Goal: Task Accomplishment & Management: Manage account settings

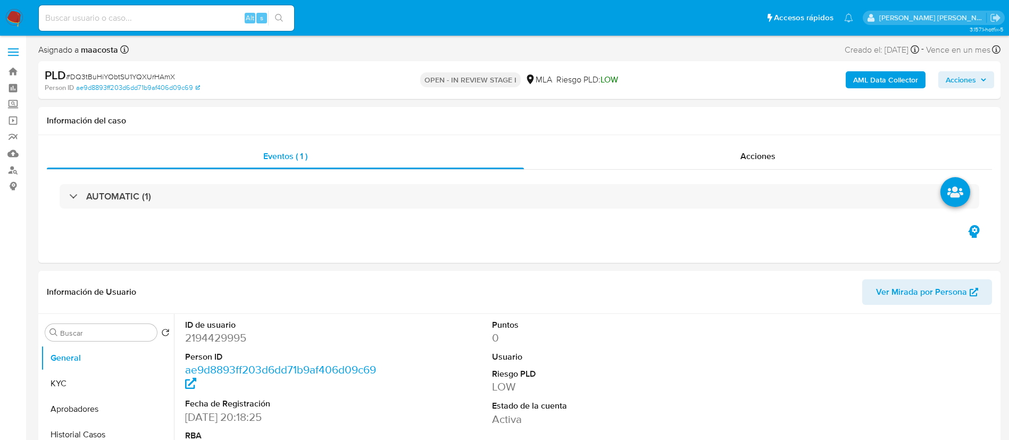
select select "10"
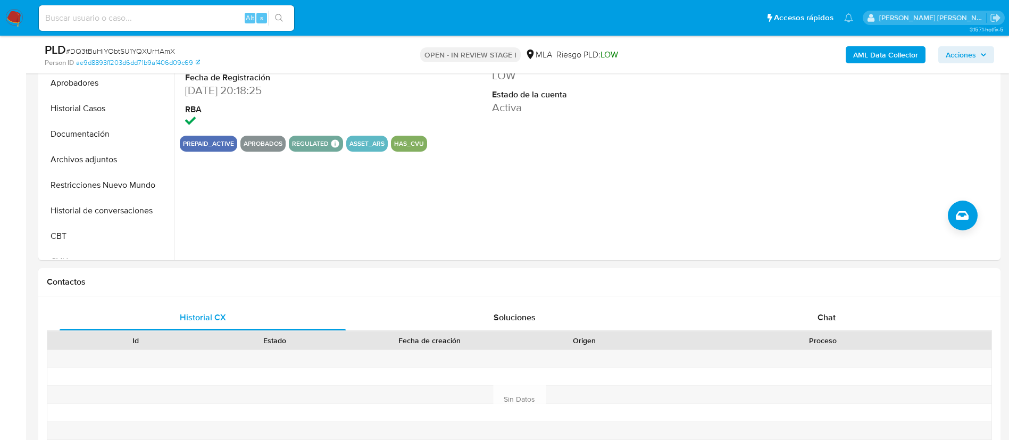
scroll to position [309, 0]
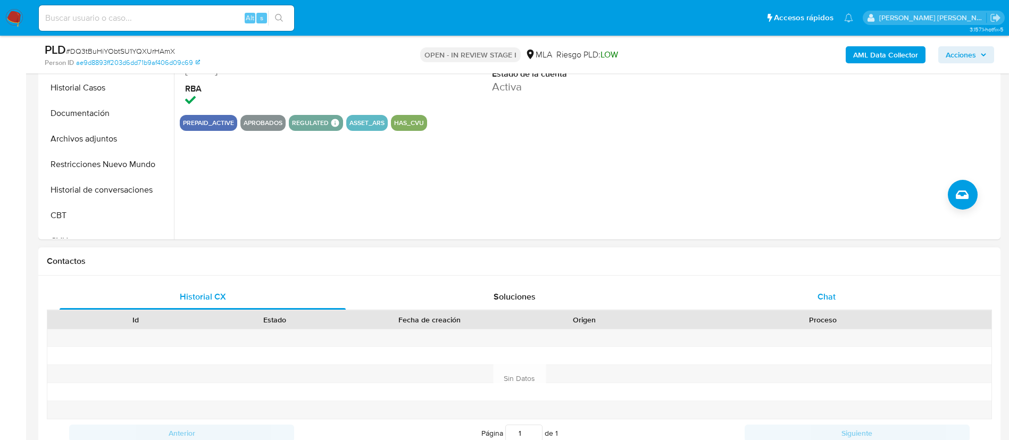
click at [849, 298] on div "Chat" at bounding box center [827, 297] width 286 height 26
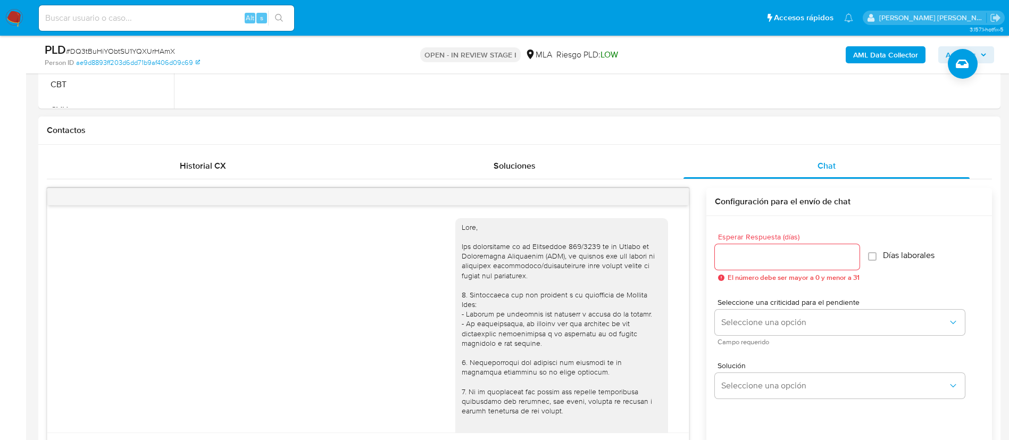
scroll to position [494, 0]
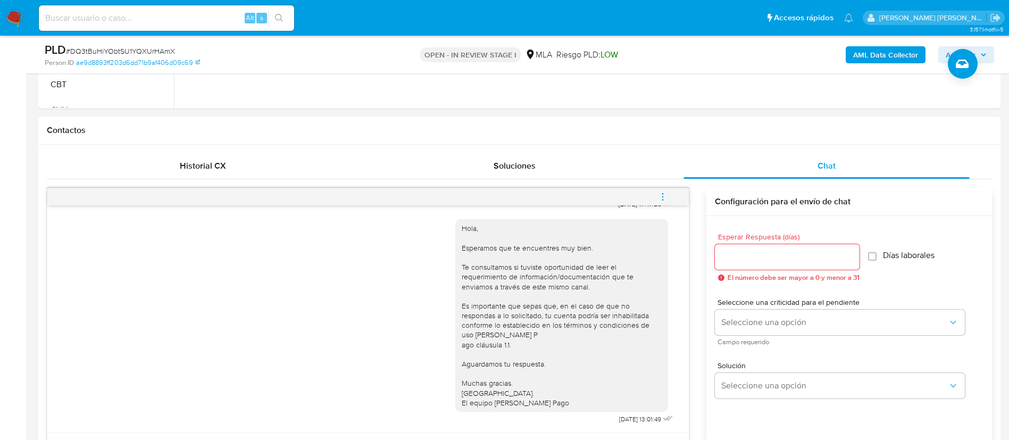
click at [662, 196] on icon "menu-action" at bounding box center [662, 196] width 1 height 1
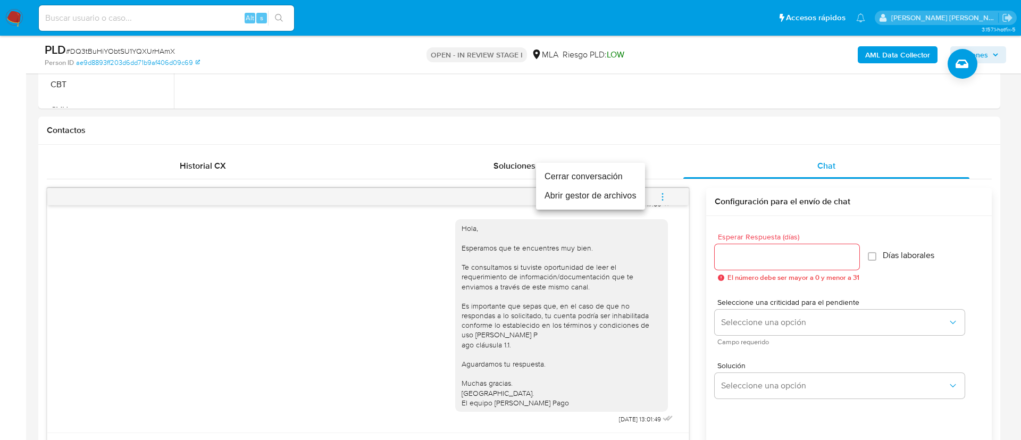
click at [610, 174] on li "Cerrar conversación" at bounding box center [590, 176] width 109 height 19
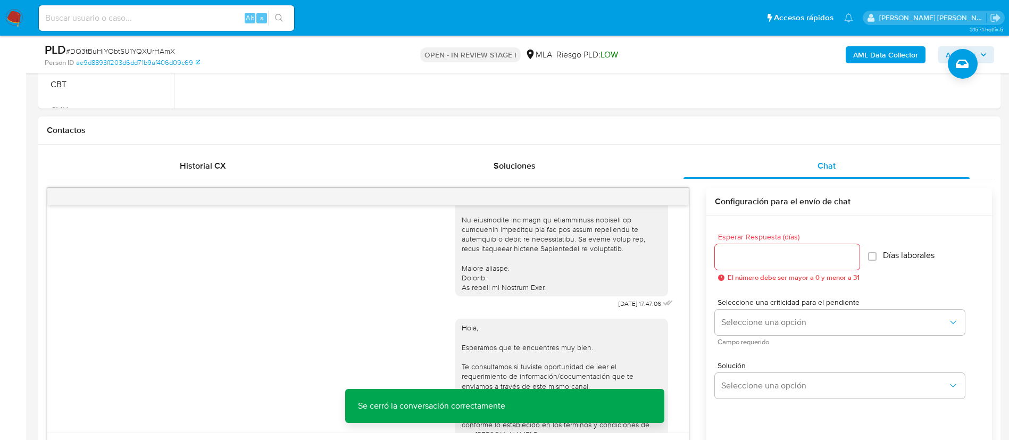
scroll to position [372, 0]
click at [206, 165] on span "Historial CX" at bounding box center [203, 166] width 46 height 12
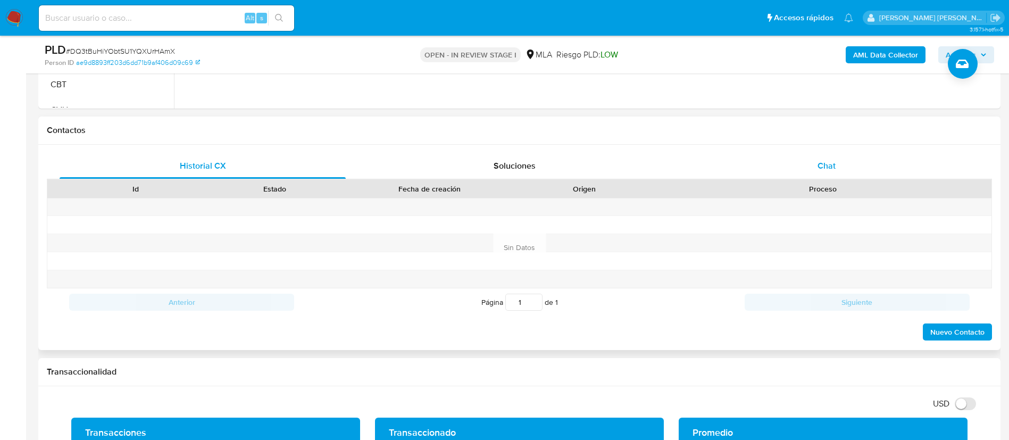
click at [827, 162] on span "Chat" at bounding box center [827, 166] width 18 height 12
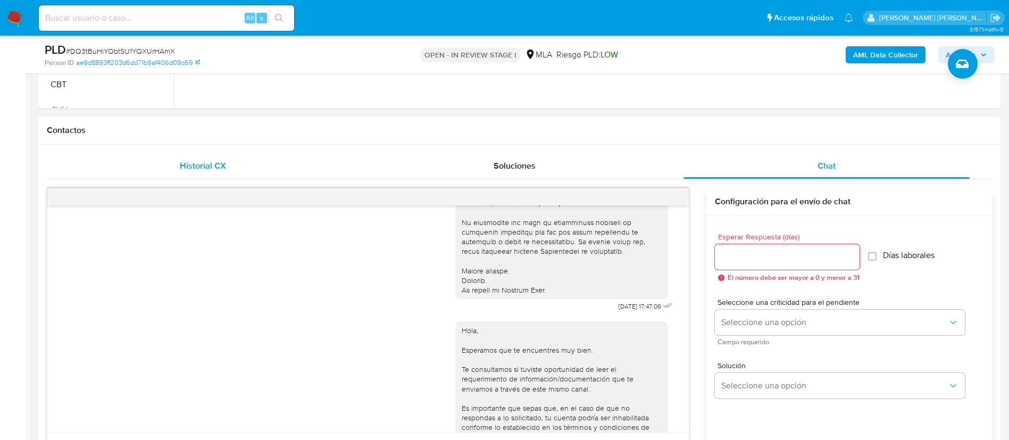
click at [215, 169] on span "Historial CX" at bounding box center [203, 166] width 46 height 12
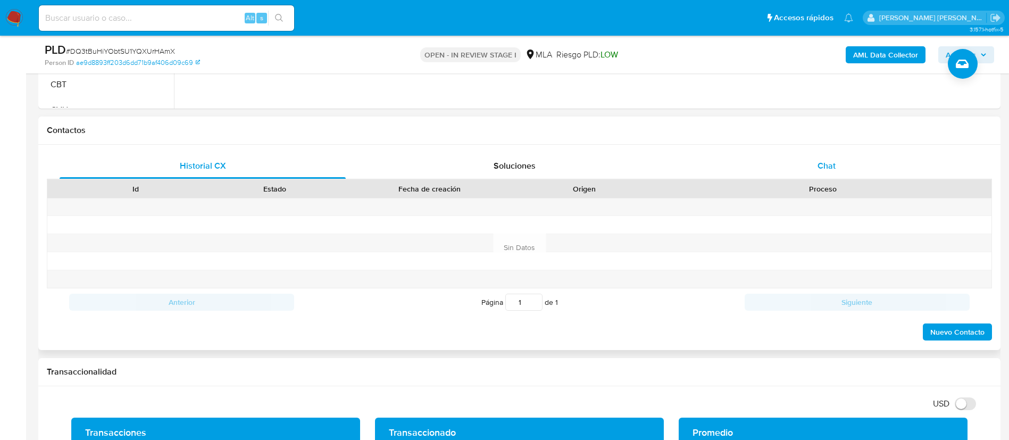
click at [813, 176] on div "Chat" at bounding box center [827, 166] width 286 height 26
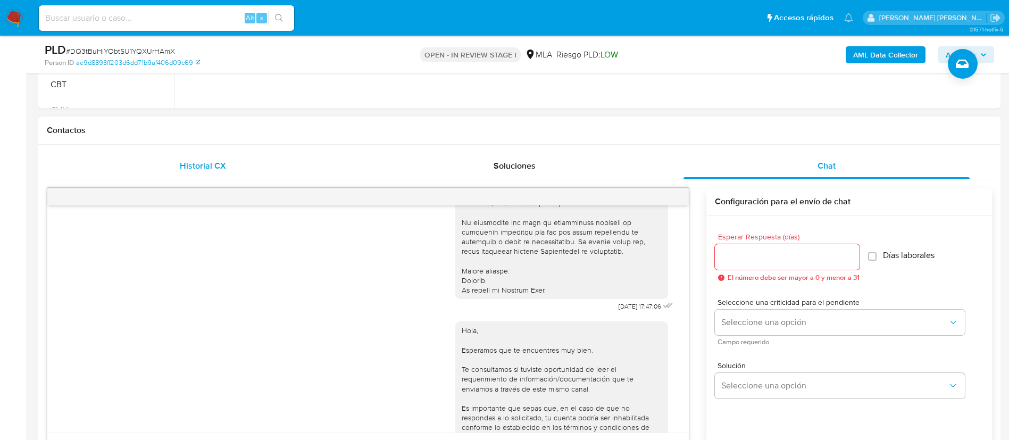
click at [215, 170] on span "Historial CX" at bounding box center [203, 166] width 46 height 12
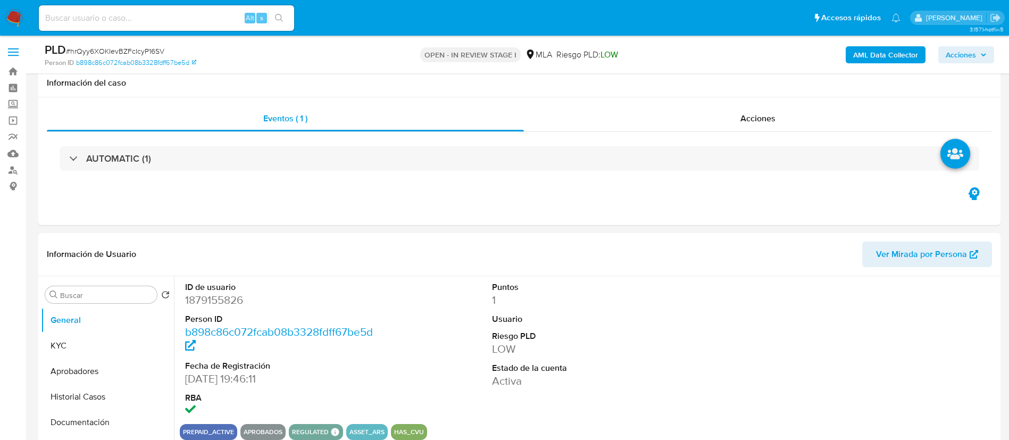
select select "10"
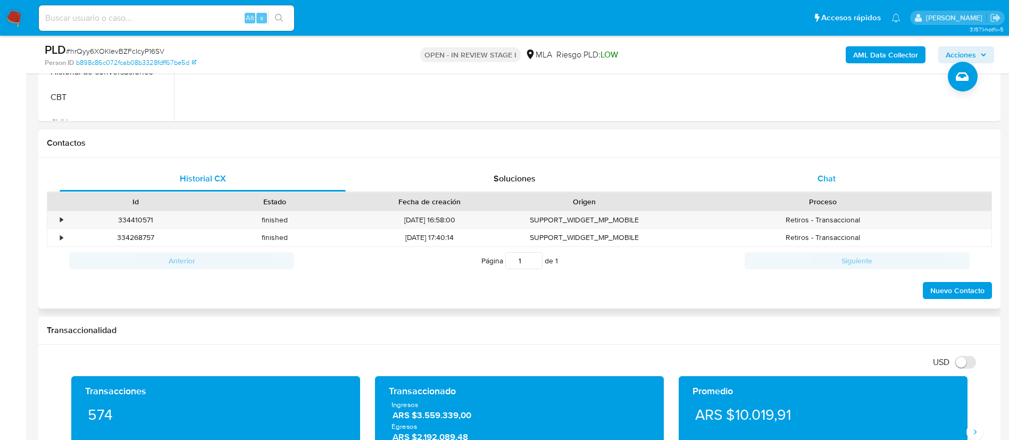
click at [836, 181] on div "Chat" at bounding box center [827, 179] width 286 height 26
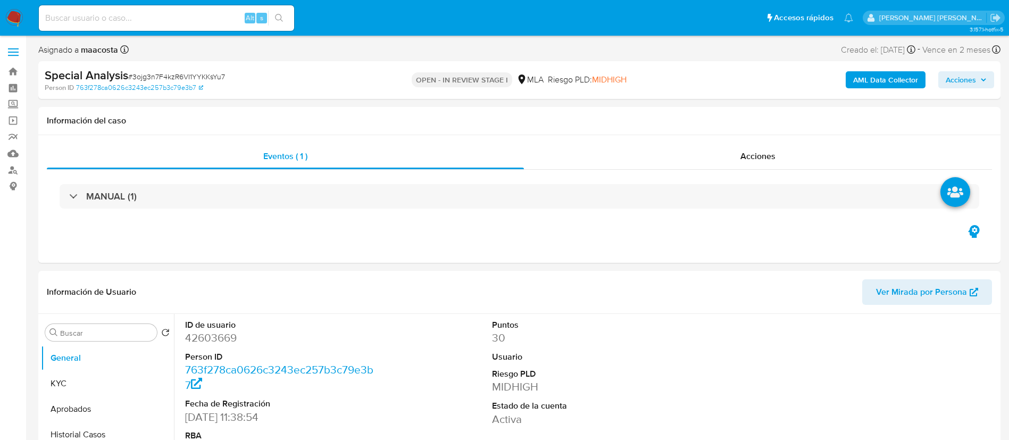
select select "10"
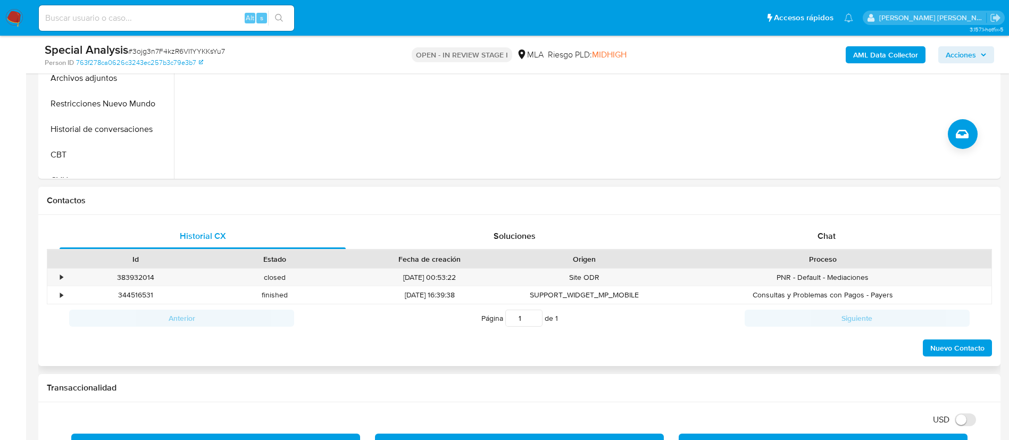
scroll to position [388, 0]
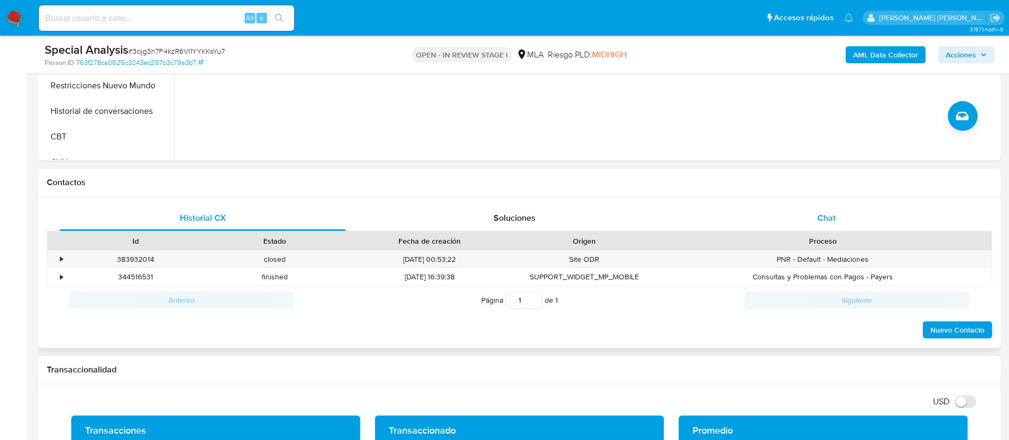
click at [818, 217] on span "Chat" at bounding box center [827, 218] width 18 height 12
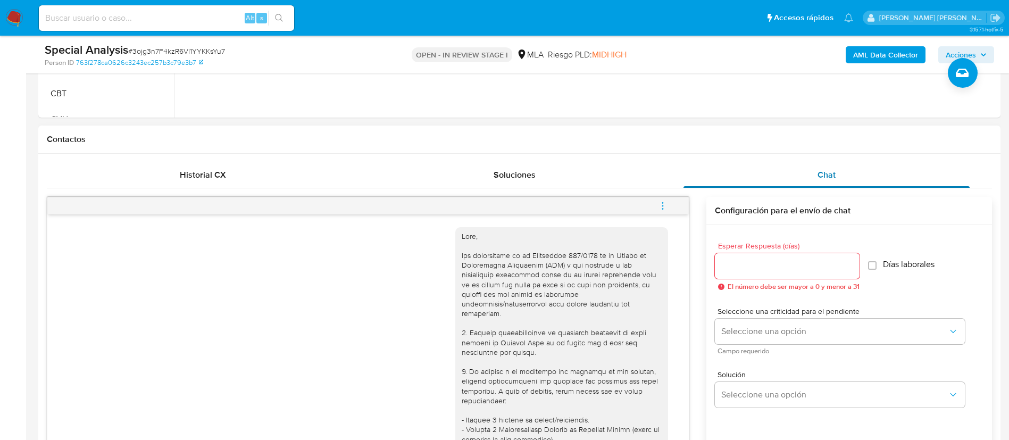
scroll to position [619, 0]
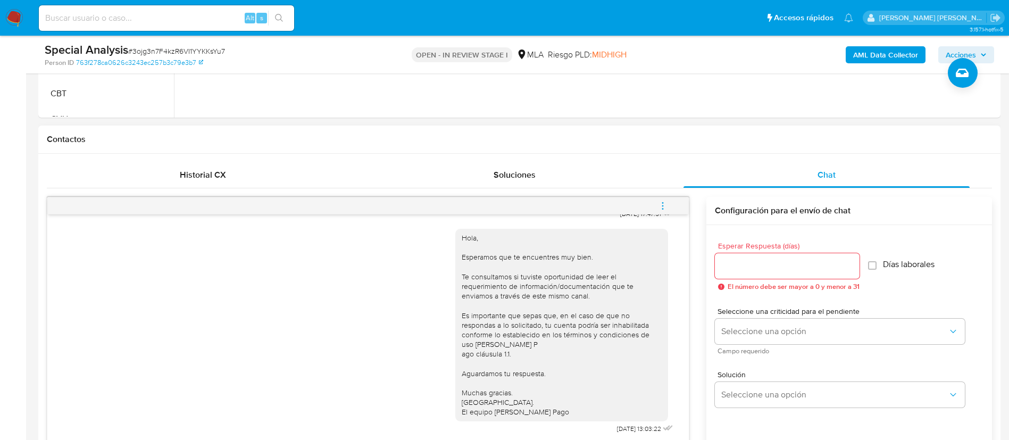
click at [658, 205] on icon "menu-action" at bounding box center [663, 206] width 10 height 10
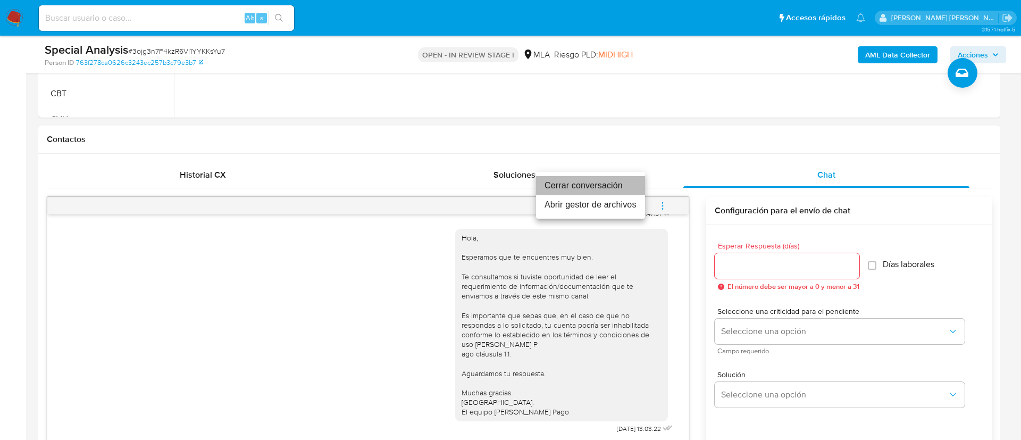
click at [614, 183] on li "Cerrar conversación" at bounding box center [590, 185] width 109 height 19
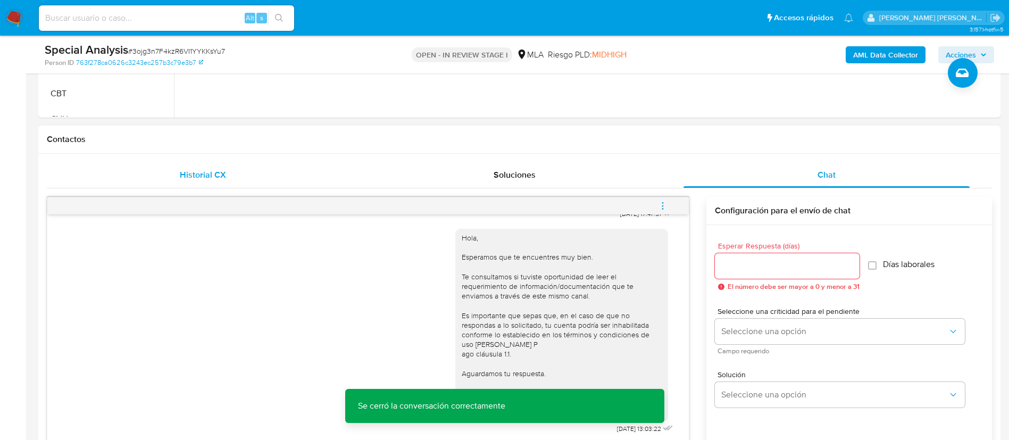
click at [219, 173] on span "Historial CX" at bounding box center [203, 175] width 46 height 12
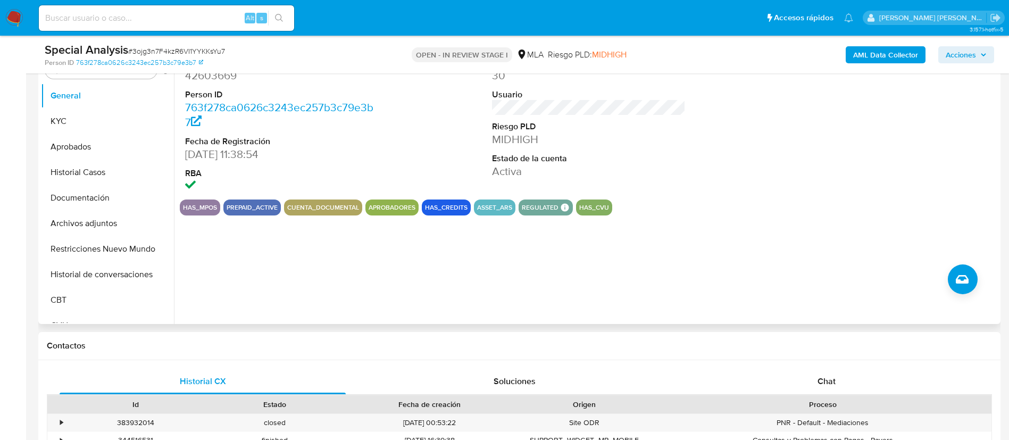
scroll to position [223, 0]
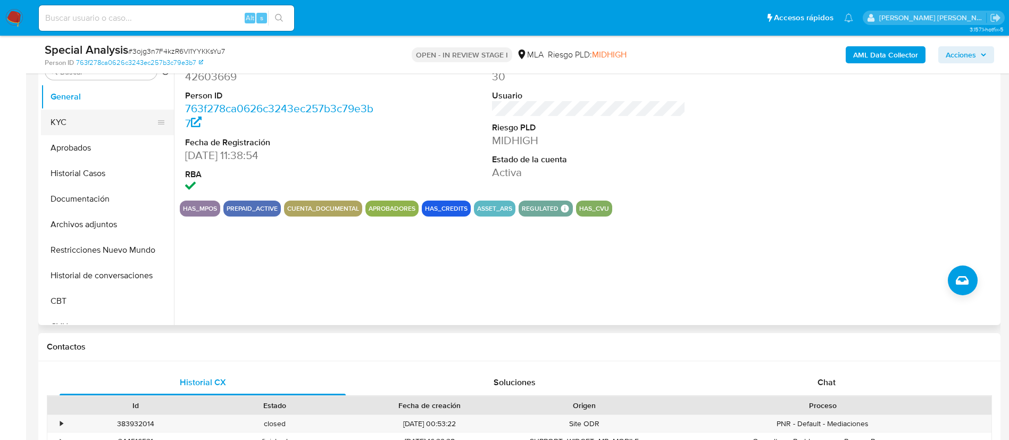
click at [93, 128] on button "KYC" at bounding box center [103, 123] width 124 height 26
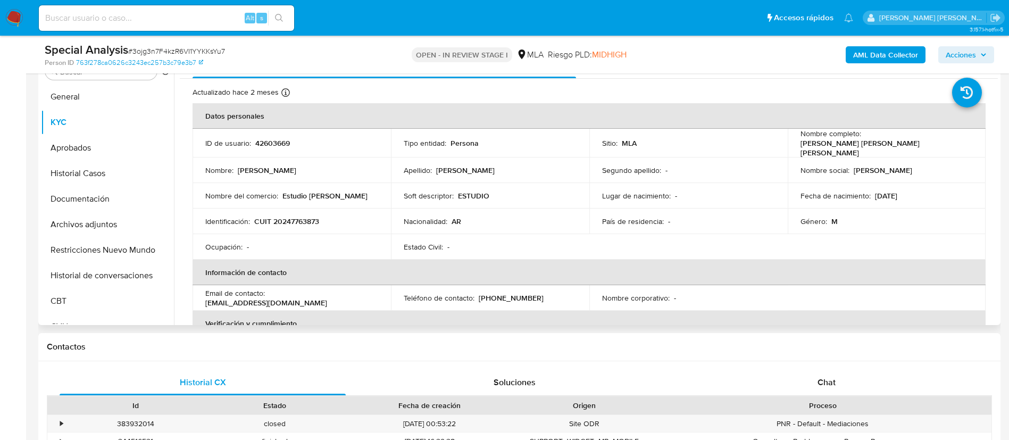
drag, startPoint x: 282, startPoint y: 193, endPoint x: 363, endPoint y: 195, distance: 81.4
click at [363, 195] on p "Estudio González BERTE" at bounding box center [324, 196] width 85 height 10
copy p "Estudio González BERTE"
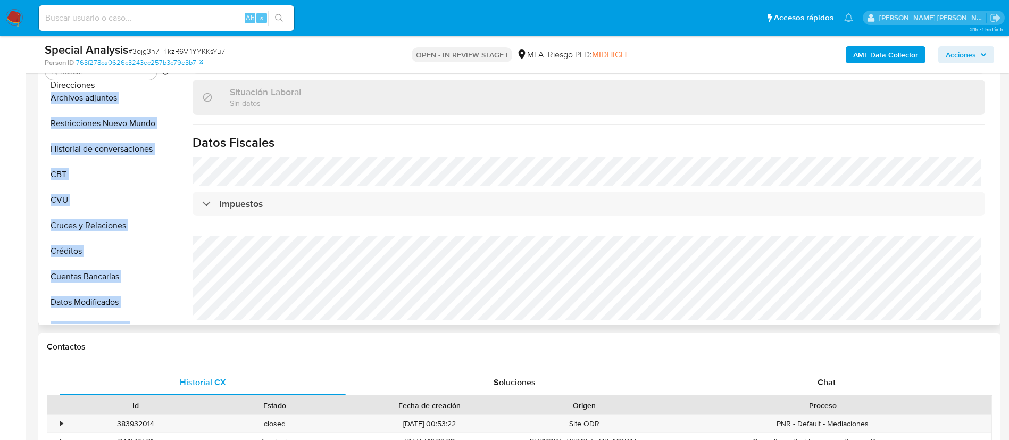
scroll to position [0, 0]
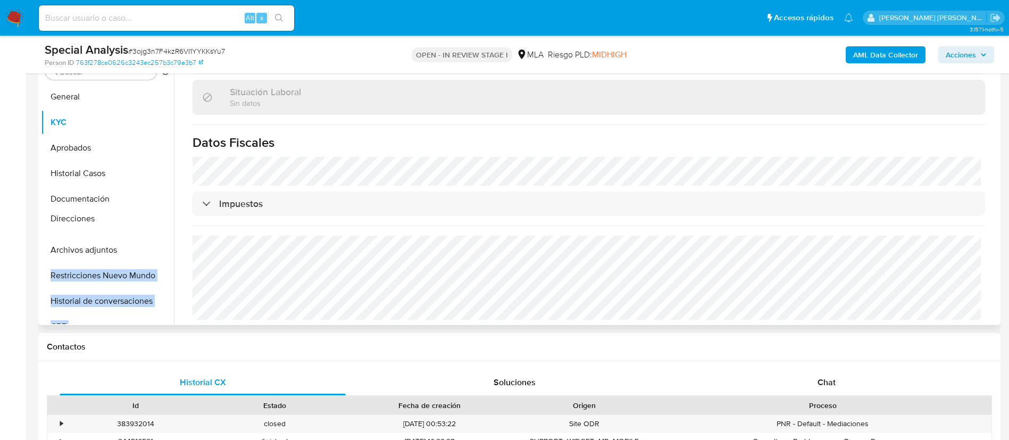
drag, startPoint x: 156, startPoint y: 279, endPoint x: 163, endPoint y: 217, distance: 62.6
click at [163, 217] on ul "General KYC Aprobados Historial Casos Documentación Archivos adjuntos Restricci…" at bounding box center [107, 204] width 133 height 240
click at [103, 221] on button "Direcciones" at bounding box center [103, 225] width 124 height 26
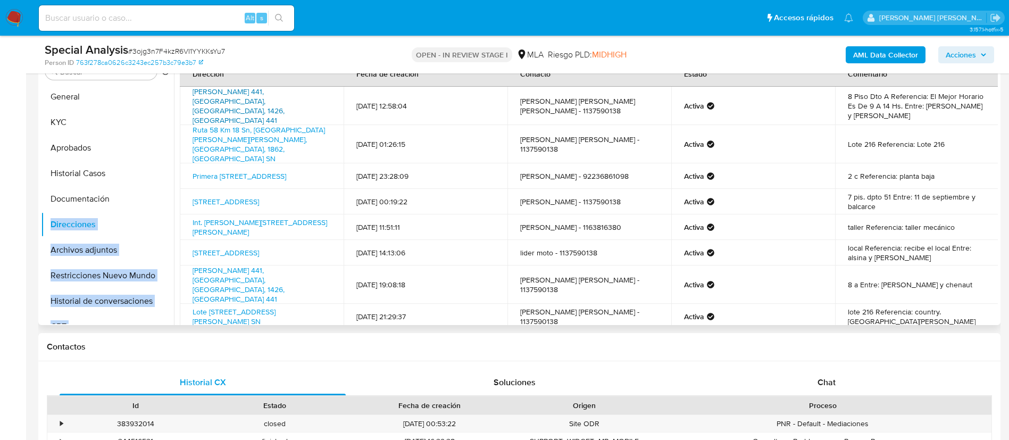
click at [229, 99] on link "Arce 441, Palermo, Capital Federal, 1426, Argentina 441" at bounding box center [239, 105] width 92 height 39
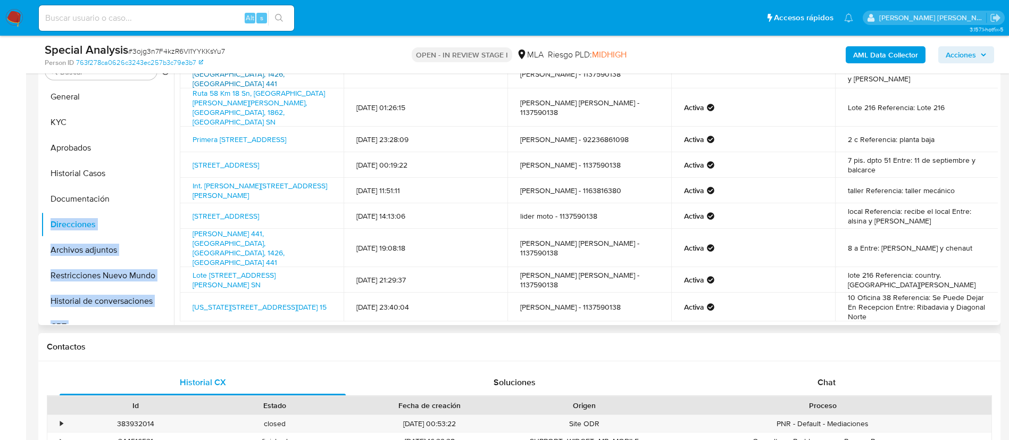
scroll to position [49, 0]
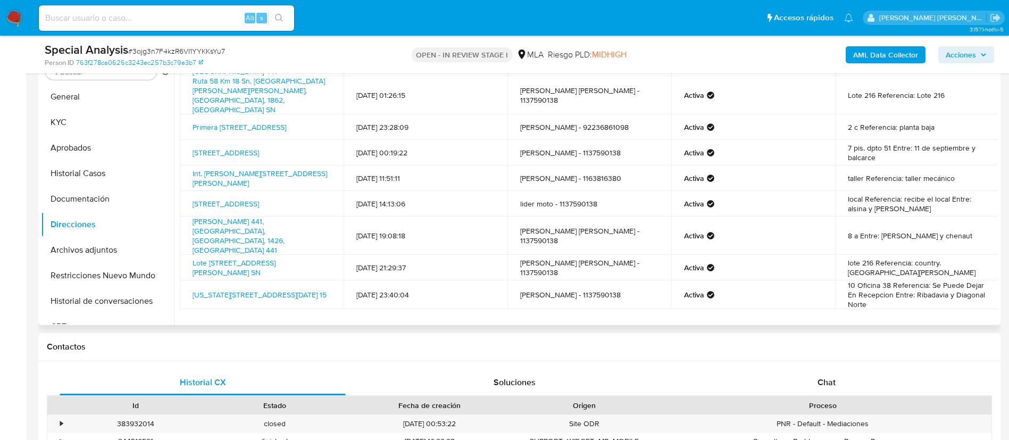
click at [608, 217] on td "gustavo gonzalez berte - 1137590138" at bounding box center [590, 236] width 164 height 38
click at [76, 122] on button "KYC" at bounding box center [103, 123] width 124 height 26
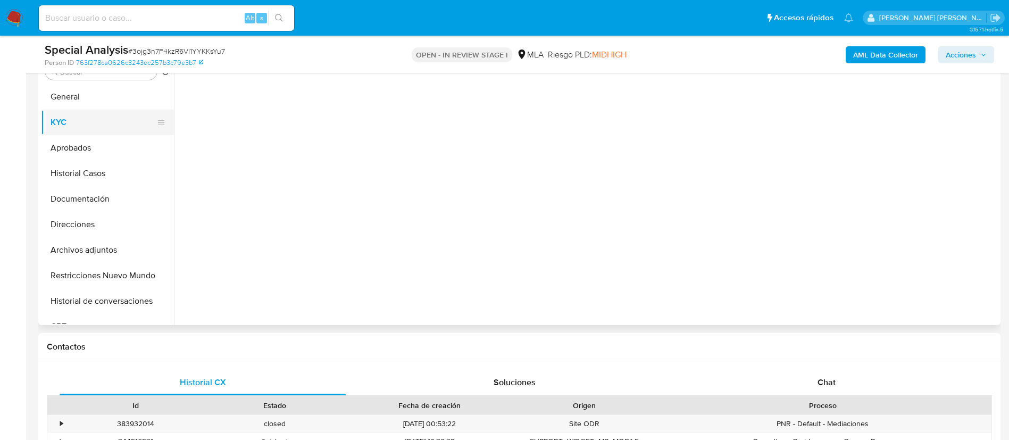
scroll to position [0, 0]
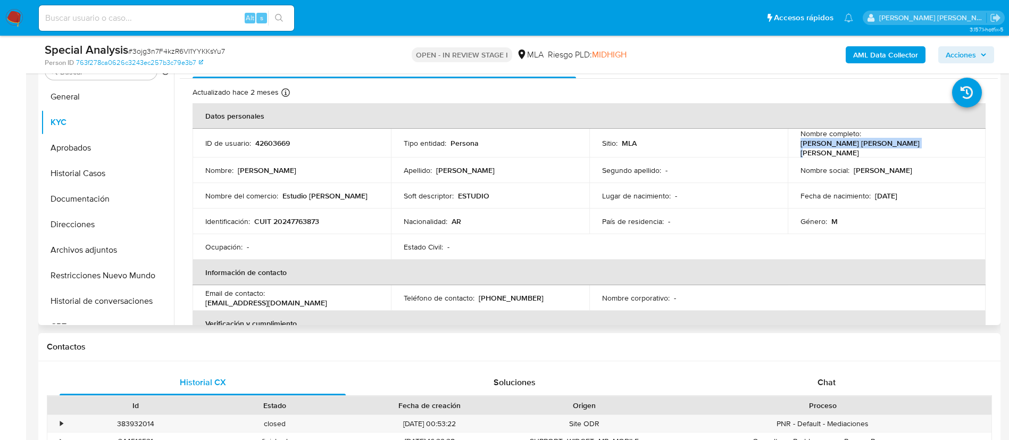
drag, startPoint x: 797, startPoint y: 146, endPoint x: 903, endPoint y: 149, distance: 105.9
click at [903, 149] on div "Nombre completo : Gustavo Daniel Gonzalez Berte" at bounding box center [887, 143] width 173 height 29
copy p "Gustavo Daniel Gonzalez Berte"
drag, startPoint x: 256, startPoint y: 219, endPoint x: 319, endPoint y: 217, distance: 63.3
click at [319, 217] on p "CUIT 20247763873" at bounding box center [286, 222] width 65 height 10
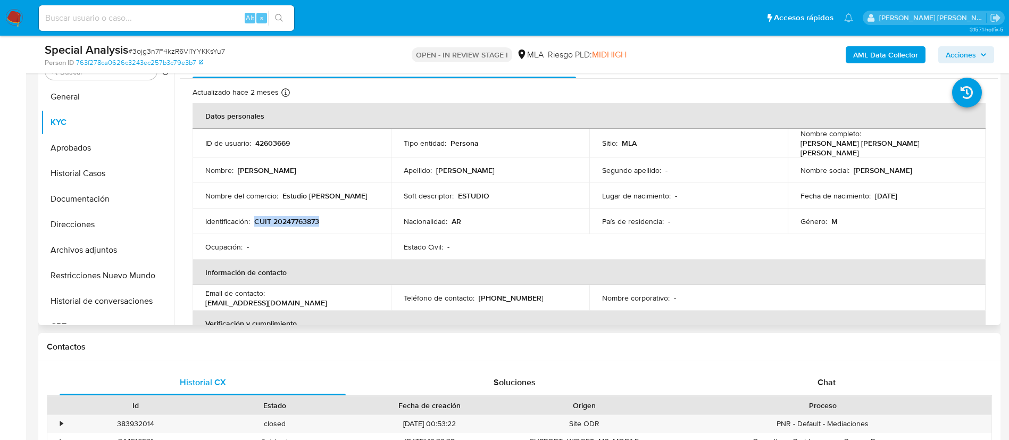
copy p "CUIT 20247763873"
click at [820, 378] on span "Chat" at bounding box center [827, 382] width 18 height 12
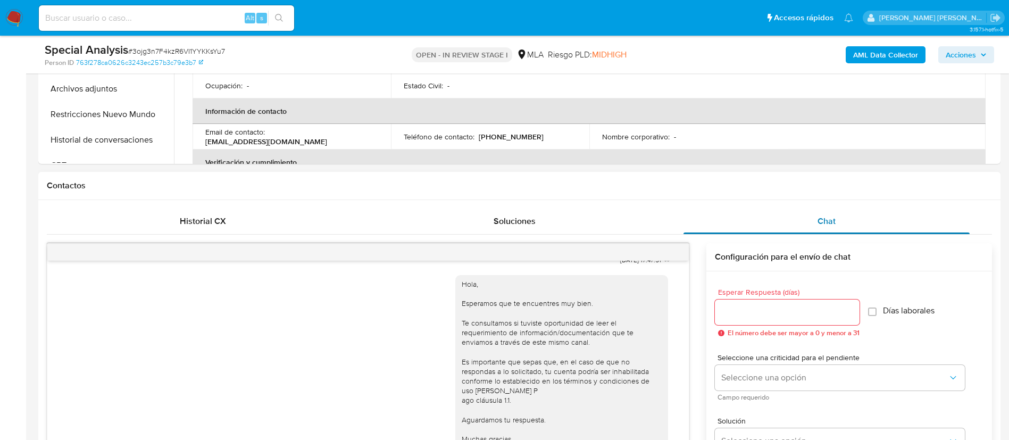
scroll to position [386, 0]
click at [211, 218] on span "Historial CX" at bounding box center [203, 219] width 46 height 12
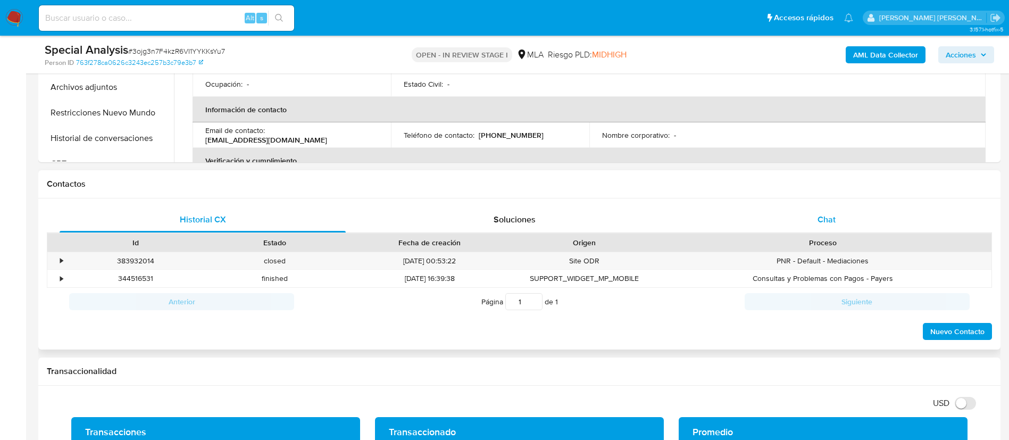
click at [821, 218] on span "Chat" at bounding box center [827, 219] width 18 height 12
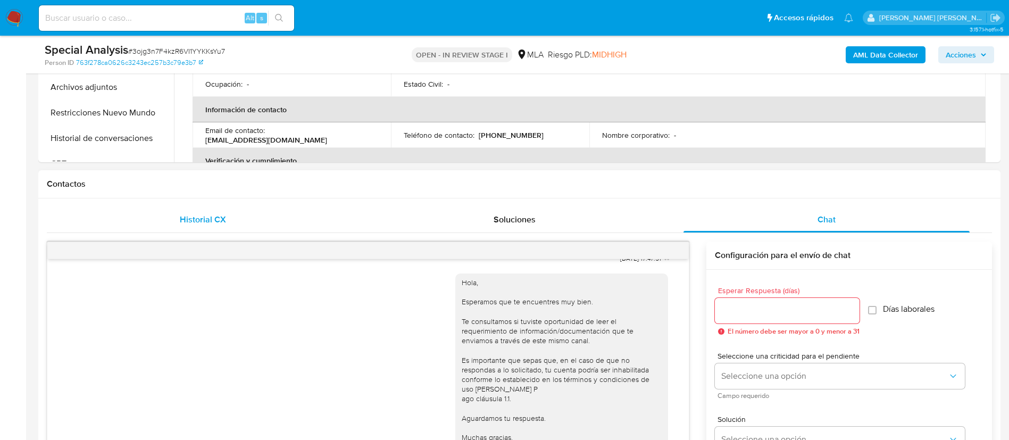
click at [219, 217] on span "Historial CX" at bounding box center [203, 219] width 46 height 12
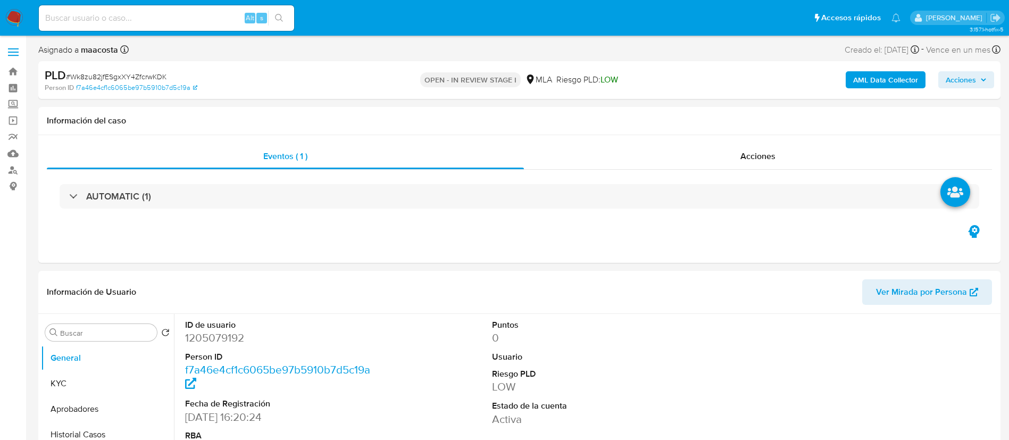
select select "10"
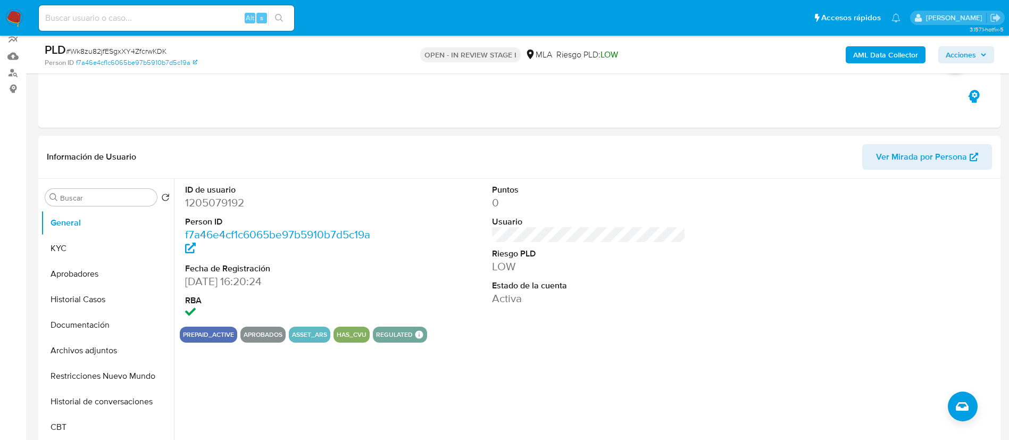
scroll to position [99, 0]
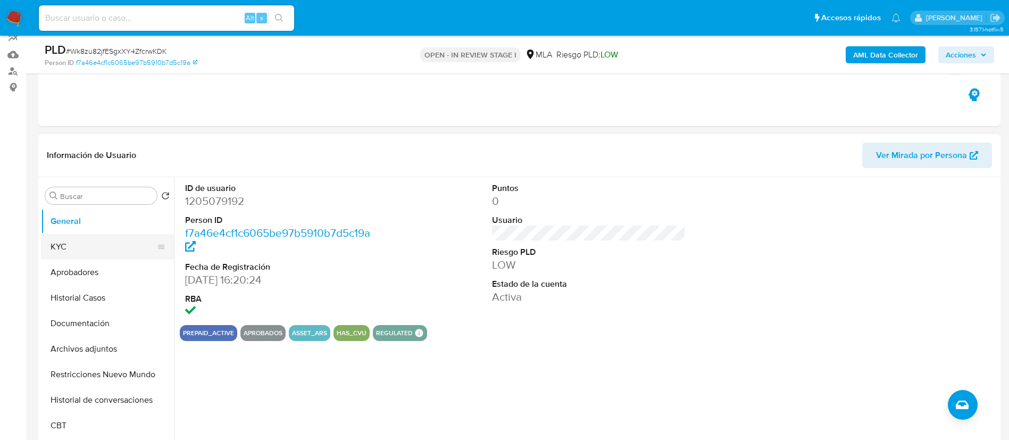
click at [116, 242] on button "KYC" at bounding box center [103, 247] width 124 height 26
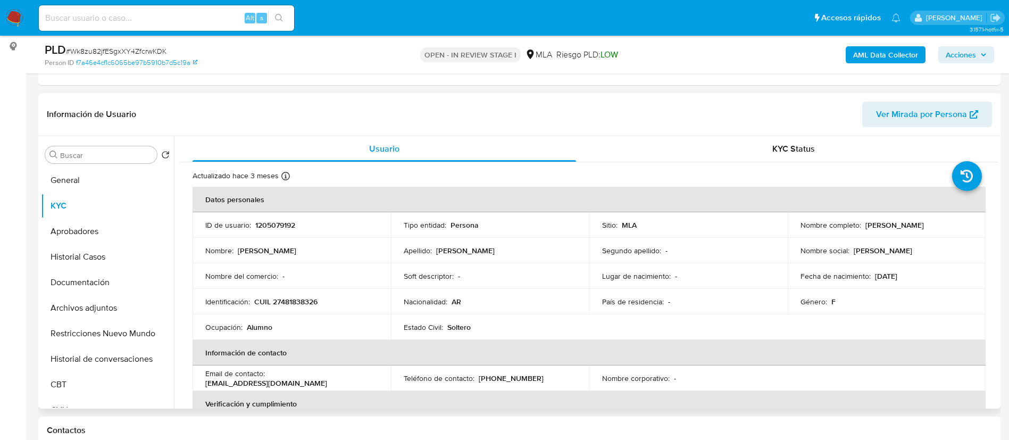
scroll to position [142, 0]
drag, startPoint x: 862, startPoint y: 222, endPoint x: 975, endPoint y: 227, distance: 112.4
click at [975, 227] on td "Nombre completo : María Agustina Gonzalez Berté" at bounding box center [887, 224] width 198 height 26
copy p "María Agustina Gonzalez Berté"
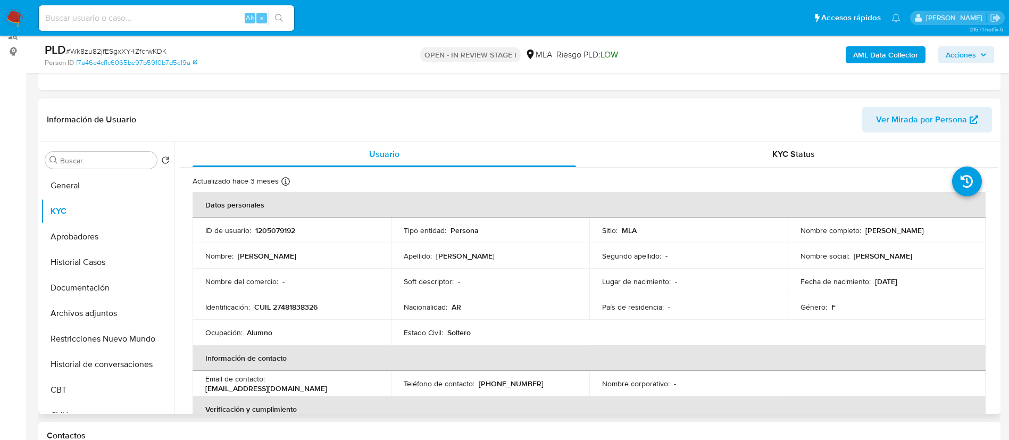
scroll to position [49, 0]
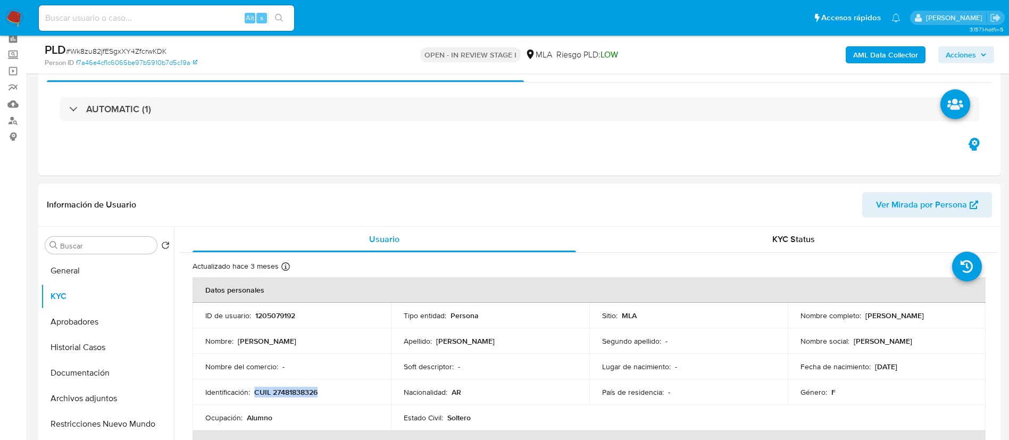
drag, startPoint x: 254, startPoint y: 392, endPoint x: 321, endPoint y: 388, distance: 66.6
click at [321, 388] on div "Identificación : CUIL 27481838326" at bounding box center [291, 392] width 173 height 10
copy p "CUIL 27481838326"
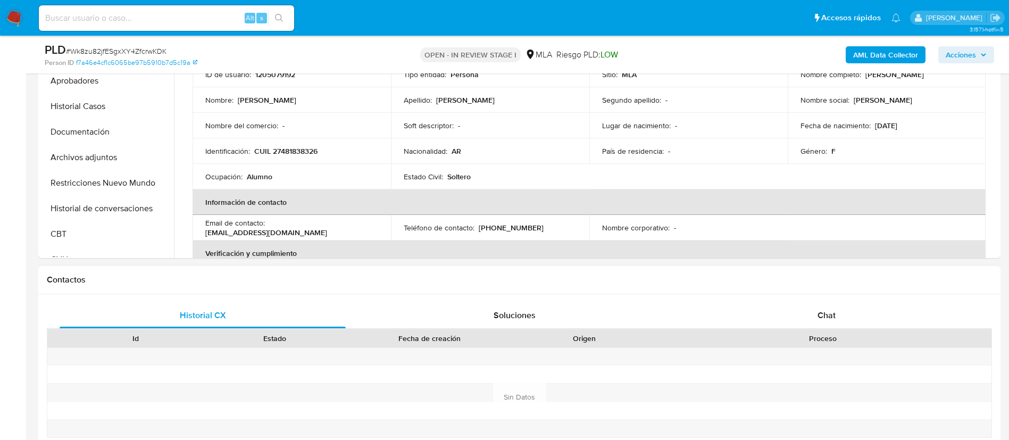
scroll to position [207, 0]
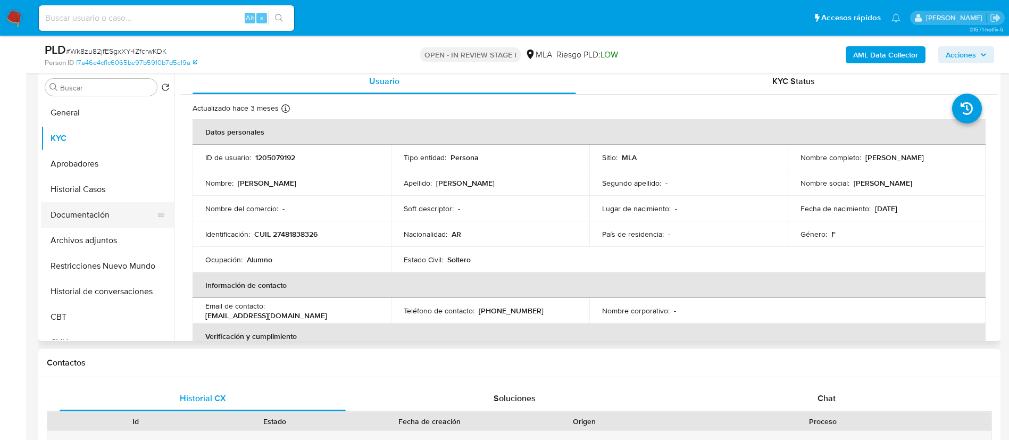
click at [106, 220] on button "Documentación" at bounding box center [103, 215] width 124 height 26
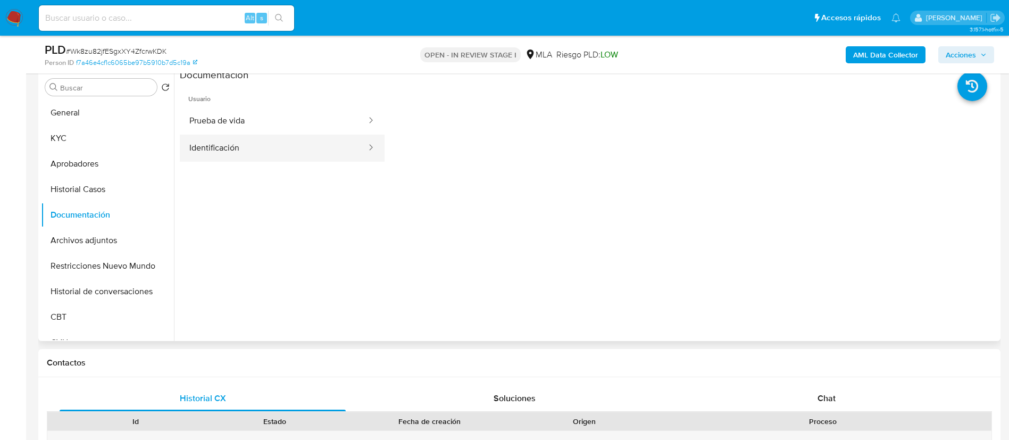
click at [248, 144] on button "Identificación" at bounding box center [274, 148] width 188 height 27
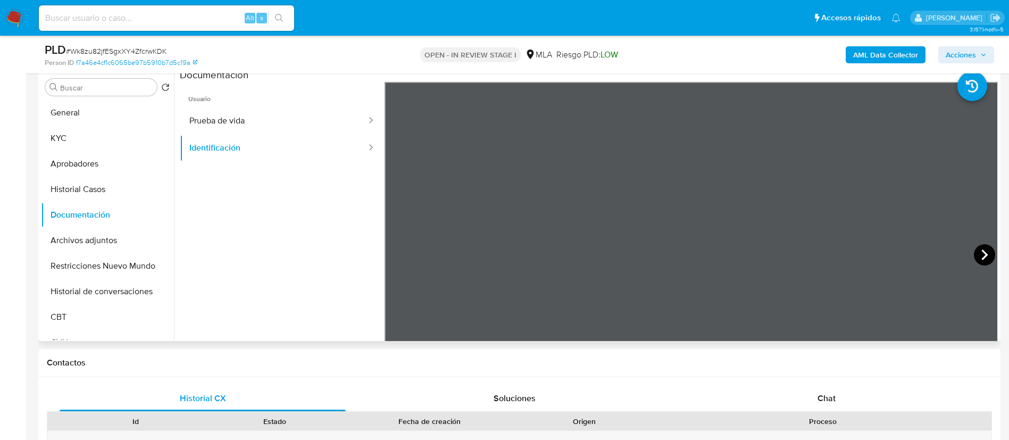
click at [982, 253] on icon at bounding box center [985, 255] width 6 height 11
click at [244, 128] on button "Prueba de vida" at bounding box center [274, 120] width 188 height 27
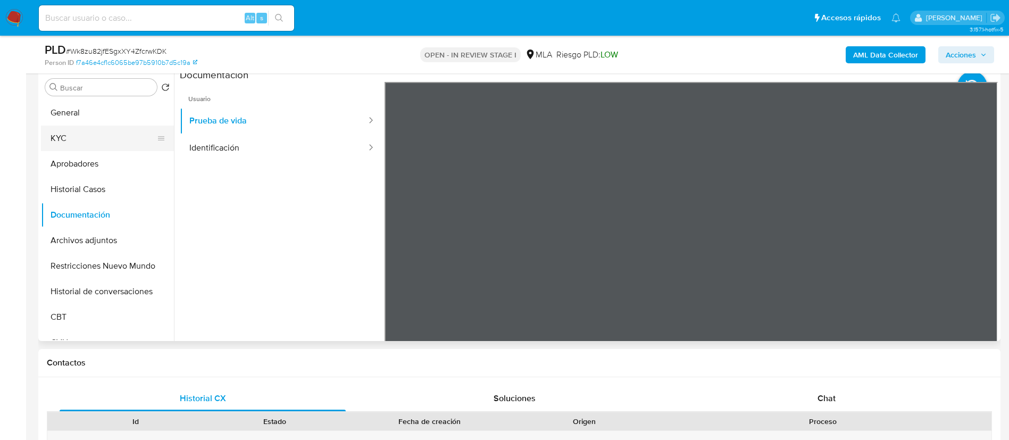
click at [66, 138] on button "KYC" at bounding box center [103, 139] width 124 height 26
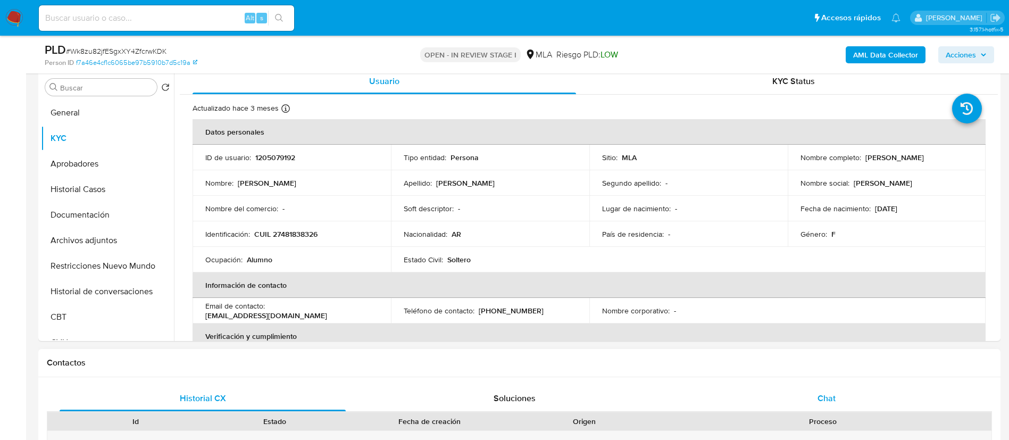
click at [822, 389] on div "Chat" at bounding box center [827, 399] width 286 height 26
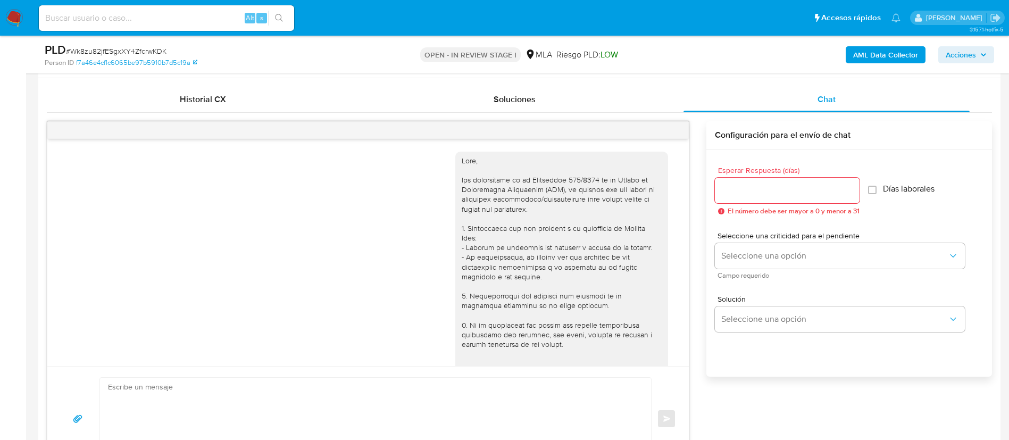
scroll to position [494, 0]
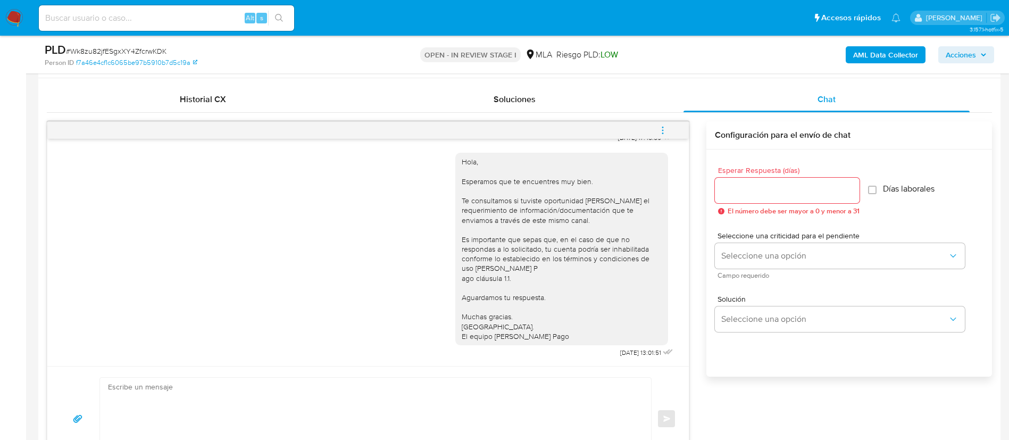
click at [659, 130] on icon "menu-action" at bounding box center [663, 131] width 10 height 10
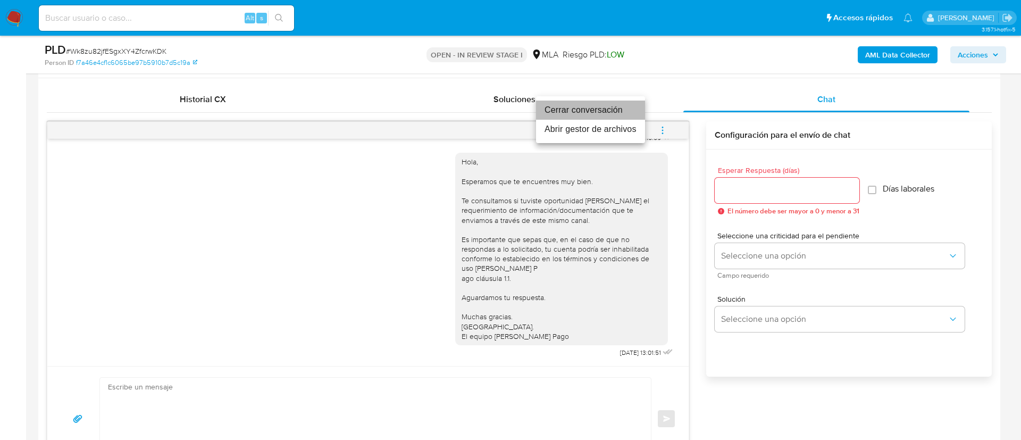
click at [585, 109] on li "Cerrar conversación" at bounding box center [590, 110] width 109 height 19
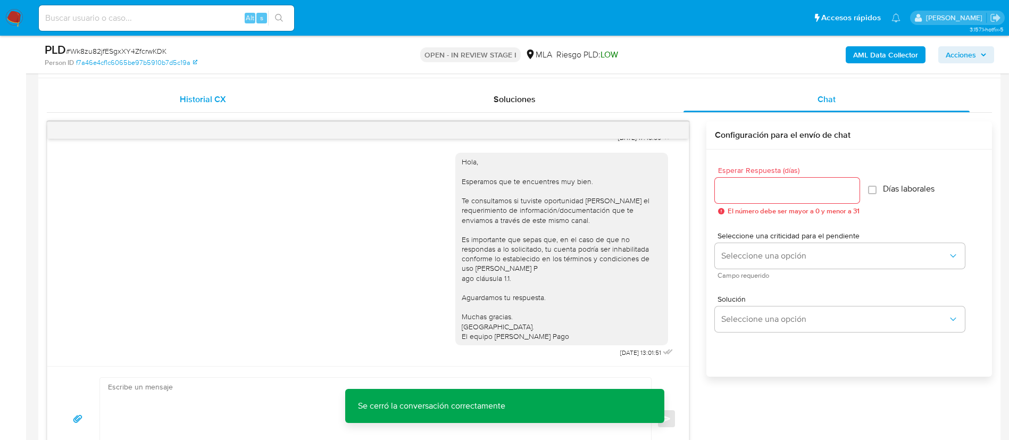
click at [219, 102] on span "Historial CX" at bounding box center [203, 99] width 46 height 12
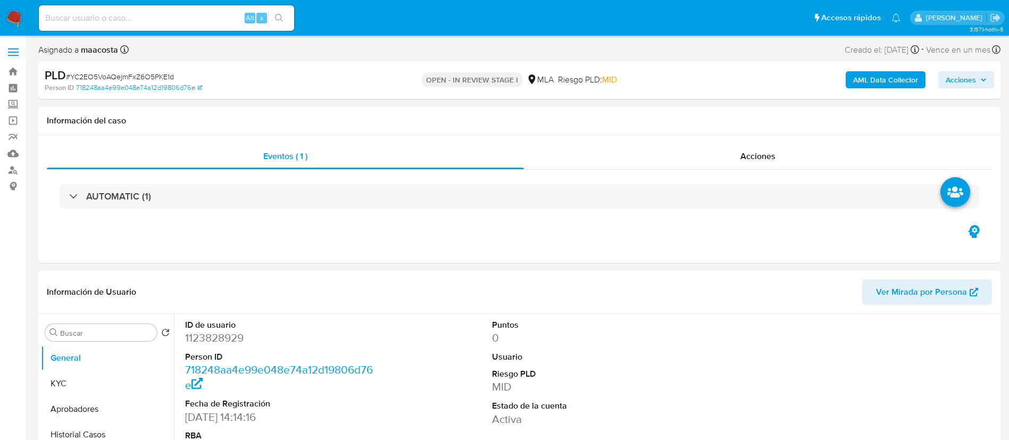
select select "10"
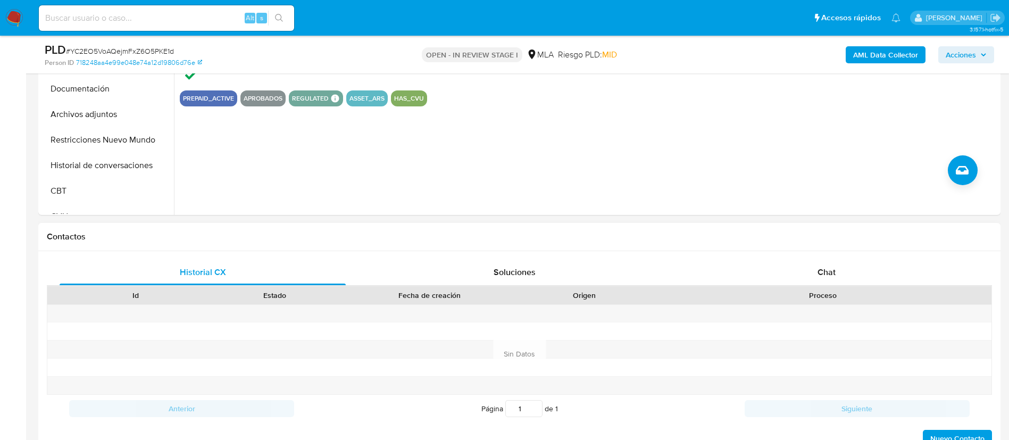
scroll to position [342, 0]
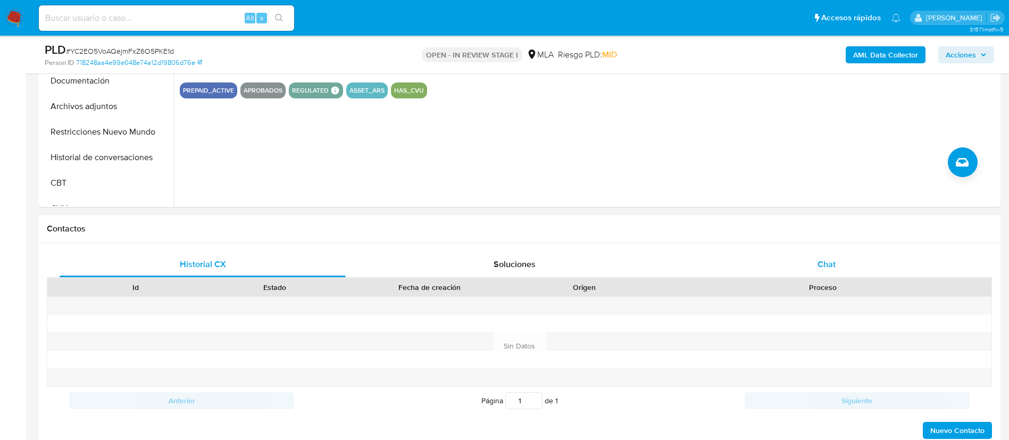
click at [818, 262] on span "Chat" at bounding box center [827, 264] width 18 height 12
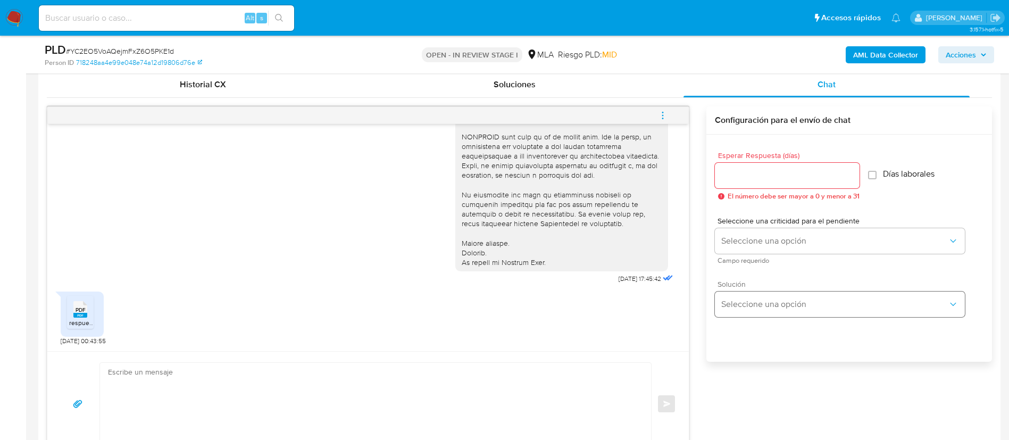
scroll to position [501, 0]
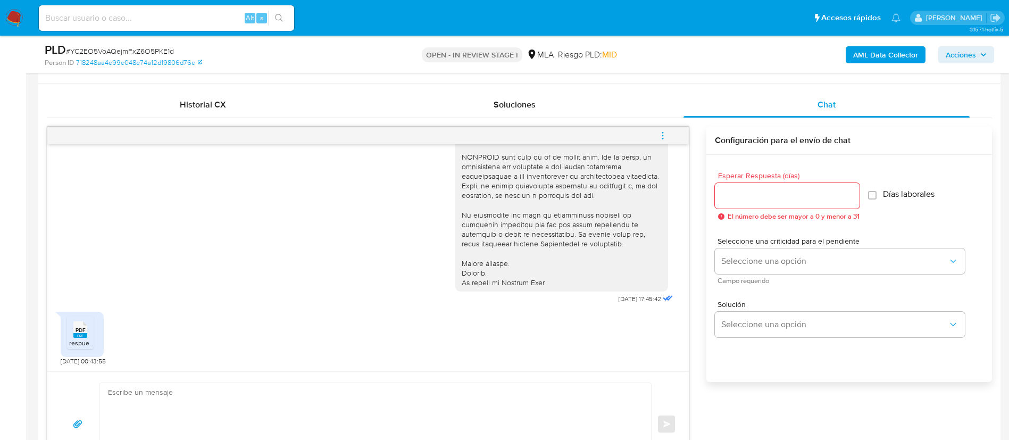
click at [79, 336] on rect at bounding box center [80, 335] width 14 height 5
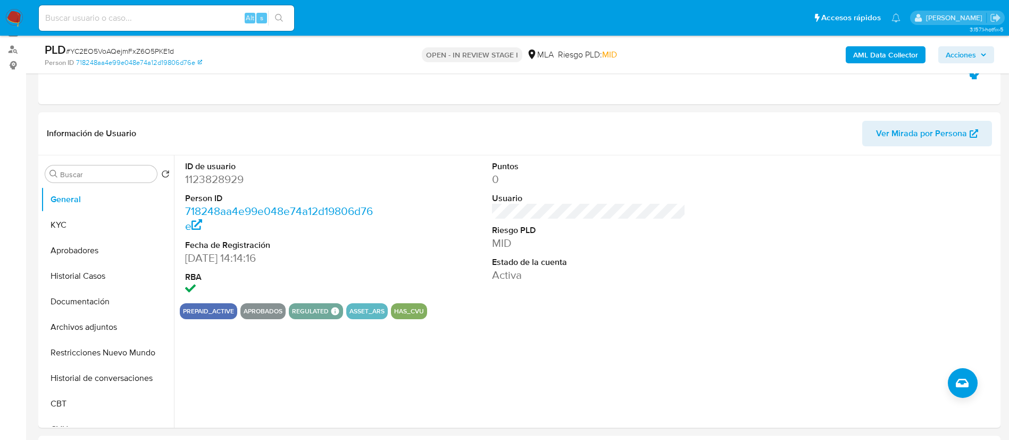
scroll to position [96, 0]
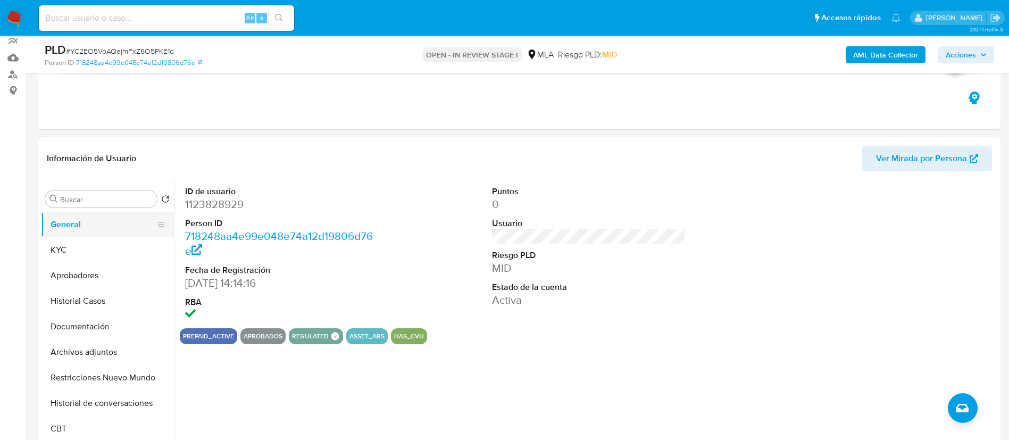
click at [103, 234] on button "General" at bounding box center [103, 225] width 124 height 26
click at [73, 250] on button "KYC" at bounding box center [103, 250] width 124 height 26
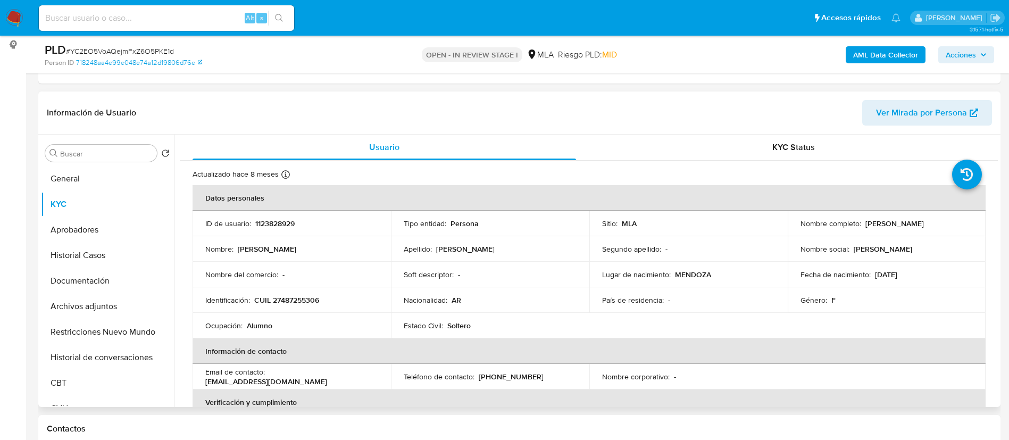
scroll to position [142, 0]
click at [205, 248] on td "Nombre : [PERSON_NAME]" at bounding box center [292, 249] width 198 height 26
click at [82, 274] on button "Documentación" at bounding box center [103, 281] width 124 height 26
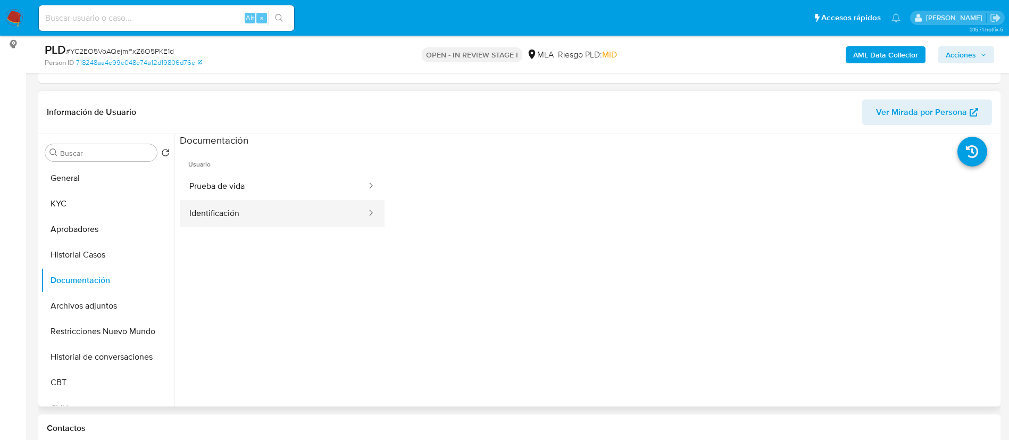
click at [276, 210] on button "Identificación" at bounding box center [274, 213] width 188 height 27
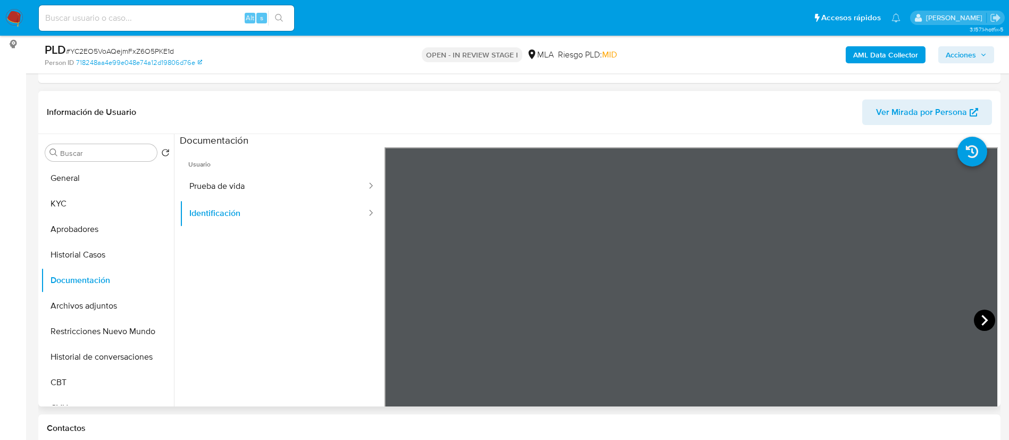
click at [979, 320] on icon at bounding box center [984, 320] width 21 height 21
click at [73, 175] on button "General" at bounding box center [103, 178] width 124 height 26
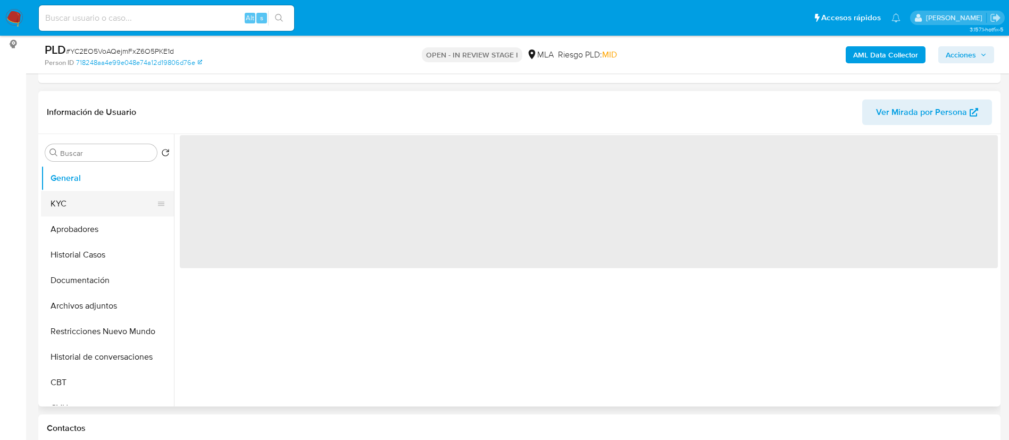
click at [68, 199] on button "KYC" at bounding box center [103, 204] width 124 height 26
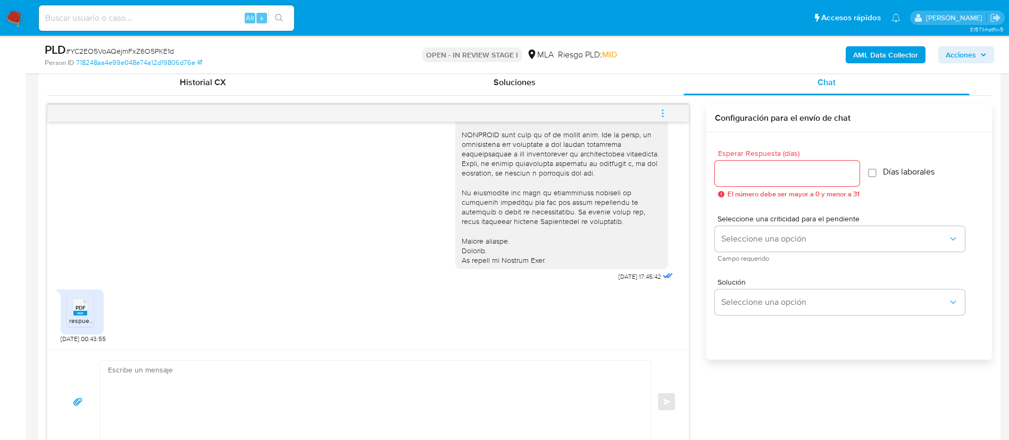
scroll to position [527, 0]
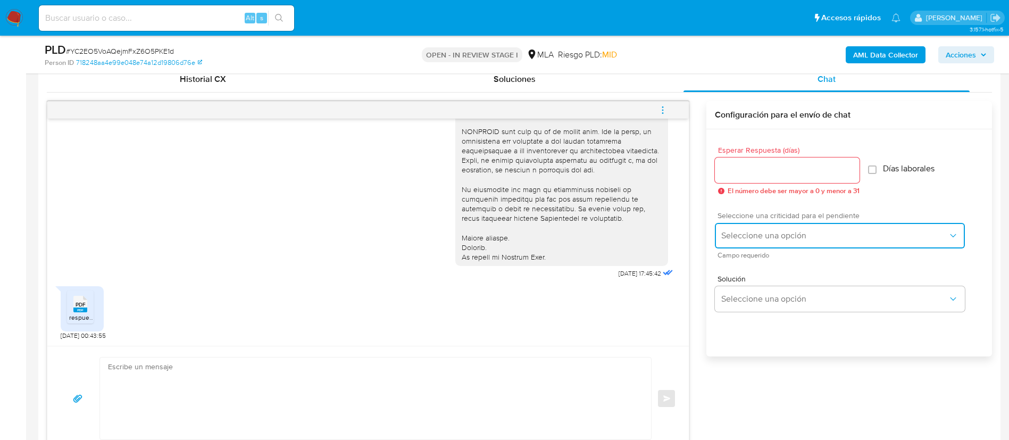
click at [721, 226] on button "Seleccione una opción" at bounding box center [840, 236] width 250 height 26
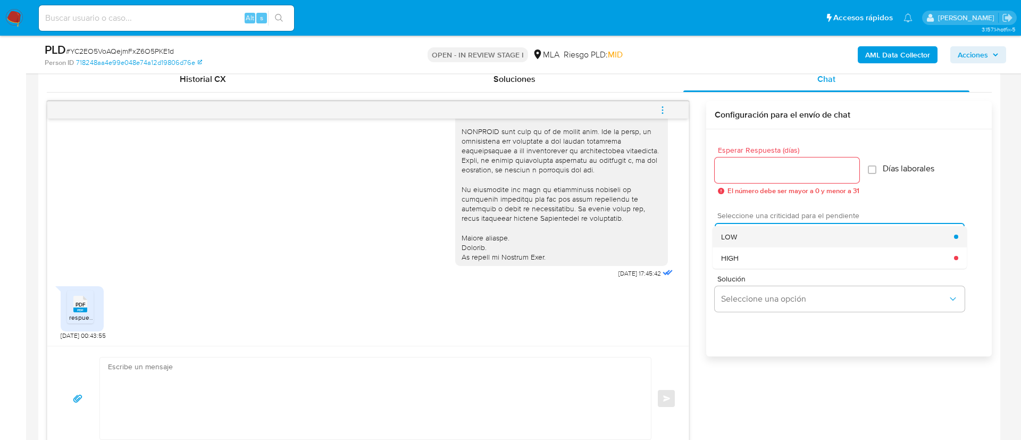
click at [744, 239] on div "LOW" at bounding box center [837, 236] width 233 height 21
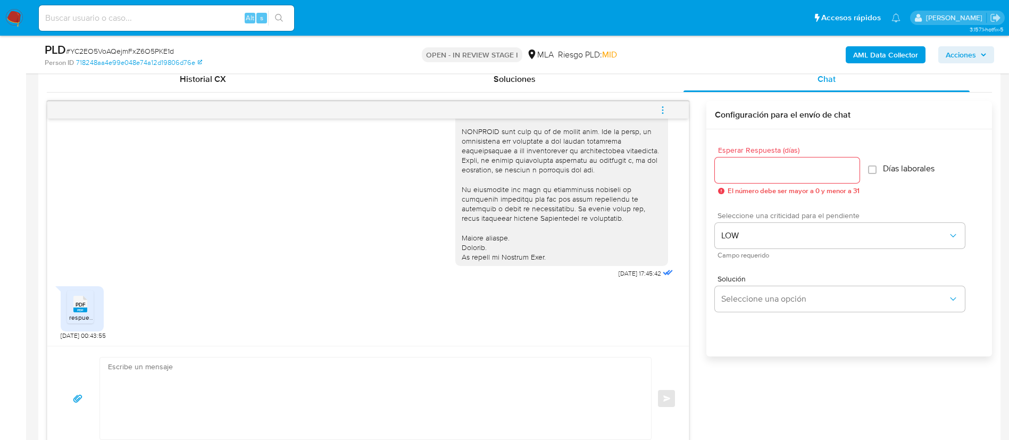
click at [729, 174] on input "Esperar Respuesta (días)" at bounding box center [787, 170] width 145 height 14
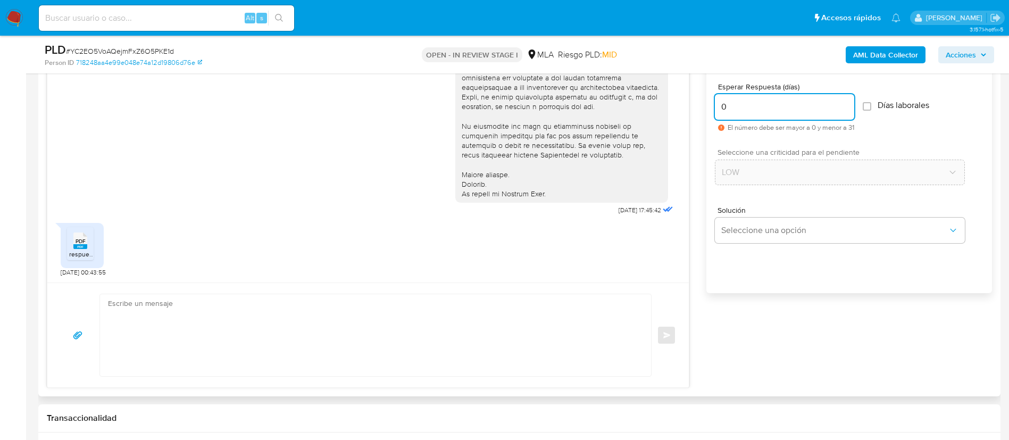
scroll to position [595, 0]
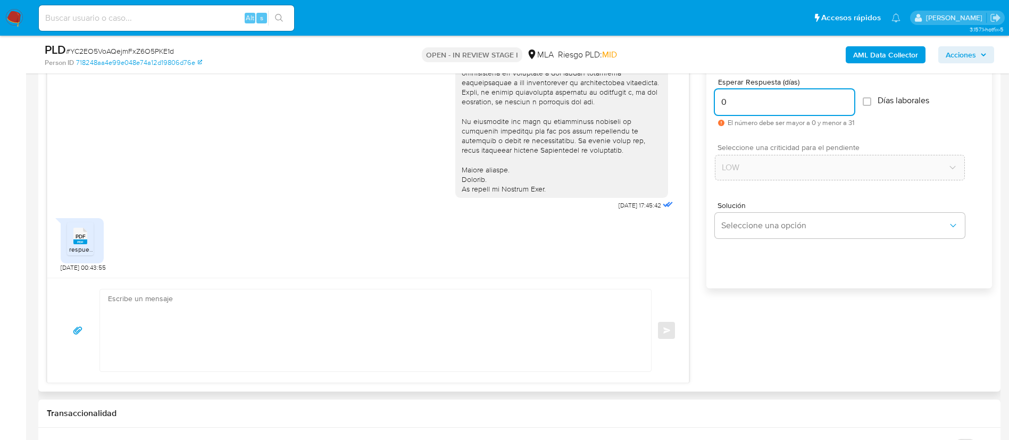
type input "0"
click at [375, 318] on textarea at bounding box center [373, 330] width 530 height 82
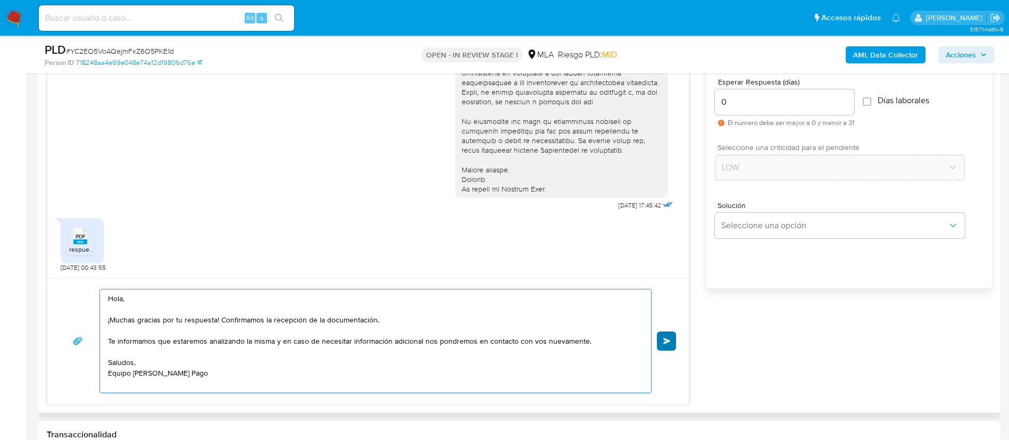
type textarea "Hola, ¡Muchas gracias por tu respuesta! Confirmamos la recepción de la document…"
click at [667, 338] on span "Enviar" at bounding box center [666, 341] width 7 height 6
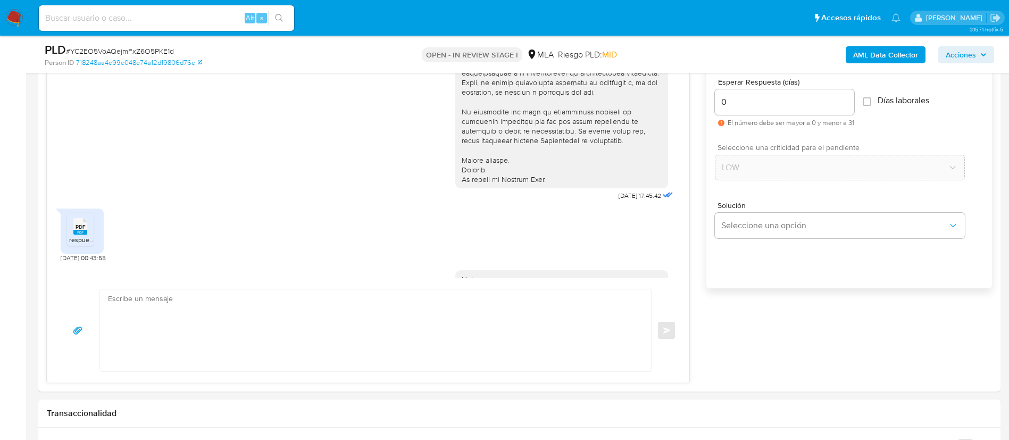
scroll to position [465, 0]
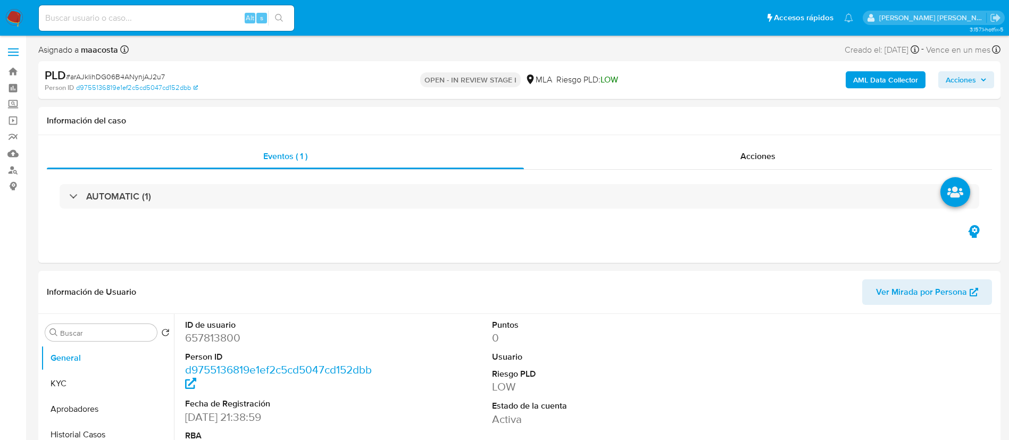
select select "10"
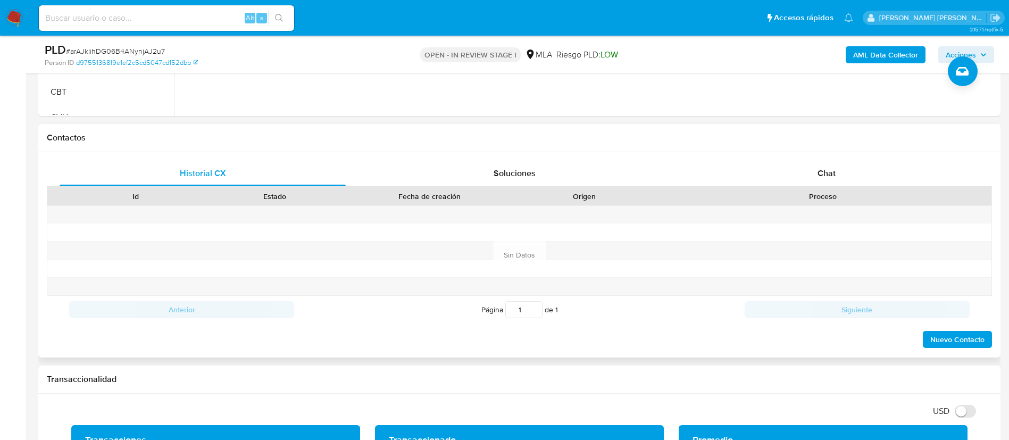
scroll to position [451, 0]
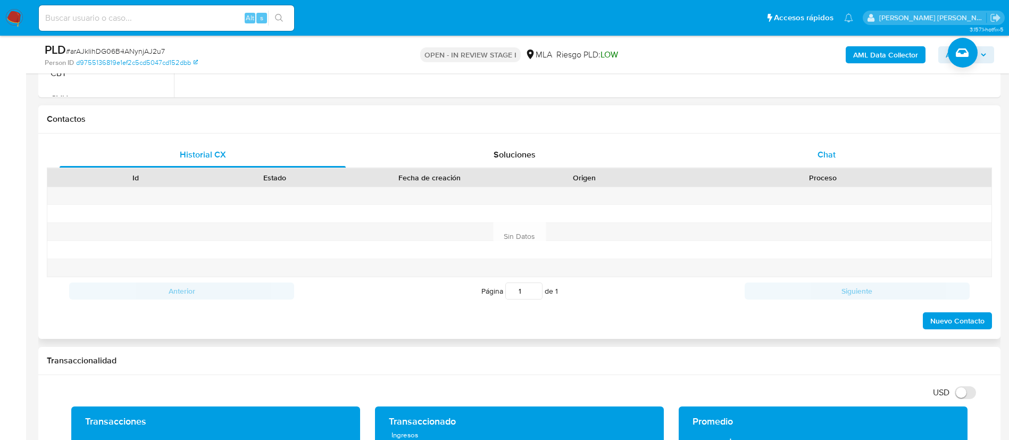
click at [821, 155] on span "Chat" at bounding box center [827, 154] width 18 height 12
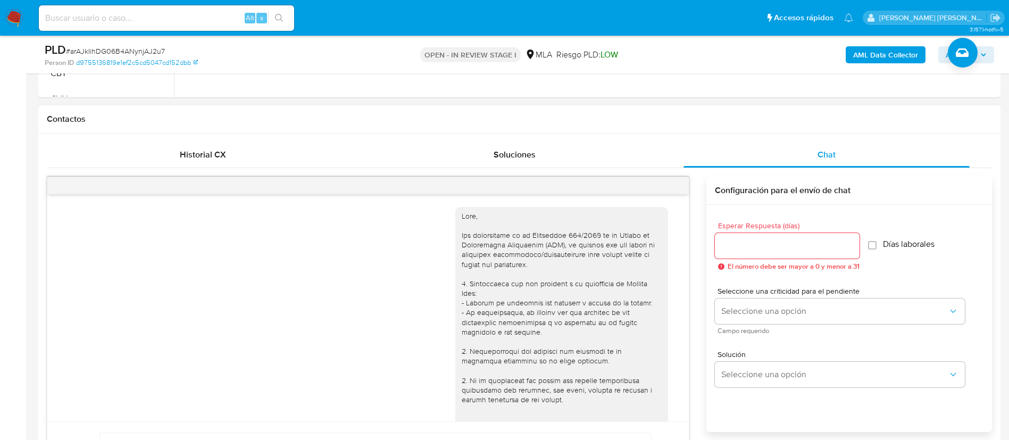
scroll to position [494, 0]
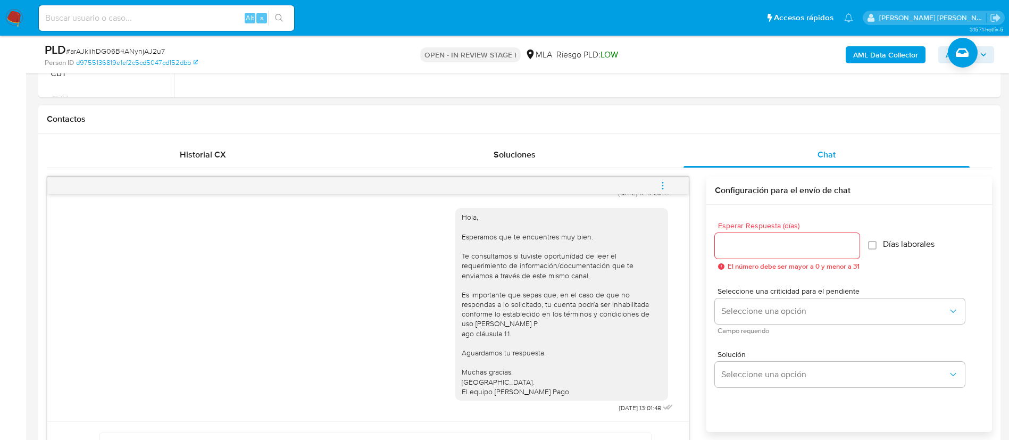
click at [660, 186] on icon "menu-action" at bounding box center [663, 186] width 10 height 10
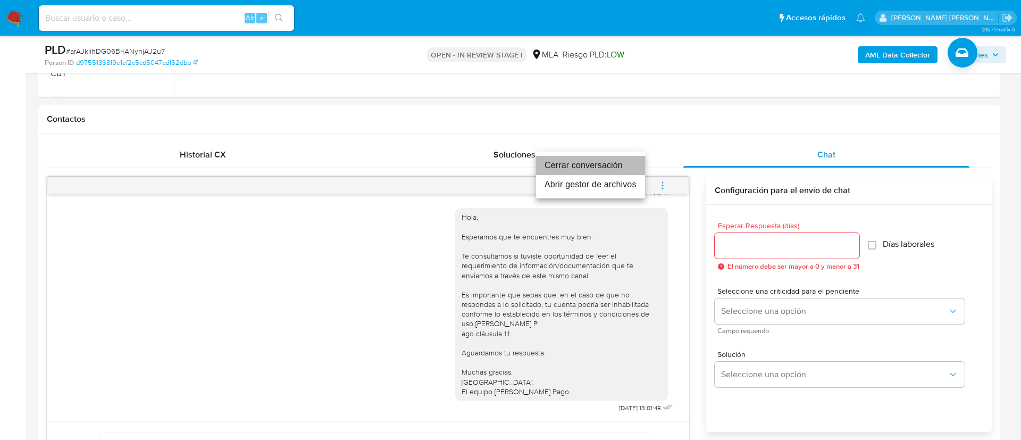
click at [620, 171] on li "Cerrar conversación" at bounding box center [590, 165] width 109 height 19
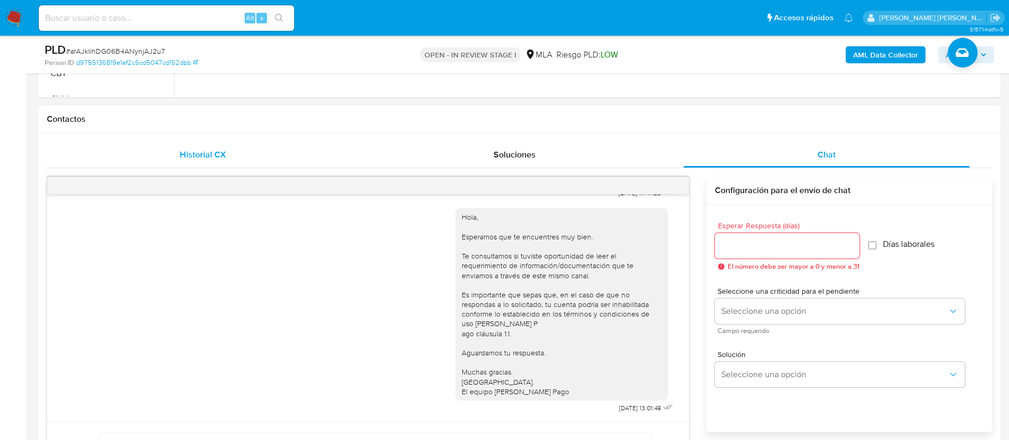
click at [219, 159] on span "Historial CX" at bounding box center [203, 154] width 46 height 12
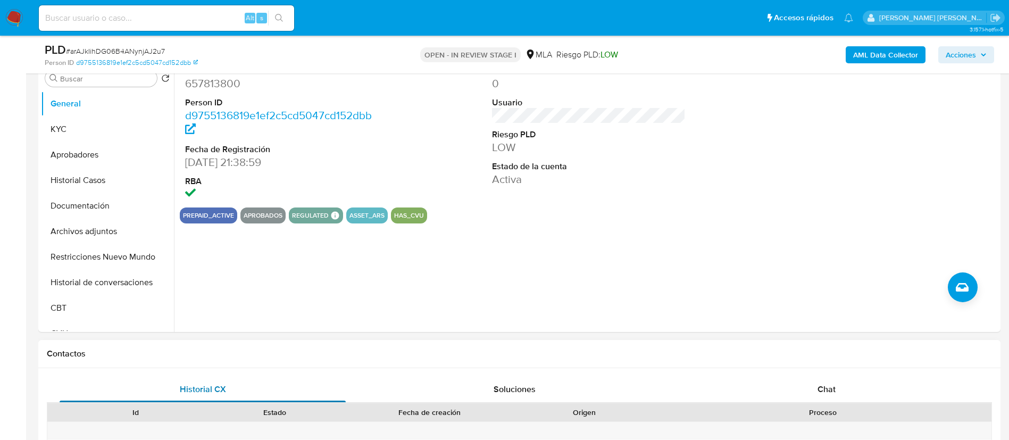
scroll to position [212, 0]
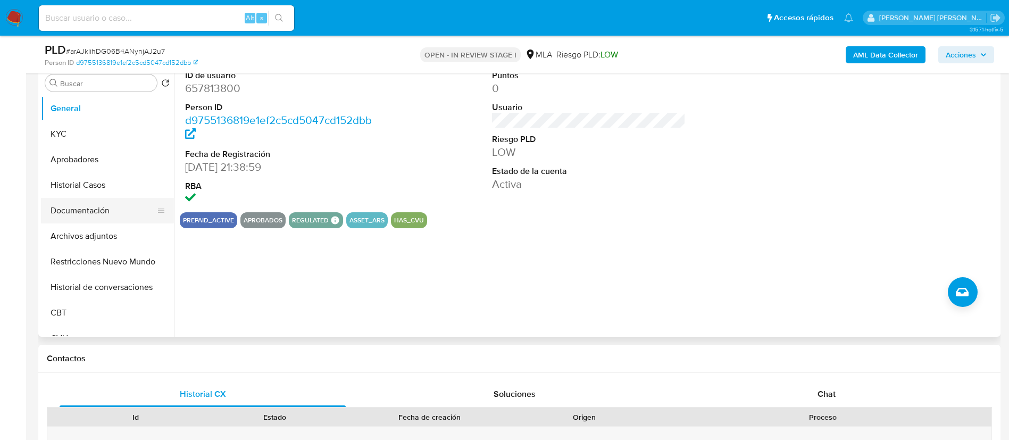
click at [101, 210] on button "Documentación" at bounding box center [103, 211] width 124 height 26
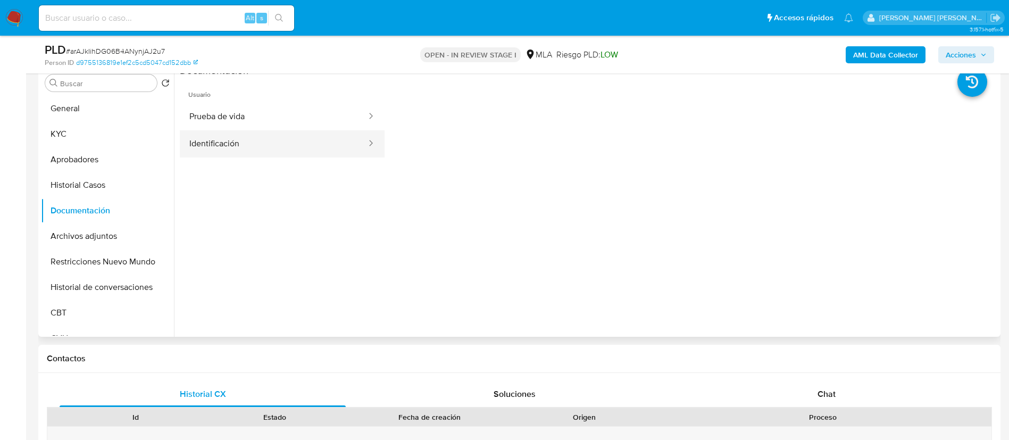
click at [223, 136] on button "Identificación" at bounding box center [274, 143] width 188 height 27
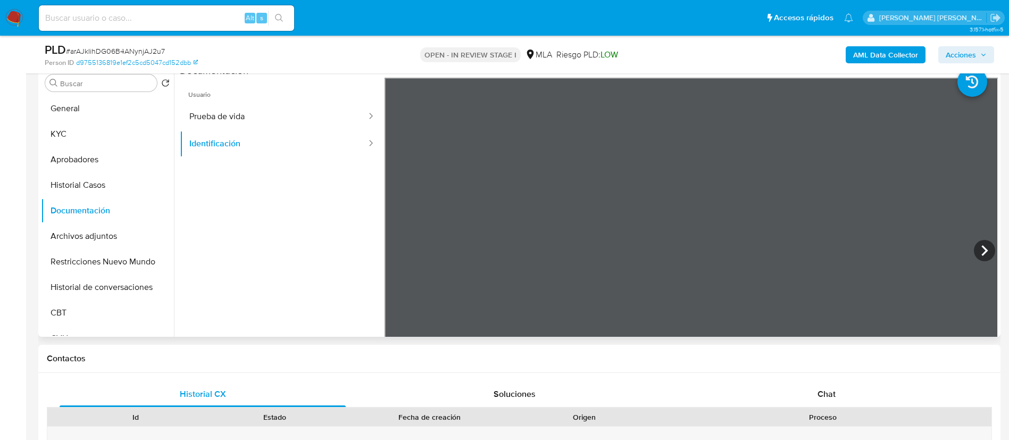
scroll to position [305, 0]
click at [982, 249] on icon at bounding box center [985, 250] width 6 height 11
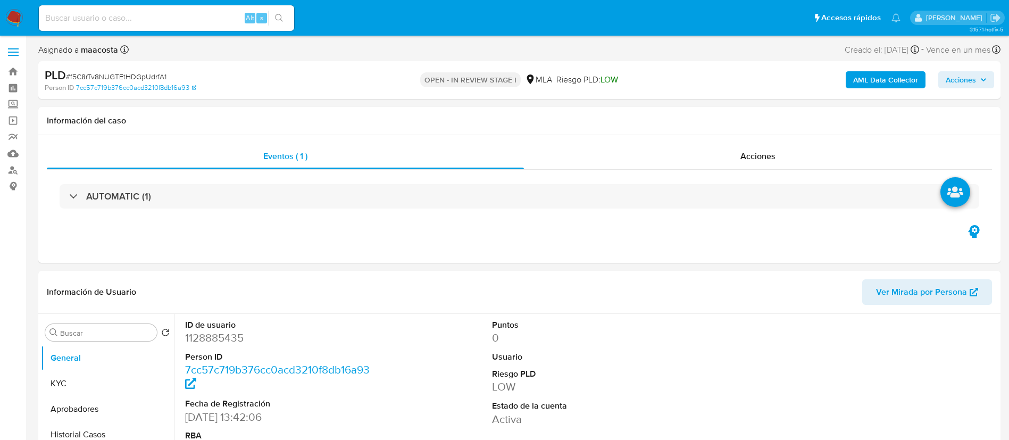
select select "10"
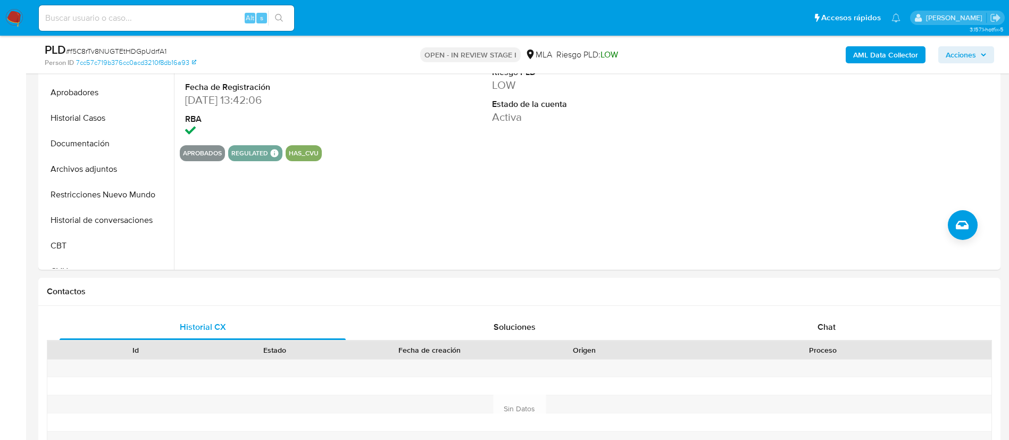
scroll to position [318, 0]
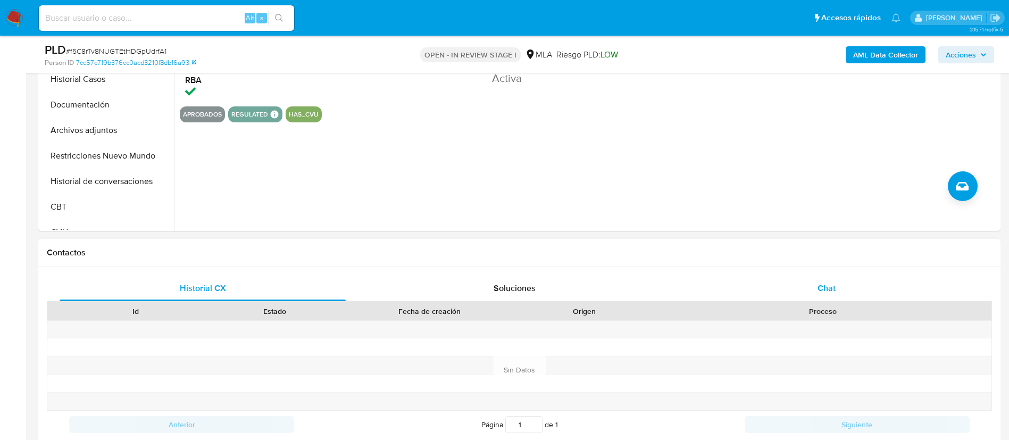
click at [812, 293] on div "Chat" at bounding box center [827, 289] width 286 height 26
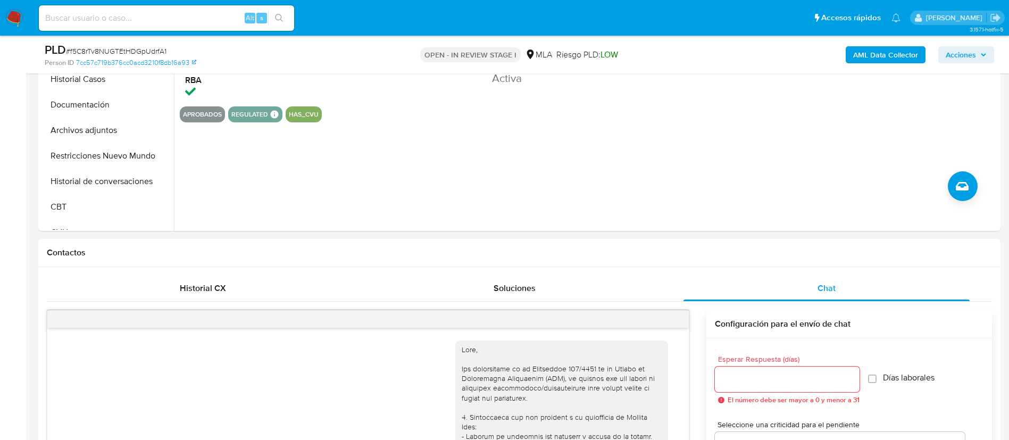
scroll to position [494, 0]
click at [665, 323] on icon "menu-action" at bounding box center [663, 319] width 10 height 10
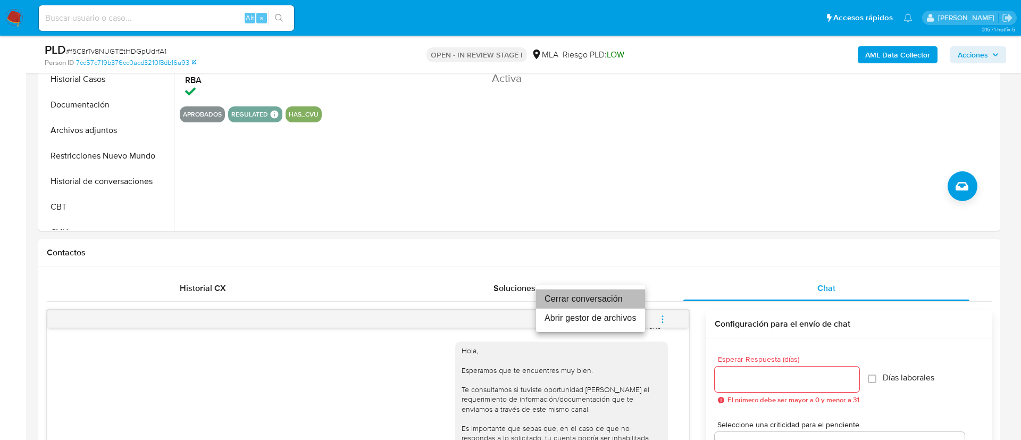
click at [610, 298] on li "Cerrar conversación" at bounding box center [590, 298] width 109 height 19
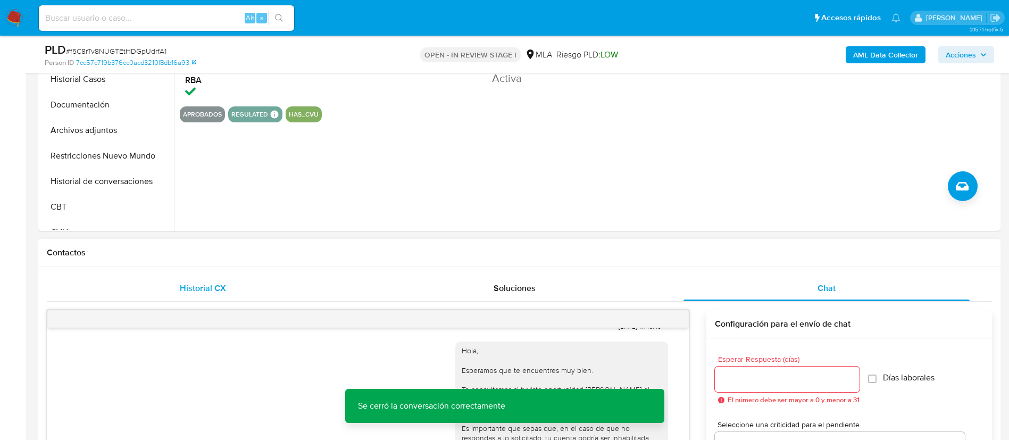
click at [194, 282] on span "Historial CX" at bounding box center [203, 288] width 46 height 12
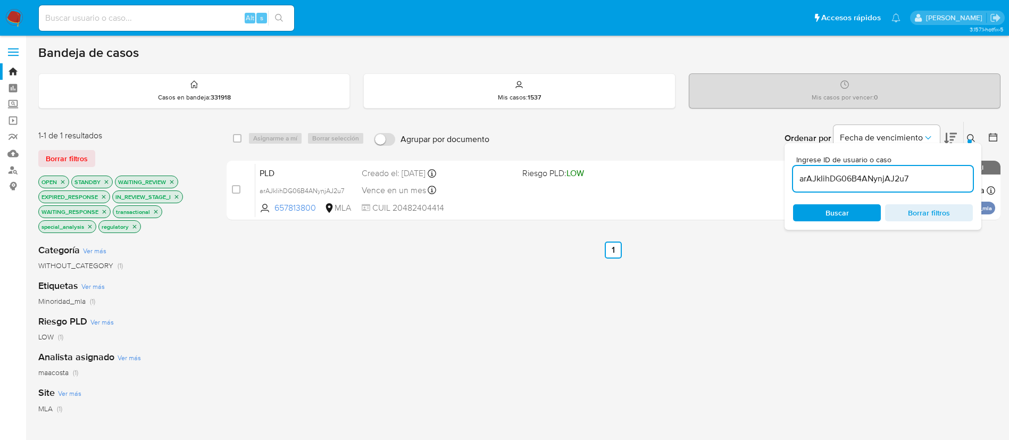
click at [887, 178] on input "arAJkIihDG06B4ANynjAJ2u7" at bounding box center [883, 179] width 180 height 14
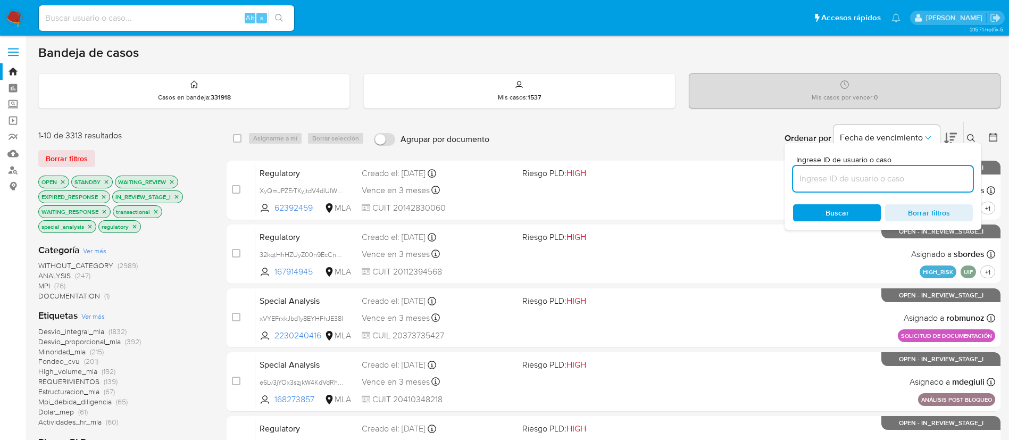
click at [892, 181] on input at bounding box center [883, 179] width 180 height 14
paste input "YC2EO5VoAQejmFxZ6O5PKE1d"
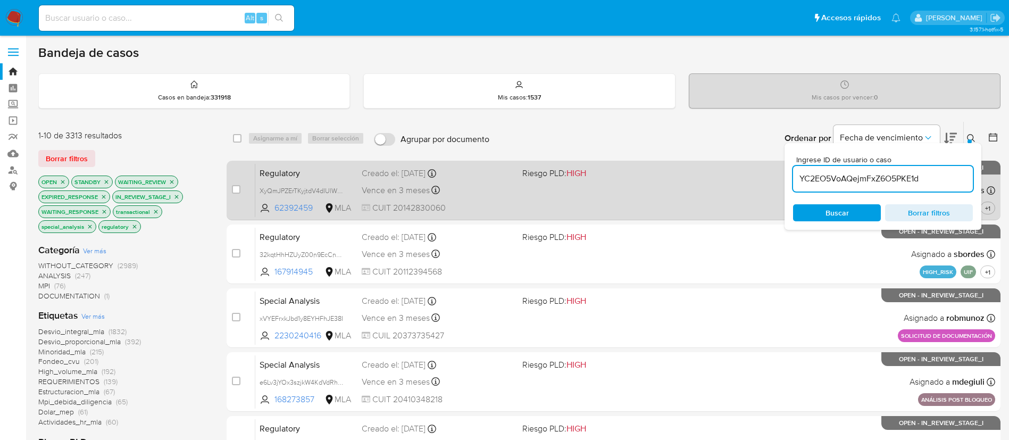
type input "YC2EO5VoAQejmFxZ6O5PKE1d"
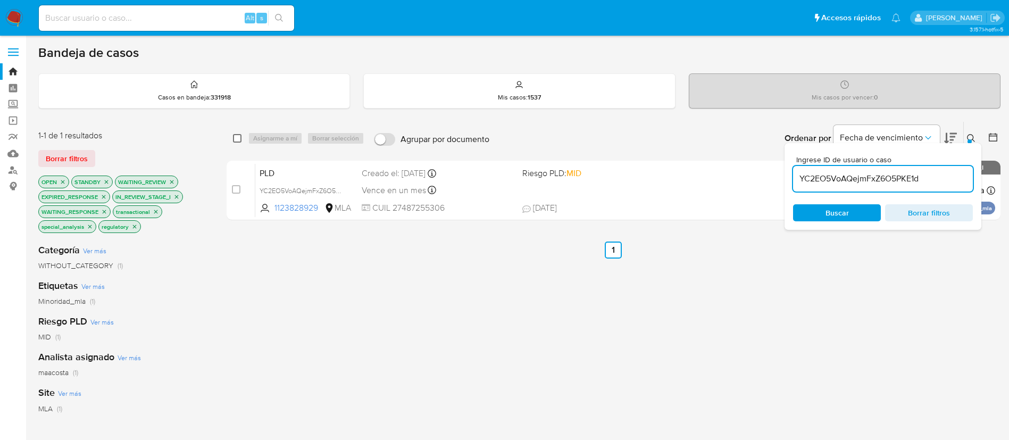
click at [238, 138] on input "checkbox" at bounding box center [237, 138] width 9 height 9
checkbox input "true"
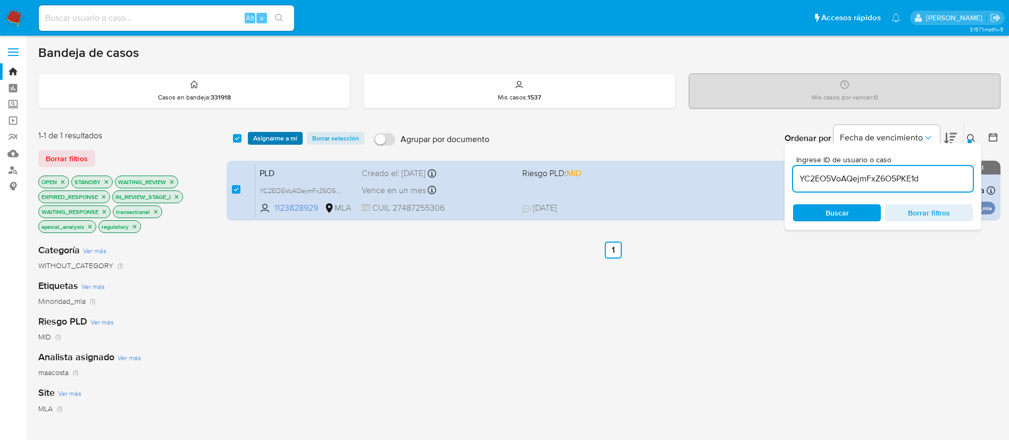
click at [280, 136] on span "Asignarme a mí" at bounding box center [275, 138] width 44 height 11
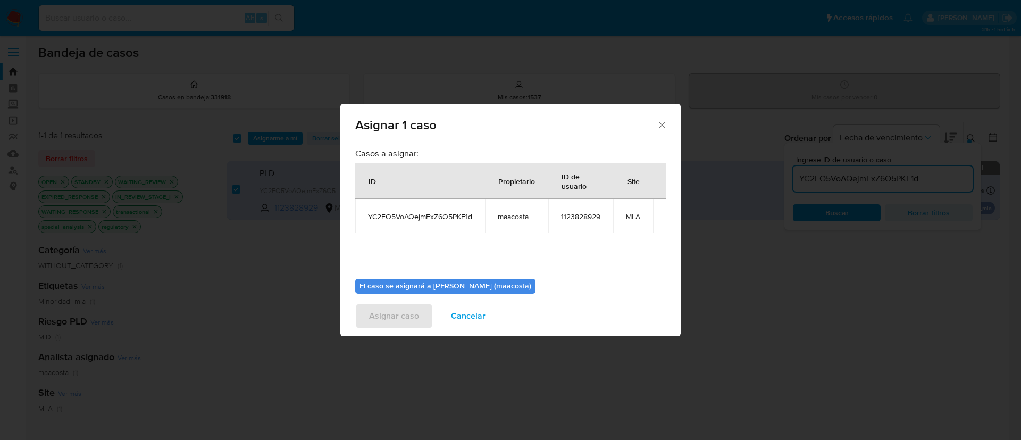
scroll to position [55, 0]
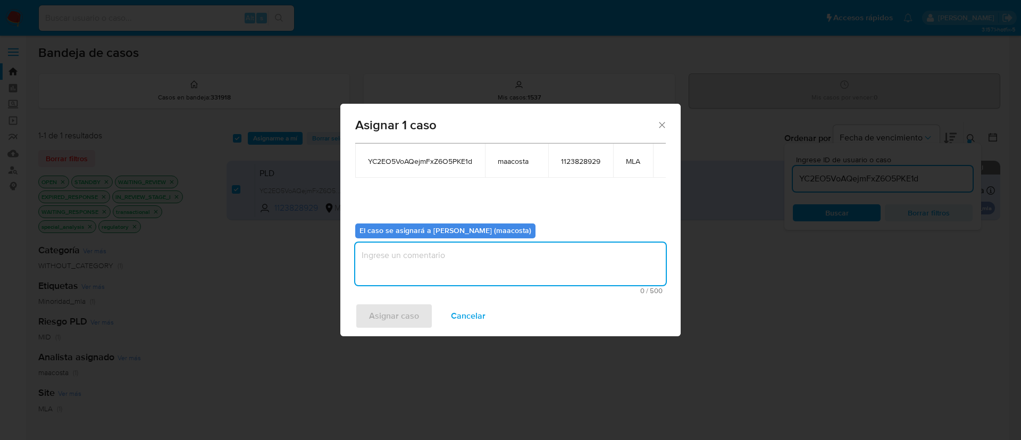
click at [439, 252] on textarea "assign-modal" at bounding box center [510, 264] width 311 height 43
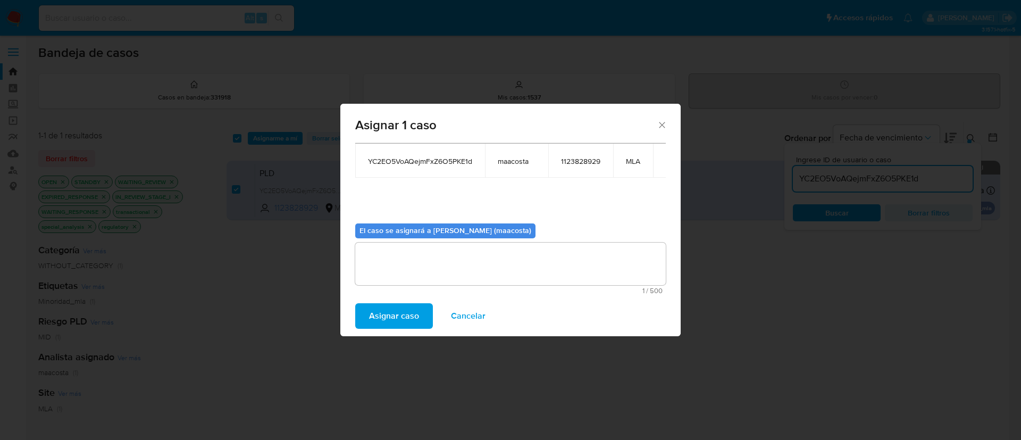
click at [380, 315] on span "Asignar caso" at bounding box center [394, 315] width 50 height 23
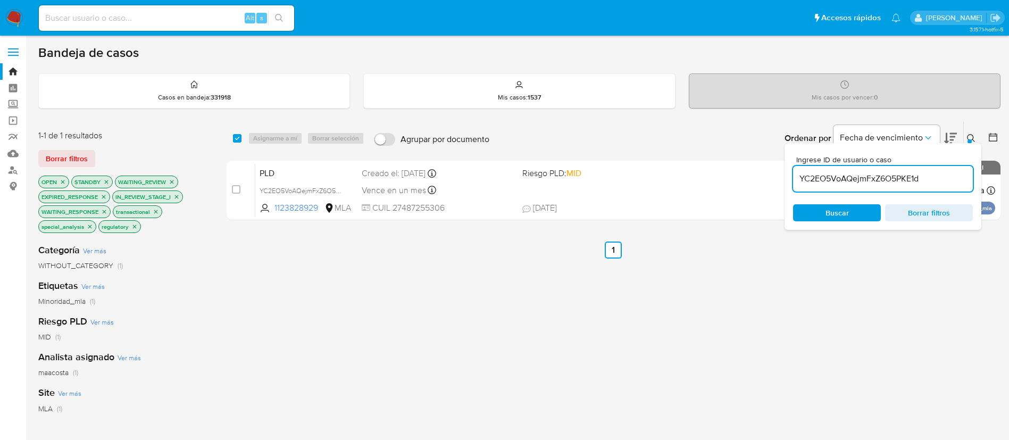
click at [871, 182] on input "YC2EO5VoAQejmFxZ6O5PKE1d" at bounding box center [883, 179] width 180 height 14
paste input "XN5BwEqsuVU0XD5BafKBV0XX"
type input "XN5BwEqsuVU0XD5BafKBV0XX"
click at [239, 136] on input "checkbox" at bounding box center [237, 138] width 9 height 9
checkbox input "true"
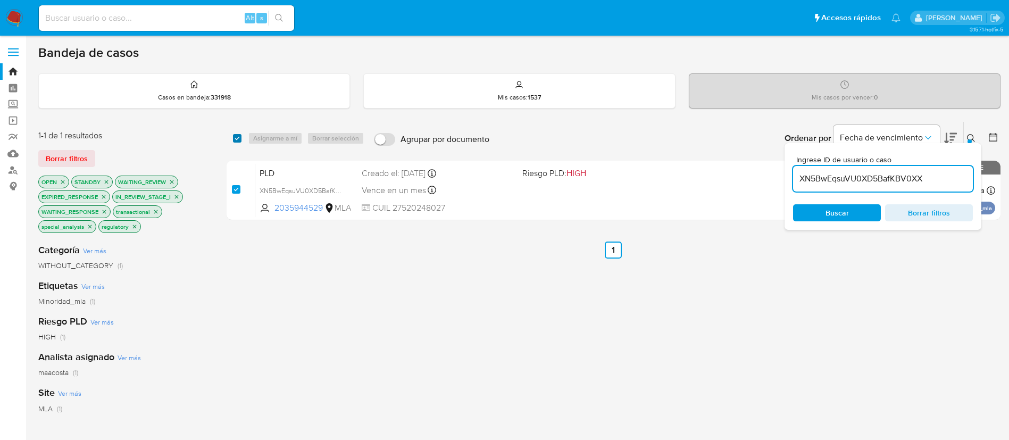
checkbox input "true"
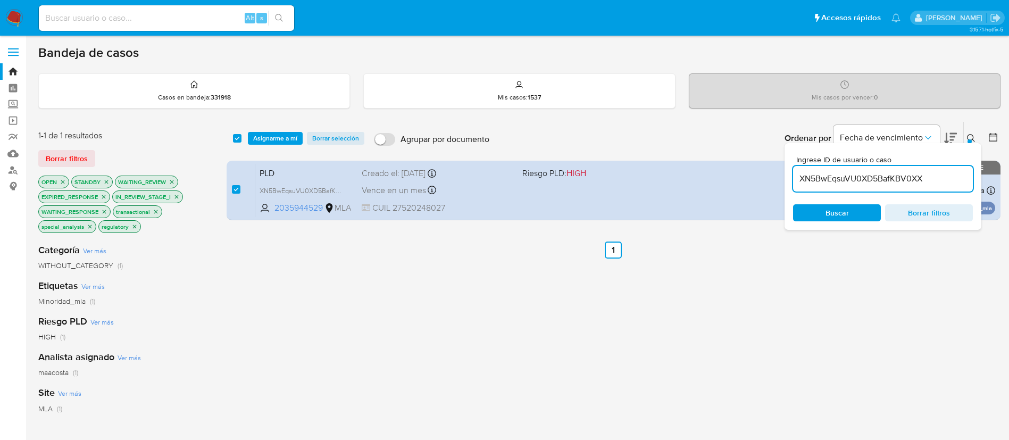
click at [869, 181] on input "XN5BwEqsuVU0XD5BafKBV0XX" at bounding box center [883, 179] width 180 height 14
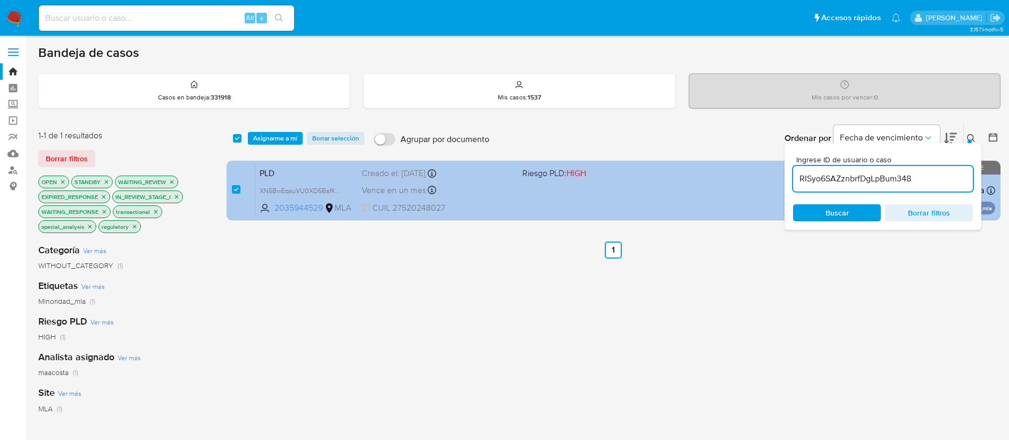
type input "RISyo6SAZznbrfDgLpBum348"
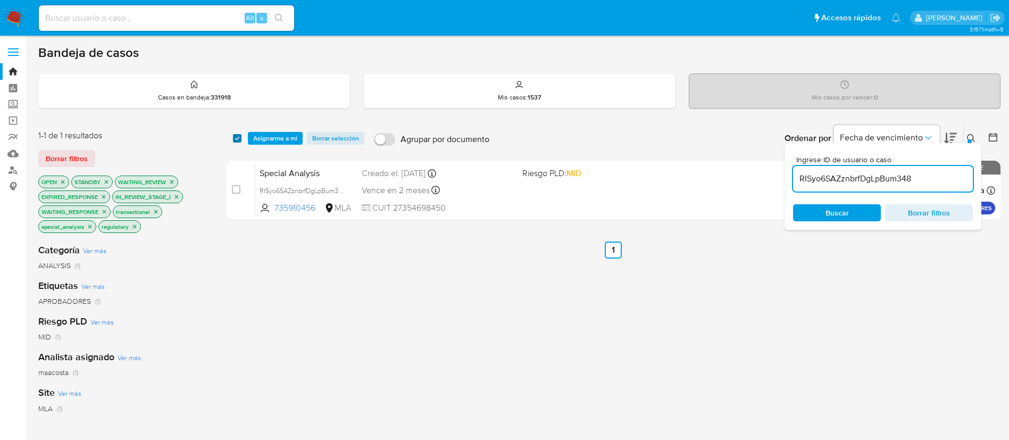
click at [236, 138] on input "checkbox" at bounding box center [237, 138] width 9 height 9
checkbox input "true"
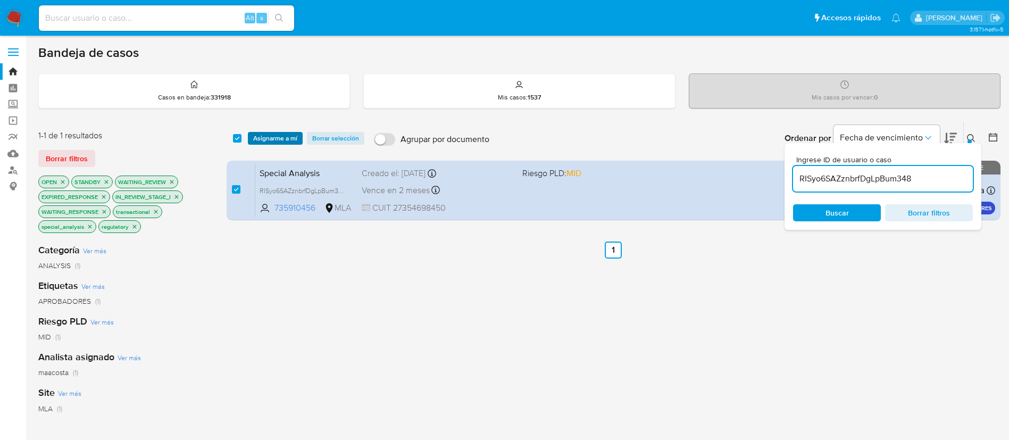
click at [266, 135] on span "Asignarme a mí" at bounding box center [275, 138] width 44 height 11
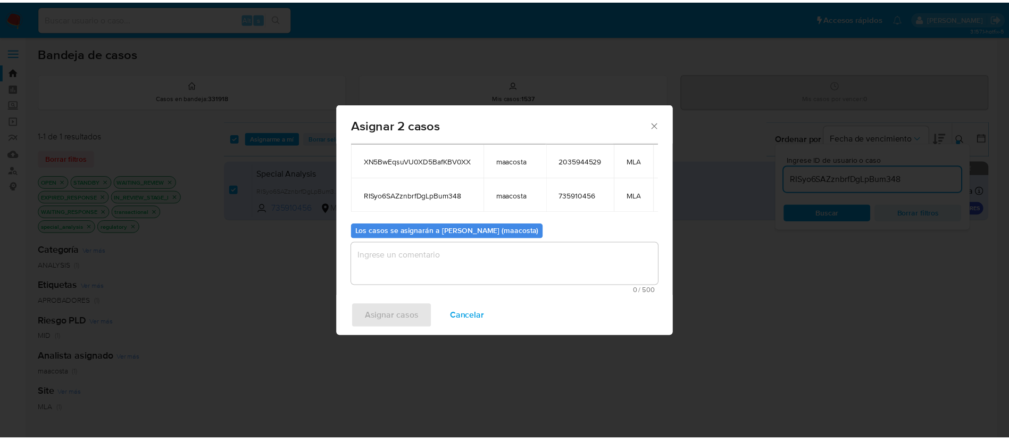
scroll to position [59, 0]
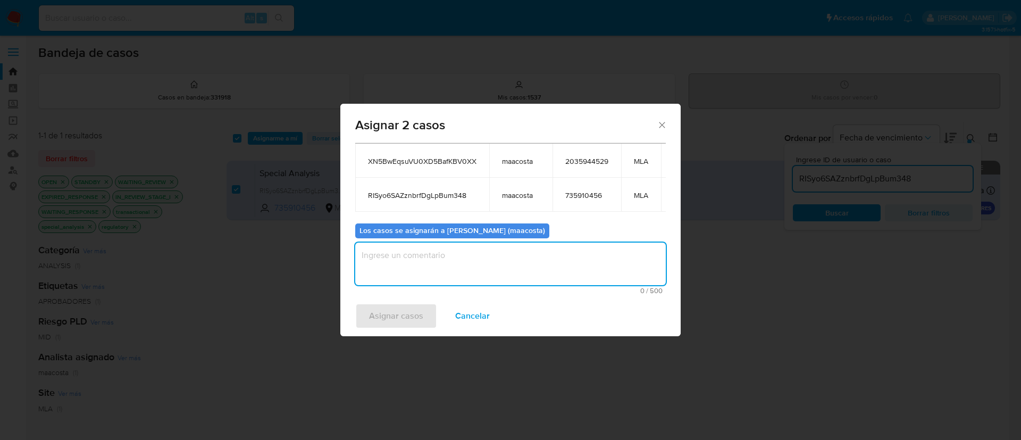
click at [402, 264] on textarea "assign-modal" at bounding box center [510, 264] width 311 height 43
click at [383, 318] on span "Asignar casos" at bounding box center [396, 315] width 54 height 23
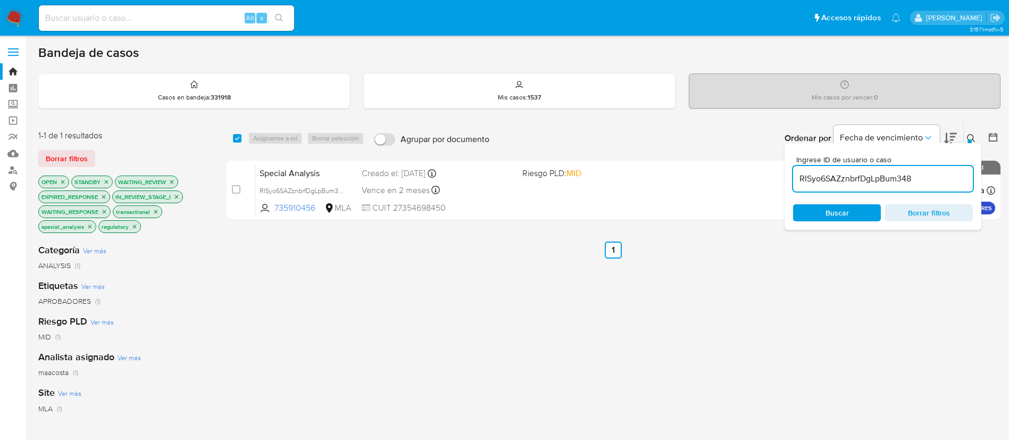
click at [837, 176] on input "RISyo6SAZznbrfDgLpBum348" at bounding box center [883, 179] width 180 height 14
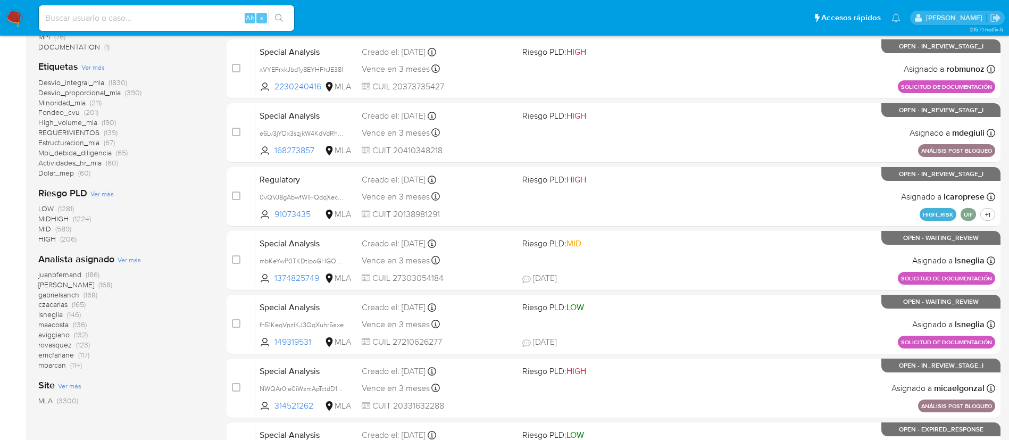
scroll to position [250, 0]
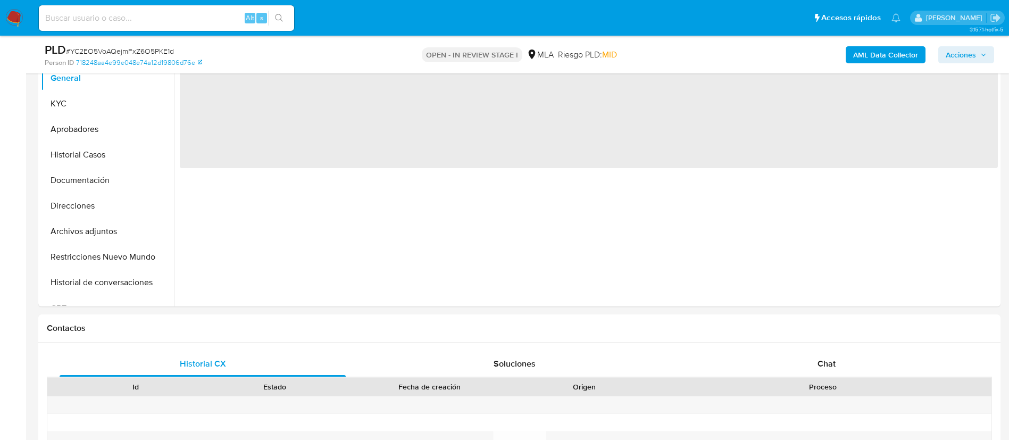
scroll to position [273, 0]
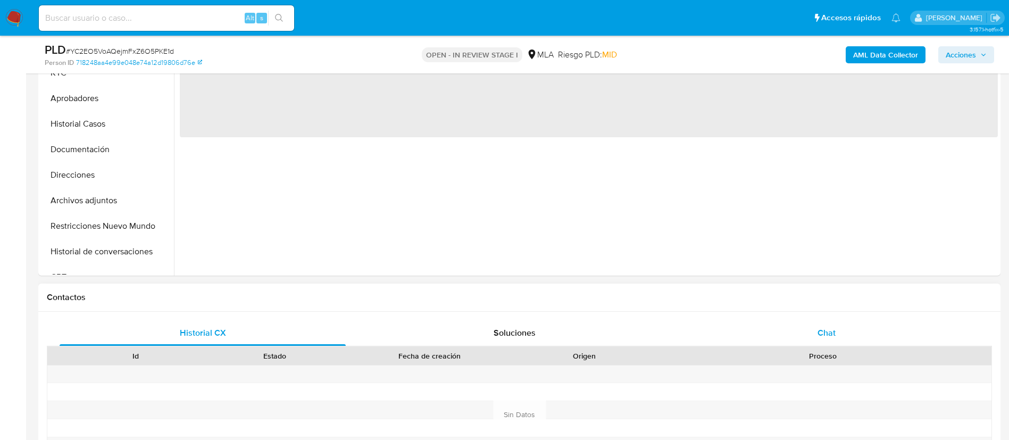
click at [822, 329] on span "Chat" at bounding box center [827, 333] width 18 height 12
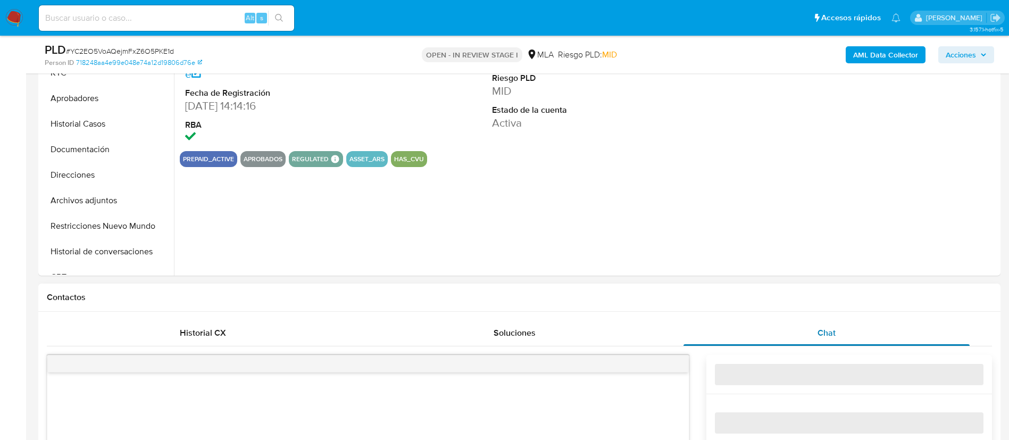
select select "10"
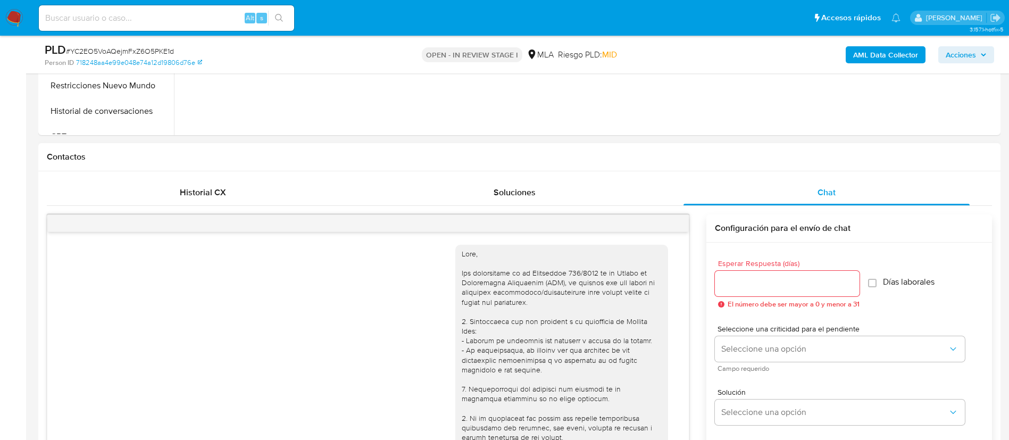
scroll to position [465, 0]
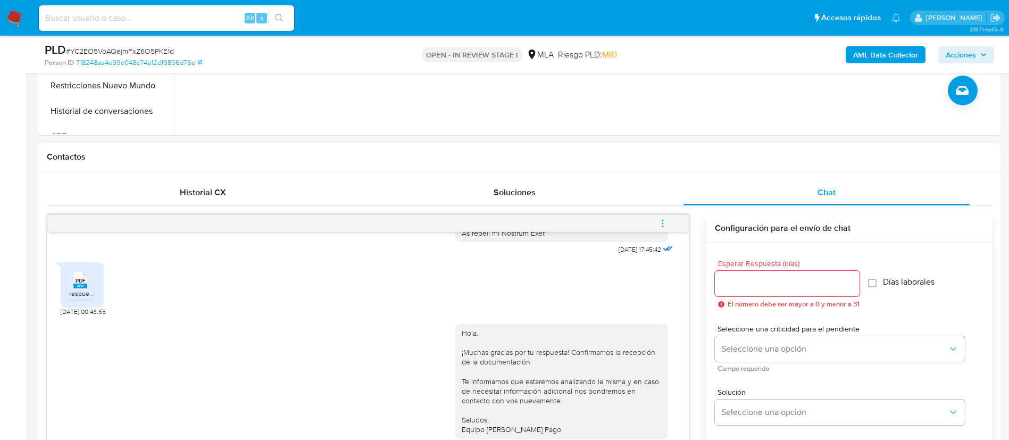
click at [663, 223] on icon "menu-action" at bounding box center [662, 222] width 1 height 1
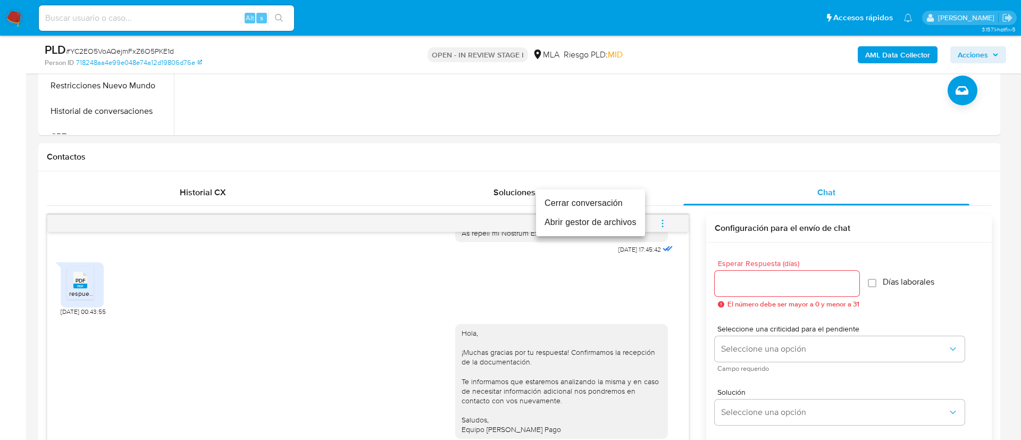
click at [602, 204] on li "Cerrar conversación" at bounding box center [590, 203] width 109 height 19
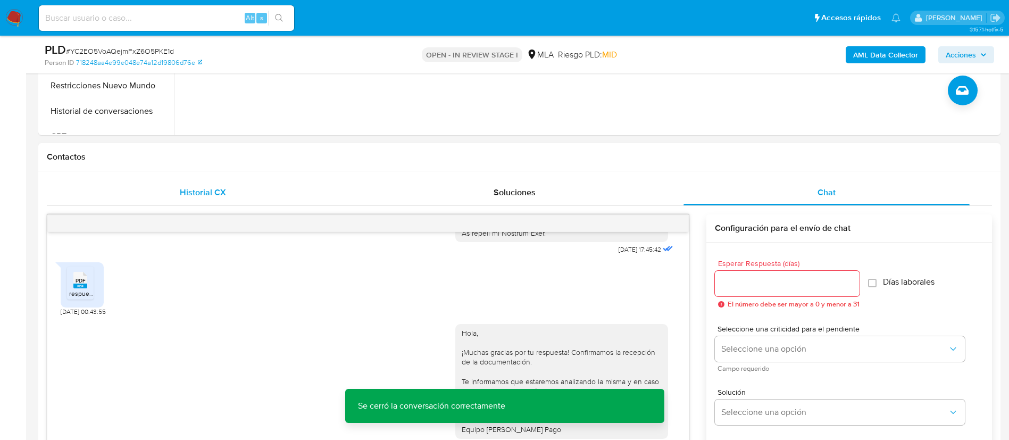
click at [204, 188] on span "Historial CX" at bounding box center [203, 192] width 46 height 12
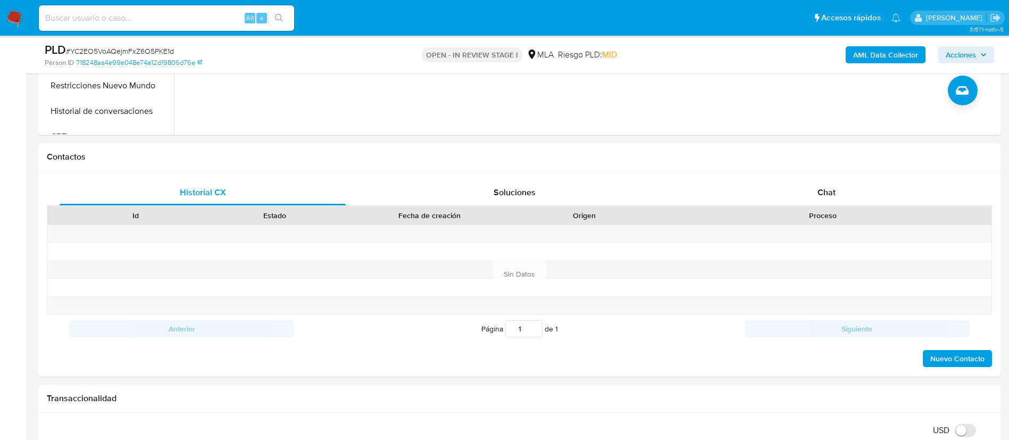
click at [130, 160] on h1 "Contactos" at bounding box center [519, 157] width 945 height 11
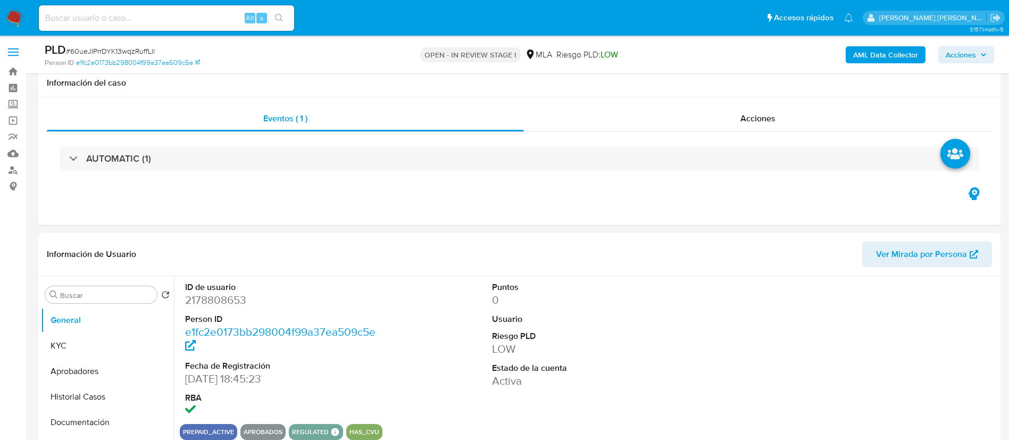
select select "10"
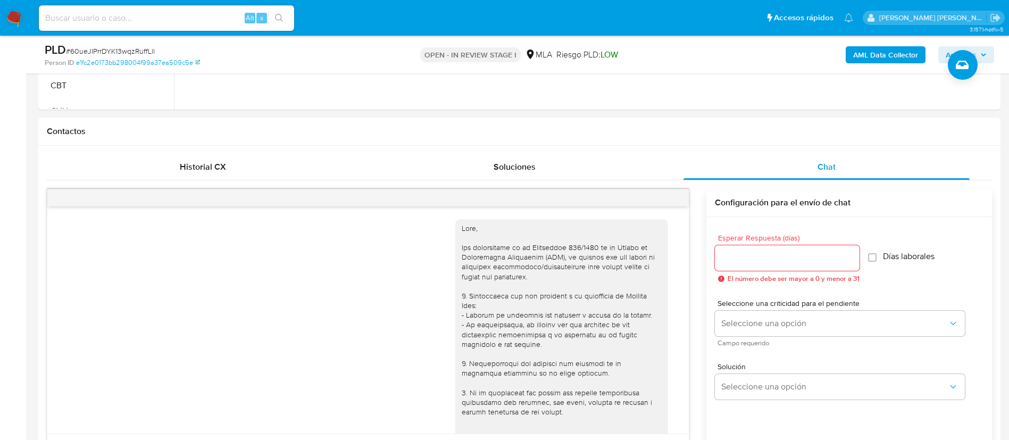
scroll to position [437, 0]
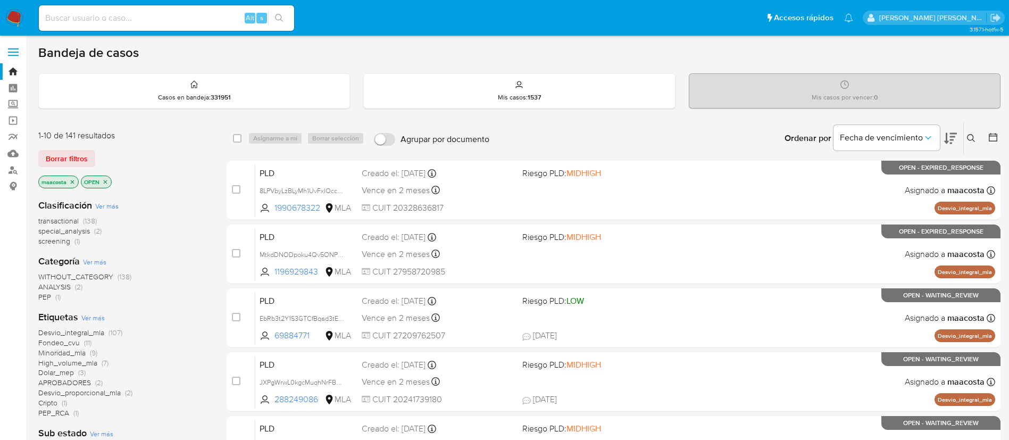
paste input "XN5BwEqsuVU0XD5BafKBV0XX"
click at [206, 23] on input "XN5BwEqsuVU0XD5BafKBV0XX" at bounding box center [166, 18] width 255 height 14
type input "XN5BwEqsuVU0XD5BafKBV0XX"
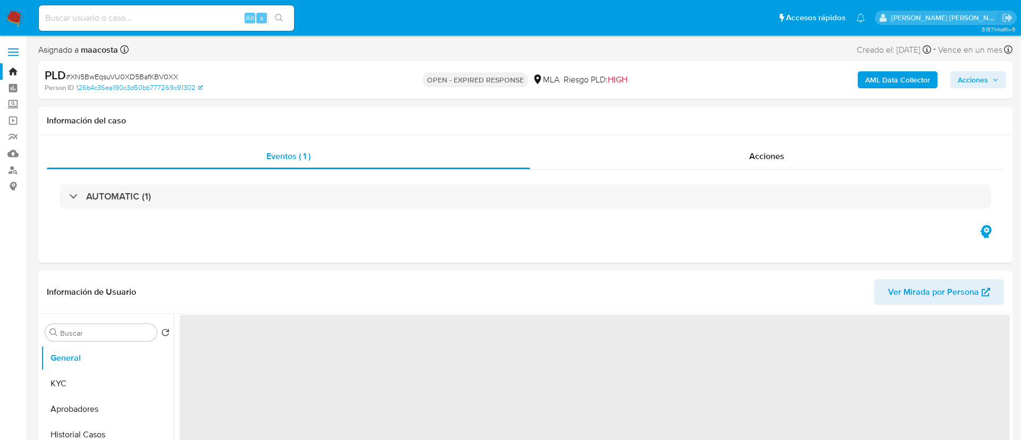
select select "10"
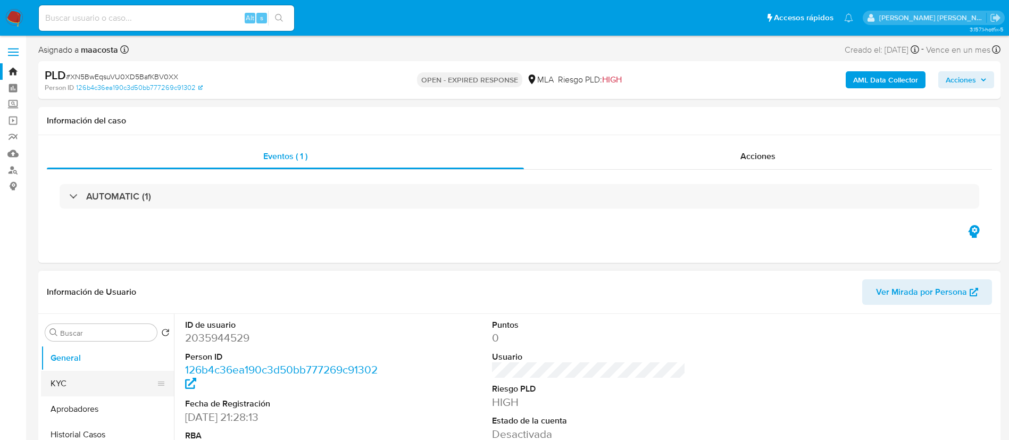
click at [86, 378] on button "KYC" at bounding box center [103, 384] width 124 height 26
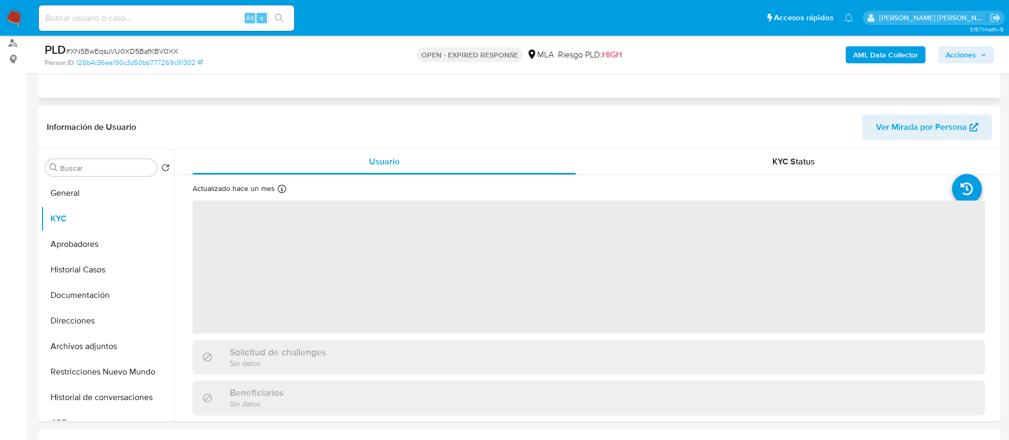
scroll to position [129, 0]
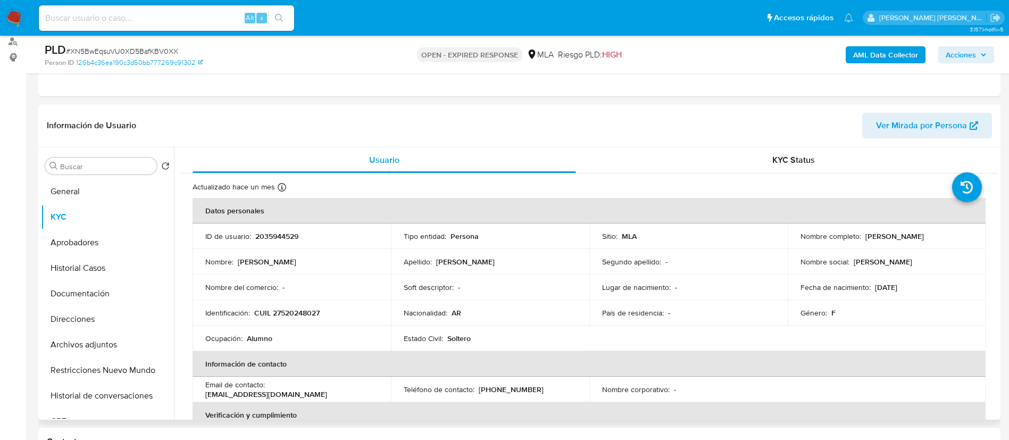
click at [283, 238] on p "2035944529" at bounding box center [276, 236] width 43 height 10
drag, startPoint x: 862, startPoint y: 234, endPoint x: 940, endPoint y: 235, distance: 77.7
click at [940, 235] on div "Nombre completo : Alma Jazmin Tobias" at bounding box center [887, 236] width 173 height 10
copy p "[PERSON_NAME]"
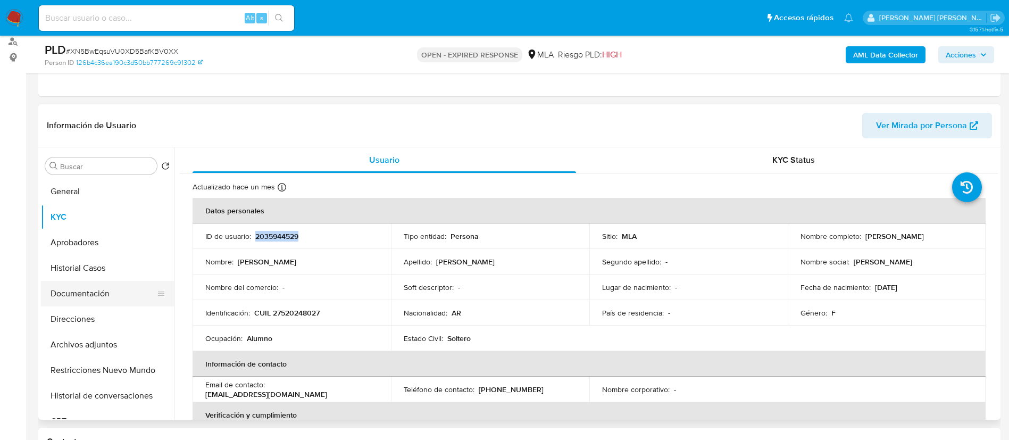
click at [79, 298] on button "Documentación" at bounding box center [103, 294] width 124 height 26
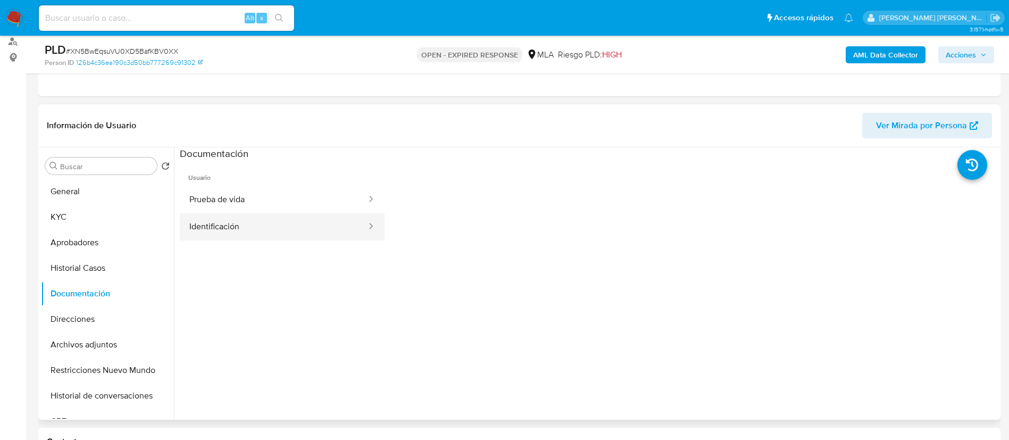
click at [212, 230] on button "Identificación" at bounding box center [274, 226] width 188 height 27
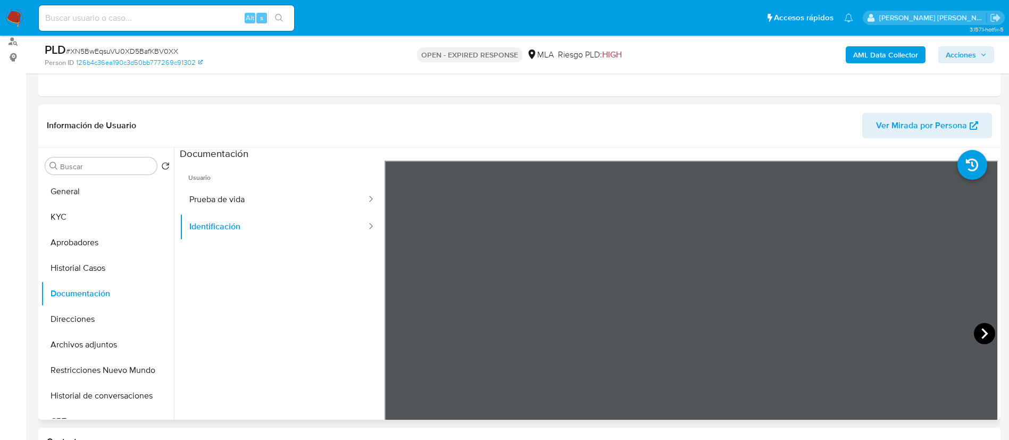
click at [977, 334] on icon at bounding box center [984, 333] width 21 height 21
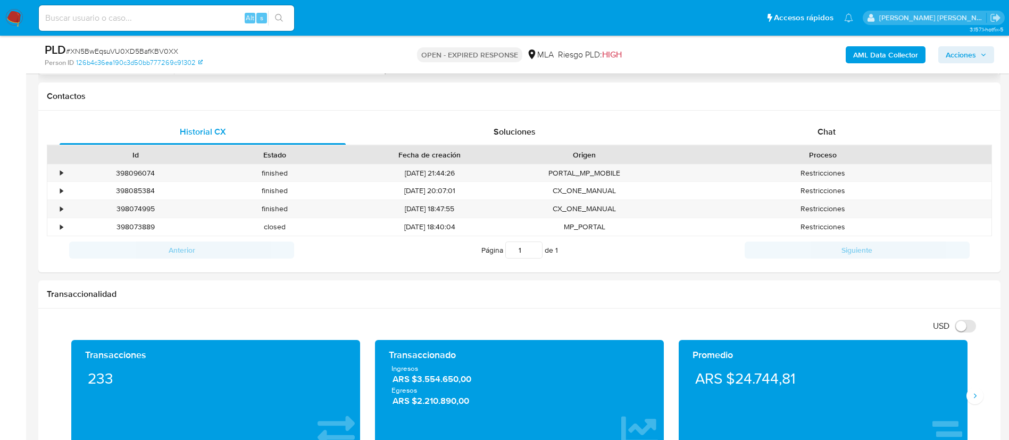
scroll to position [494, 0]
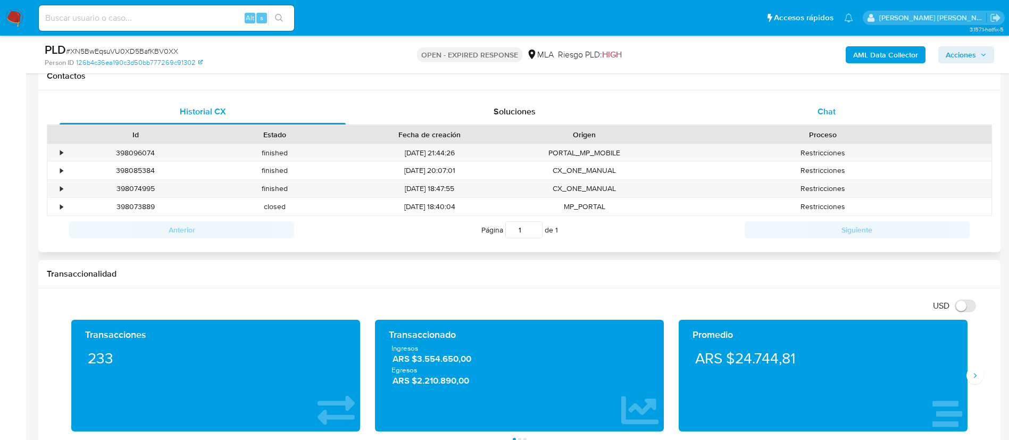
click at [829, 110] on span "Chat" at bounding box center [827, 111] width 18 height 12
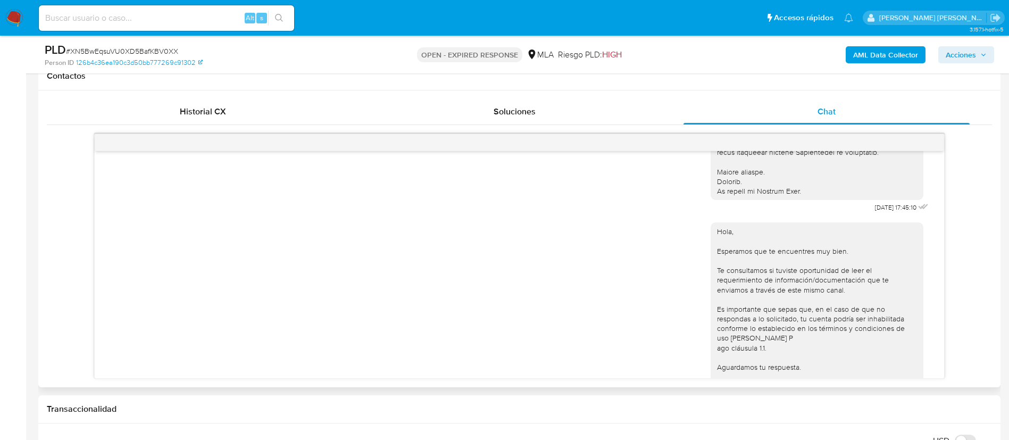
scroll to position [417, 0]
drag, startPoint x: 845, startPoint y: 218, endPoint x: 882, endPoint y: 220, distance: 36.2
copy span "18/08/2025"
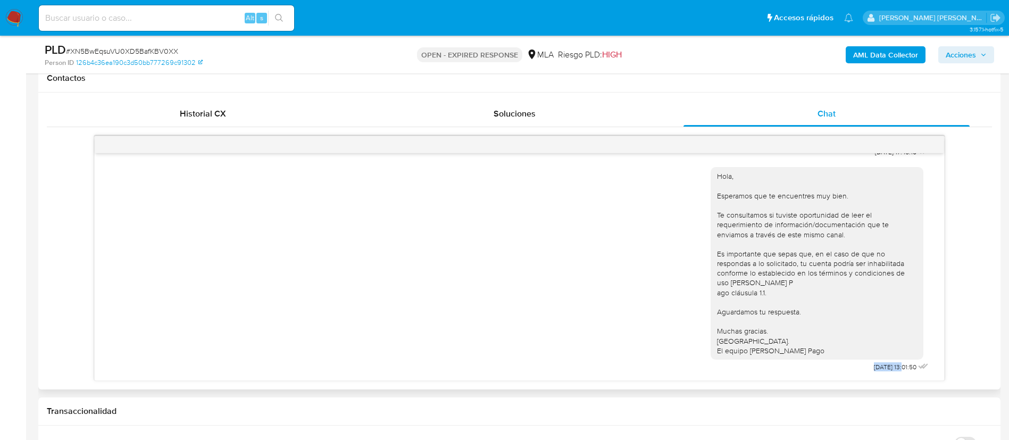
drag, startPoint x: 845, startPoint y: 367, endPoint x: 880, endPoint y: 365, distance: 35.1
click at [880, 365] on div "Hola, Esperamos que te encuentres muy bien. Te consultamos si tuviste oportunid…" at bounding box center [821, 267] width 220 height 215
copy span "22/08/2025"
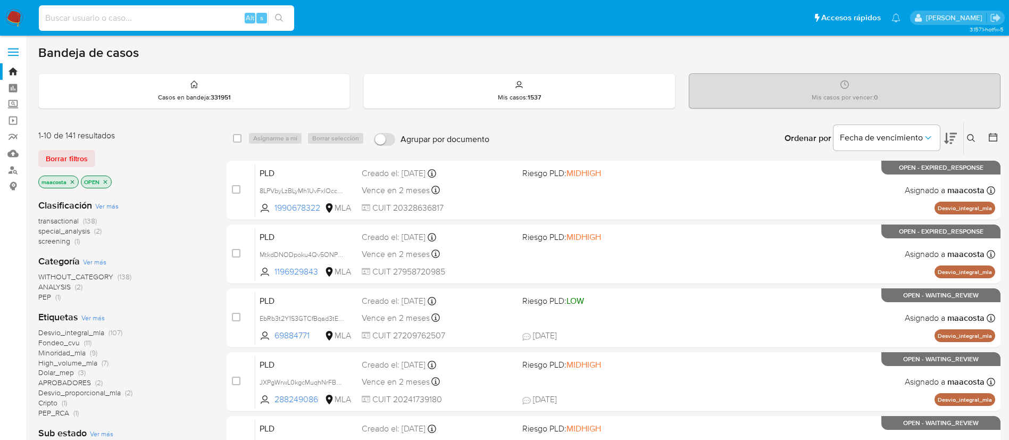
paste input "RISyo6SAZznbrfDgLpBum348"
click at [211, 14] on input "RISyo6SAZznbrfDgLpBum348" at bounding box center [166, 18] width 255 height 14
type input "RISyo6SAZznbrfDgLpBum348"
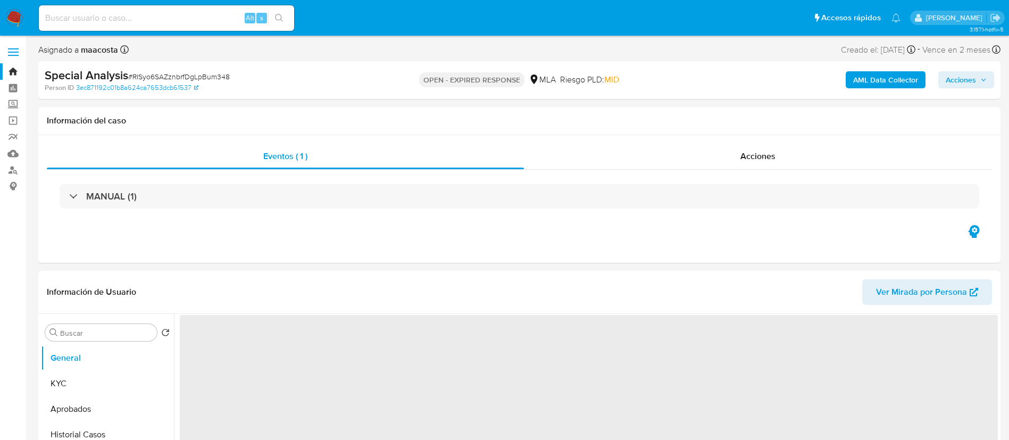
select select "10"
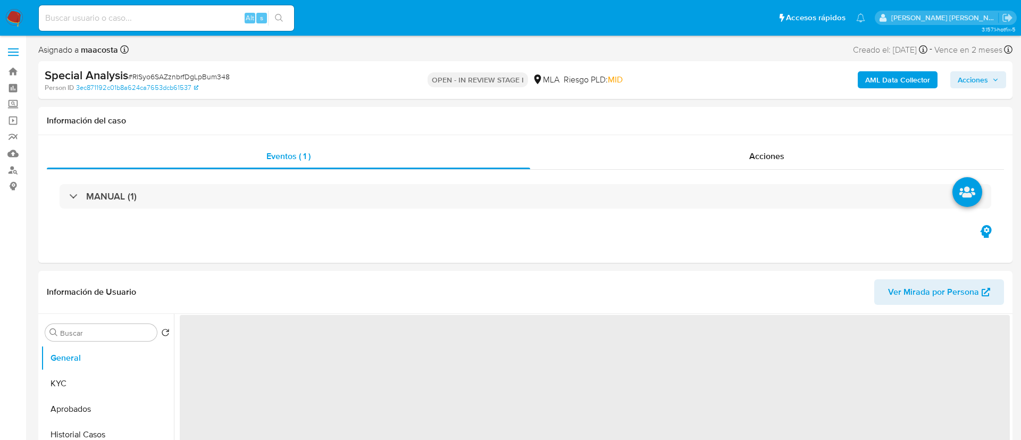
select select "10"
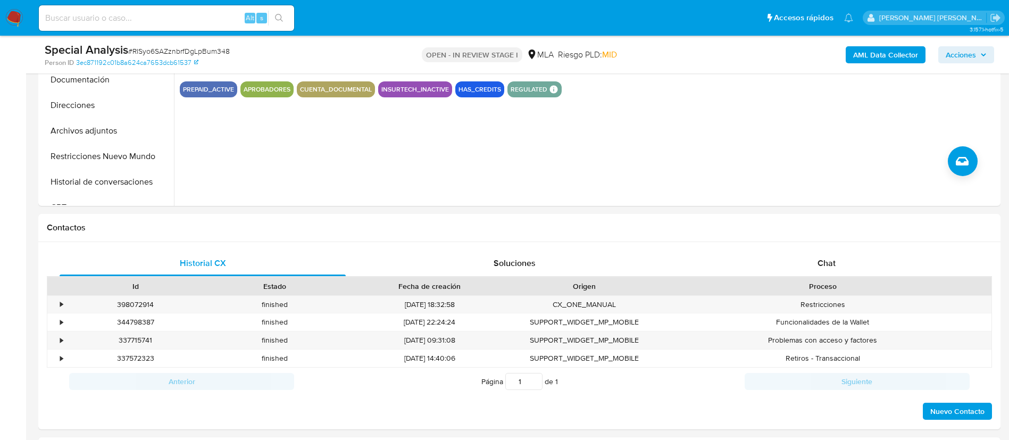
scroll to position [425, 0]
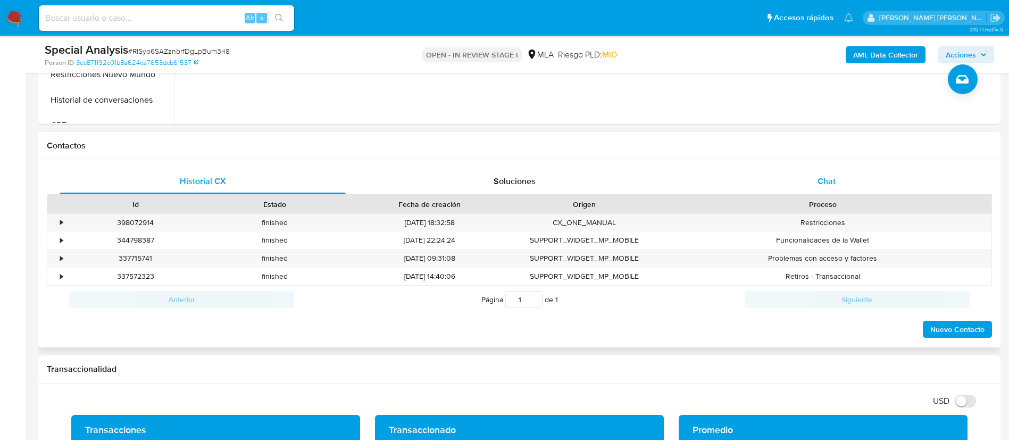
click at [821, 178] on span "Chat" at bounding box center [827, 181] width 18 height 12
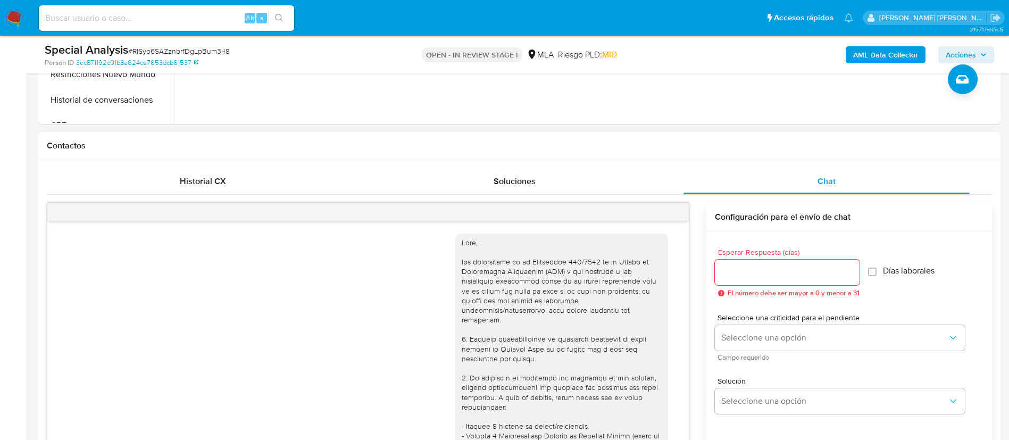
scroll to position [619, 0]
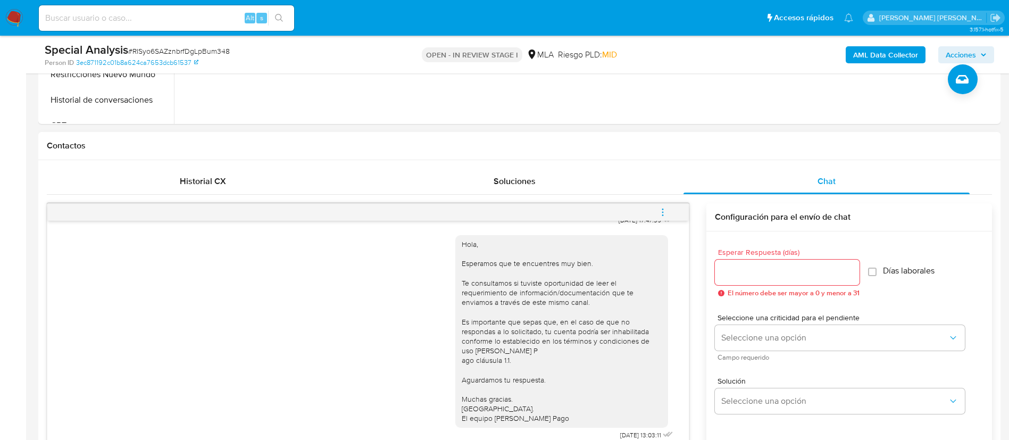
click at [679, 210] on button "menu-action" at bounding box center [662, 212] width 35 height 26
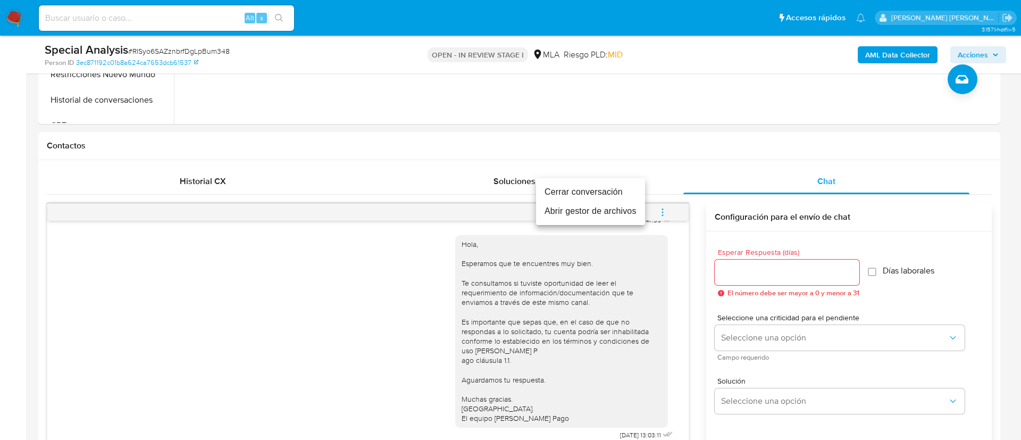
click at [594, 190] on li "Cerrar conversación" at bounding box center [590, 191] width 109 height 19
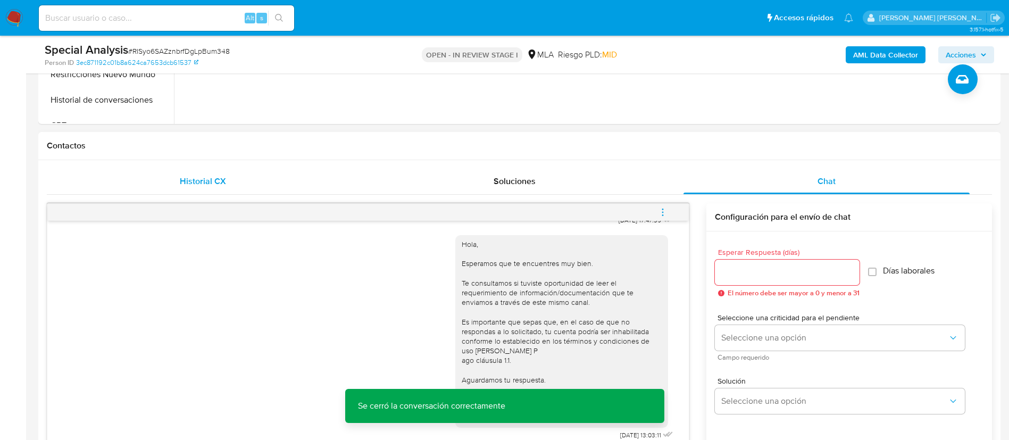
click at [190, 176] on span "Historial CX" at bounding box center [203, 181] width 46 height 12
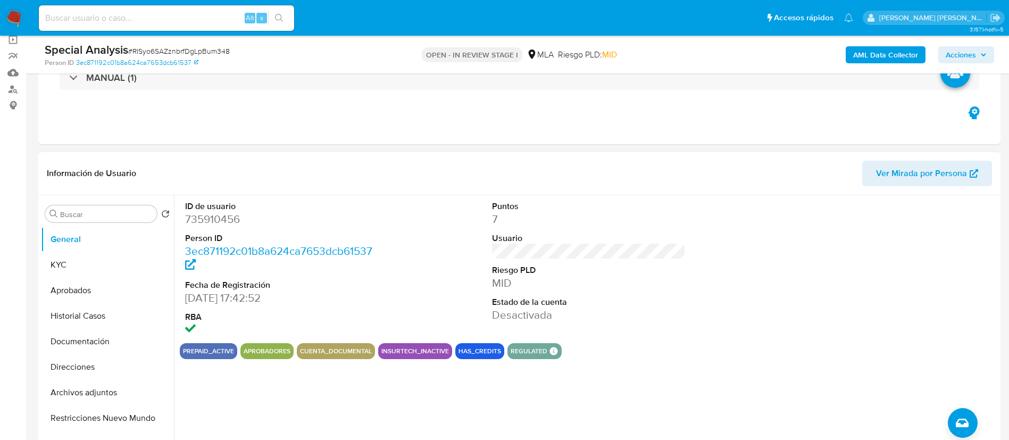
scroll to position [78, 0]
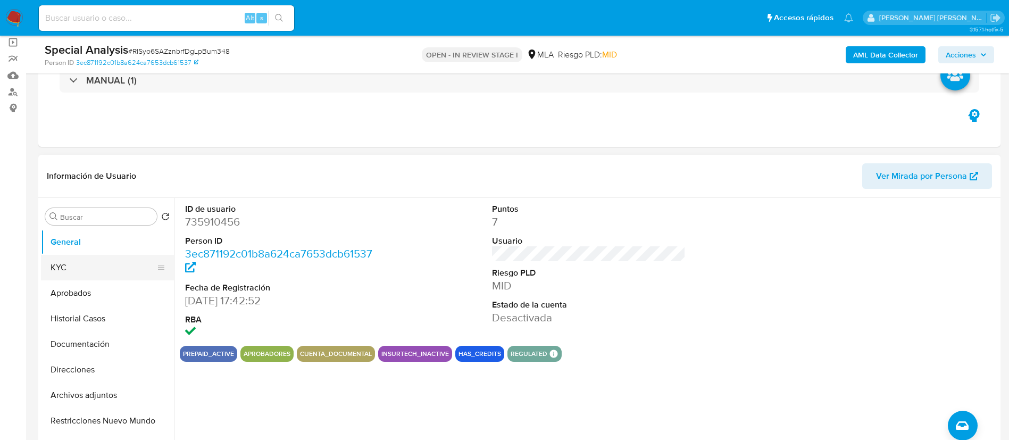
click at [69, 267] on button "KYC" at bounding box center [103, 268] width 124 height 26
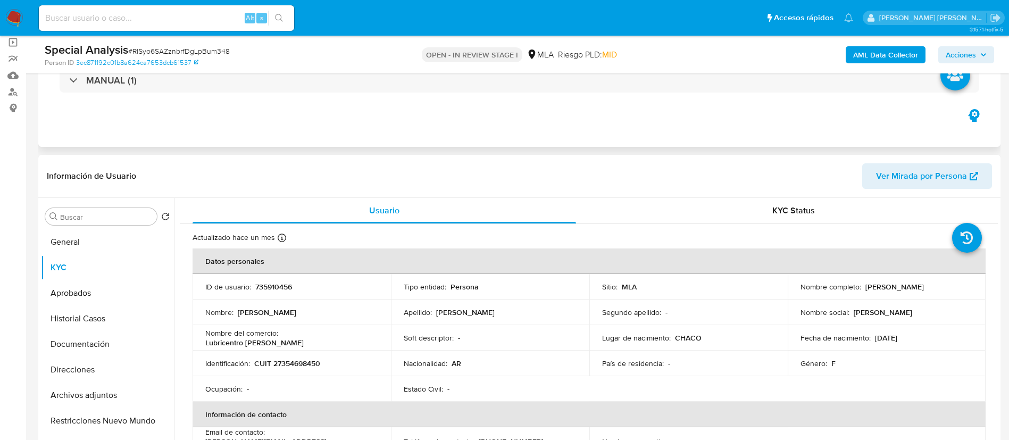
click at [267, 129] on div "Eventos ( 1 ) Acciones MANUAL (1)" at bounding box center [519, 83] width 962 height 128
click at [356, 112] on div "Eventos ( 1 ) Acciones MANUAL (1)" at bounding box center [519, 83] width 962 height 128
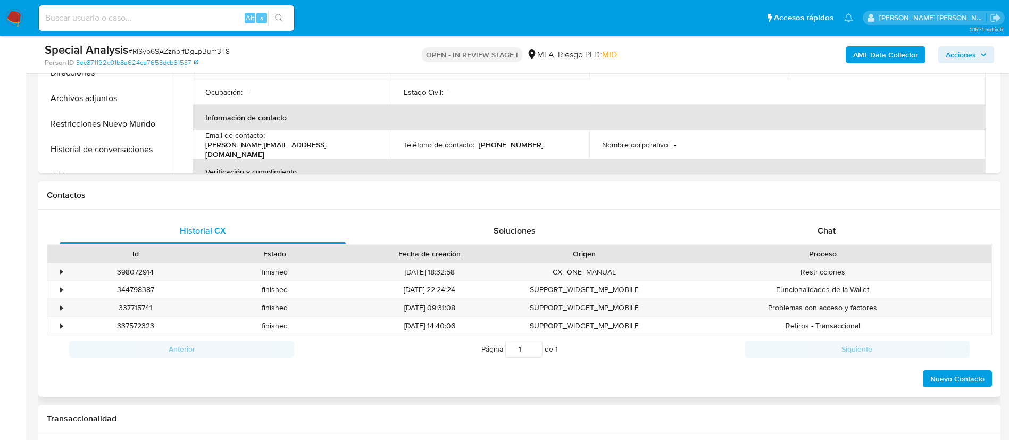
scroll to position [417, 0]
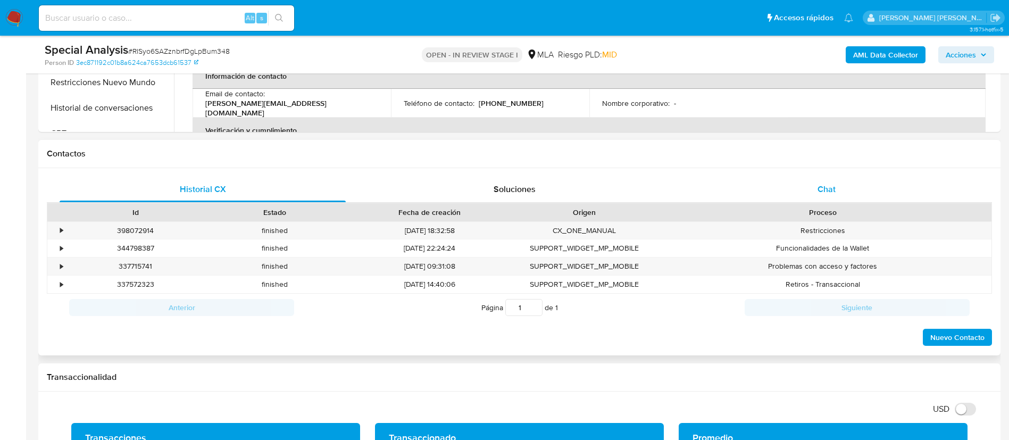
click at [829, 198] on div "Chat" at bounding box center [827, 190] width 286 height 26
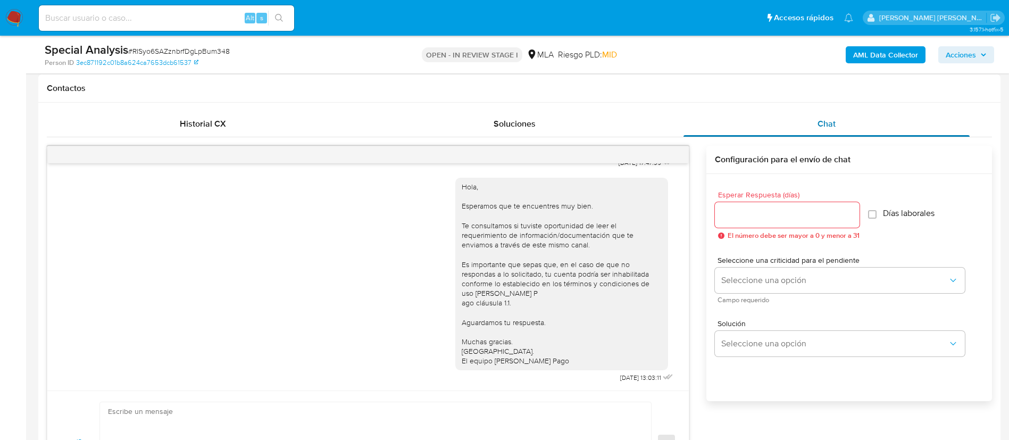
scroll to position [483, 0]
click at [226, 128] on div "Historial CX" at bounding box center [203, 123] width 286 height 26
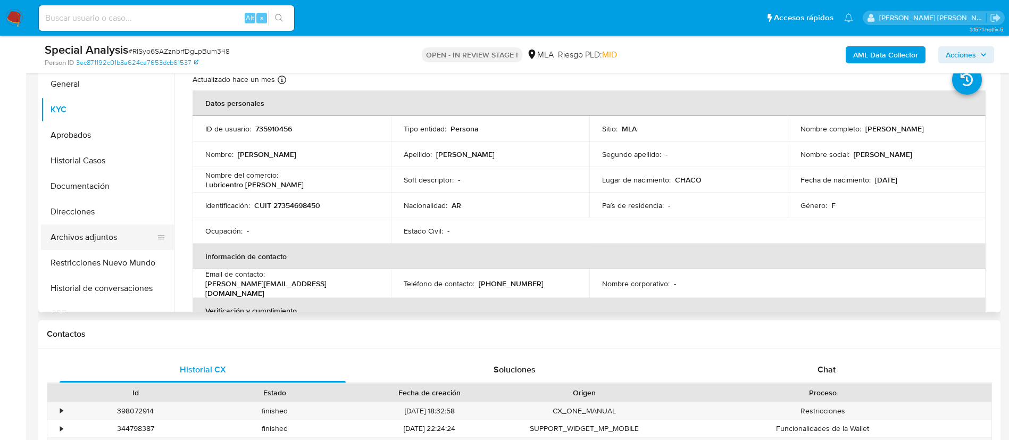
scroll to position [236, 0]
click at [105, 271] on button "Restricciones Nuevo Mundo" at bounding box center [103, 264] width 124 height 26
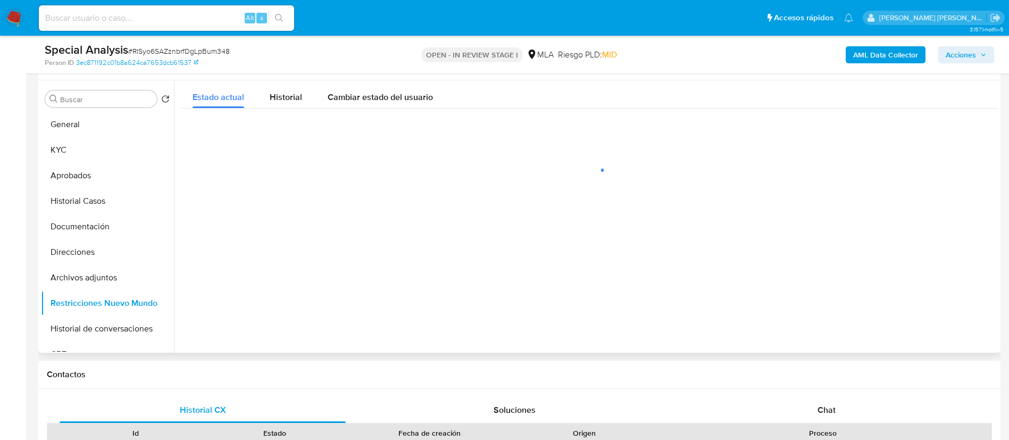
scroll to position [192, 0]
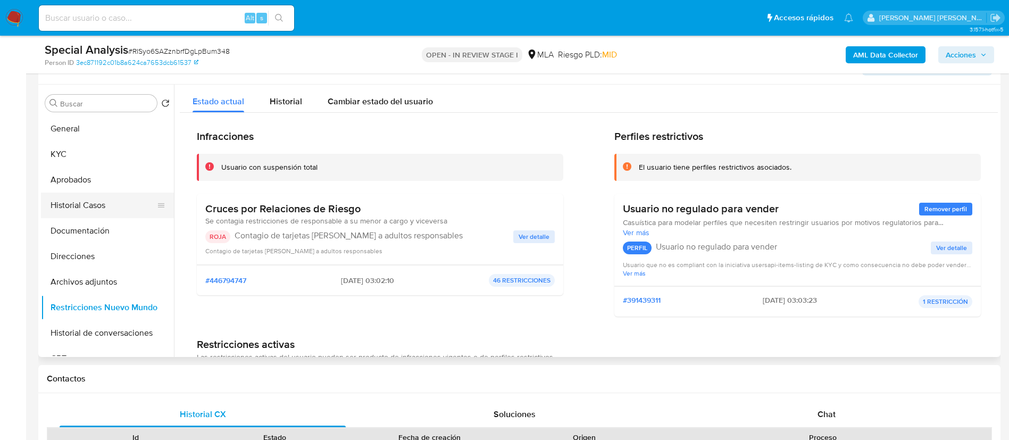
click at [100, 205] on button "Historial Casos" at bounding box center [103, 206] width 124 height 26
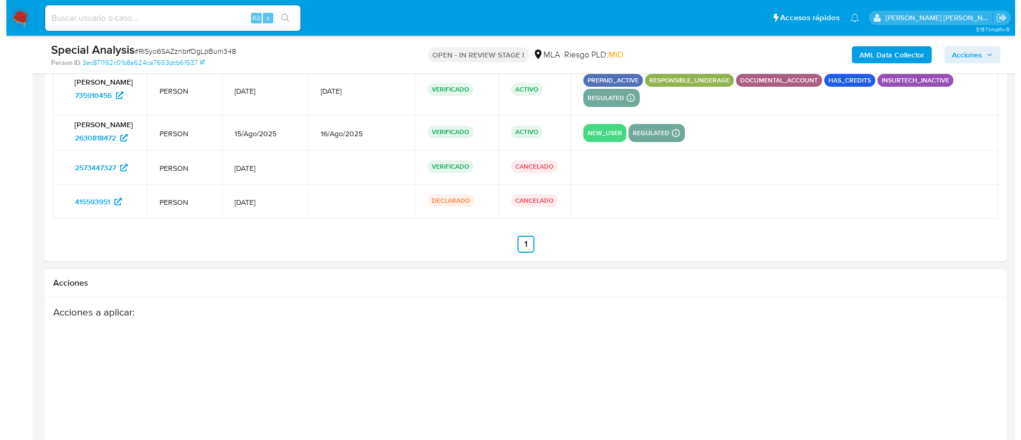
scroll to position [1785, 0]
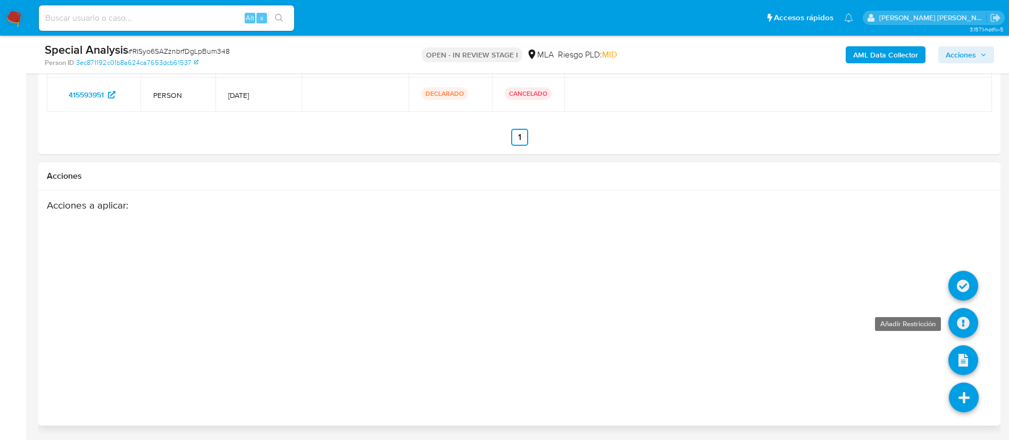
click at [967, 315] on icon at bounding box center [964, 323] width 30 height 30
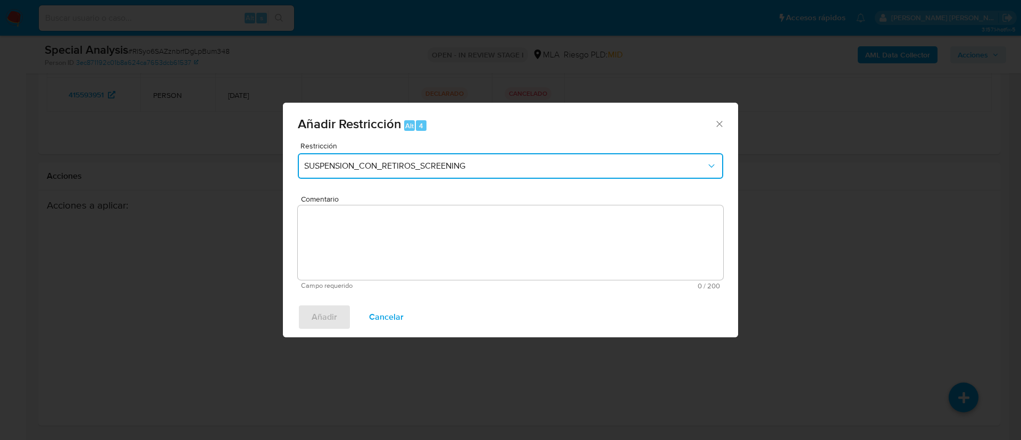
click at [388, 161] on span "SUSPENSION_CON_RETIROS_SCREENING" at bounding box center [505, 166] width 402 height 11
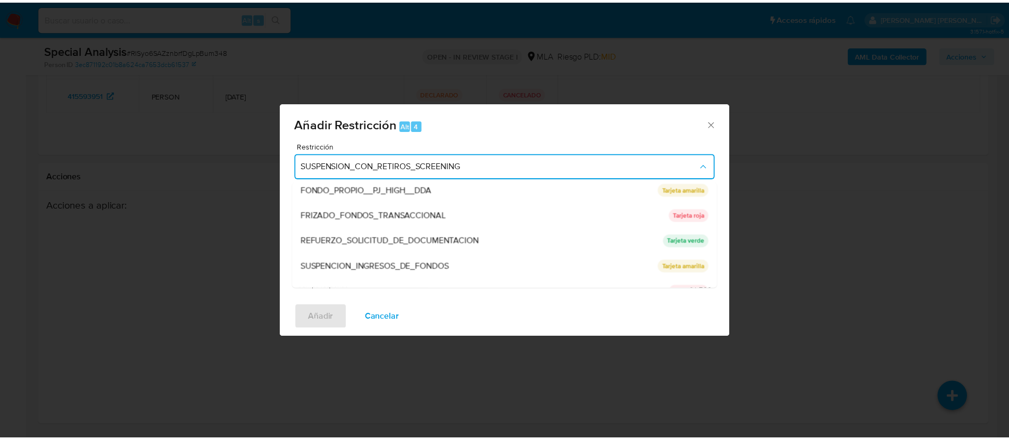
scroll to position [226, 0]
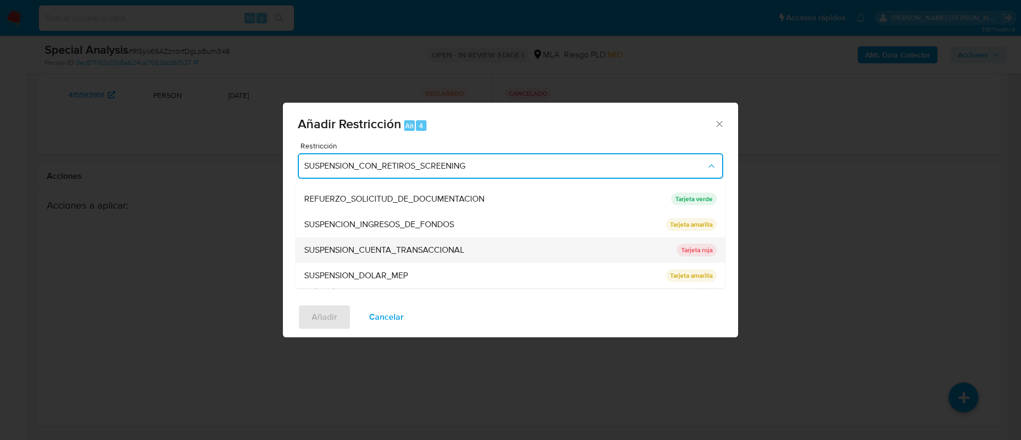
click at [369, 247] on span "SUSPENSION_CUENTA_TRANSACCIONAL" at bounding box center [384, 250] width 160 height 11
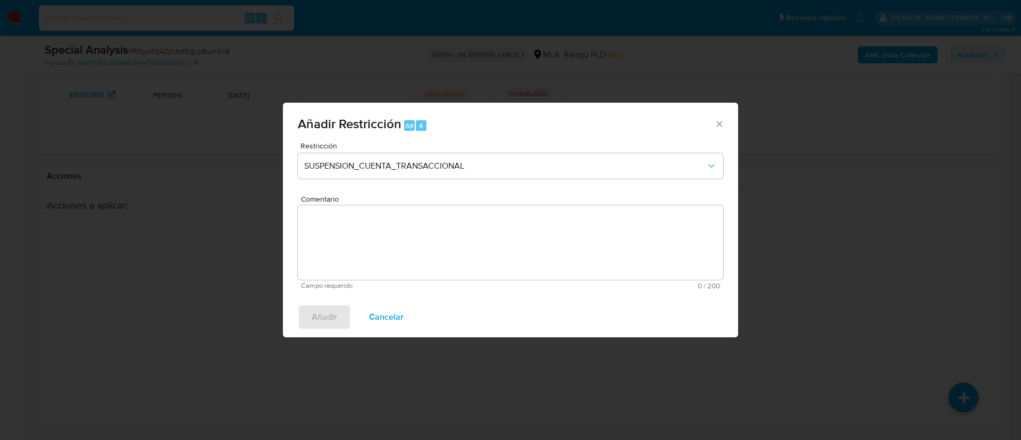
click at [369, 247] on textarea "Comentario" at bounding box center [511, 242] width 426 height 74
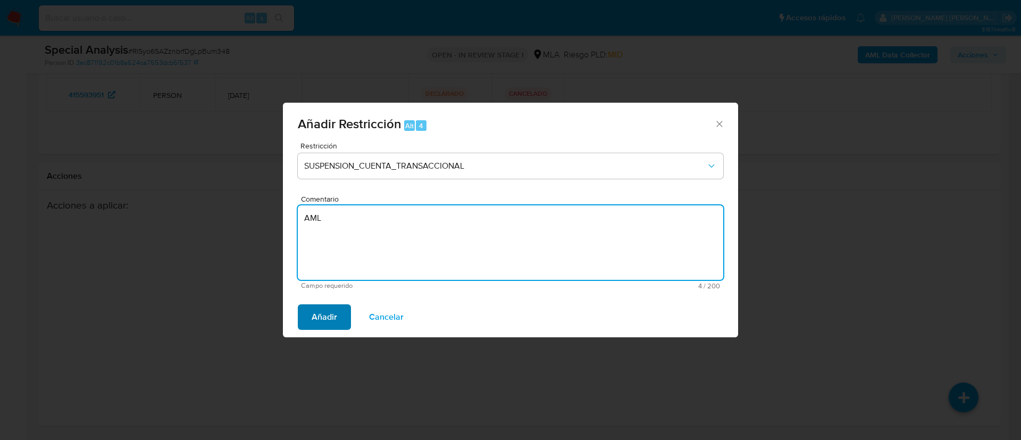
type textarea "AML"
click at [321, 324] on span "Añadir" at bounding box center [325, 316] width 26 height 23
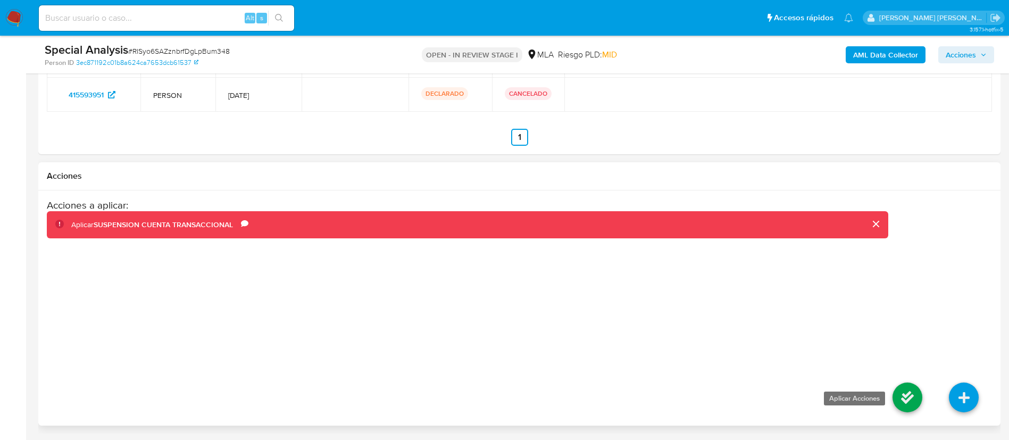
click at [900, 401] on icon at bounding box center [908, 398] width 30 height 30
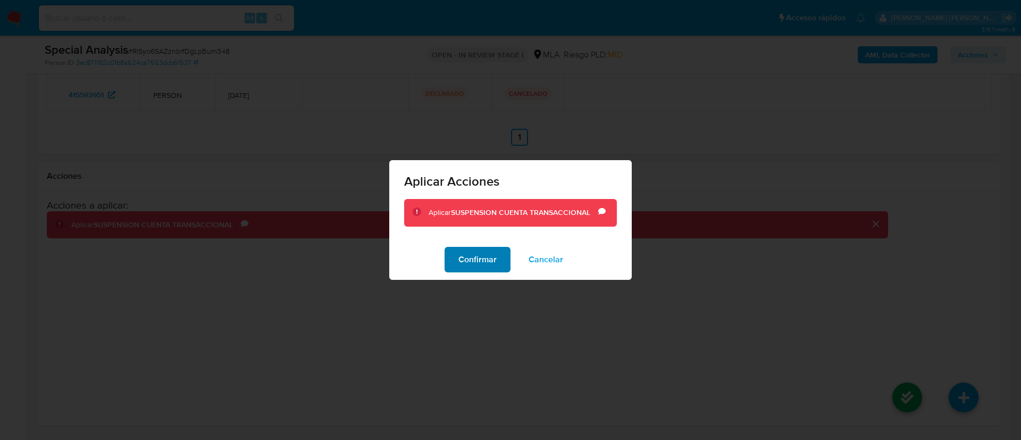
click at [462, 255] on span "Confirmar" at bounding box center [478, 259] width 38 height 23
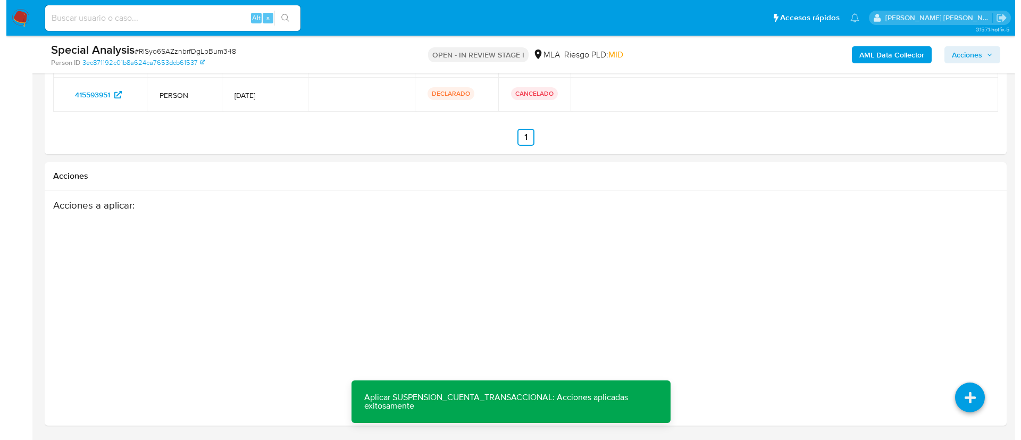
scroll to position [171, 0]
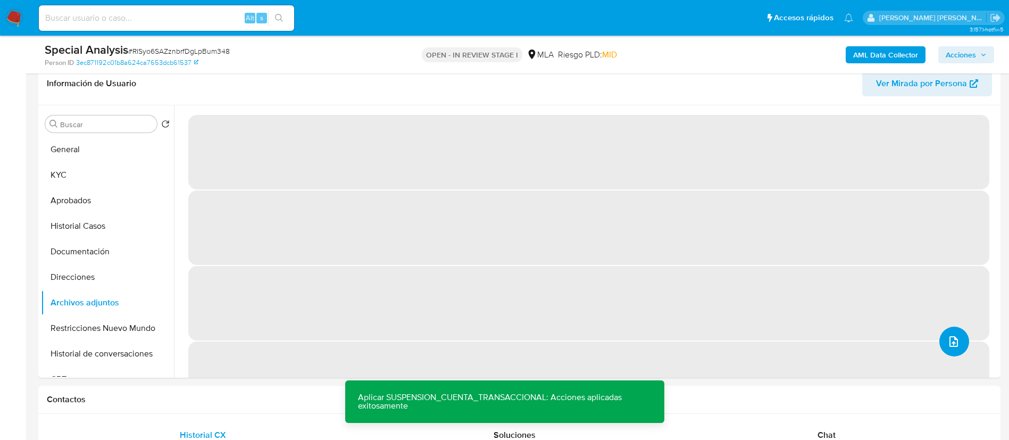
click at [950, 343] on icon "upload-file" at bounding box center [953, 341] width 13 height 13
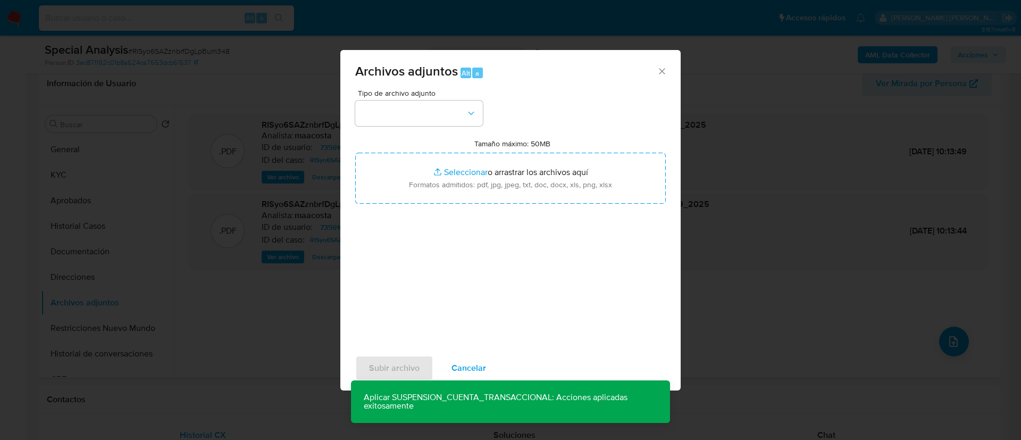
click at [377, 99] on div "Tipo de archivo adjunto" at bounding box center [419, 107] width 128 height 37
click at [381, 114] on button "button" at bounding box center [419, 114] width 128 height 26
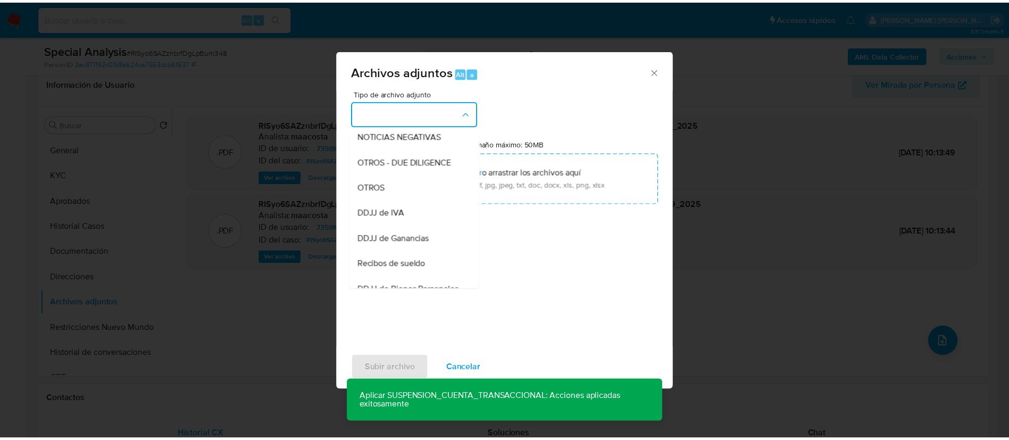
scroll to position [161, 0]
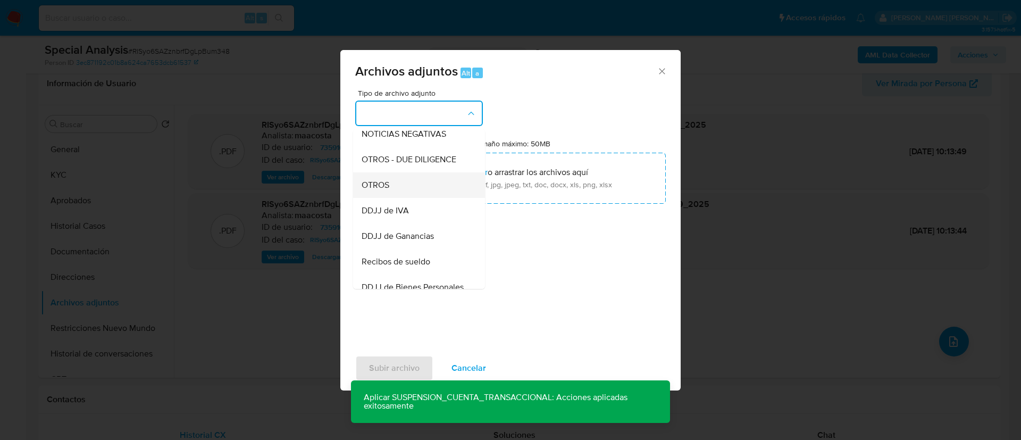
click at [380, 190] on span "OTROS" at bounding box center [376, 185] width 28 height 11
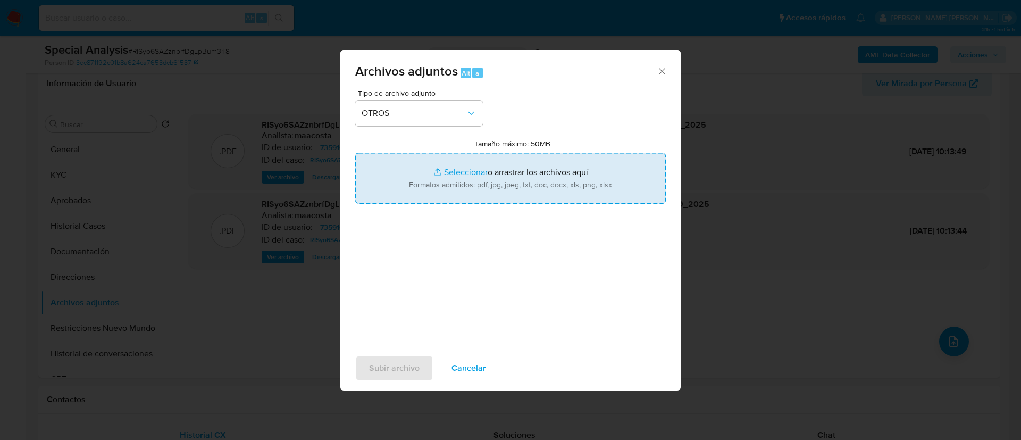
type input "C:\fakepath\Caselog RISyo6SAZznbrfDgLpBum348_2025_09_01_10_34_08.docx"
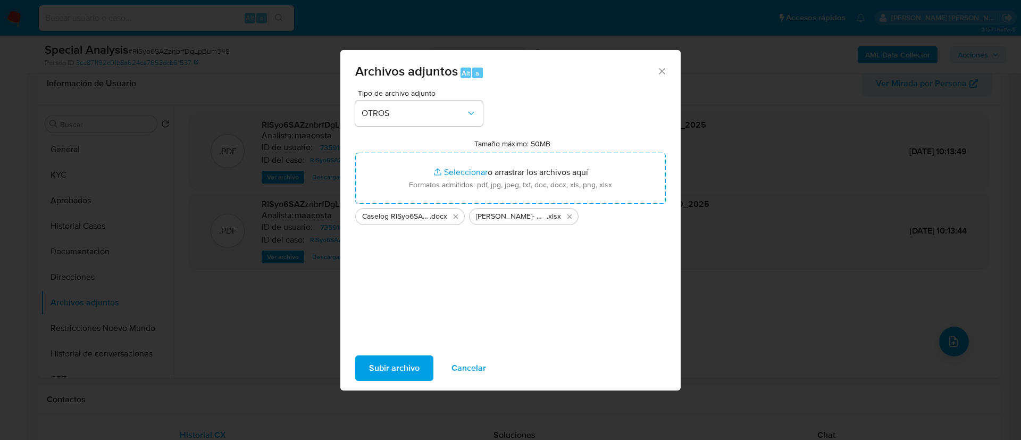
click at [388, 367] on span "Subir archivo" at bounding box center [394, 367] width 51 height 23
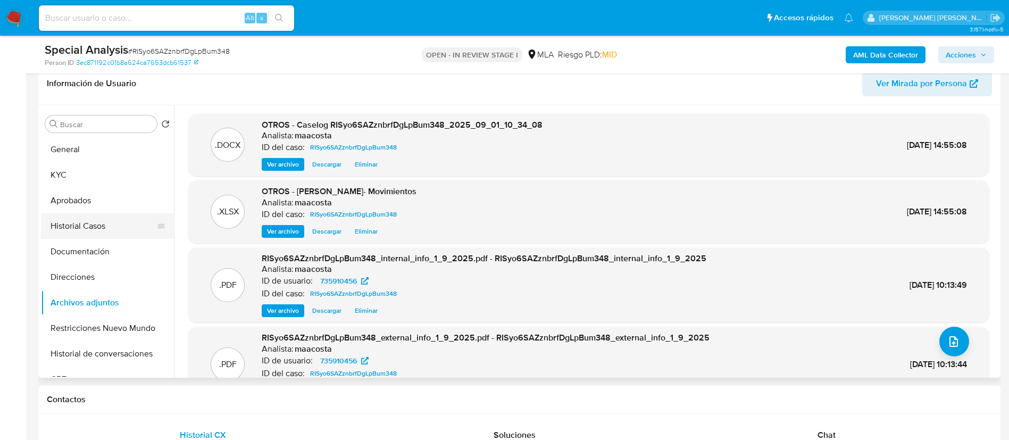
click at [98, 218] on button "Historial Casos" at bounding box center [103, 226] width 124 height 26
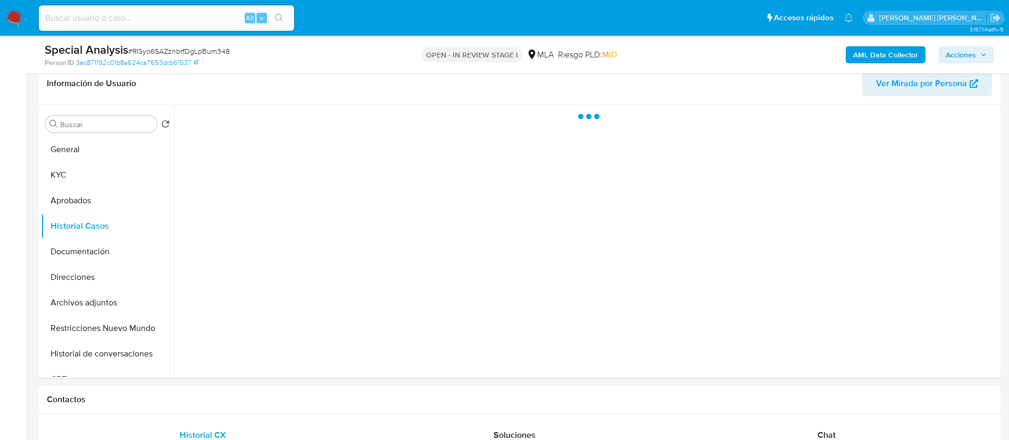
click at [941, 53] on button "Acciones" at bounding box center [966, 54] width 56 height 17
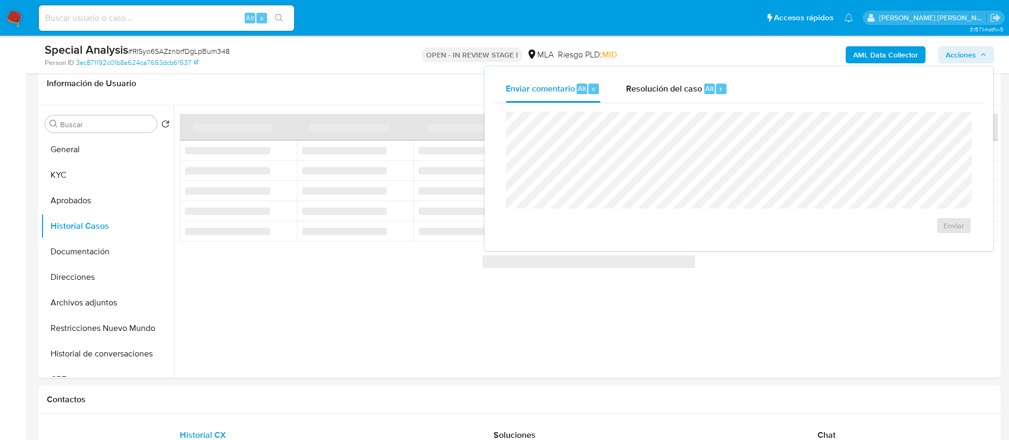
click at [706, 73] on div "Enviar comentario Alt c Resolución del caso Alt r Enviar" at bounding box center [739, 158] width 509 height 185
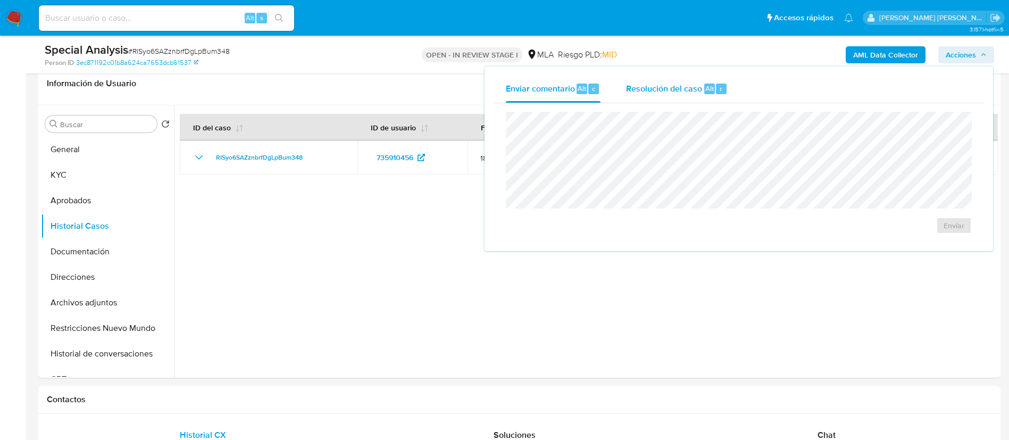
click at [701, 78] on div "Resolución del caso Alt r" at bounding box center [677, 89] width 102 height 28
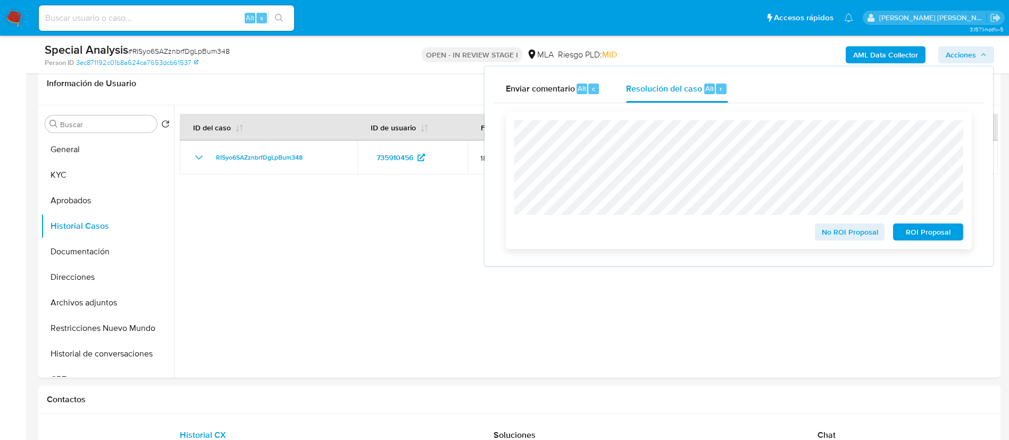
click at [942, 239] on span "ROI Proposal" at bounding box center [928, 232] width 55 height 15
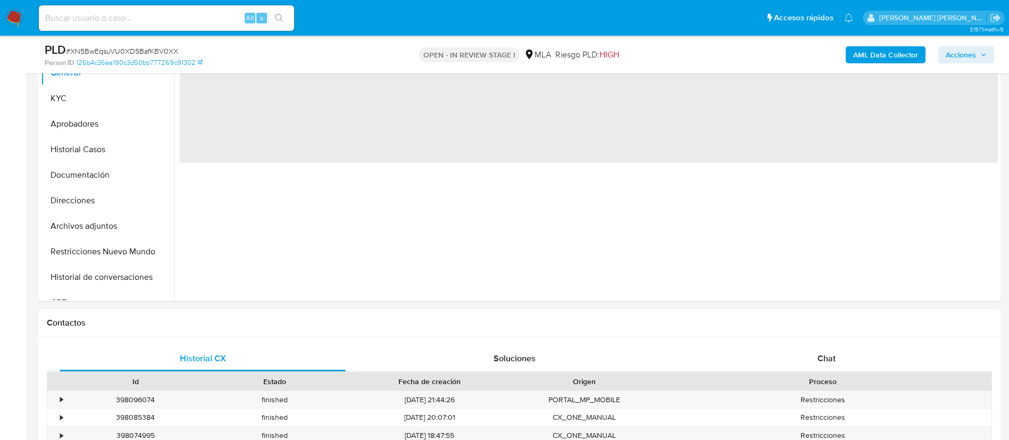
scroll to position [276, 0]
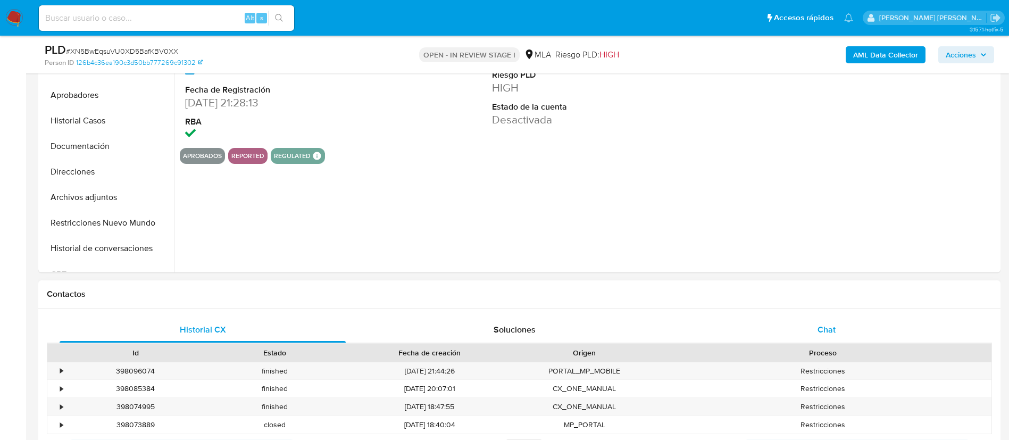
click at [823, 328] on span "Chat" at bounding box center [827, 329] width 18 height 12
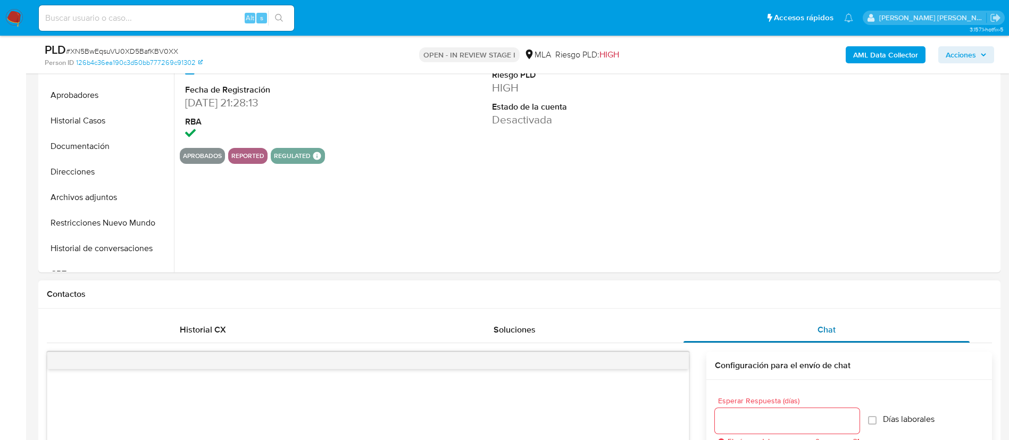
select select "10"
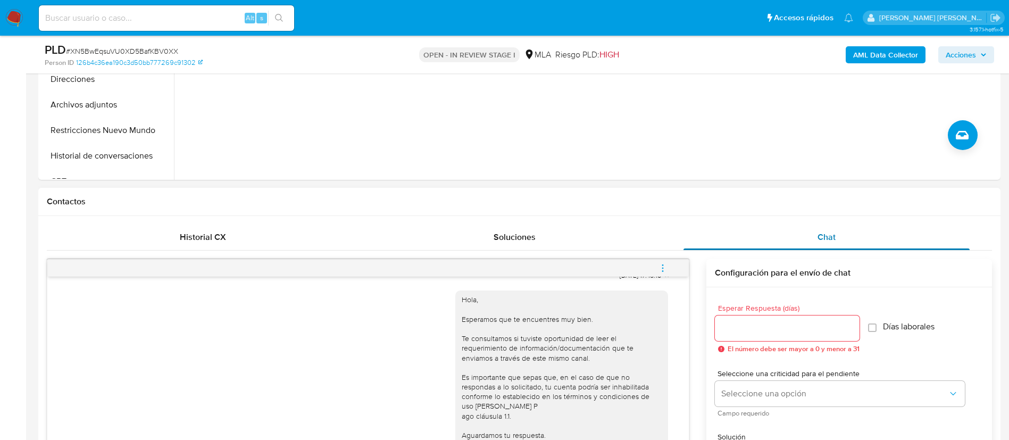
scroll to position [371, 0]
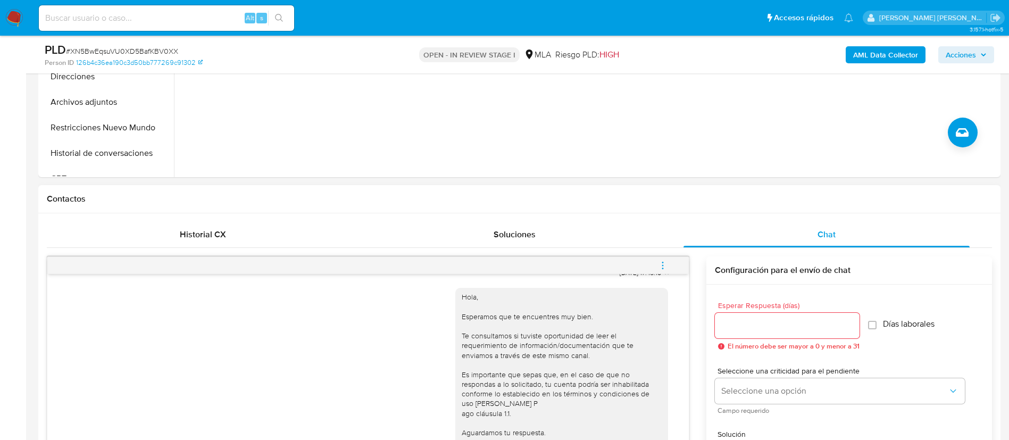
click at [659, 262] on icon "menu-action" at bounding box center [663, 266] width 10 height 10
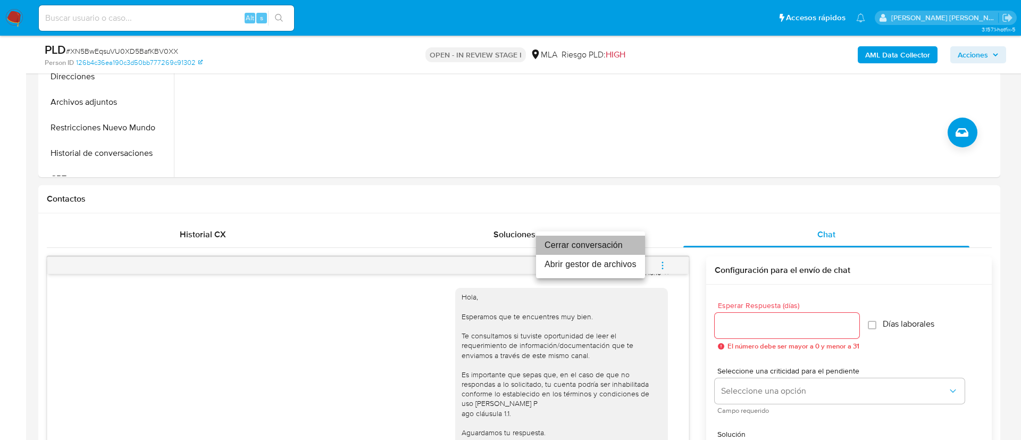
click at [598, 244] on li "Cerrar conversación" at bounding box center [590, 245] width 109 height 19
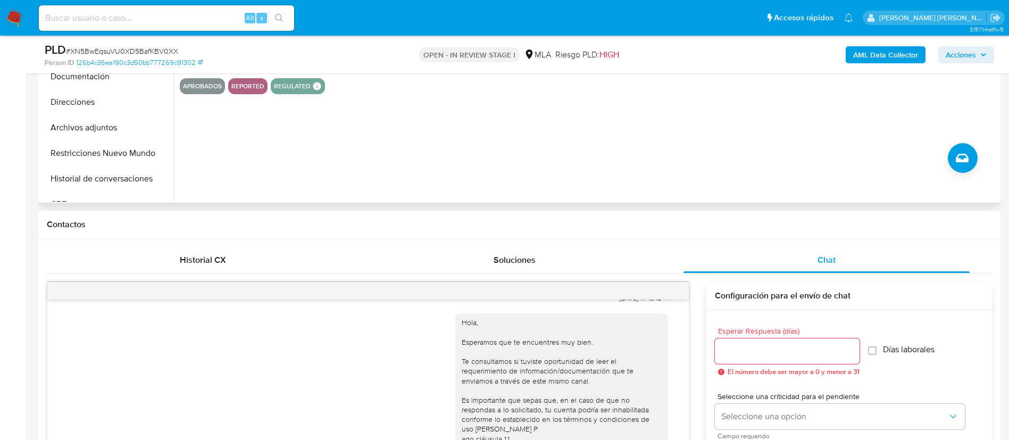
scroll to position [351, 0]
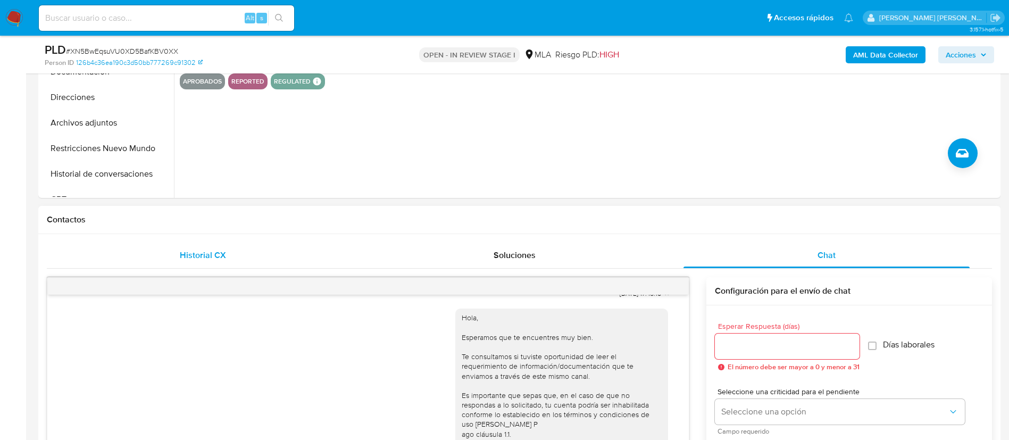
click at [218, 252] on span "Historial CX" at bounding box center [203, 255] width 46 height 12
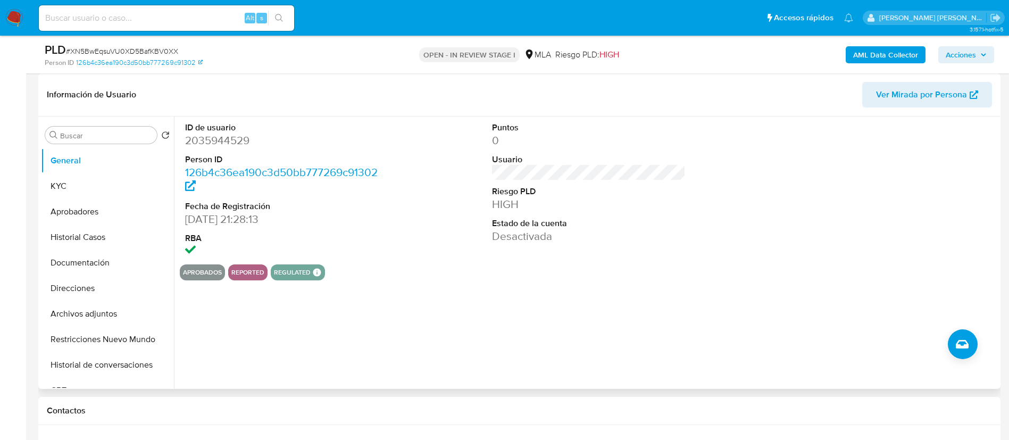
scroll to position [145, 0]
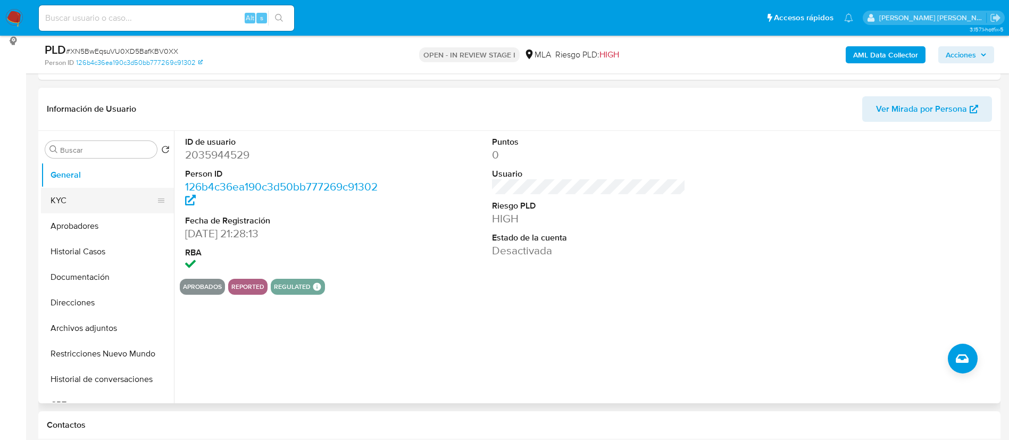
click at [96, 198] on button "KYC" at bounding box center [103, 201] width 124 height 26
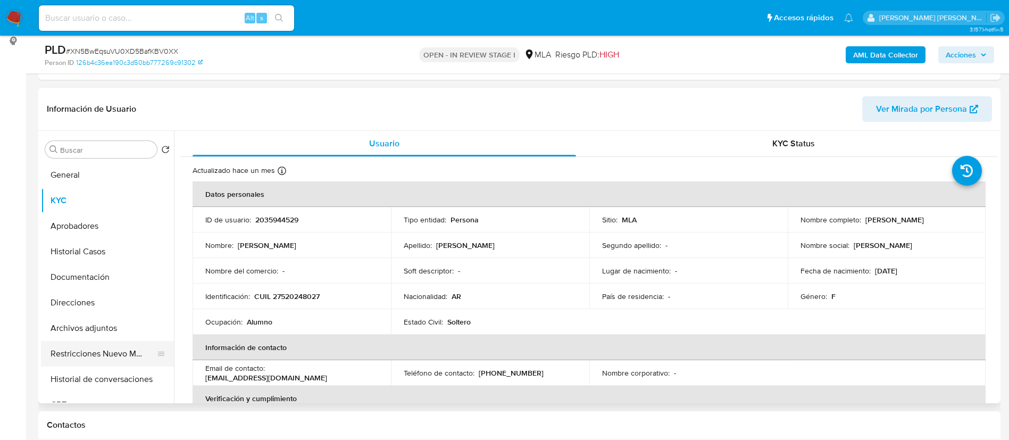
click at [99, 362] on button "Restricciones Nuevo Mundo" at bounding box center [103, 354] width 124 height 26
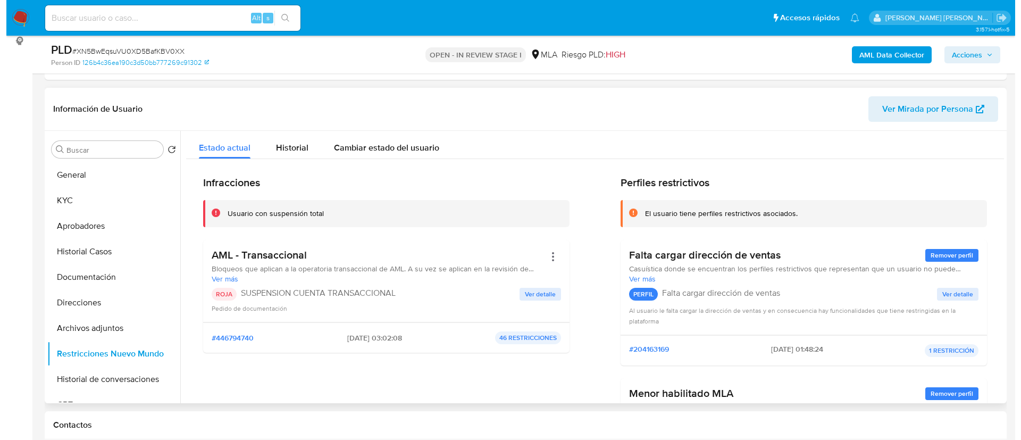
scroll to position [171, 0]
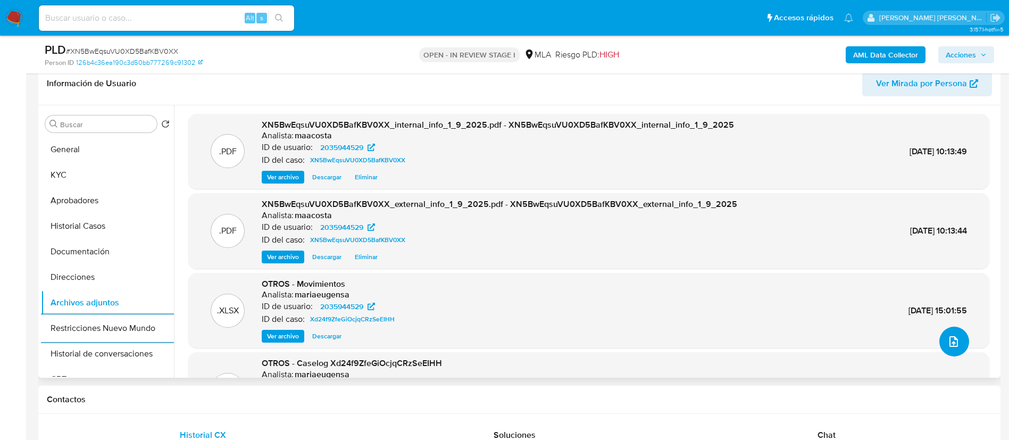
click at [944, 334] on button "upload-file" at bounding box center [955, 342] width 30 height 30
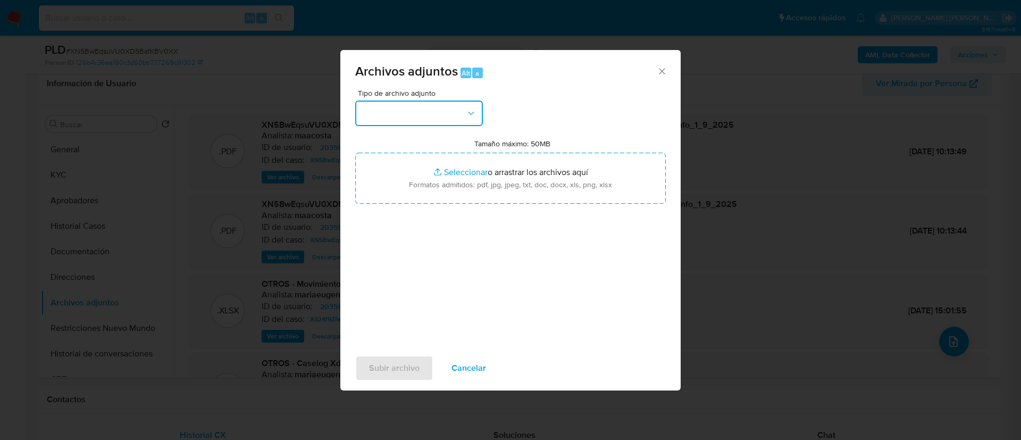
click at [398, 112] on button "button" at bounding box center [419, 114] width 128 height 26
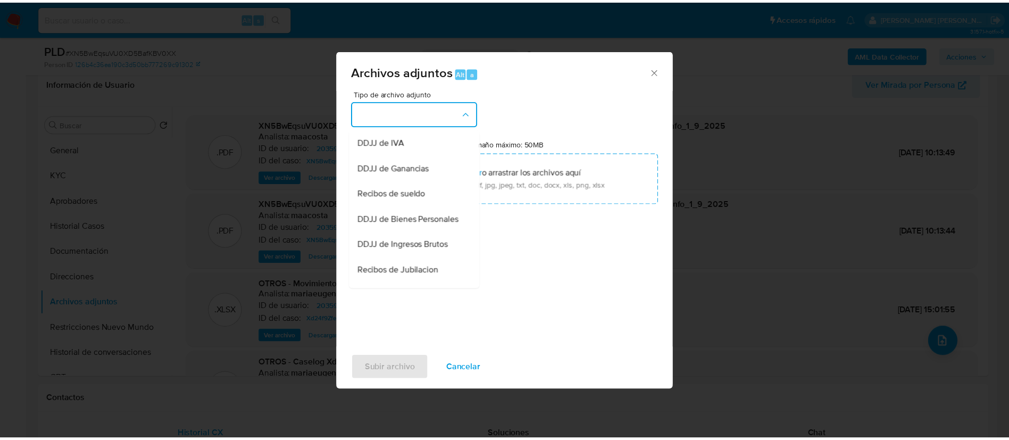
scroll to position [201, 0]
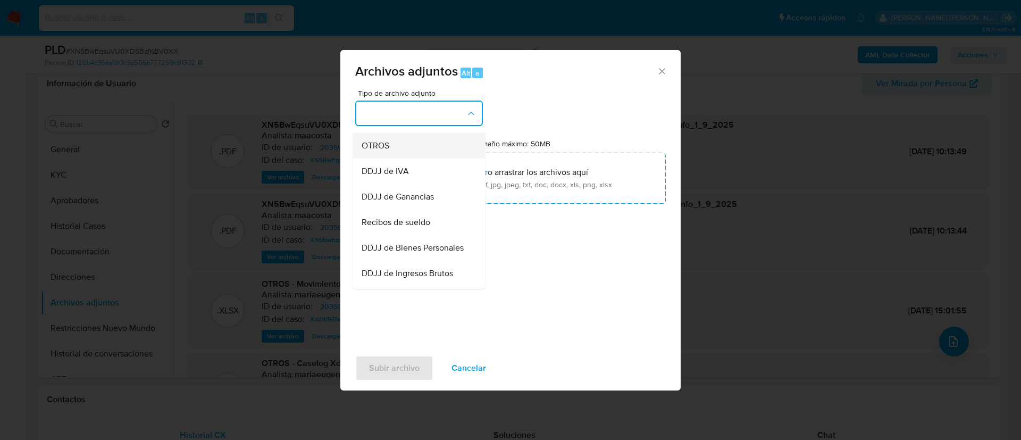
click at [386, 151] on span "OTROS" at bounding box center [376, 145] width 28 height 11
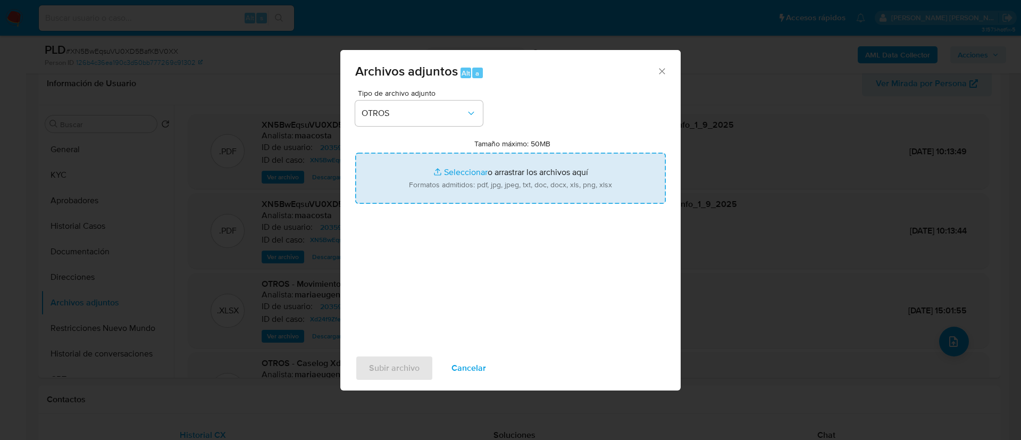
type input "C:\fakepath\Caselog XN5BwEqsuVU0XD5BafKBV0XX_2025_09_01_12_34_19.docx"
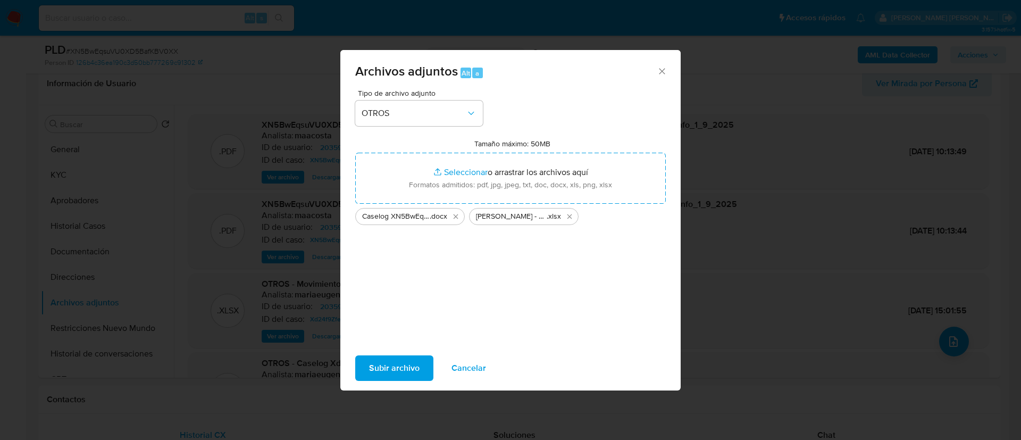
click at [382, 367] on span "Subir archivo" at bounding box center [394, 367] width 51 height 23
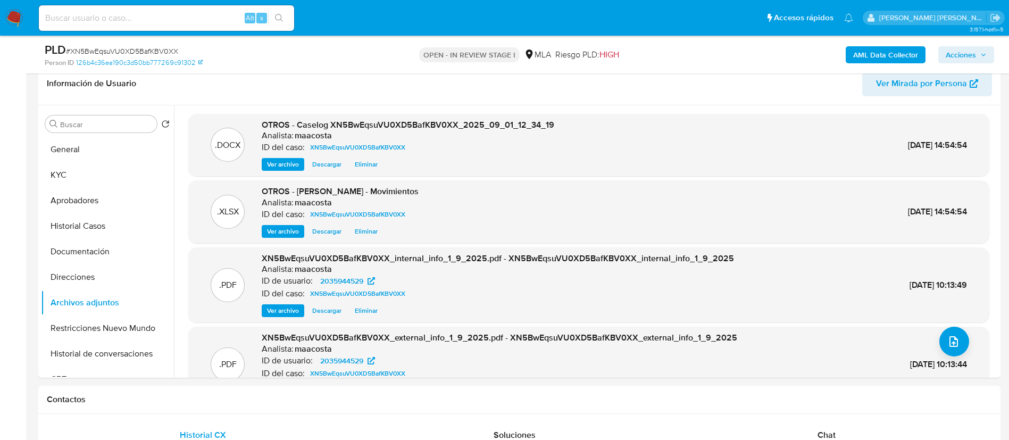
click at [969, 49] on span "Acciones" at bounding box center [961, 54] width 30 height 17
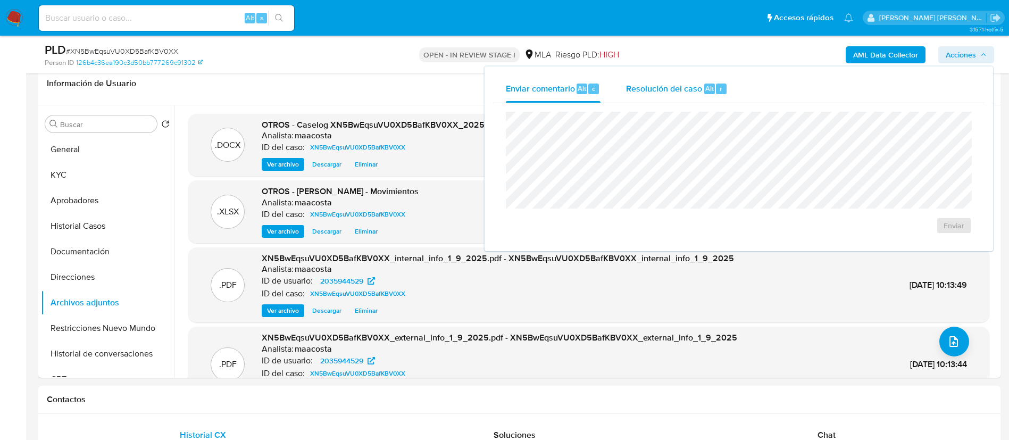
click at [677, 93] on span "Resolución del caso" at bounding box center [664, 88] width 76 height 12
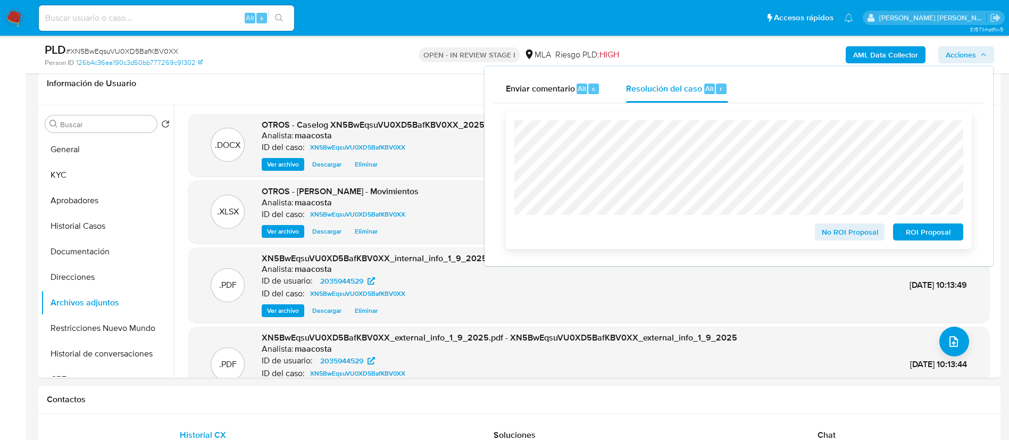
click at [936, 237] on span "ROI Proposal" at bounding box center [928, 232] width 55 height 15
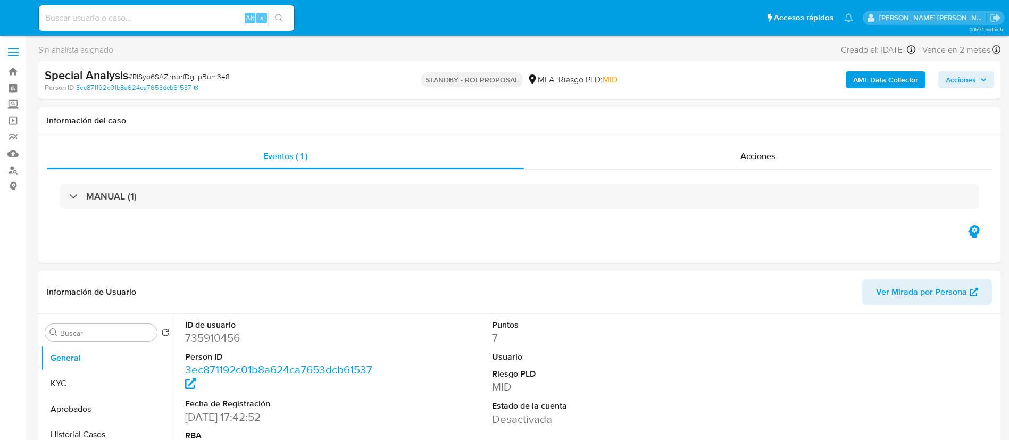
select select "10"
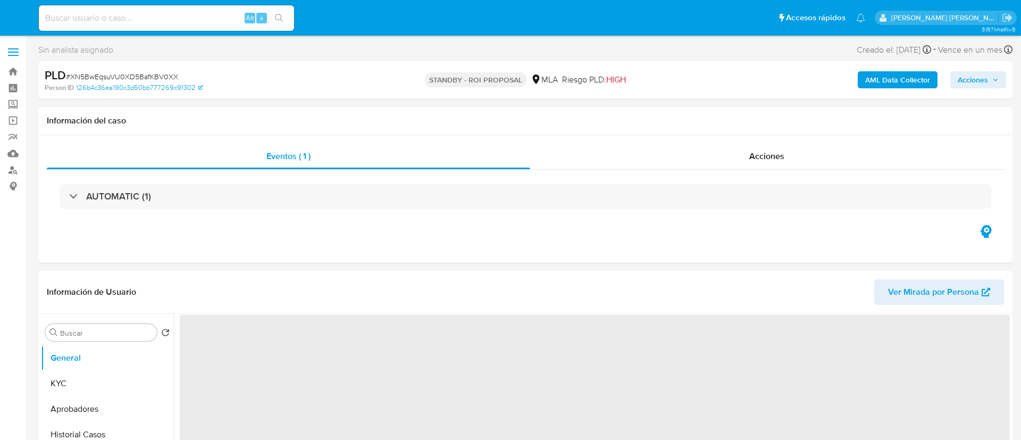
select select "10"
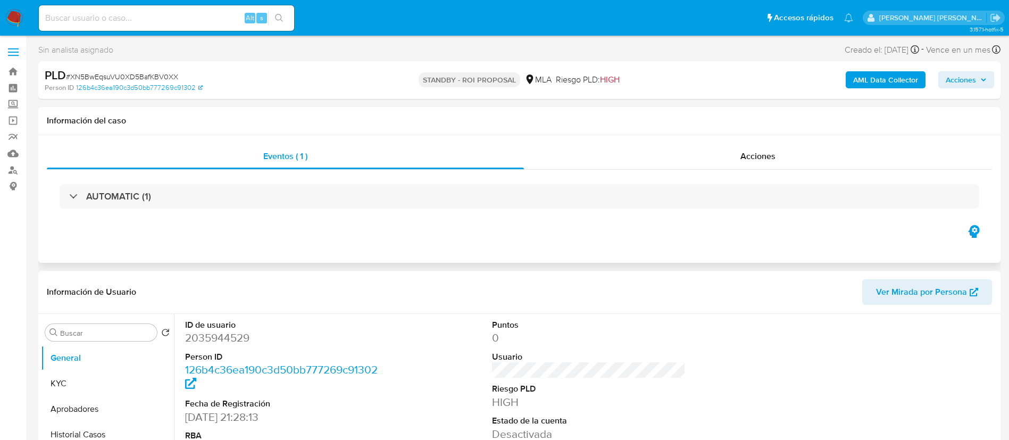
click at [527, 235] on div "Eventos ( 1 ) Acciones AUTOMATIC (1)" at bounding box center [519, 199] width 962 height 128
paste input "60ueJIPrrDYK13wqzRuffLll"
click at [195, 20] on input "60ueJIPrrDYK13wqzRuffLll" at bounding box center [166, 18] width 255 height 14
type input "60ueJIPrrDYK13wqzRuffLll"
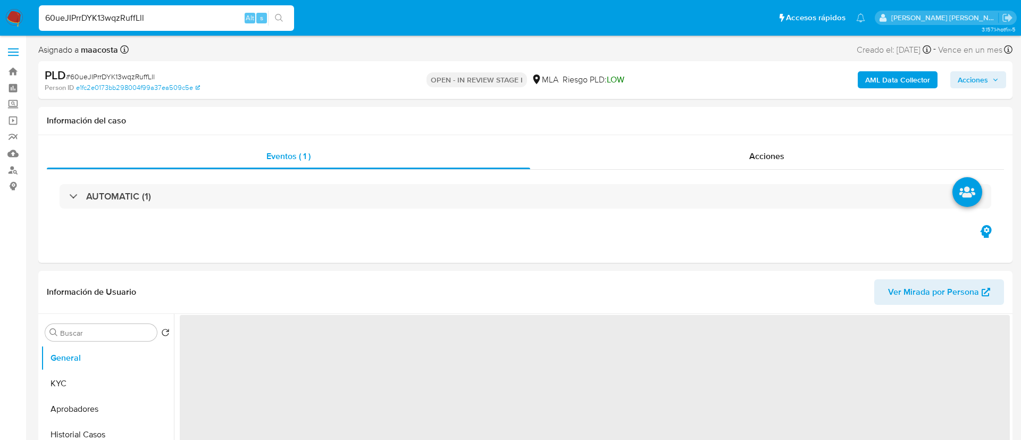
select select "10"
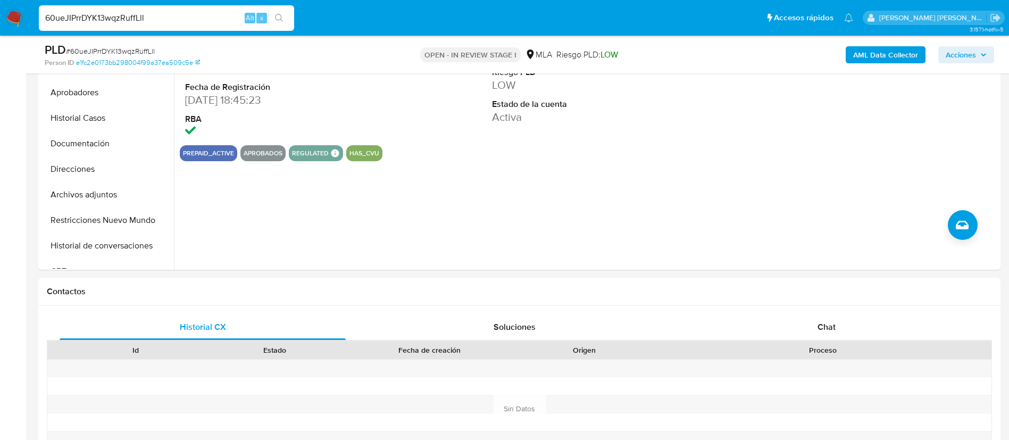
scroll to position [292, 0]
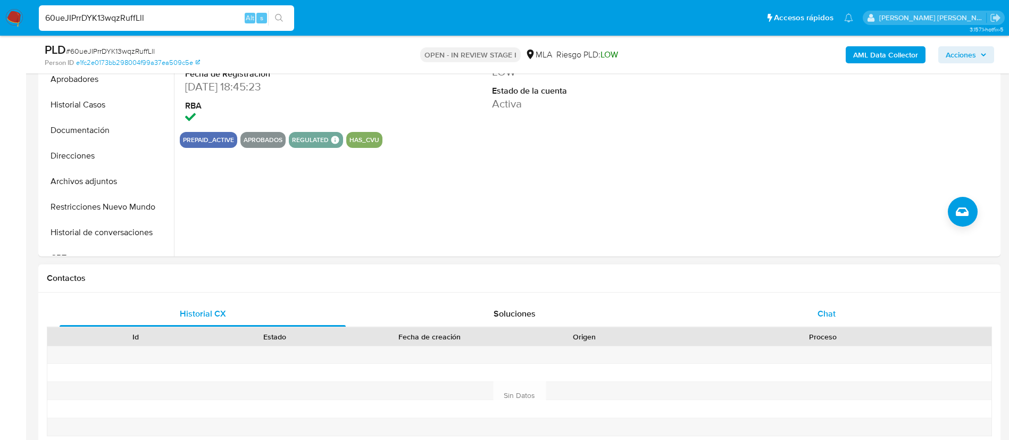
click at [829, 307] on span "Chat" at bounding box center [827, 313] width 18 height 12
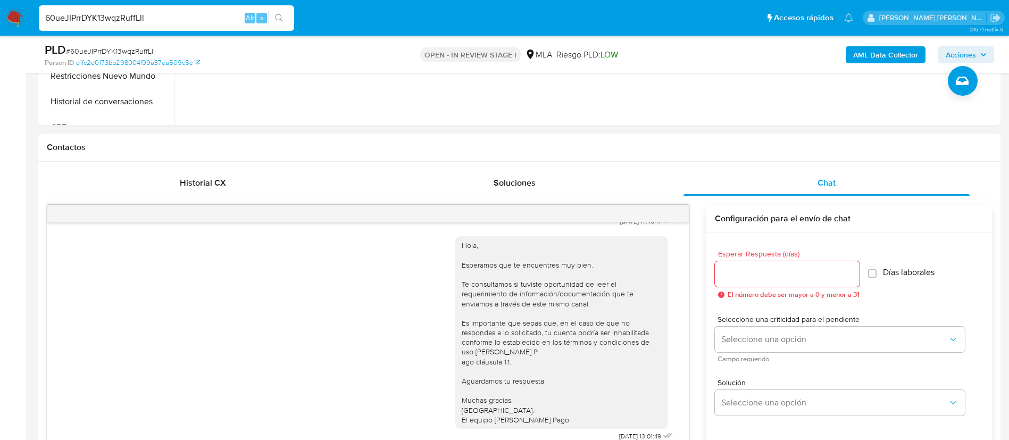
scroll to position [467, 0]
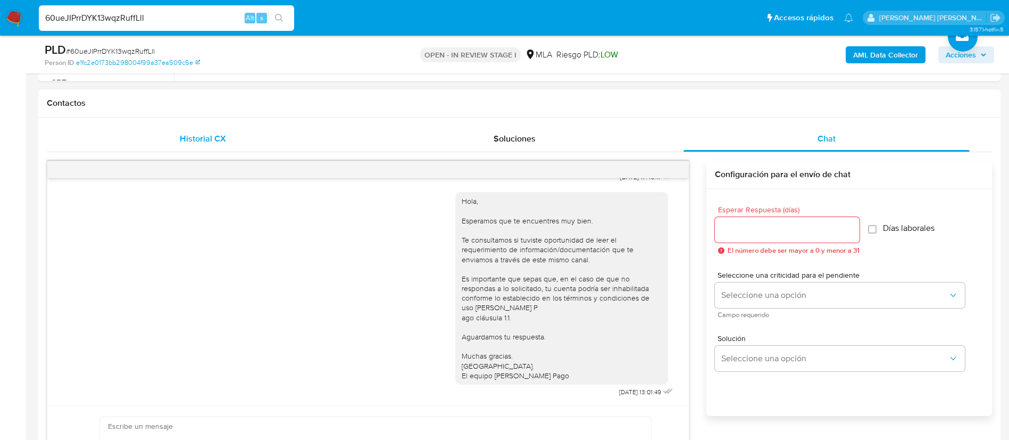
click at [210, 139] on span "Historial CX" at bounding box center [203, 138] width 46 height 12
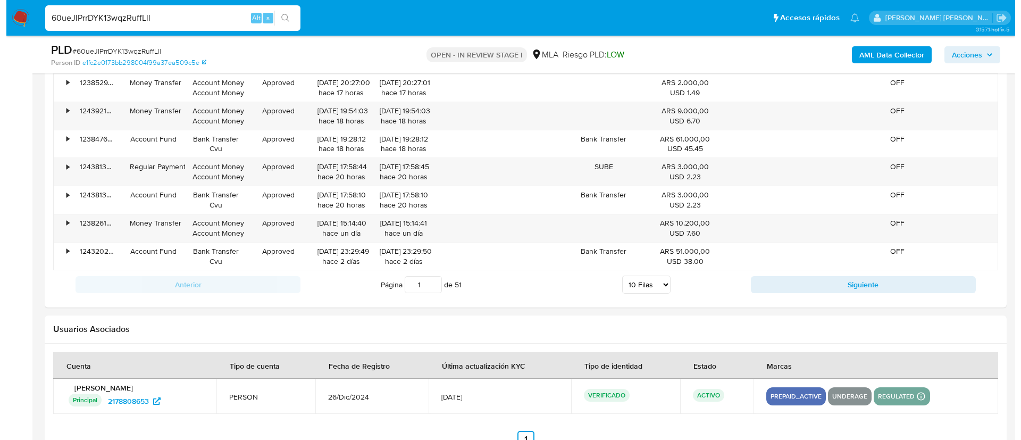
scroll to position [1675, 0]
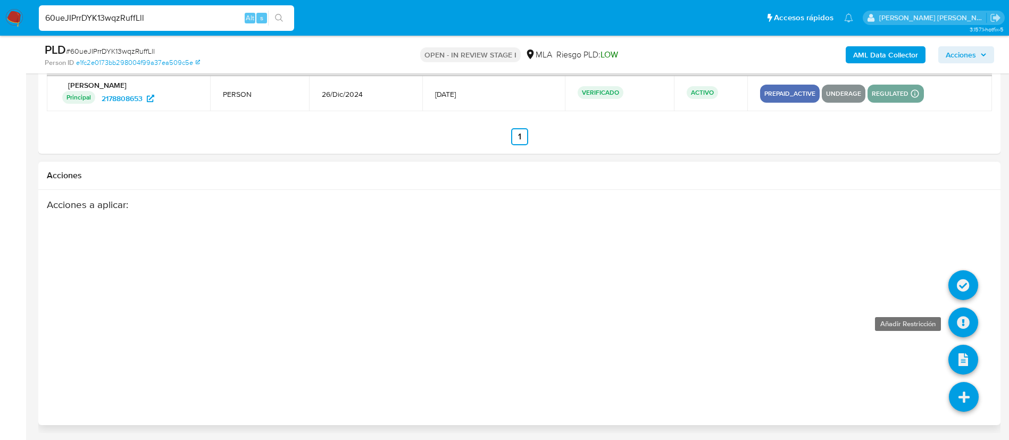
click at [967, 318] on icon at bounding box center [964, 322] width 30 height 30
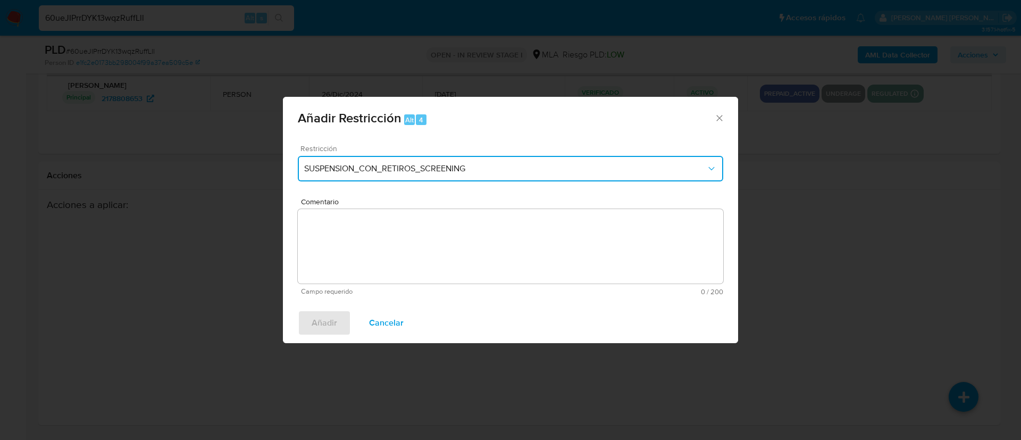
click at [502, 169] on span "SUSPENSION_CON_RETIROS_SCREENING" at bounding box center [505, 168] width 402 height 11
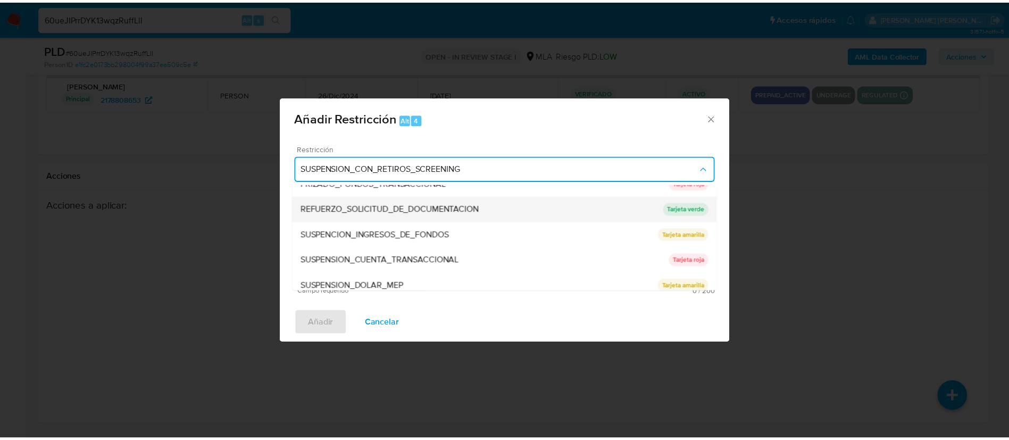
scroll to position [220, 0]
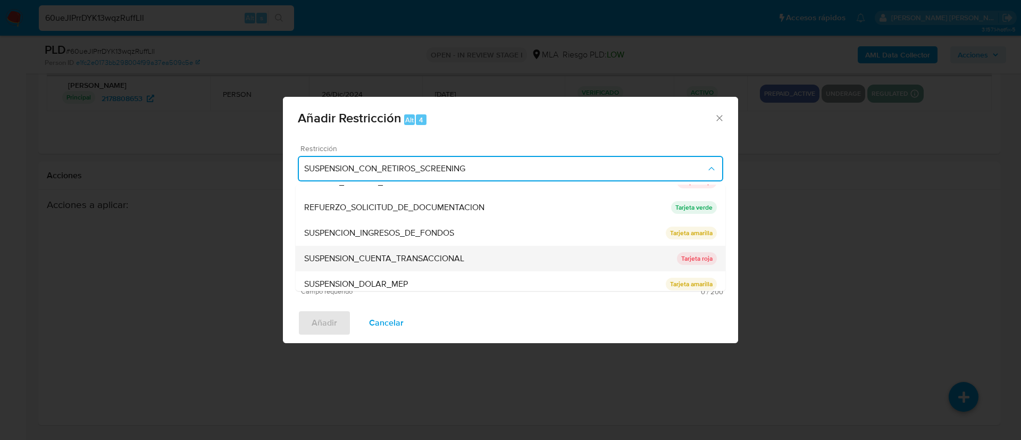
click at [377, 260] on span "SUSPENSION_CUENTA_TRANSACCIONAL" at bounding box center [384, 258] width 160 height 11
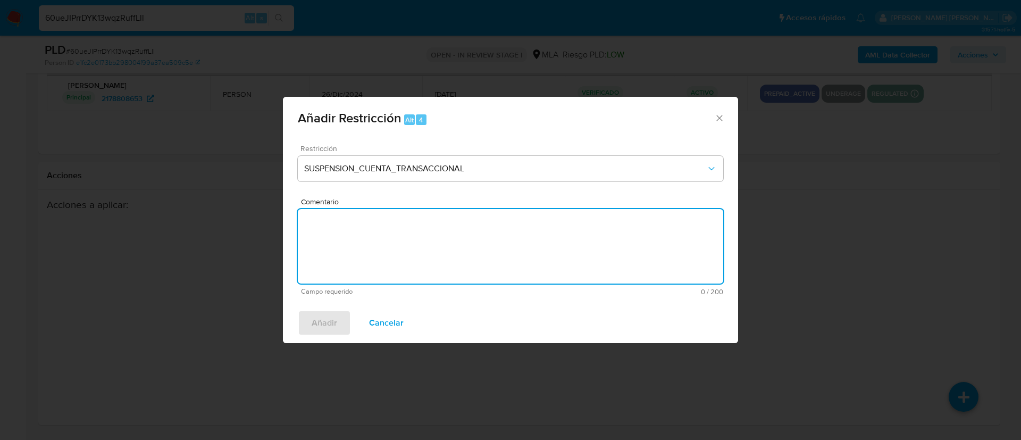
click at [377, 260] on textarea "Comentario" at bounding box center [511, 246] width 426 height 74
type textarea "AML"
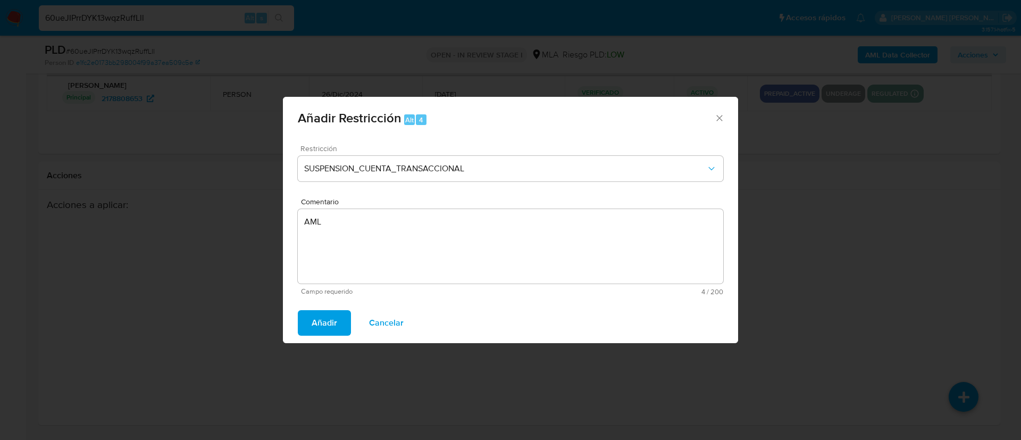
click at [320, 321] on span "Añadir" at bounding box center [325, 322] width 26 height 23
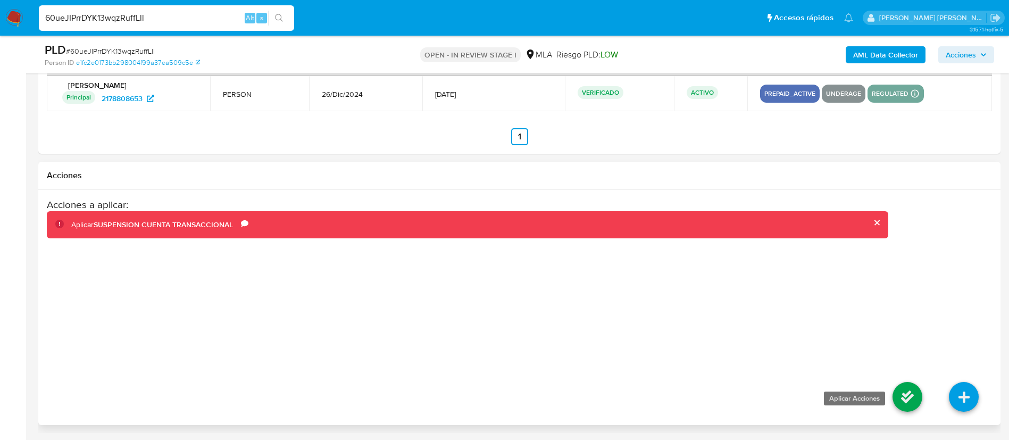
click at [908, 393] on icon at bounding box center [908, 397] width 30 height 30
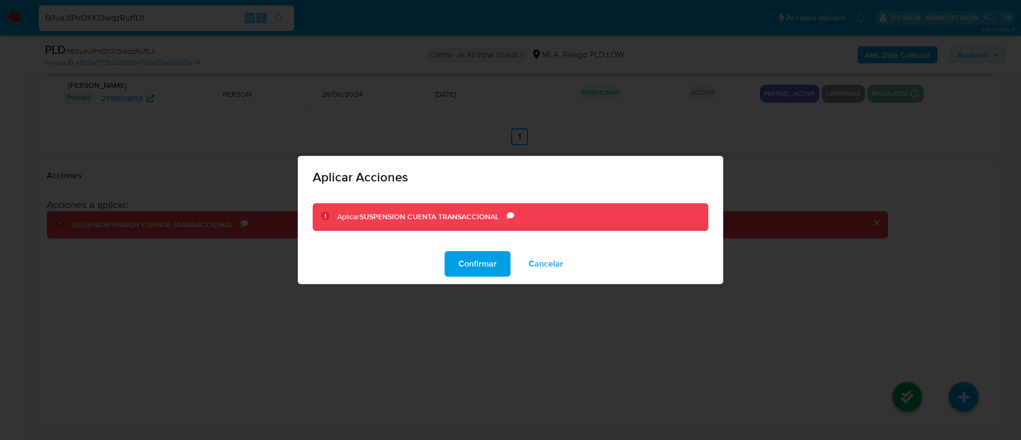
click at [442, 248] on div "Confirmar Cancelar" at bounding box center [511, 264] width 426 height 40
click at [460, 259] on span "Confirmar" at bounding box center [478, 263] width 38 height 23
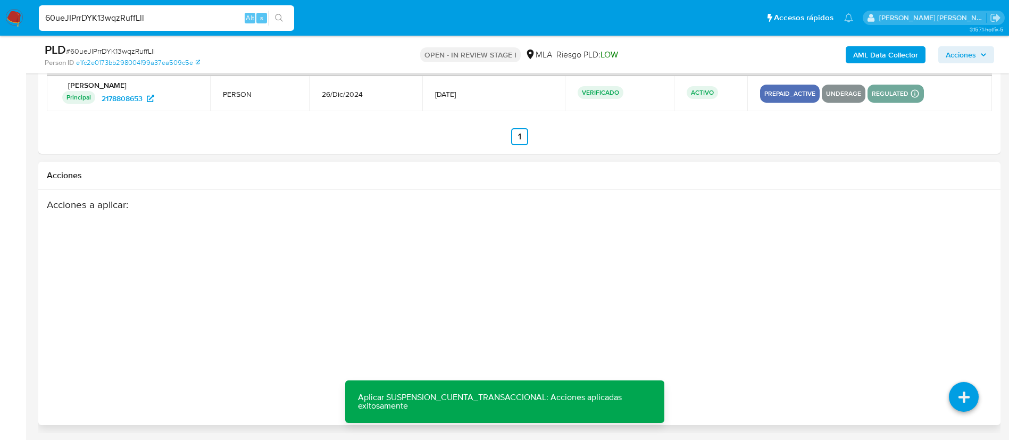
click at [562, 235] on div "Acciones a aplicar :" at bounding box center [468, 283] width 842 height 170
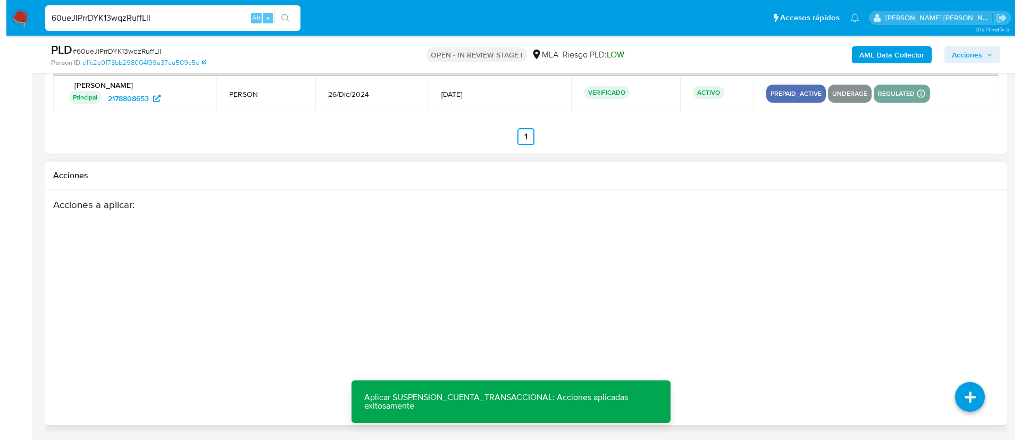
scroll to position [171, 0]
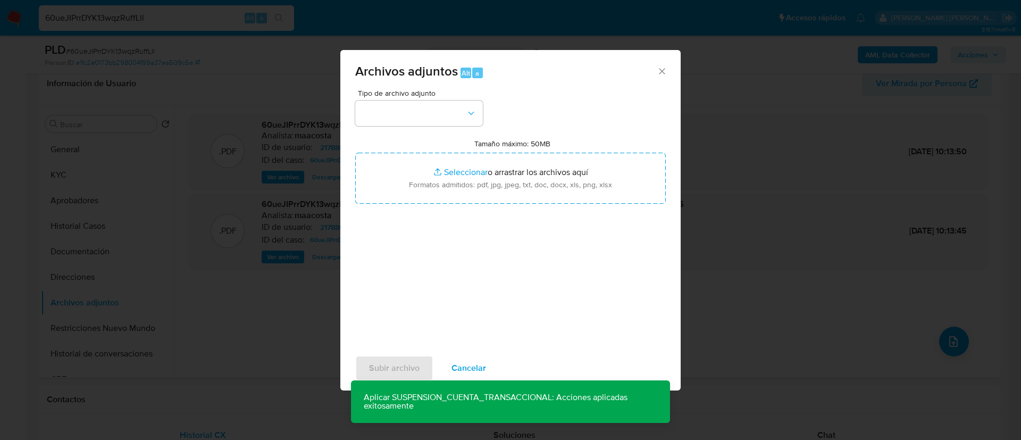
click at [405, 97] on span "Tipo de archivo adjunto" at bounding box center [422, 92] width 128 height 7
click at [404, 99] on div "Tipo de archivo adjunto" at bounding box center [419, 107] width 128 height 37
click at [401, 113] on button "button" at bounding box center [419, 114] width 128 height 26
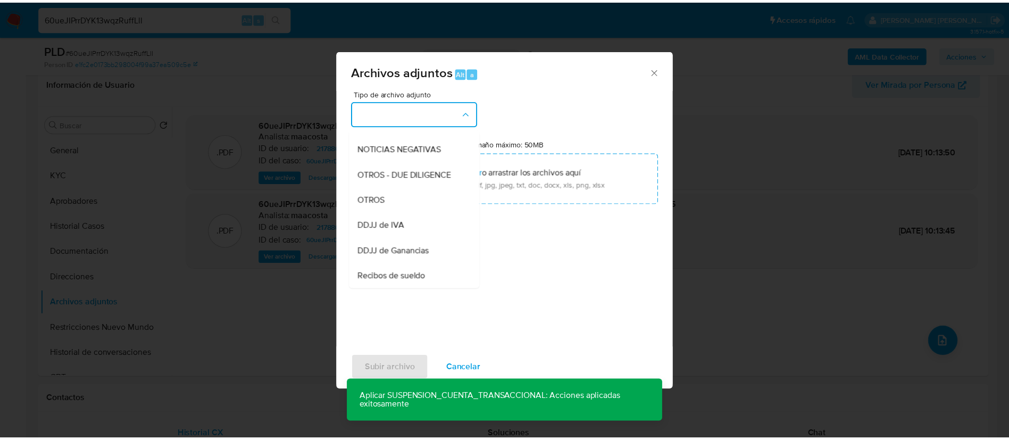
scroll to position [148, 0]
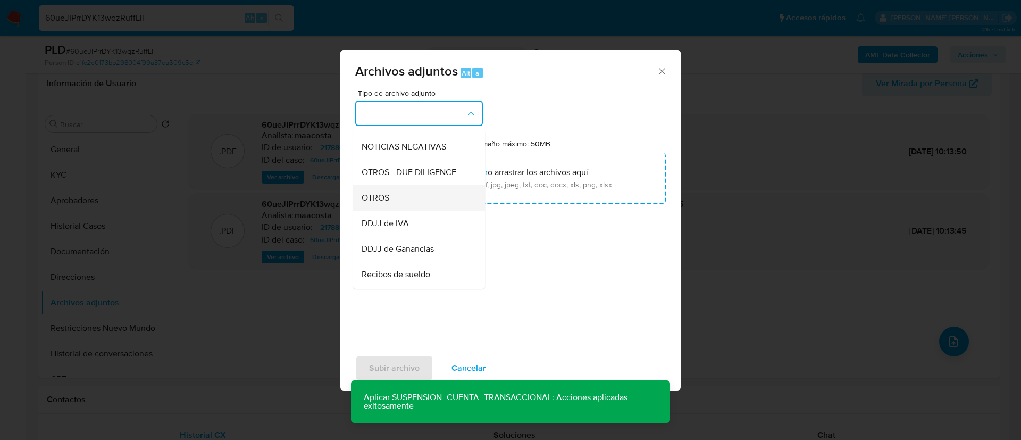
click at [395, 210] on div "OTROS" at bounding box center [416, 198] width 109 height 26
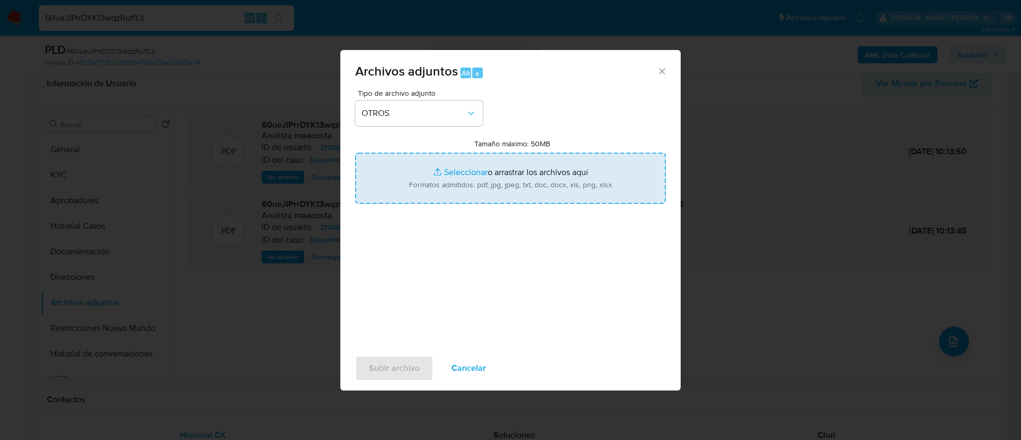
type input "C:\fakepath\Caselog 60ueJIPrrDYK13wqzRuffLll_2025_08_19_08_20_18.docx"
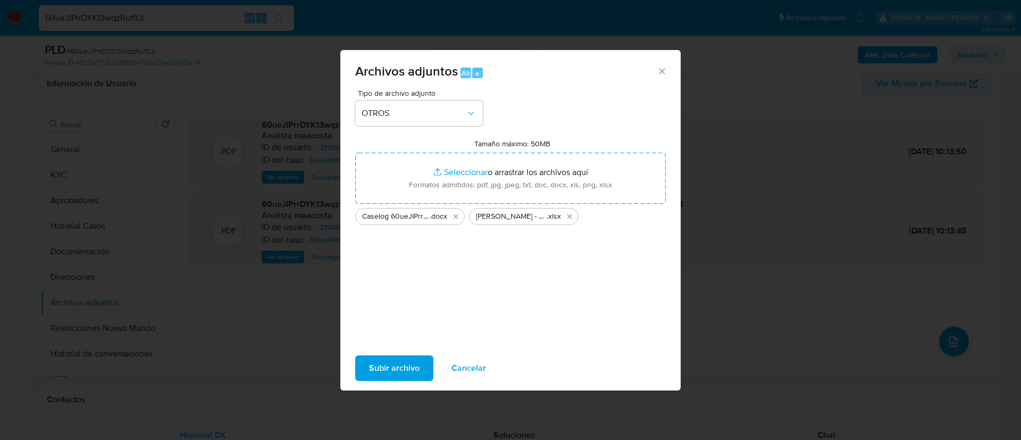
click at [399, 365] on span "Subir archivo" at bounding box center [394, 367] width 51 height 23
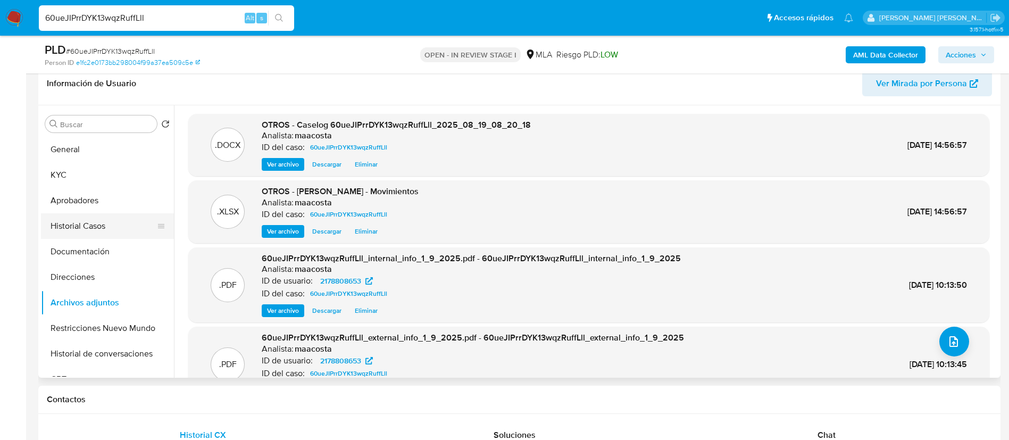
click at [106, 234] on button "Historial Casos" at bounding box center [103, 226] width 124 height 26
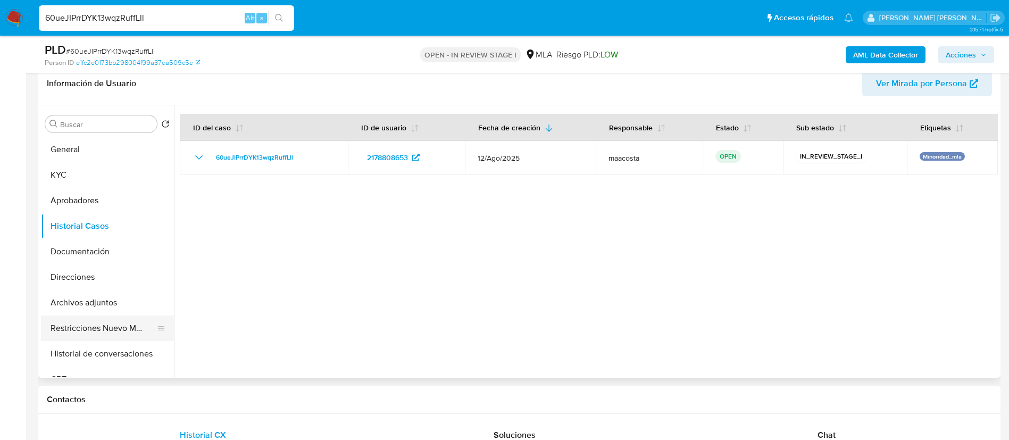
click at [110, 329] on button "Restricciones Nuevo Mundo" at bounding box center [103, 328] width 124 height 26
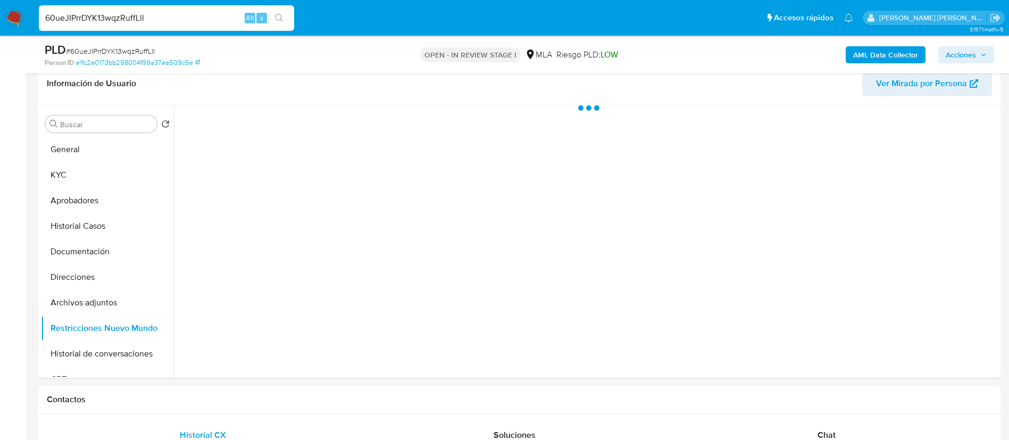
click at [958, 54] on span "Acciones" at bounding box center [961, 54] width 30 height 17
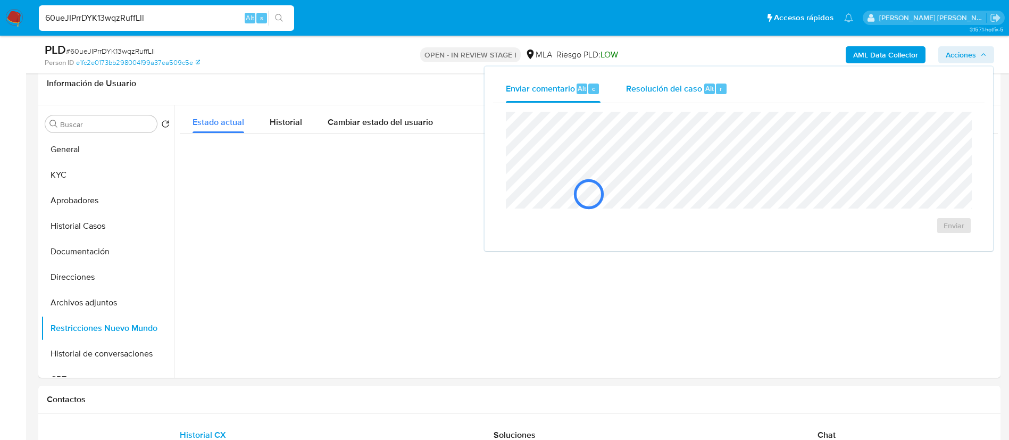
click at [675, 93] on span "Resolución del caso" at bounding box center [664, 88] width 76 height 12
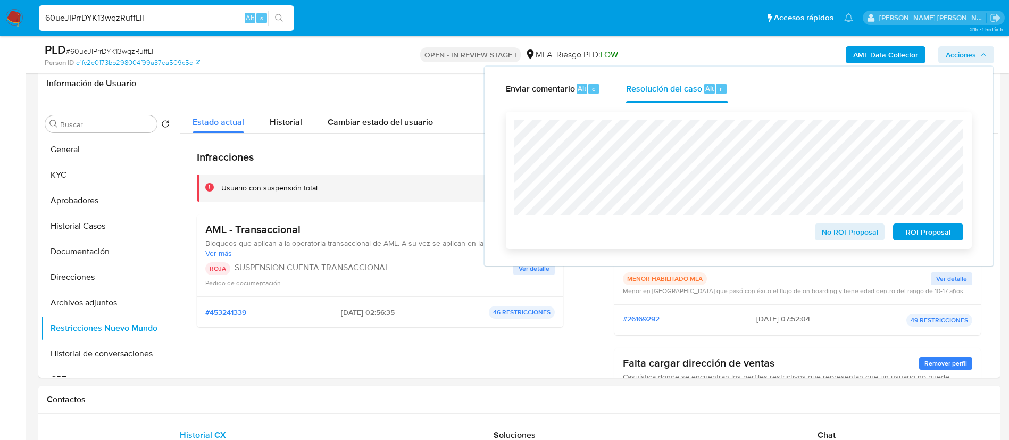
click at [933, 232] on span "ROI Proposal" at bounding box center [928, 232] width 55 height 15
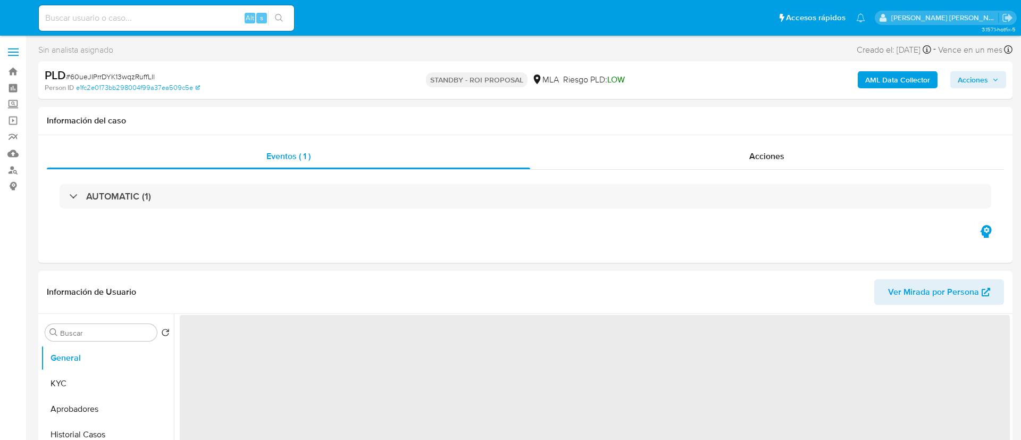
select select "10"
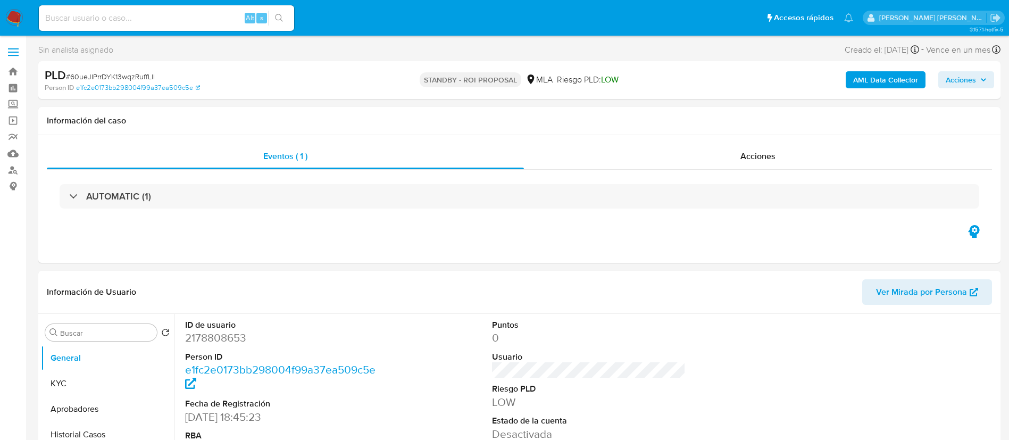
paste input "lAQqwgmQlabyhG1thdPRQ4ZS"
click at [154, 20] on input "lAQqwgmQlabyhG1thdPRQ4ZS" at bounding box center [166, 18] width 255 height 14
type input "lAQqwgmQlabyhG1thdPRQ4ZS"
select select "10"
click at [490, 242] on div "Eventos ( 1 ) Acciones AUTOMATIC (1)" at bounding box center [519, 199] width 962 height 128
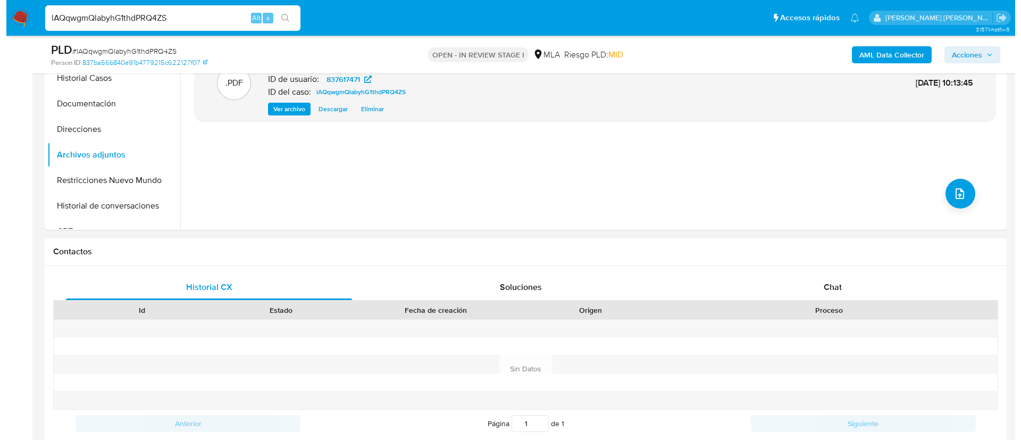
scroll to position [263, 0]
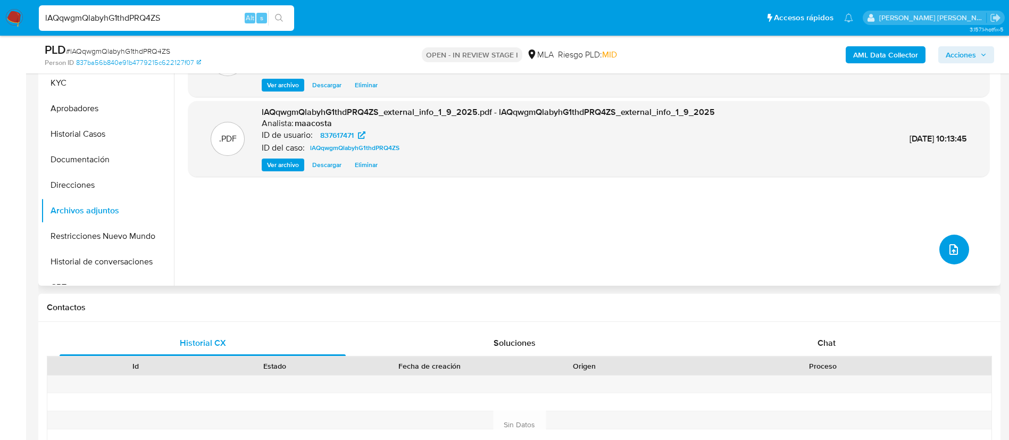
click at [951, 242] on button "upload-file" at bounding box center [955, 250] width 30 height 30
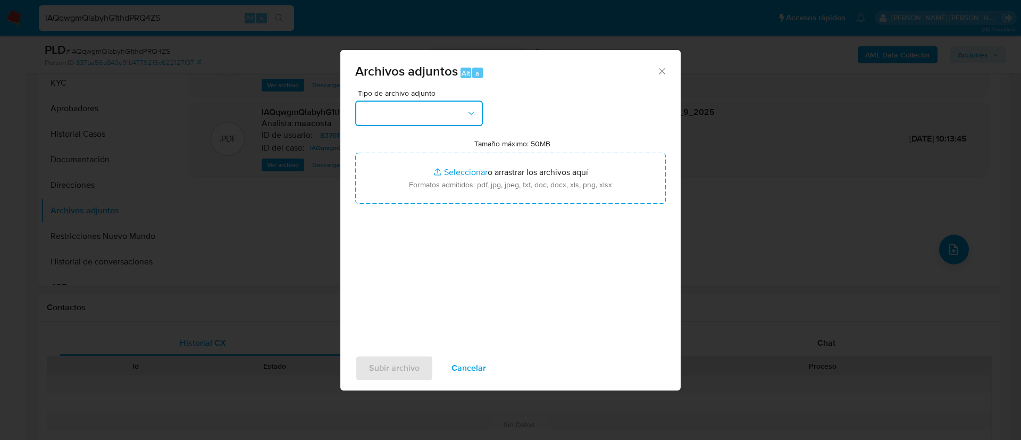
click at [434, 104] on button "button" at bounding box center [419, 114] width 128 height 26
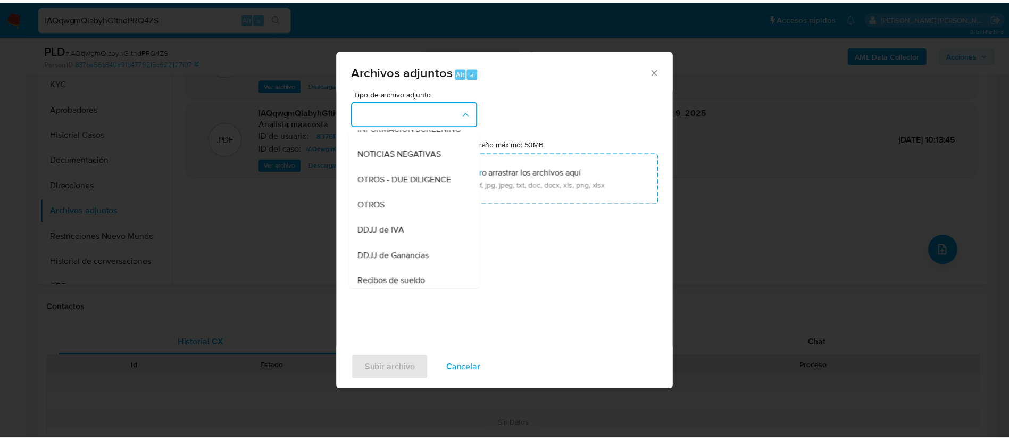
scroll to position [147, 0]
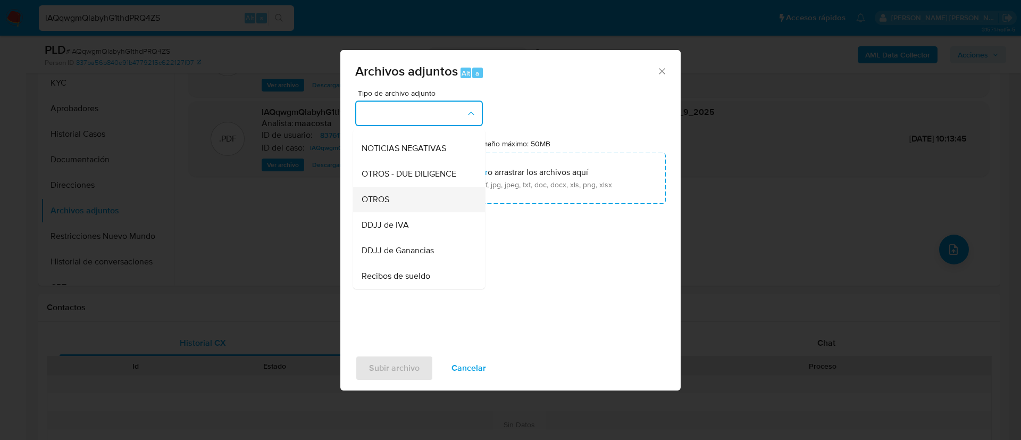
click at [401, 205] on div "OTROS" at bounding box center [416, 200] width 109 height 26
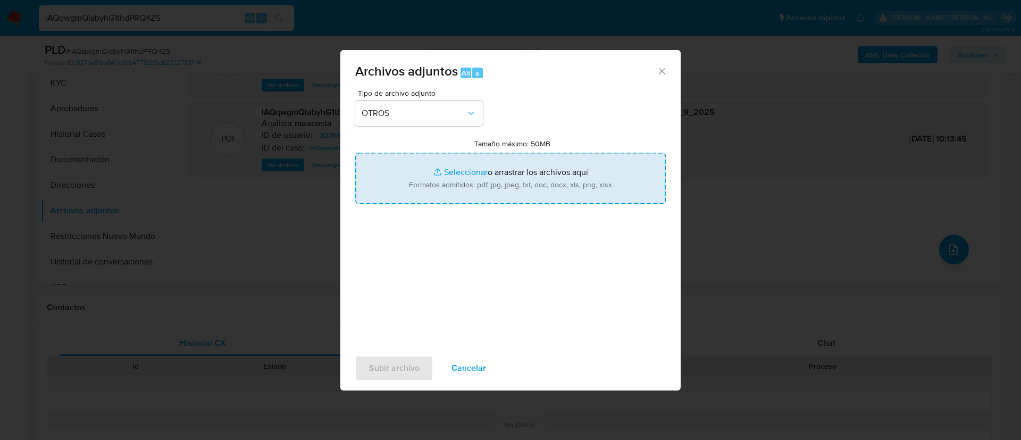
type input "C:\fakepath\Caselog lAQqwgmQlabyhG1thdPRQ4ZS_2025_08_19_03_30_05.docx"
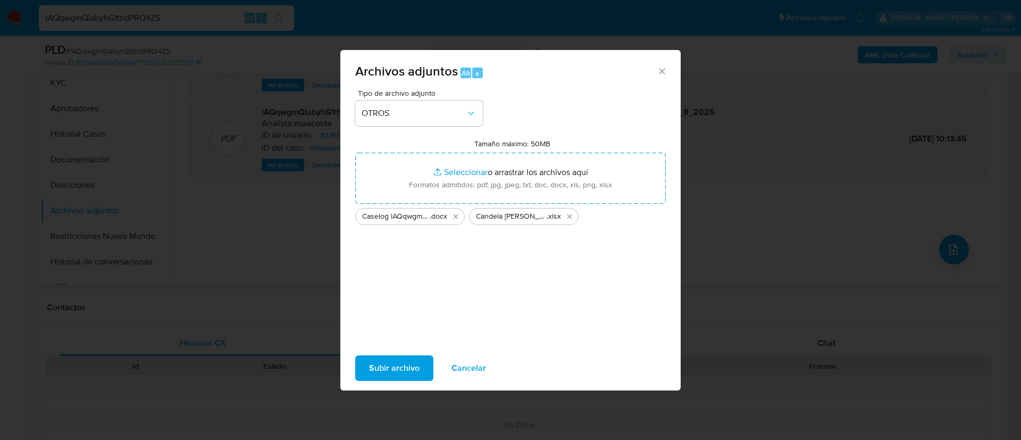
click at [394, 365] on span "Subir archivo" at bounding box center [394, 367] width 51 height 23
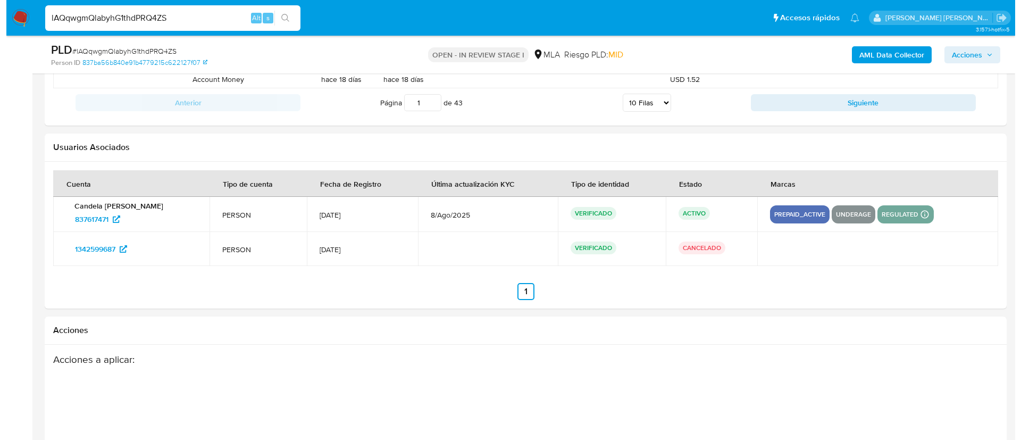
scroll to position [1709, 0]
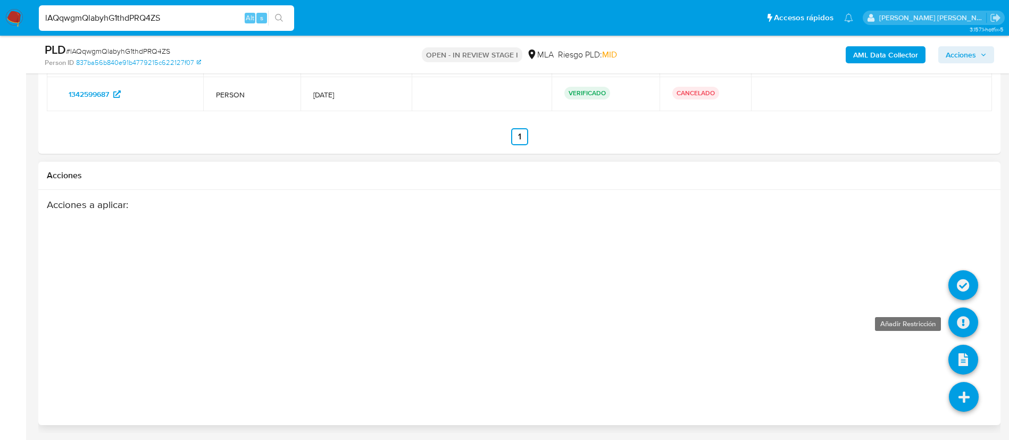
click at [963, 328] on icon at bounding box center [964, 322] width 30 height 30
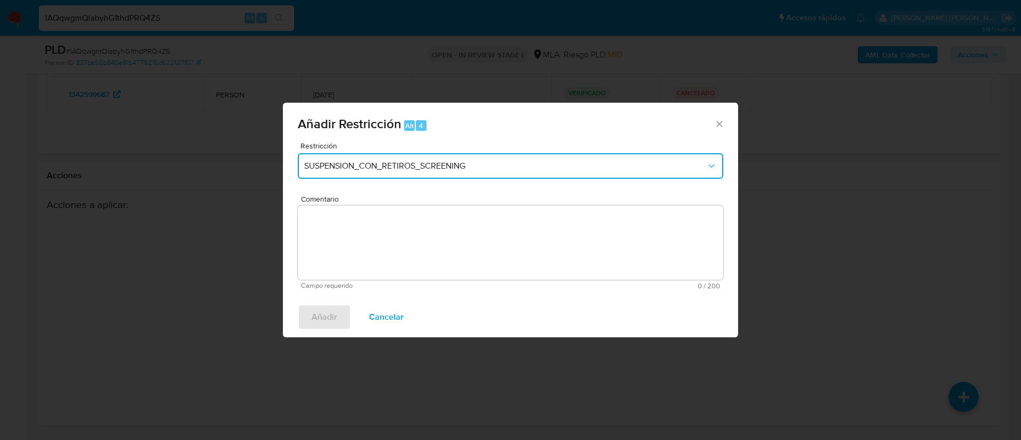
click at [419, 159] on button "SUSPENSION_CON_RETIROS_SCREENING" at bounding box center [511, 166] width 426 height 26
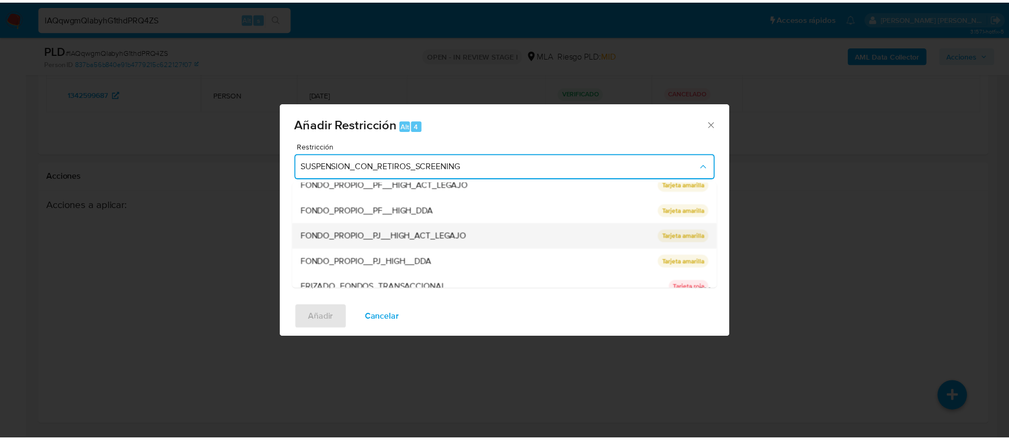
scroll to position [226, 0]
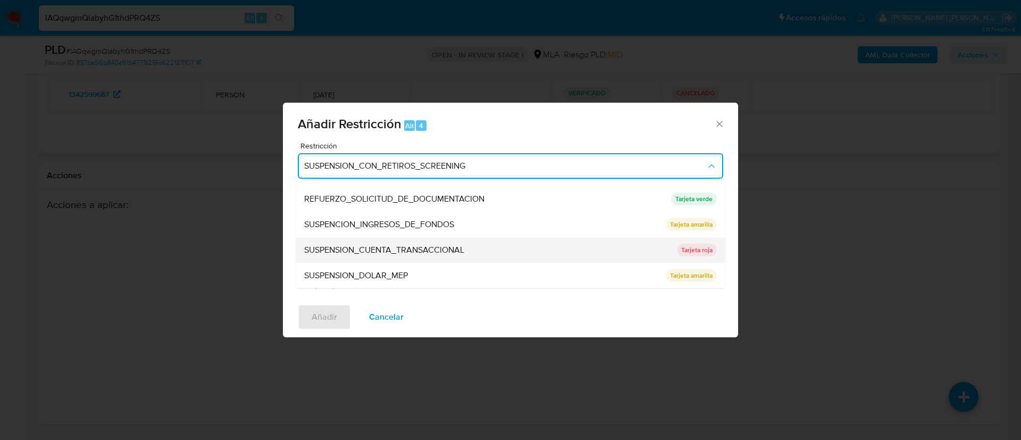
click at [383, 252] on span "SUSPENSION_CUENTA_TRANSACCIONAL" at bounding box center [384, 250] width 160 height 11
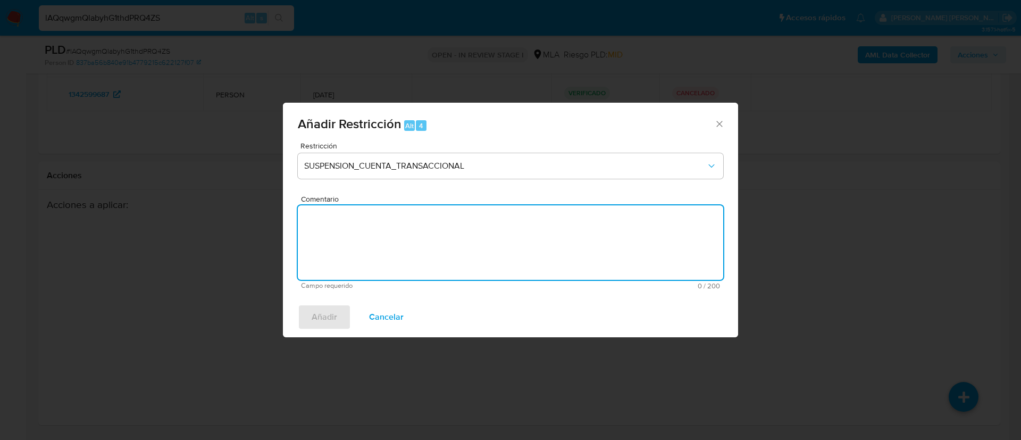
click at [326, 262] on textarea "Comentario" at bounding box center [511, 242] width 426 height 74
type textarea "AML"
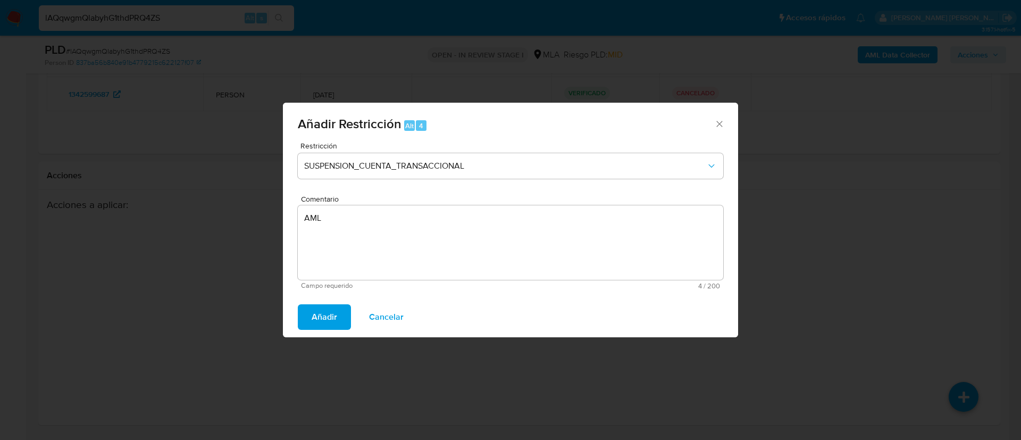
click at [315, 319] on span "Añadir" at bounding box center [325, 316] width 26 height 23
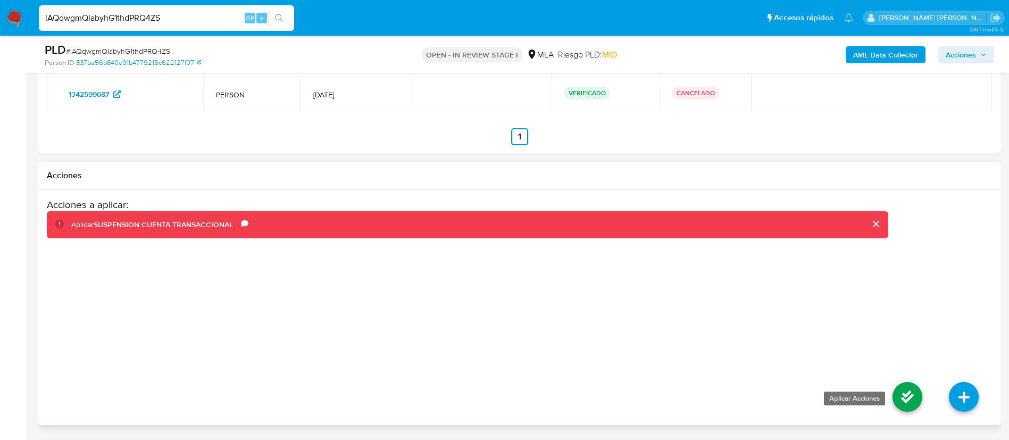
click at [903, 395] on icon at bounding box center [908, 397] width 30 height 30
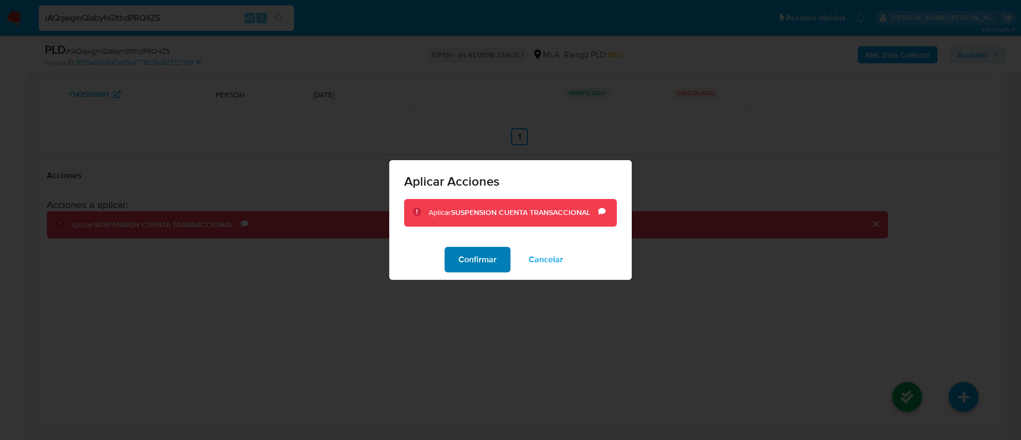
click at [481, 261] on span "Confirmar" at bounding box center [478, 259] width 38 height 23
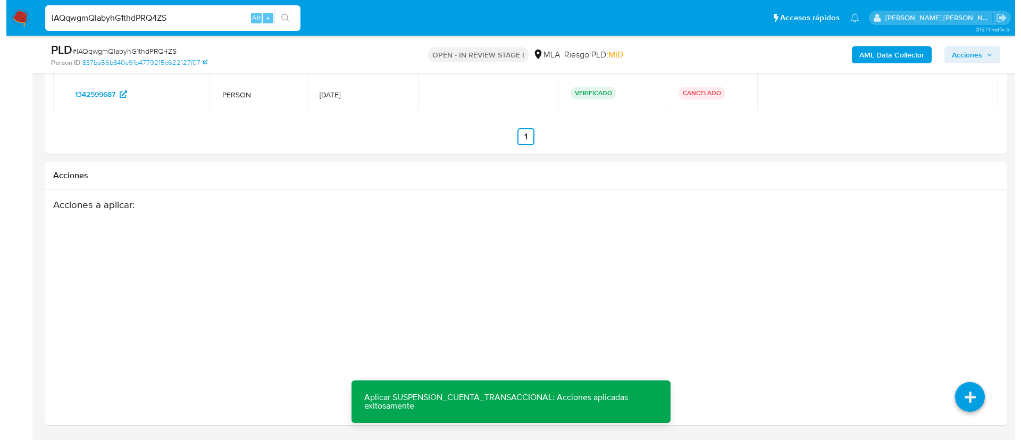
scroll to position [171, 0]
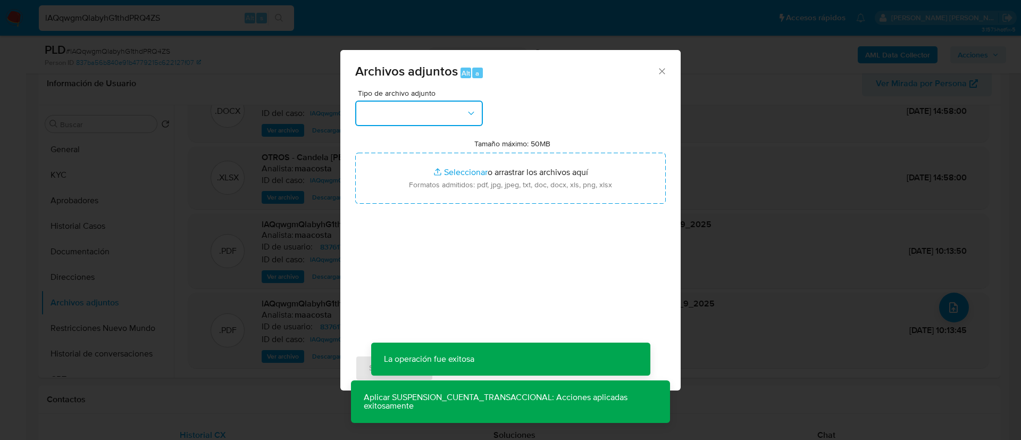
click at [429, 113] on button "button" at bounding box center [419, 114] width 128 height 26
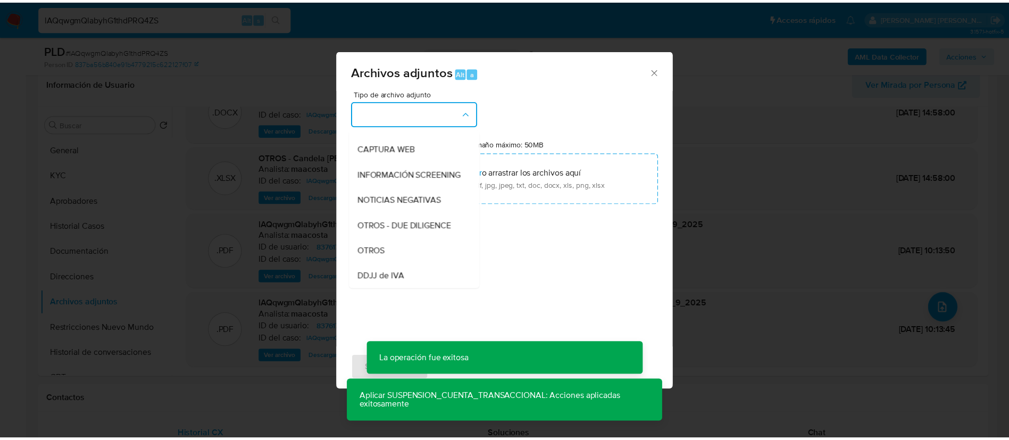
scroll to position [103, 0]
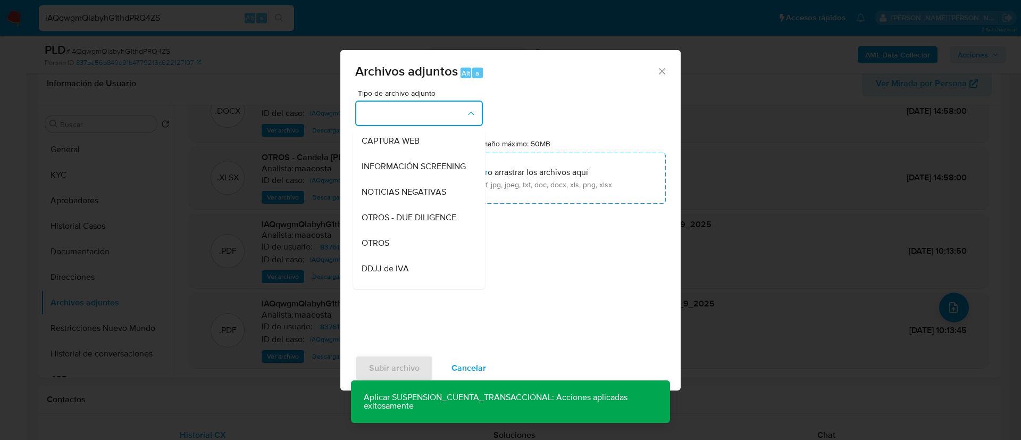
click at [261, 247] on div "Archivos adjuntos Alt a Tipo de archivo adjunto IDENTIFICACIÓN INGRESOS CAPTURA…" at bounding box center [510, 220] width 1021 height 440
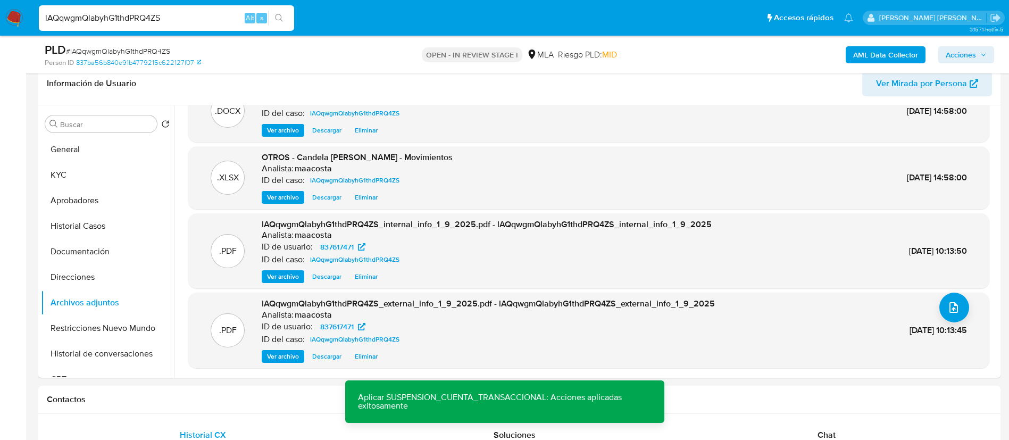
scroll to position [0, 0]
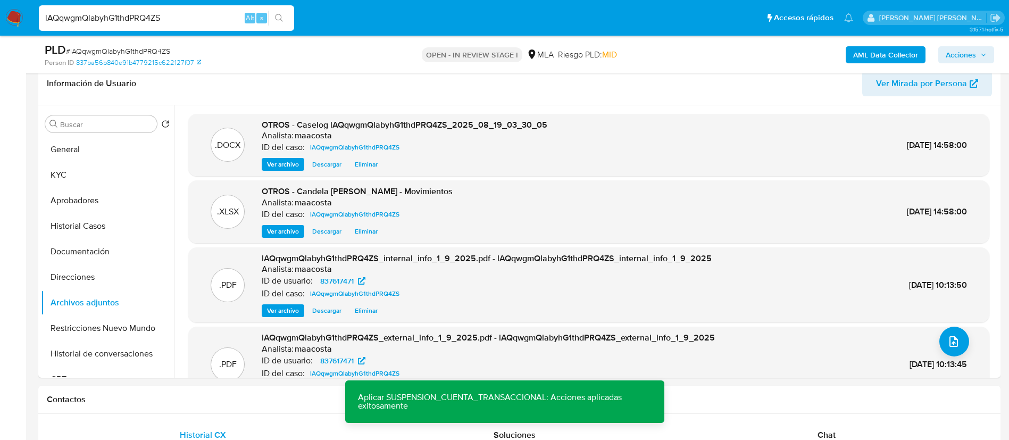
click at [960, 60] on span "Acciones" at bounding box center [961, 54] width 30 height 17
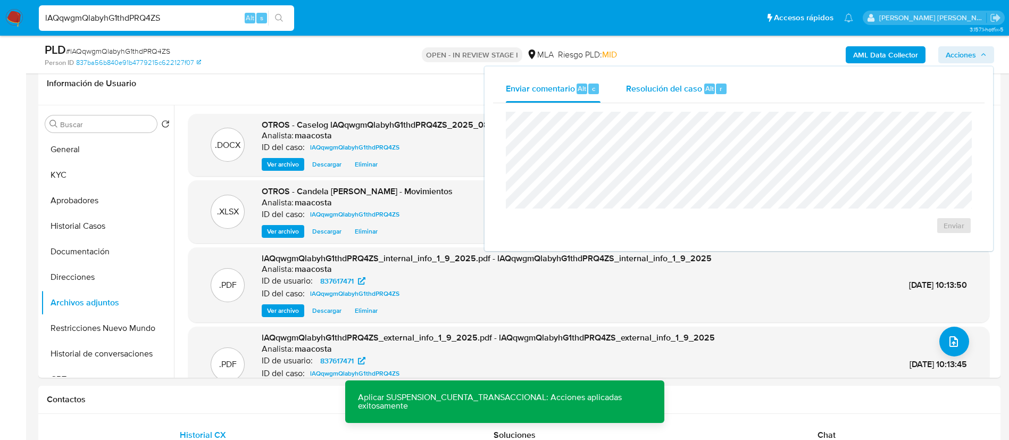
click at [701, 87] on span "Resolución del caso" at bounding box center [664, 88] width 76 height 12
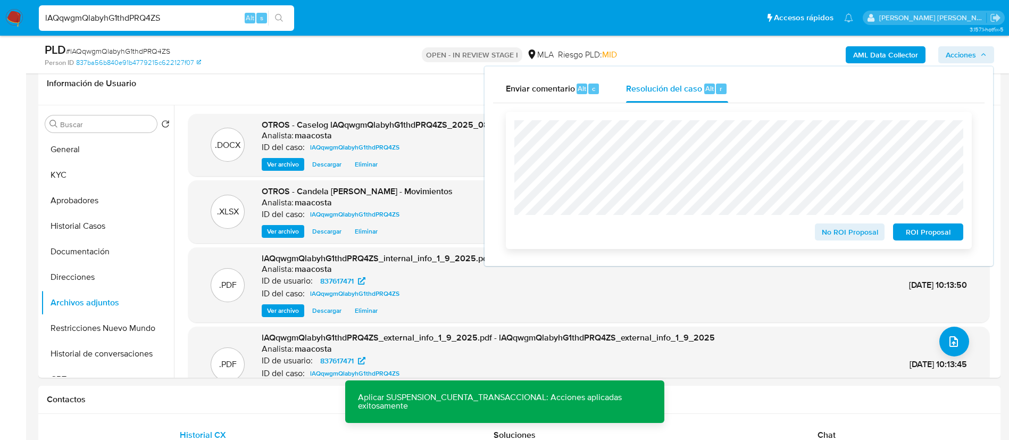
click at [934, 225] on div "ROI Proposal" at bounding box center [926, 229] width 74 height 21
click at [934, 227] on span "ROI Proposal" at bounding box center [928, 232] width 55 height 15
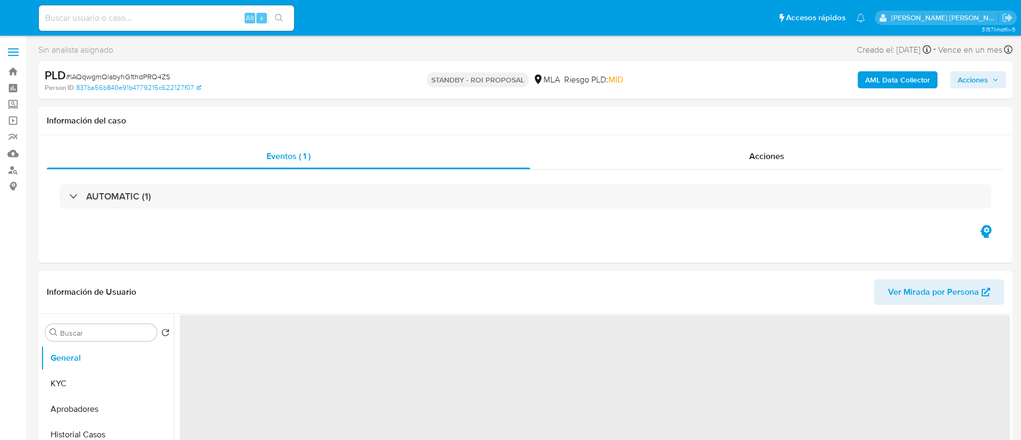
select select "10"
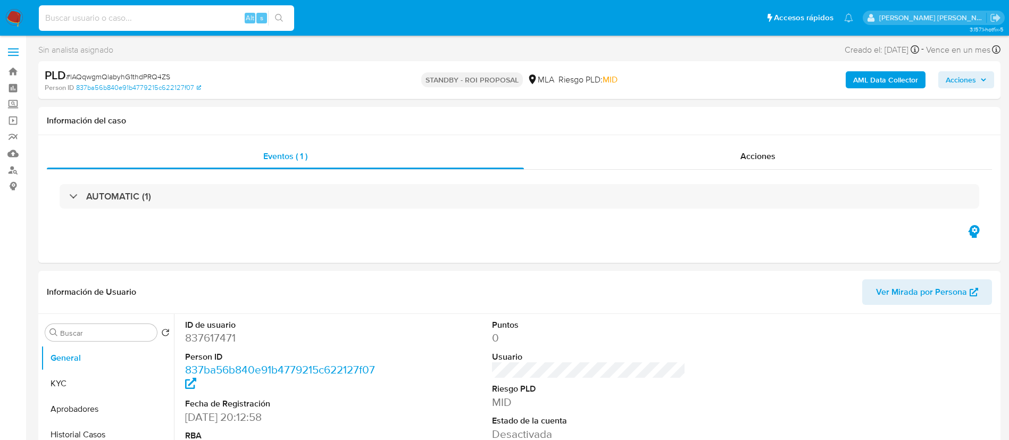
paste input "hrQyy6XOKIevBZFcIcyP16SV"
click at [192, 23] on input "hrQyy6XOKIevBZFcIcyP16SV" at bounding box center [166, 18] width 255 height 14
type input "hrQyy6XOKIevBZFcIcyP16SV"
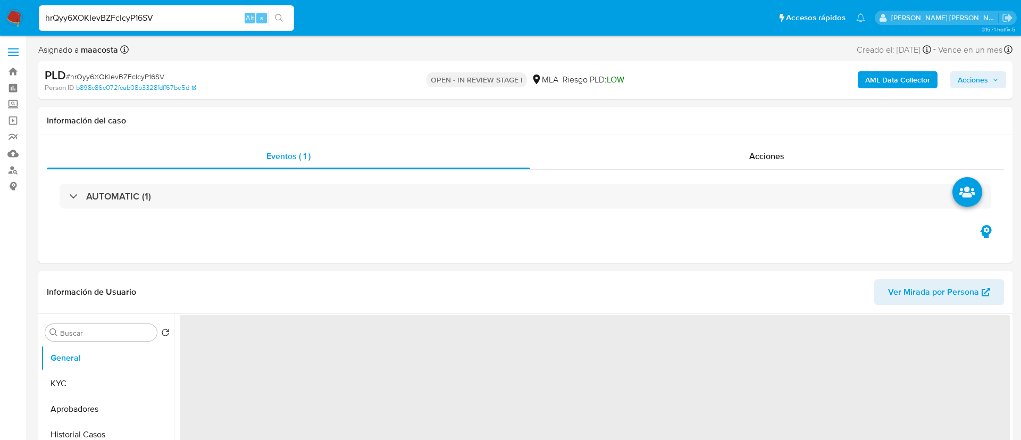
select select "10"
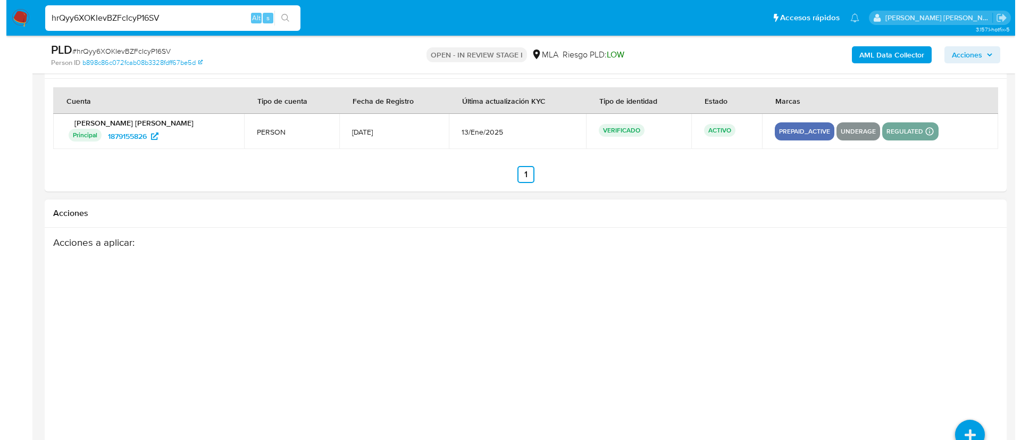
scroll to position [1621, 0]
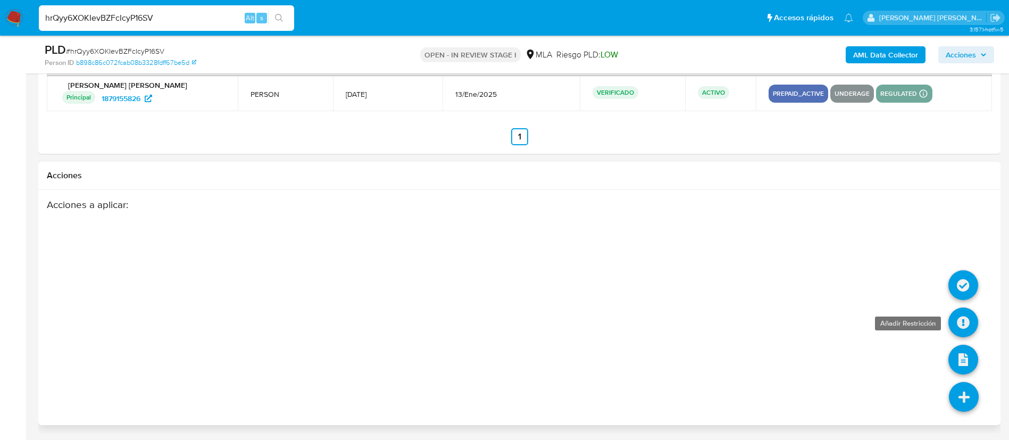
click at [971, 328] on icon at bounding box center [964, 322] width 30 height 30
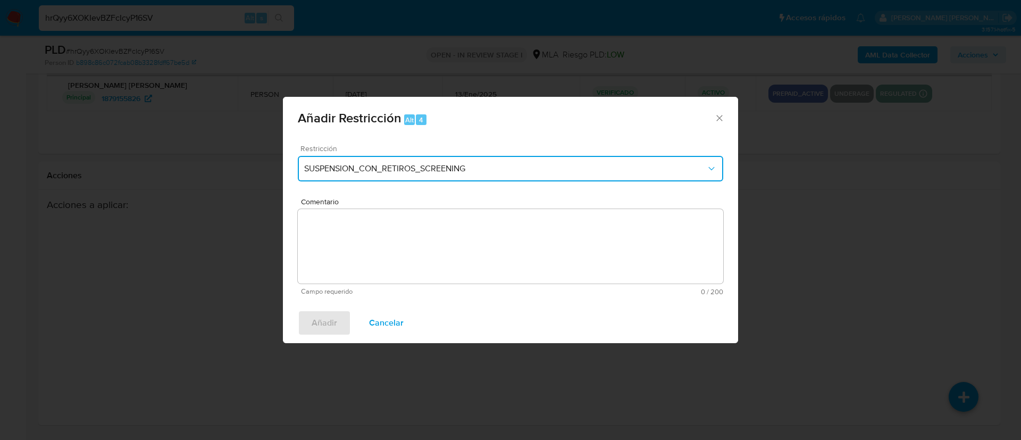
click at [471, 169] on span "SUSPENSION_CON_RETIROS_SCREENING" at bounding box center [505, 168] width 402 height 11
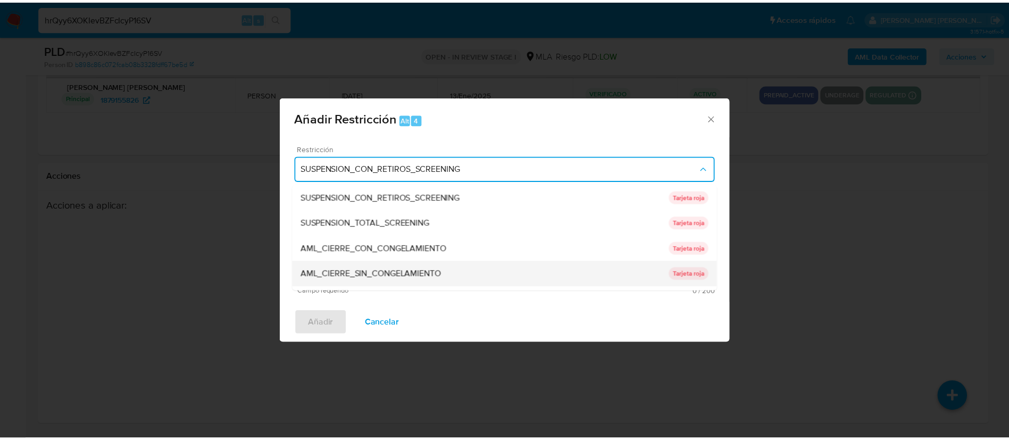
scroll to position [226, 0]
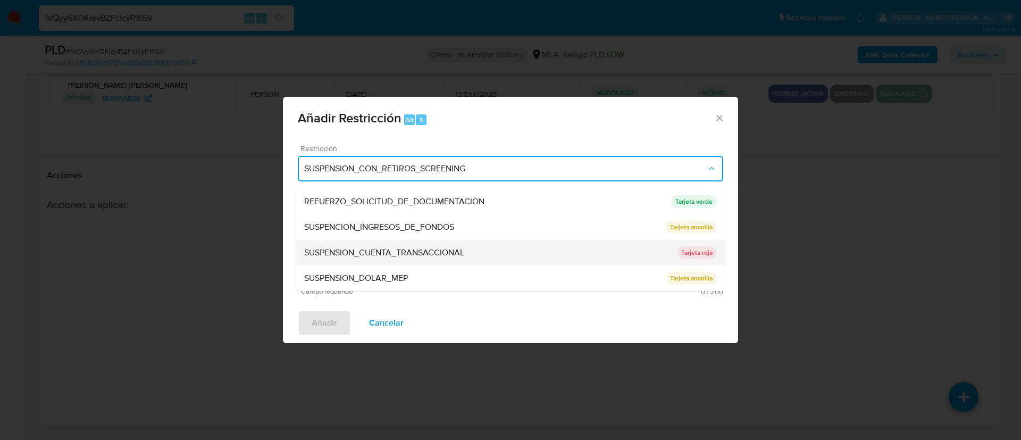
click at [372, 243] on div "SUSPENSION_CUENTA_TRANSACCIONAL" at bounding box center [490, 253] width 373 height 26
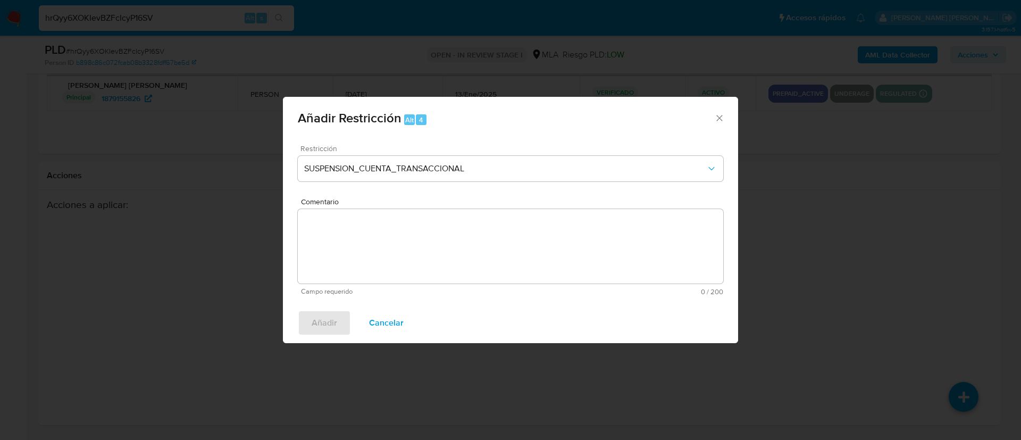
click at [372, 243] on textarea "Comentario" at bounding box center [511, 246] width 426 height 74
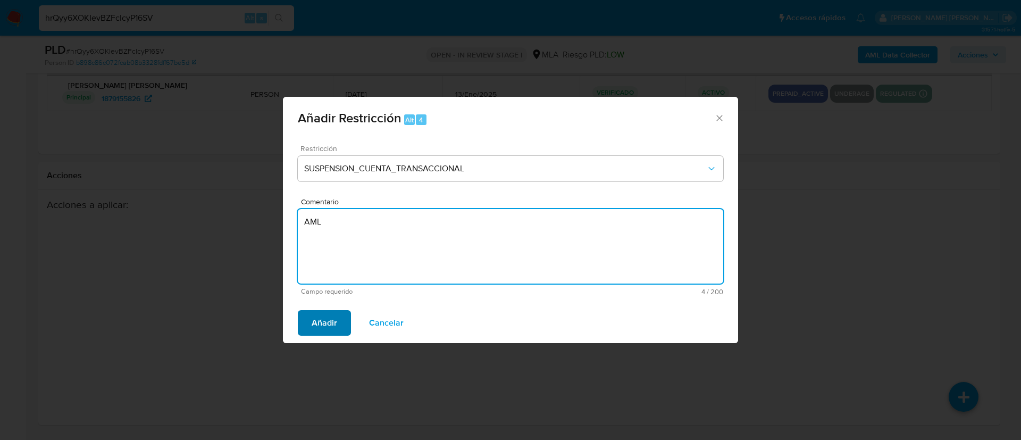
type textarea "AML"
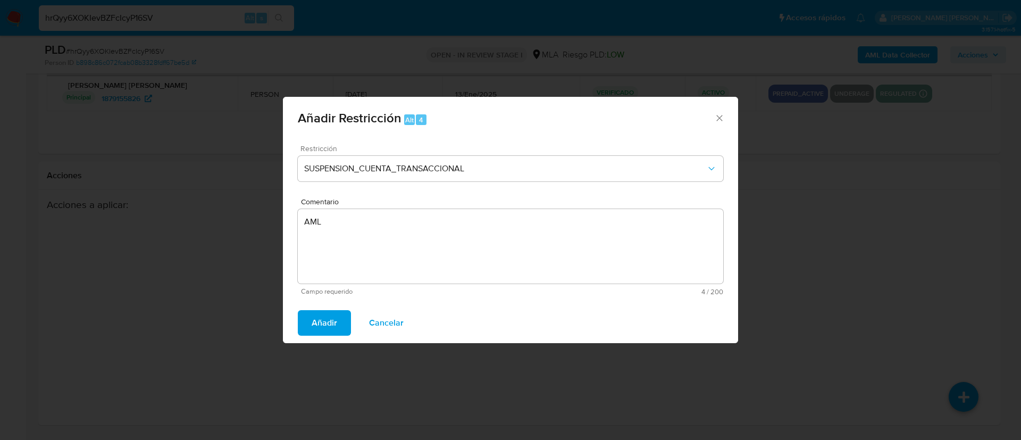
click at [326, 327] on span "Añadir" at bounding box center [325, 322] width 26 height 23
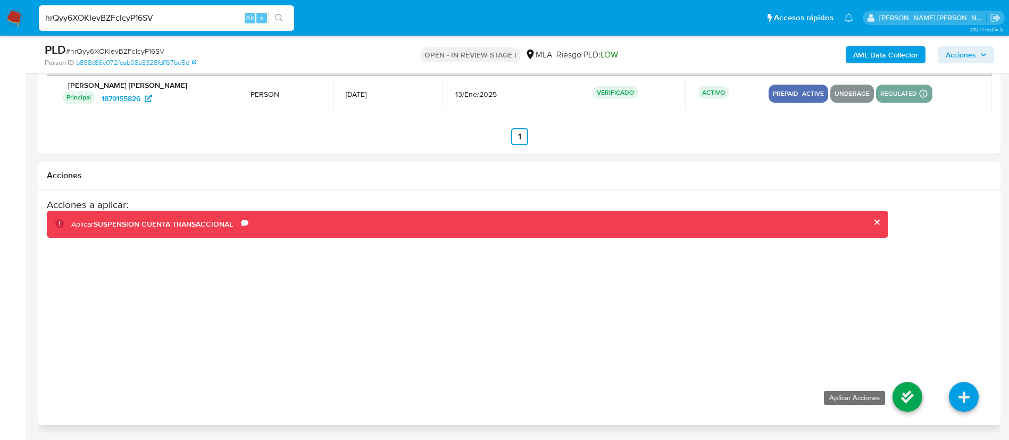
click at [911, 398] on icon at bounding box center [908, 397] width 30 height 30
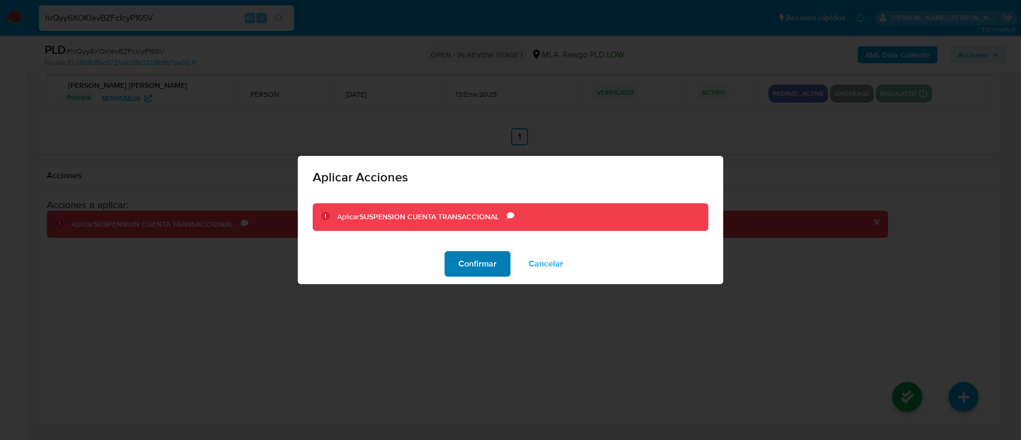
click at [473, 260] on span "Confirmar" at bounding box center [478, 263] width 38 height 23
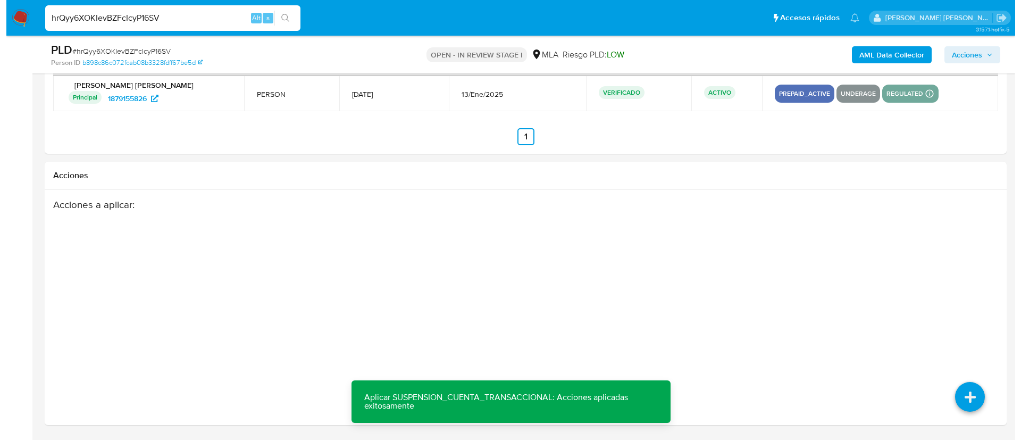
scroll to position [171, 0]
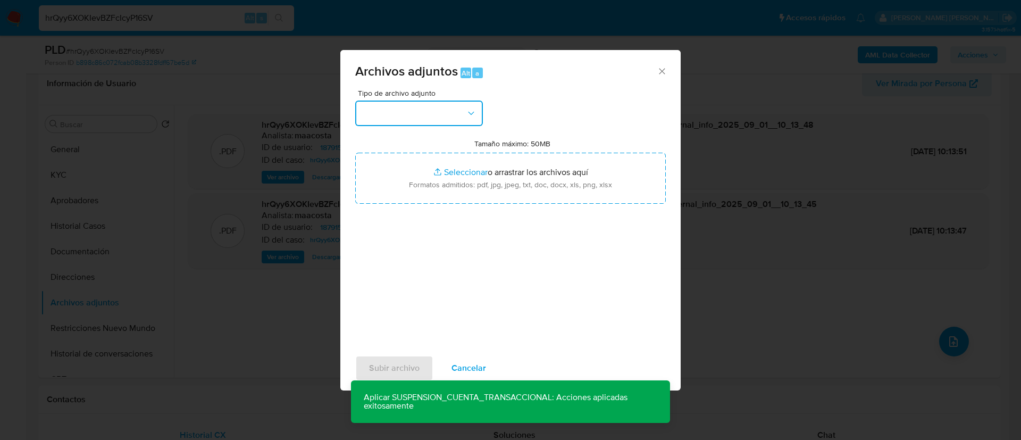
click at [443, 112] on button "button" at bounding box center [419, 114] width 128 height 26
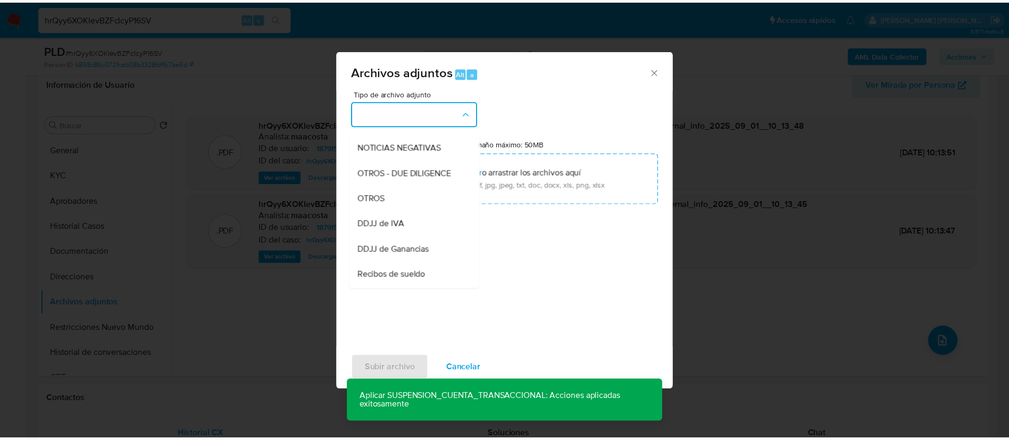
scroll to position [161, 0]
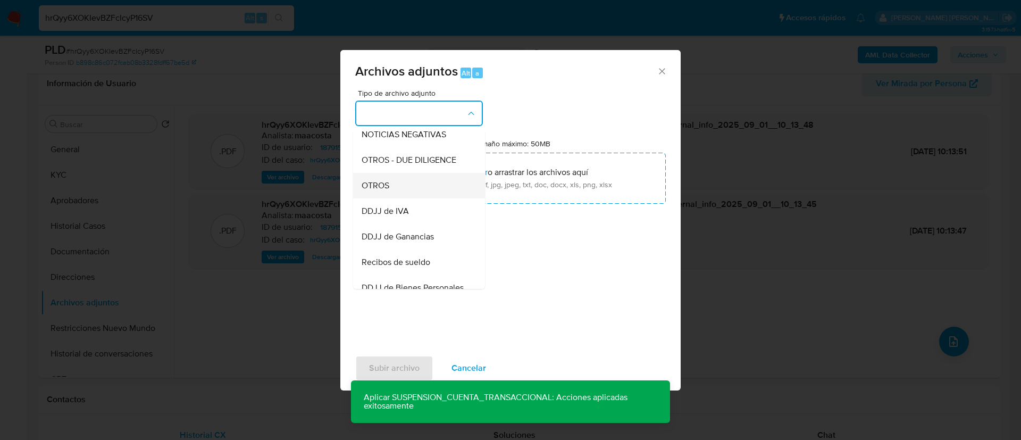
click at [390, 195] on div "OTROS" at bounding box center [416, 186] width 109 height 26
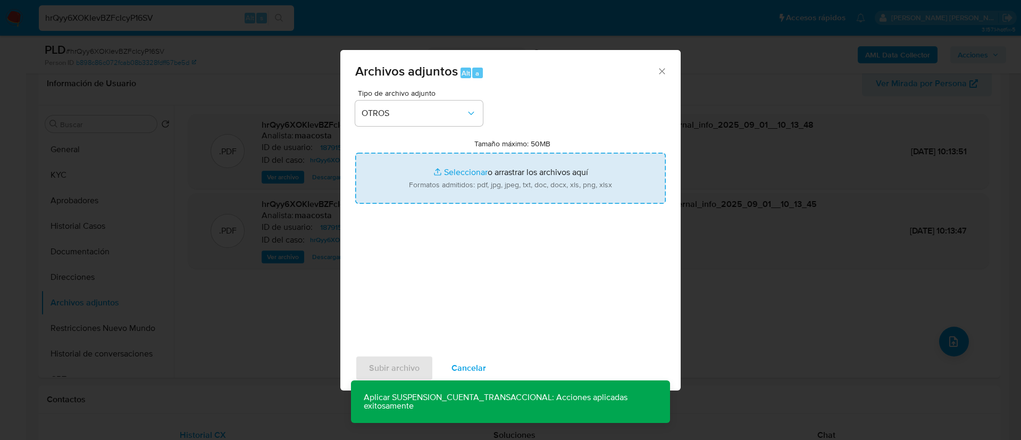
type input "C:\fakepath\Caselog hrQyy6XOKIevBZFcIcyP16SV_2025_08_19_03_20_08.docx"
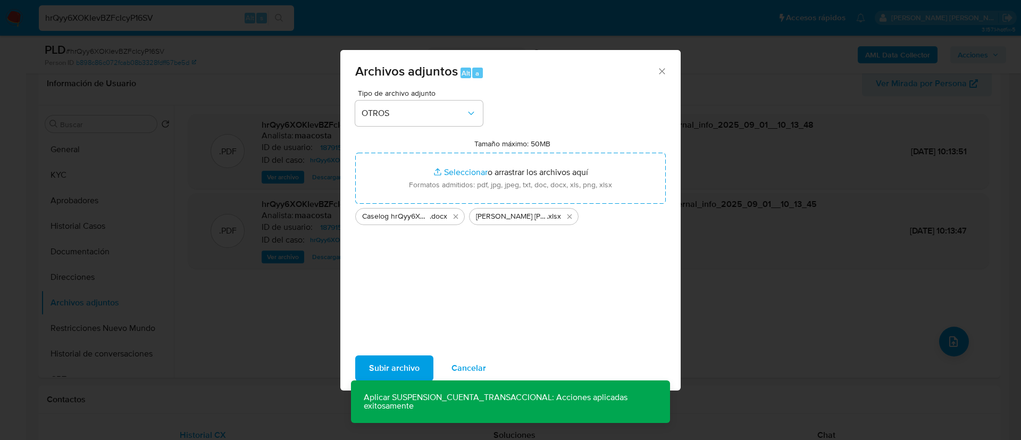
click at [394, 365] on span "Subir archivo" at bounding box center [394, 367] width 51 height 23
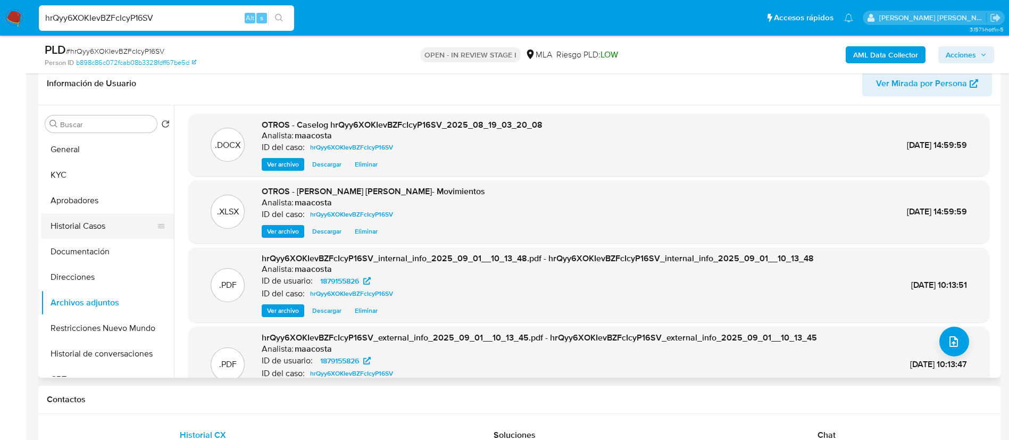
click at [116, 223] on button "Historial Casos" at bounding box center [103, 226] width 124 height 26
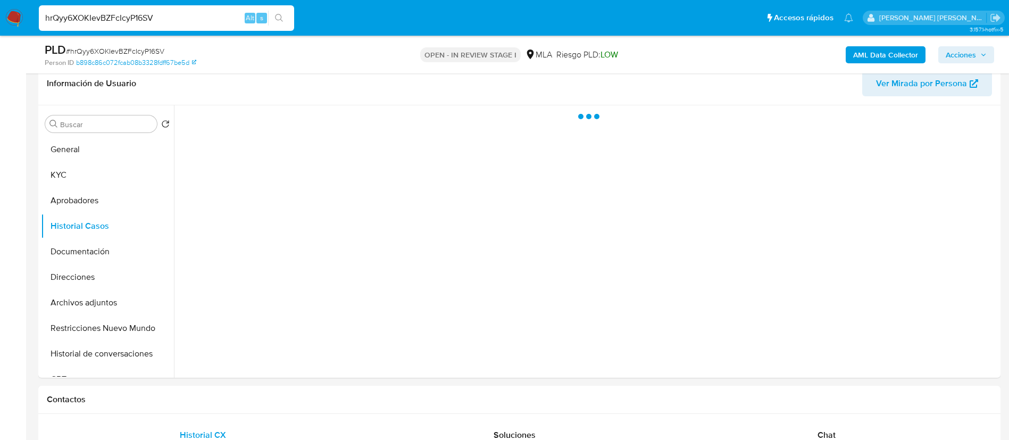
click at [983, 55] on icon "button" at bounding box center [983, 55] width 6 height 6
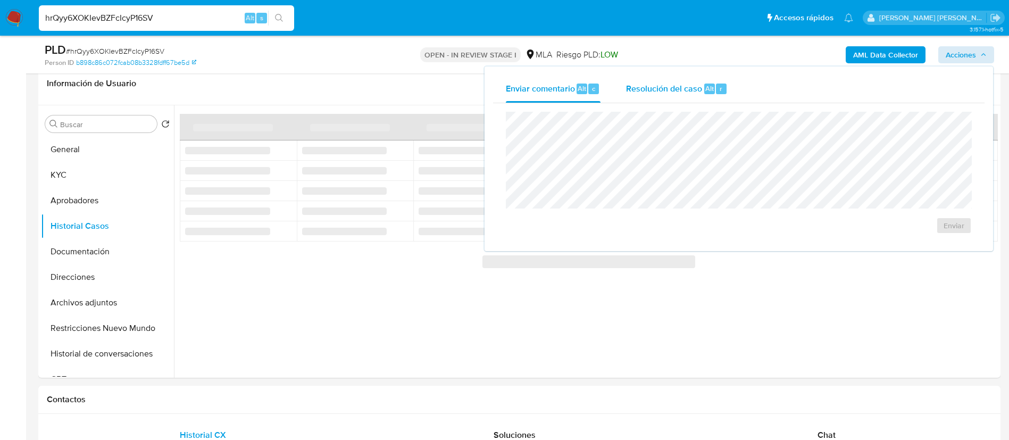
click at [641, 86] on span "Resolución del caso" at bounding box center [664, 88] width 76 height 12
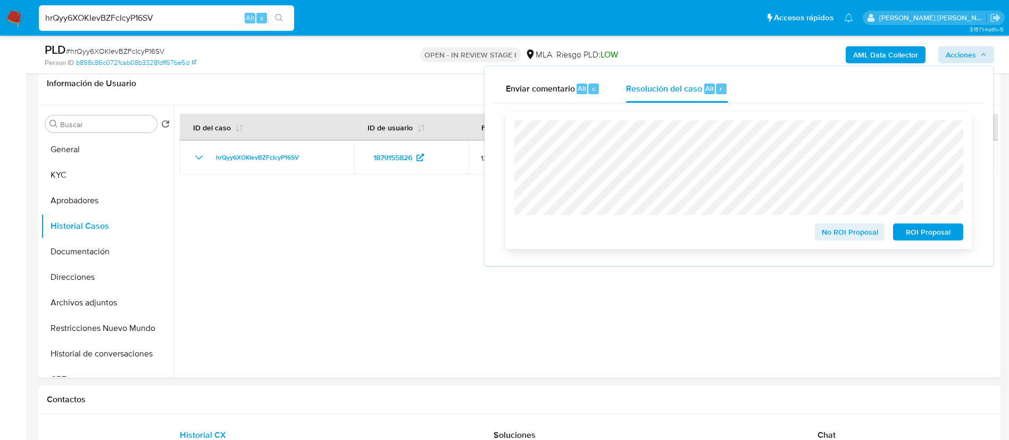
click at [954, 238] on span "ROI Proposal" at bounding box center [928, 232] width 55 height 15
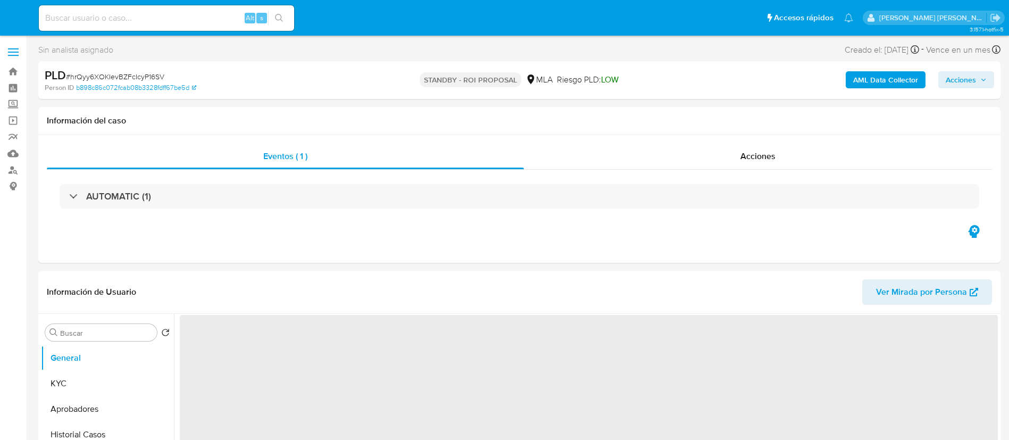
select select "10"
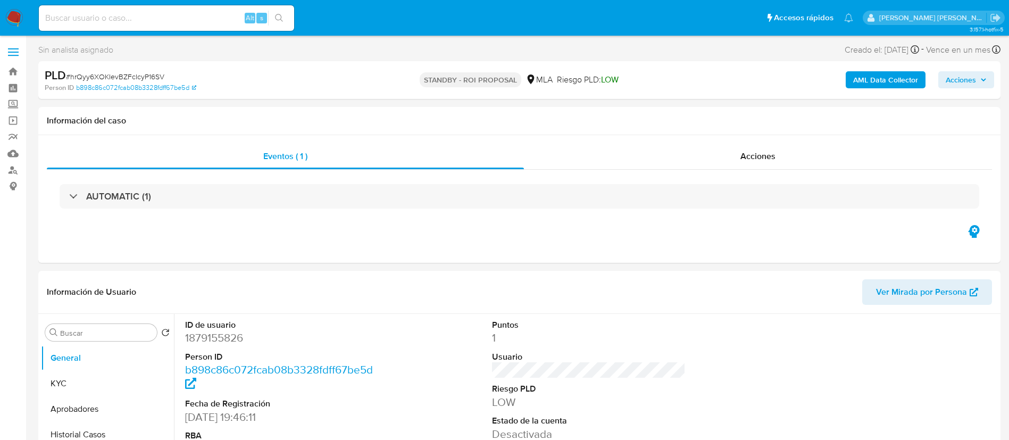
click at [219, 13] on input at bounding box center [166, 18] width 255 height 14
paste input "DQ3tBuHiYObtSU1YQXUrHAmX"
type input "DQ3tBuHiYObtSU1YQXUrHAmX"
select select "10"
click at [587, 230] on div "Eventos ( 1 ) Acciones AUTOMATIC (1)" at bounding box center [519, 199] width 962 height 128
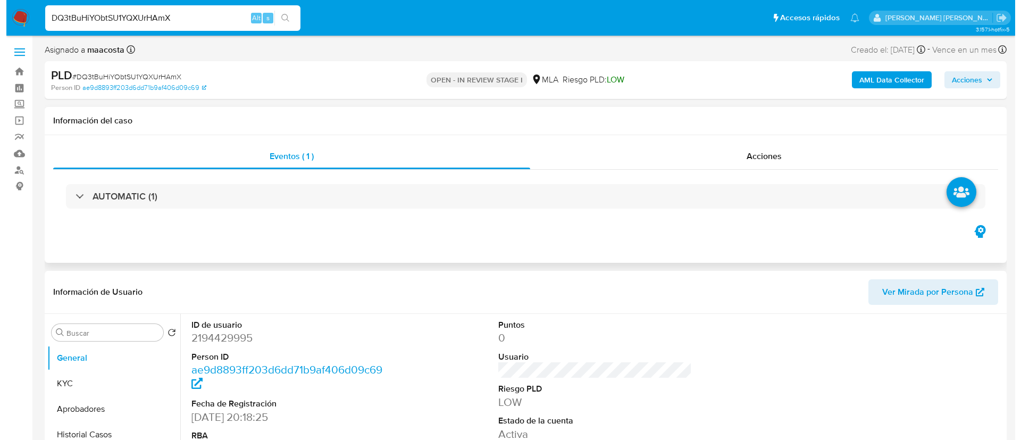
scroll to position [209, 0]
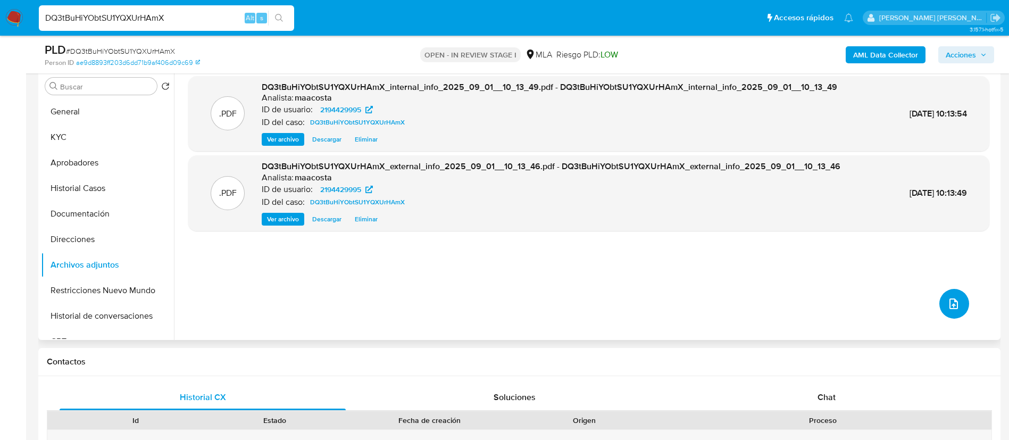
click at [940, 304] on button "upload-file" at bounding box center [955, 304] width 30 height 30
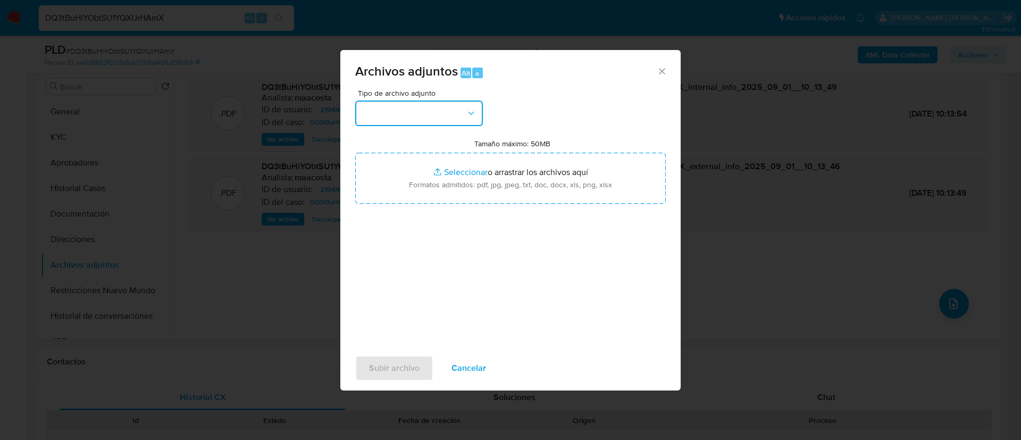
click at [444, 117] on button "button" at bounding box center [419, 114] width 128 height 26
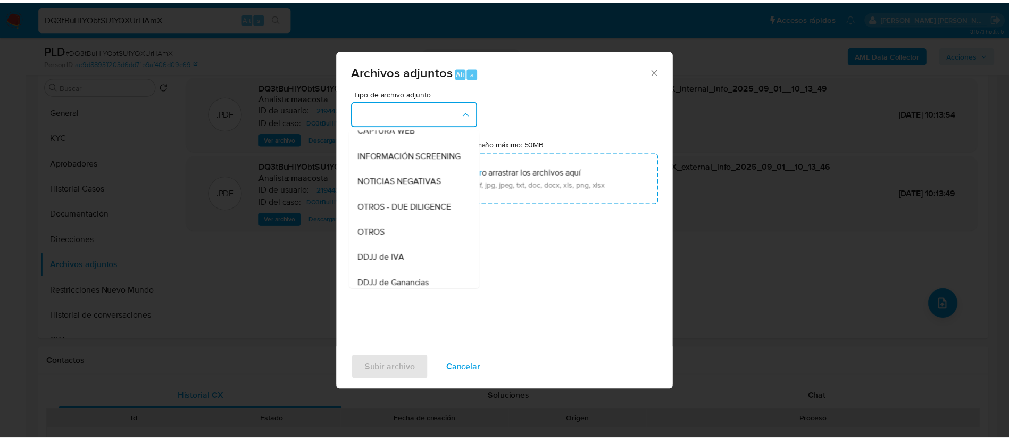
scroll to position [126, 0]
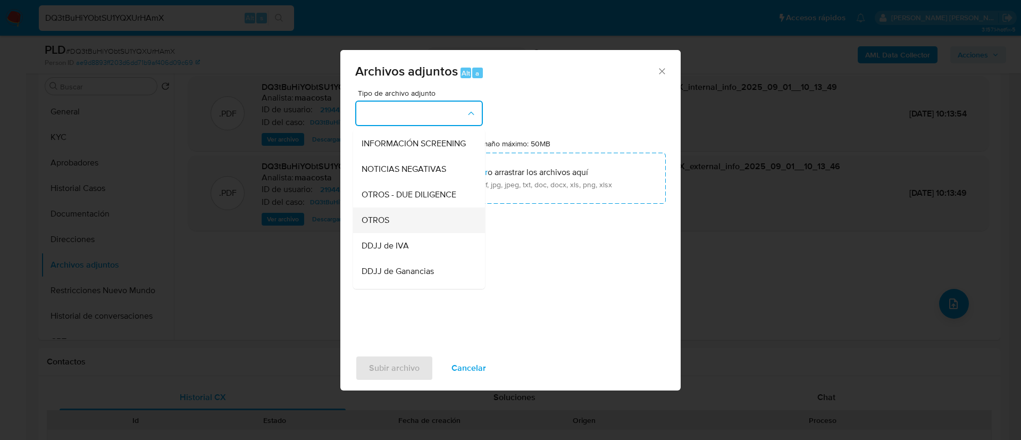
click at [397, 223] on div "OTROS" at bounding box center [416, 220] width 109 height 26
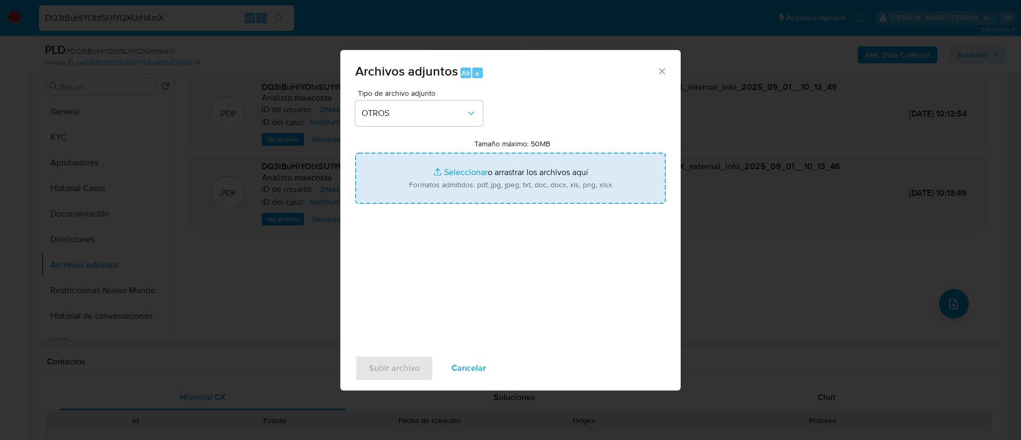
type input "C:\fakepath\Caselog DQ3tBuHiYObtSU1YQXUrHAmX_2025_08_19_02_51_23.docx"
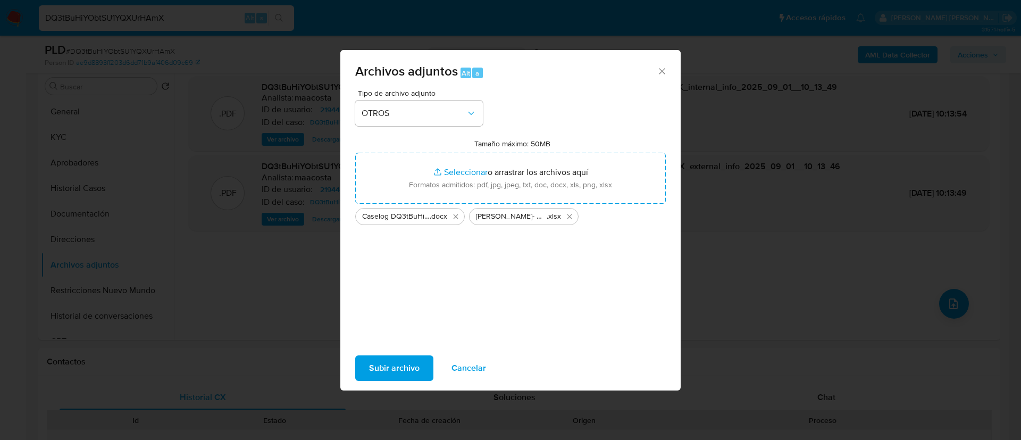
click at [393, 373] on span "Subir archivo" at bounding box center [394, 367] width 51 height 23
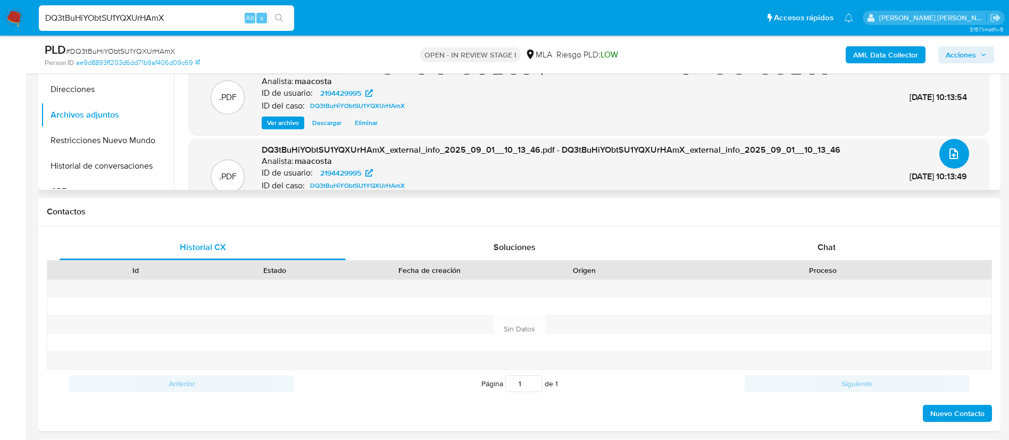
scroll to position [284, 0]
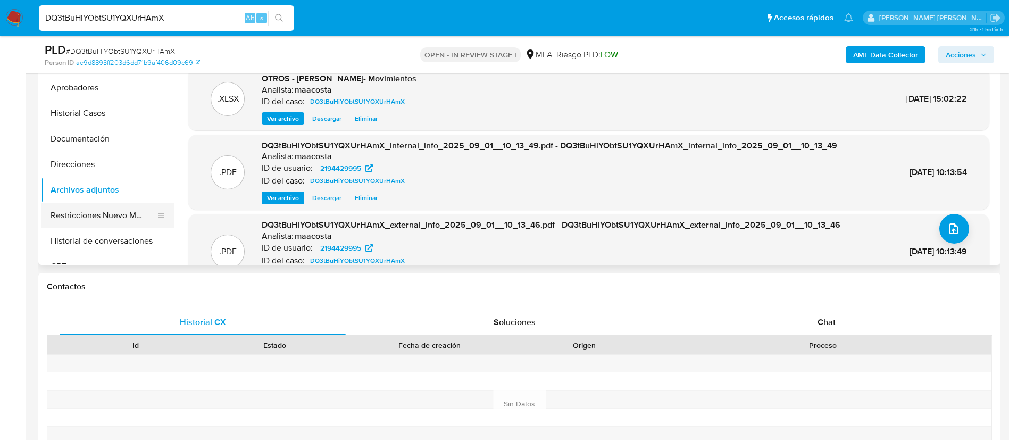
click at [107, 217] on button "Restricciones Nuevo Mundo" at bounding box center [103, 216] width 124 height 26
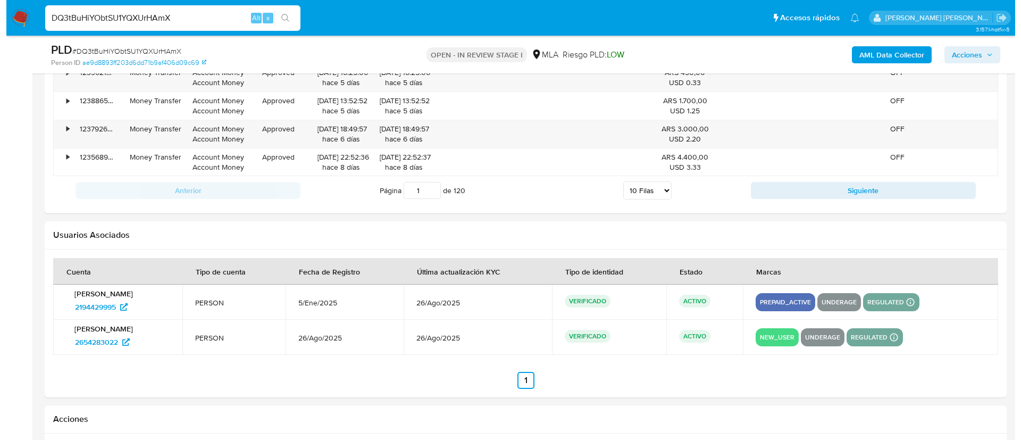
scroll to position [1710, 0]
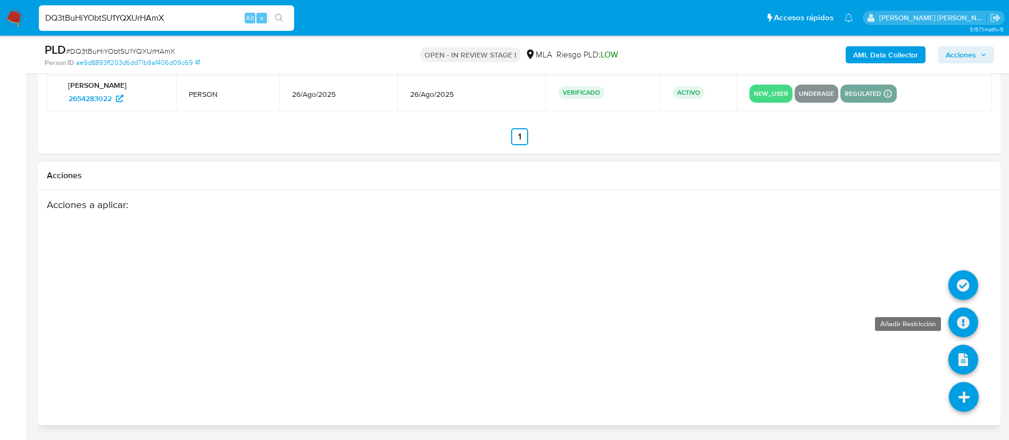
click at [960, 332] on icon at bounding box center [964, 322] width 30 height 30
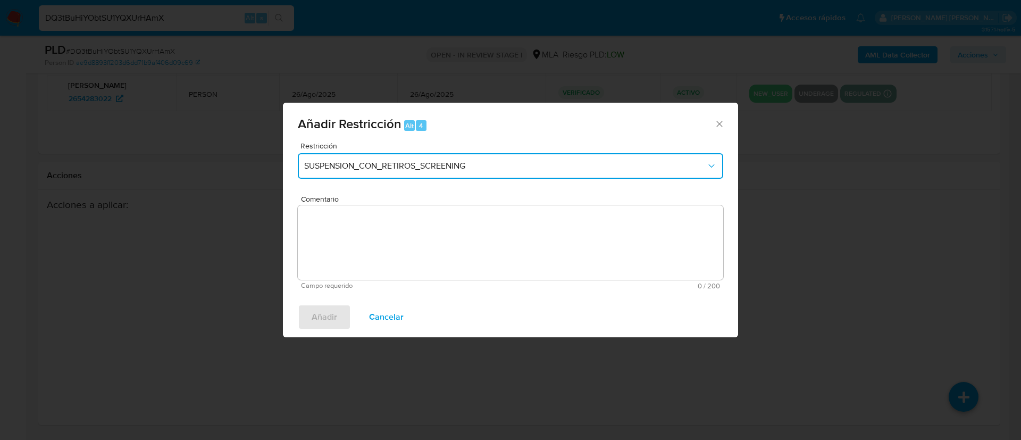
click at [482, 161] on span "SUSPENSION_CON_RETIROS_SCREENING" at bounding box center [505, 166] width 402 height 11
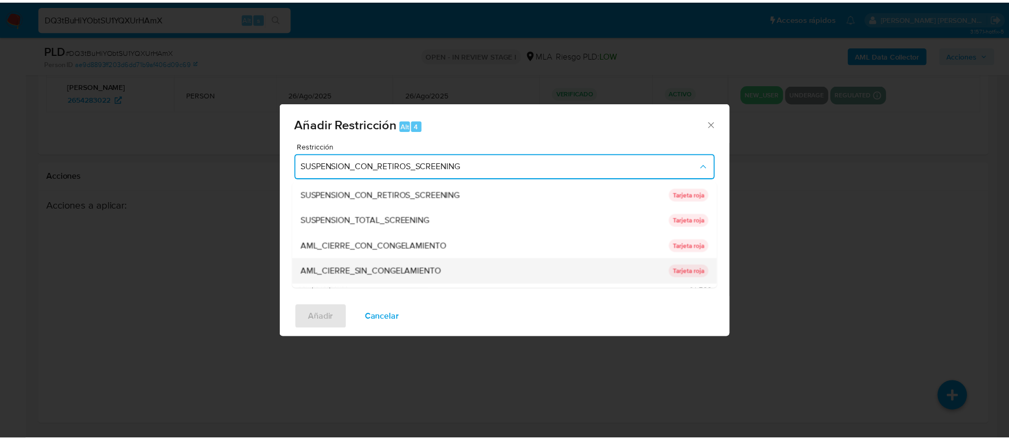
scroll to position [226, 0]
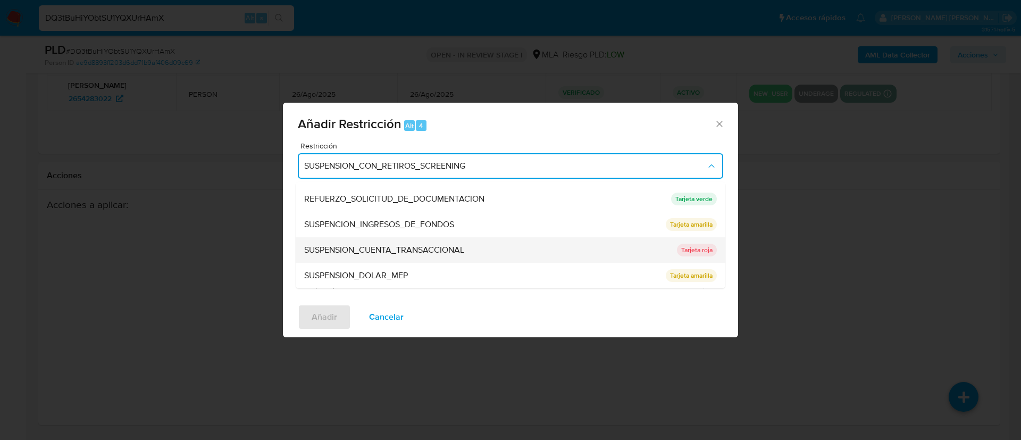
click at [338, 243] on div "SUSPENSION_CUENTA_TRANSACCIONAL" at bounding box center [487, 250] width 367 height 26
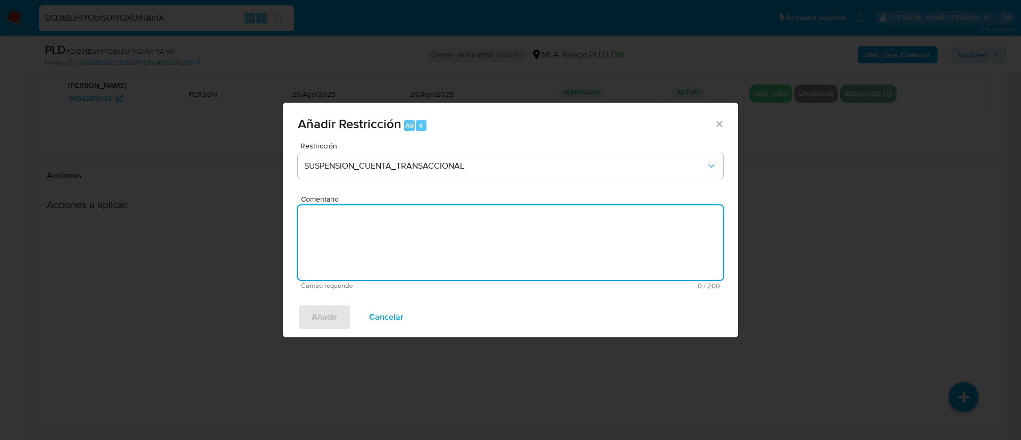
click at [338, 243] on textarea "Comentario" at bounding box center [511, 242] width 426 height 74
type textarea "AML"
click at [320, 319] on span "Añadir" at bounding box center [325, 316] width 26 height 23
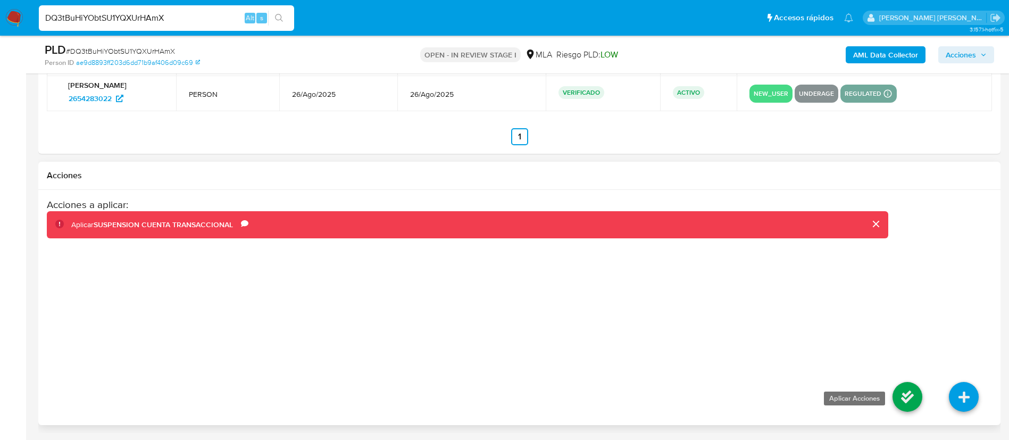
click at [900, 407] on icon at bounding box center [908, 397] width 30 height 30
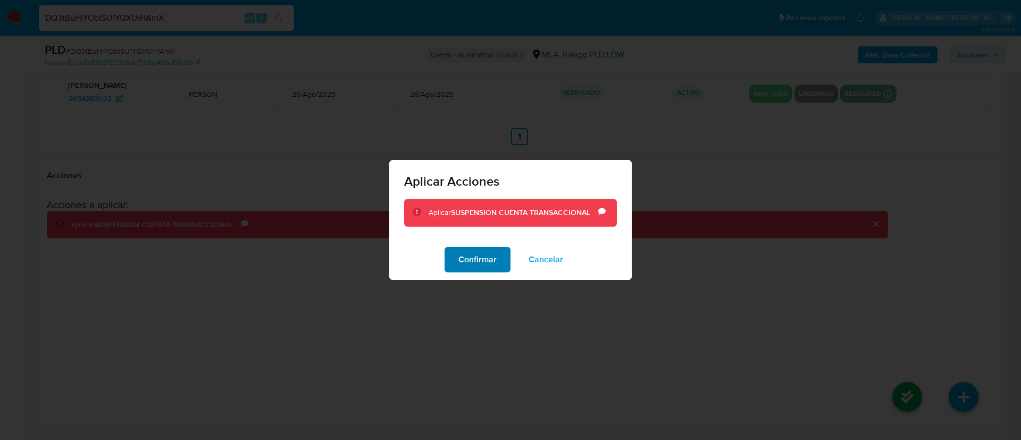
click at [453, 258] on button "Confirmar" at bounding box center [478, 260] width 66 height 26
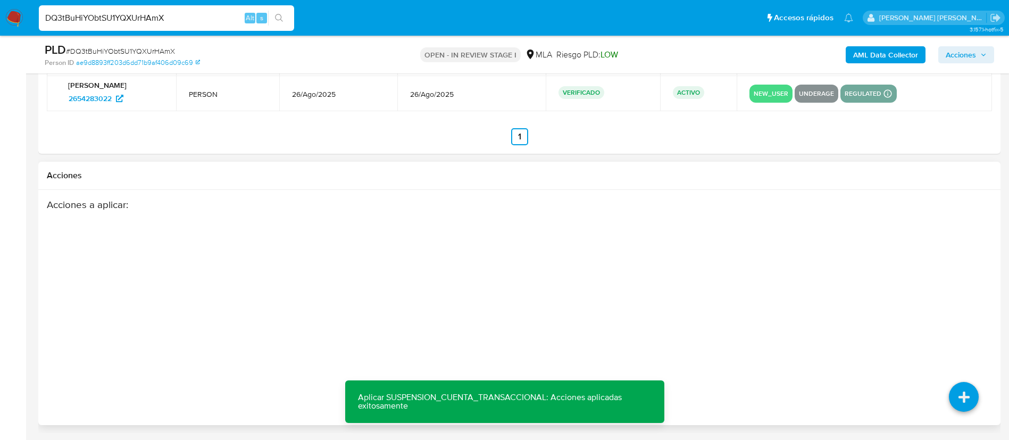
click at [517, 249] on div "Acciones a aplicar :" at bounding box center [468, 283] width 842 height 170
click at [946, 49] on span "Acciones" at bounding box center [961, 54] width 30 height 17
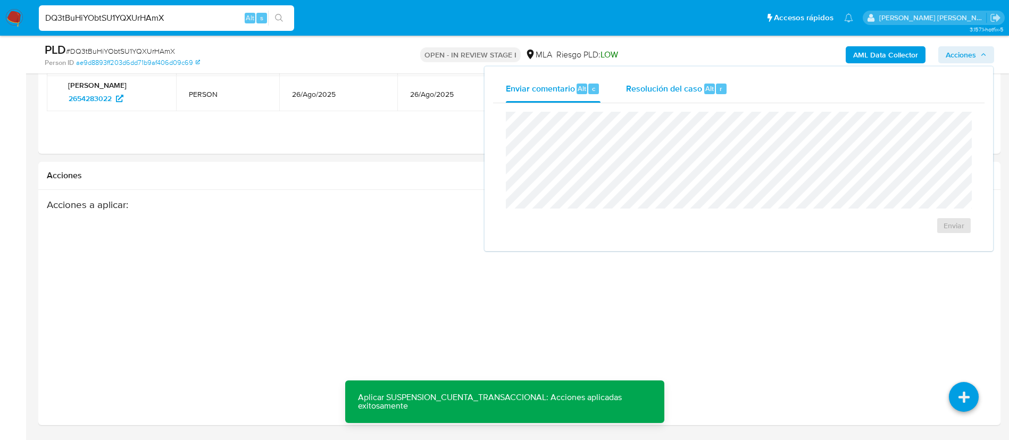
click at [719, 82] on div "Resolución del caso Alt r" at bounding box center [677, 89] width 102 height 28
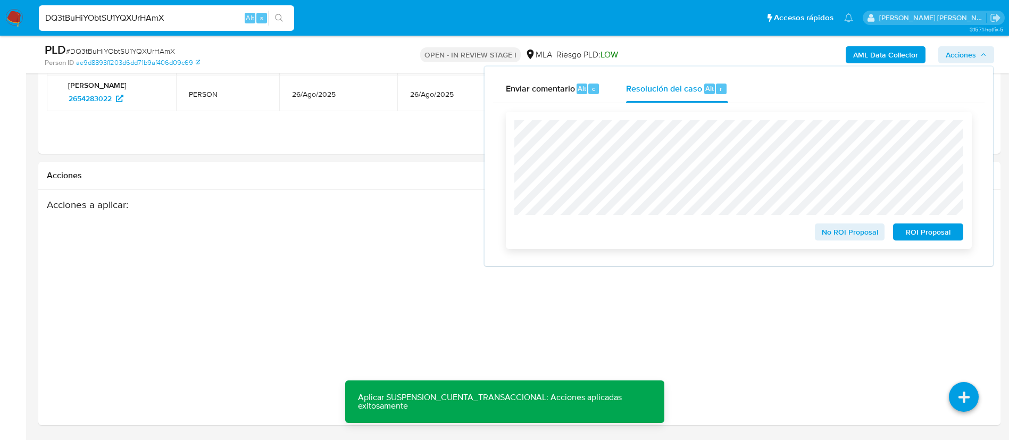
click at [914, 232] on span "ROI Proposal" at bounding box center [928, 232] width 55 height 15
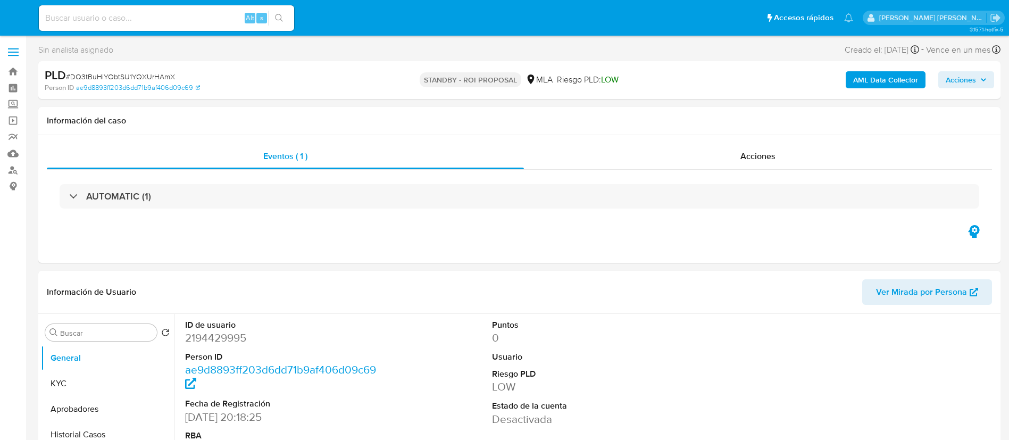
select select "10"
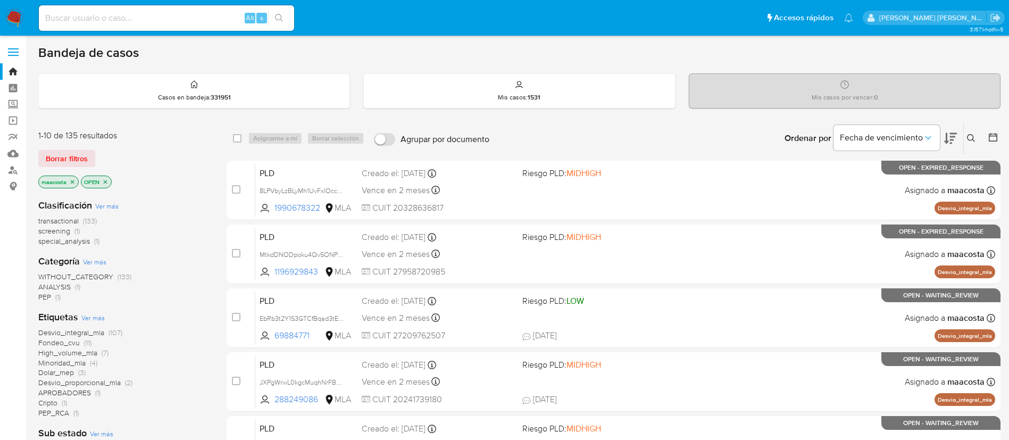
paste input "3ojg3n7F4kzR6VI1YYKKsYu7"
click at [171, 19] on input "3ojg3n7F4kzR6VI1YYKKsYu7" at bounding box center [166, 18] width 255 height 14
type input "3ojg3n7F4kzR6VI1YYKKsYu7"
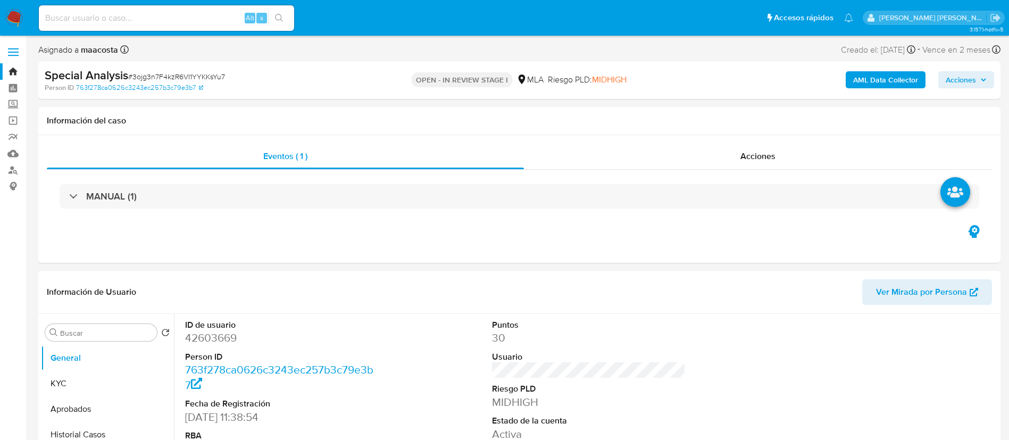
select select "10"
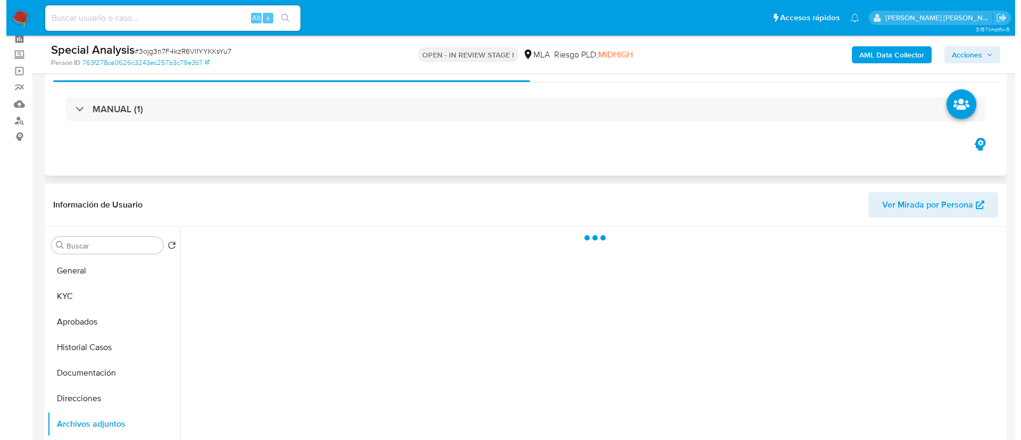
scroll to position [171, 0]
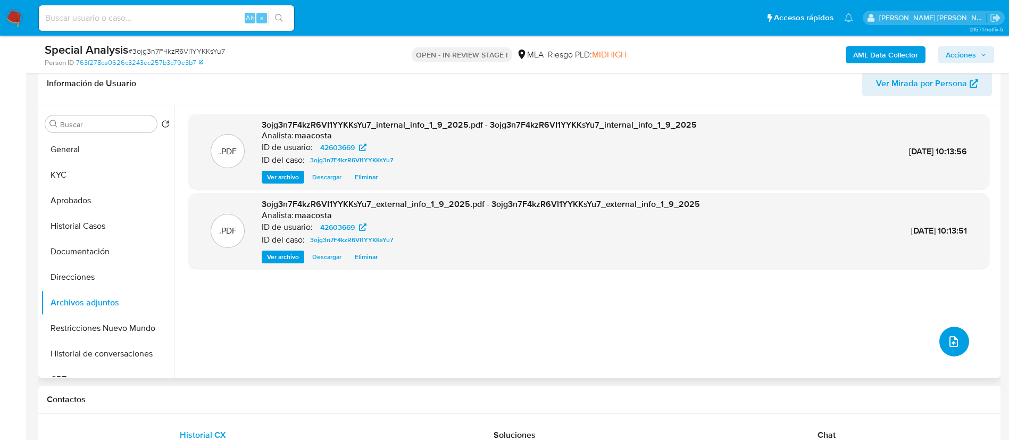
click at [948, 340] on icon "upload-file" at bounding box center [953, 341] width 13 height 13
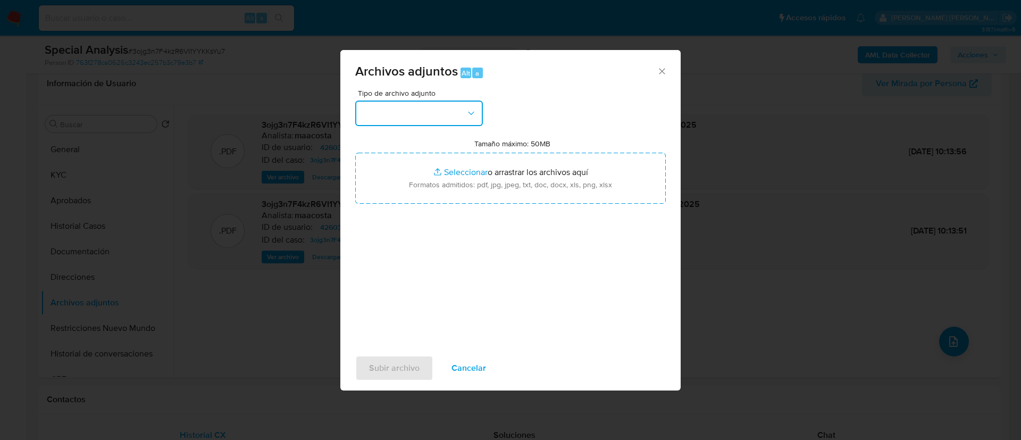
click at [444, 113] on button "button" at bounding box center [419, 114] width 128 height 26
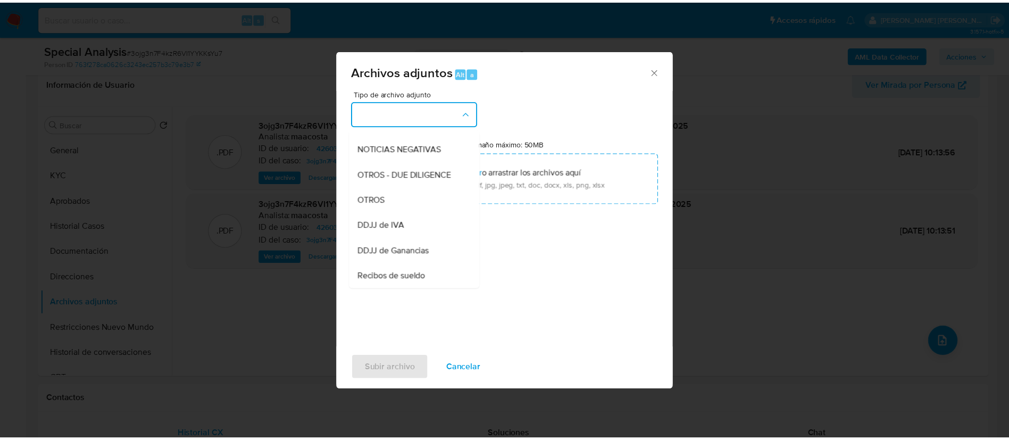
scroll to position [147, 0]
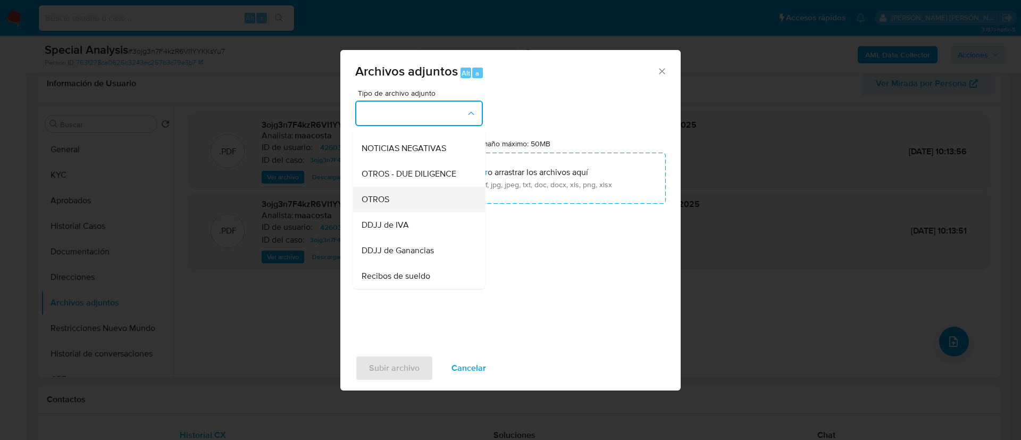
click at [394, 205] on div "OTROS" at bounding box center [416, 200] width 109 height 26
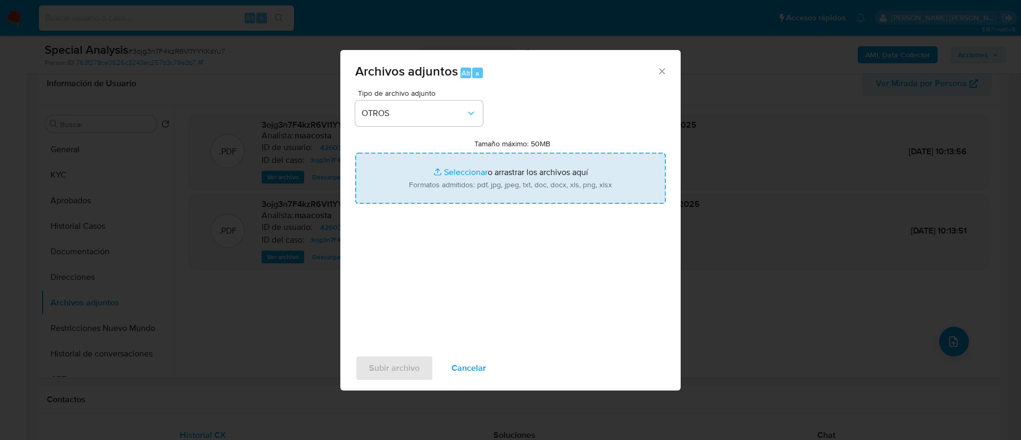
type input "C:\fakepath\Caselog 3ojg3n7F4kzR6VI1YYKKsYu7_2025_09_01_11_41_45.docx"
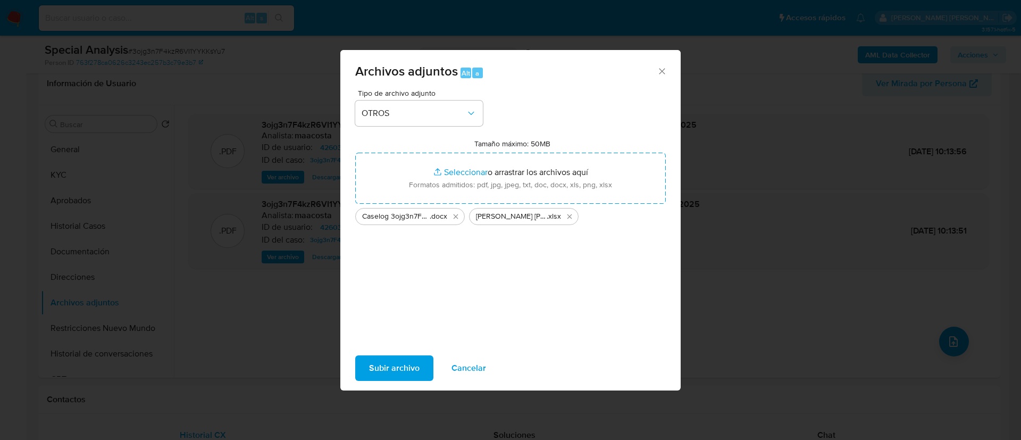
click at [391, 374] on span "Subir archivo" at bounding box center [394, 367] width 51 height 23
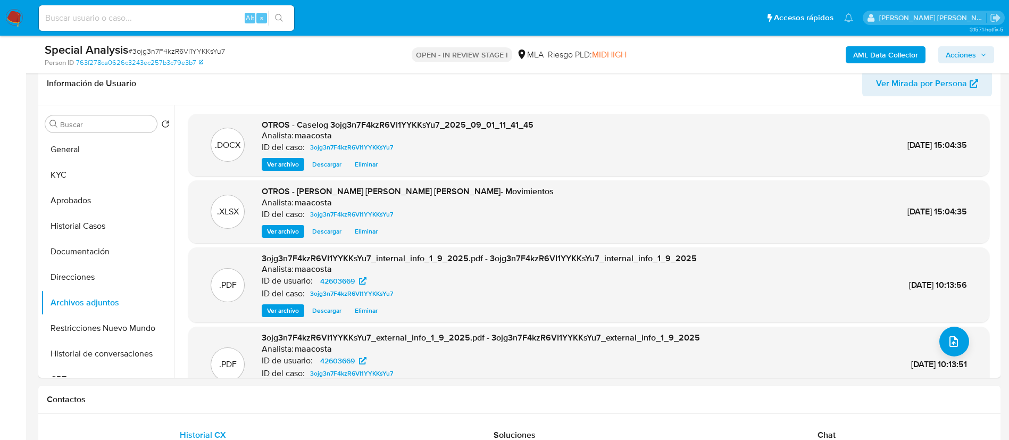
click at [970, 56] on span "Acciones" at bounding box center [961, 54] width 30 height 17
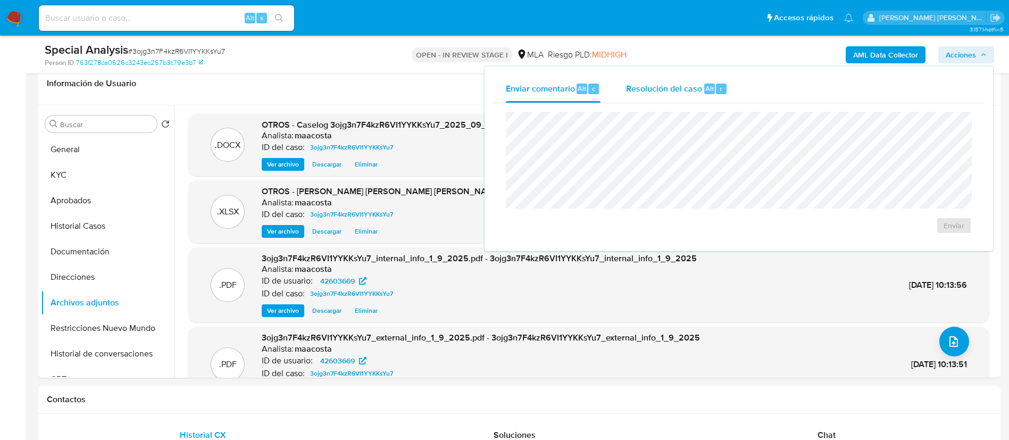
click at [683, 92] on span "Resolución del caso" at bounding box center [664, 88] width 76 height 12
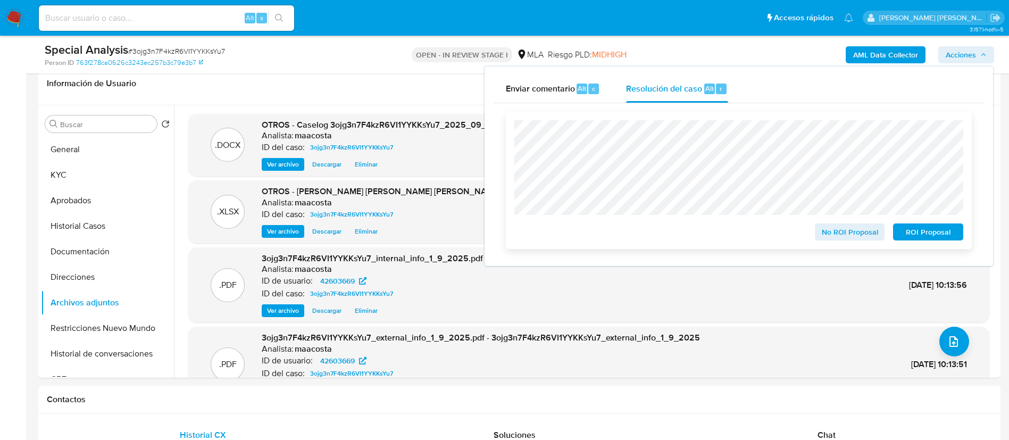
click at [841, 232] on span "No ROI Proposal" at bounding box center [849, 232] width 55 height 15
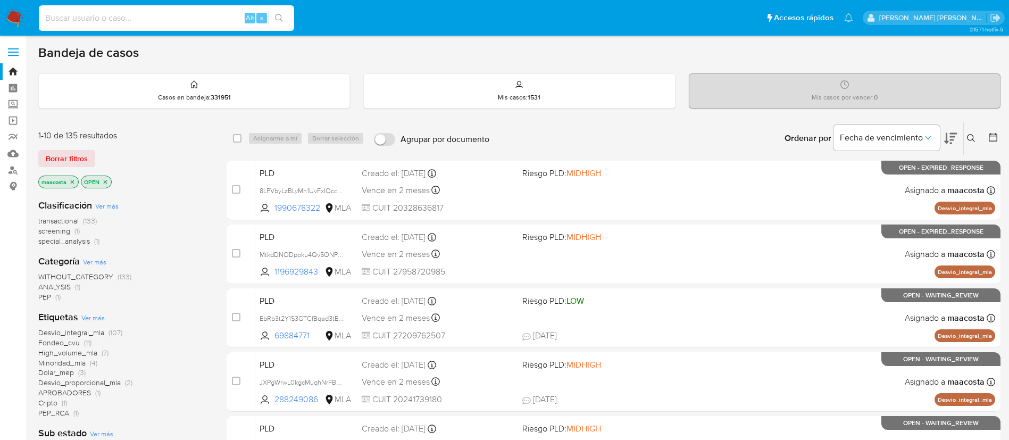
click at [171, 19] on input at bounding box center [166, 18] width 255 height 14
paste input "Wk8zu82jfESgxXY4ZfcrwKDK"
type input "Wk8zu82jfESgxXY4ZfcrwKDK"
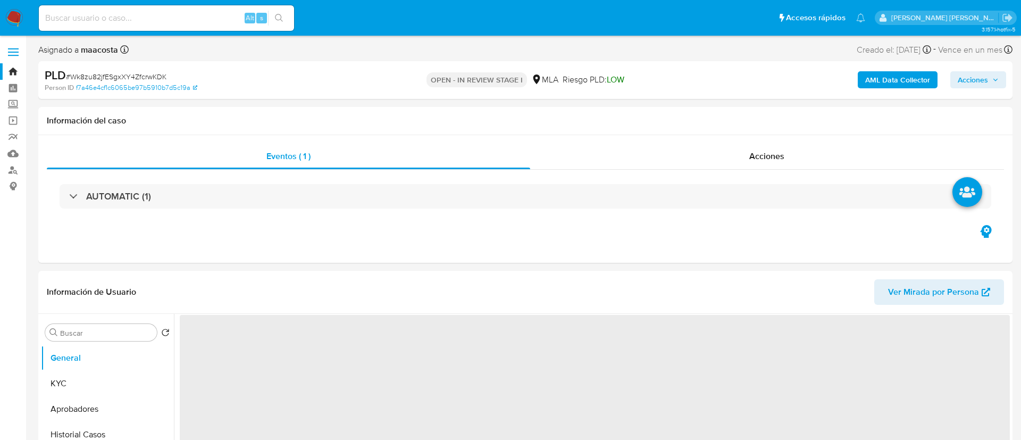
select select "10"
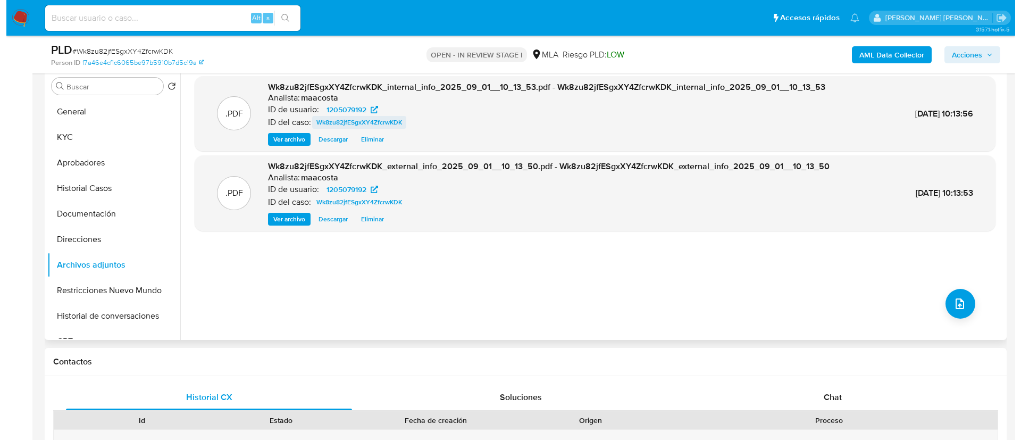
scroll to position [171, 0]
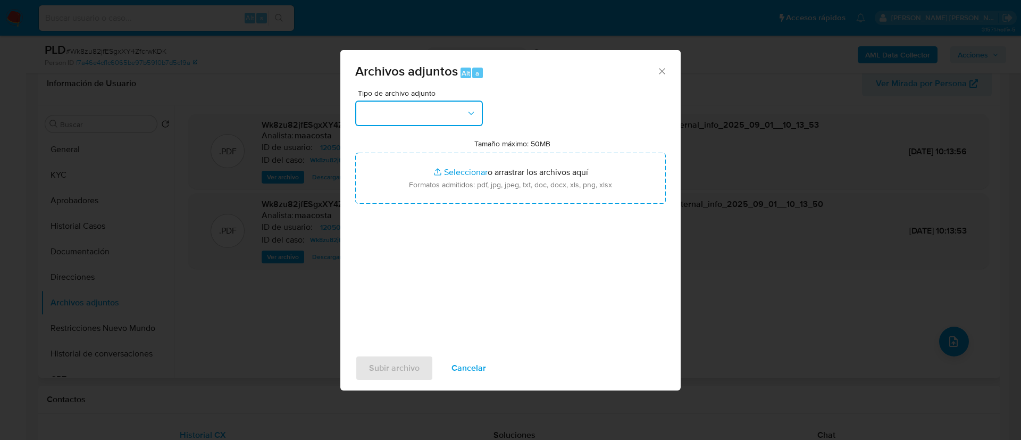
click at [413, 108] on button "button" at bounding box center [419, 114] width 128 height 26
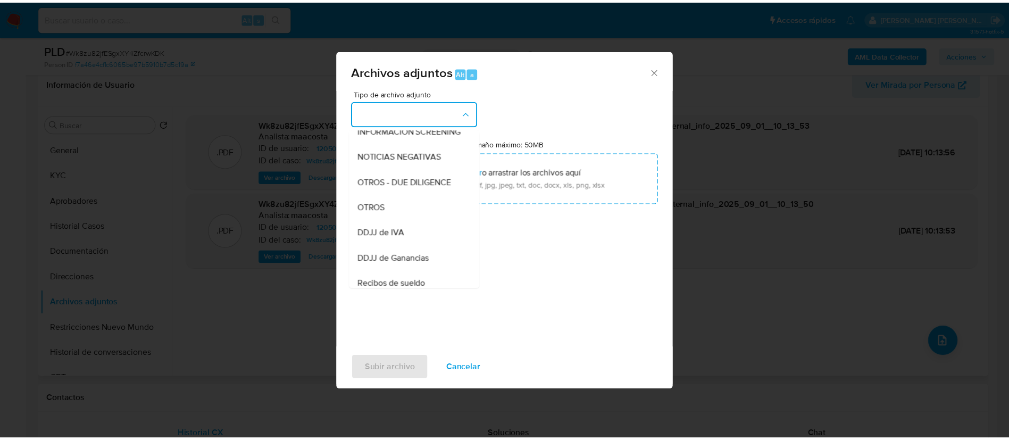
scroll to position [144, 0]
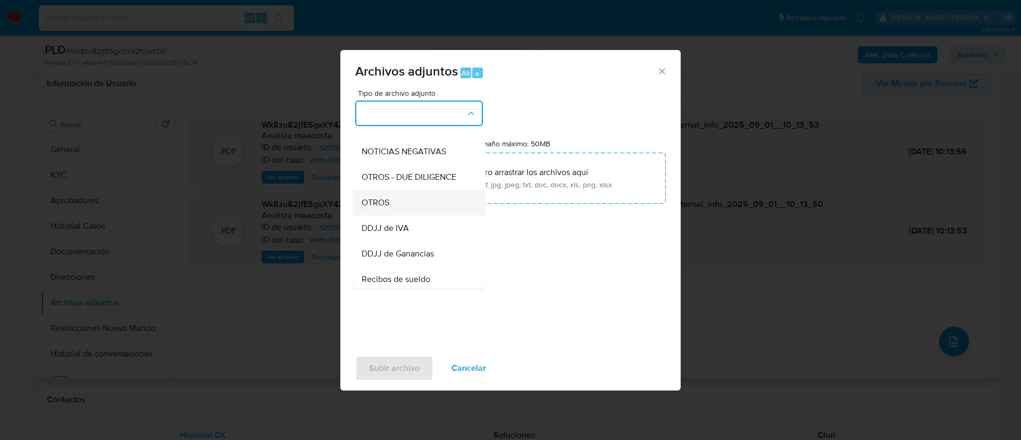
click at [387, 208] on span "OTROS" at bounding box center [376, 202] width 28 height 11
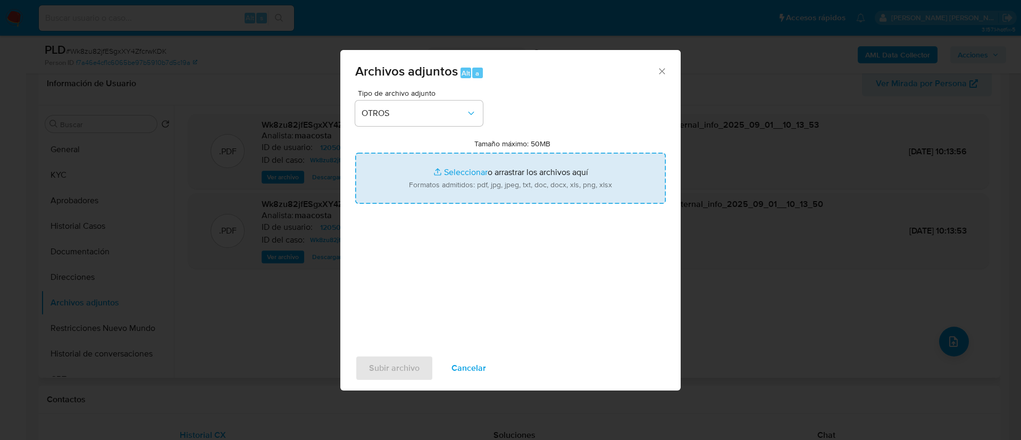
type input "C:\fakepath\Caselog Wk8zu82jfESgxXY4ZfcrwKDK_2025_08_18_18_30_23.docx"
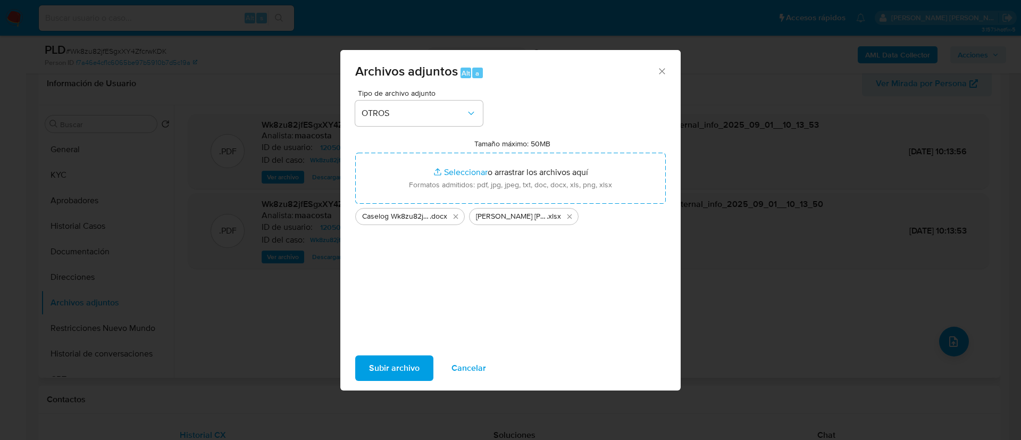
click at [398, 365] on span "Subir archivo" at bounding box center [394, 367] width 51 height 23
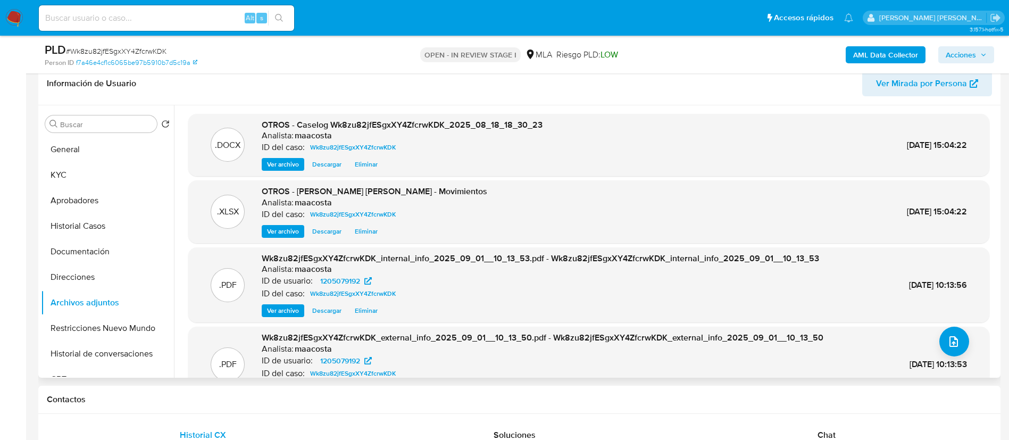
click at [968, 52] on span "Acciones" at bounding box center [961, 54] width 30 height 17
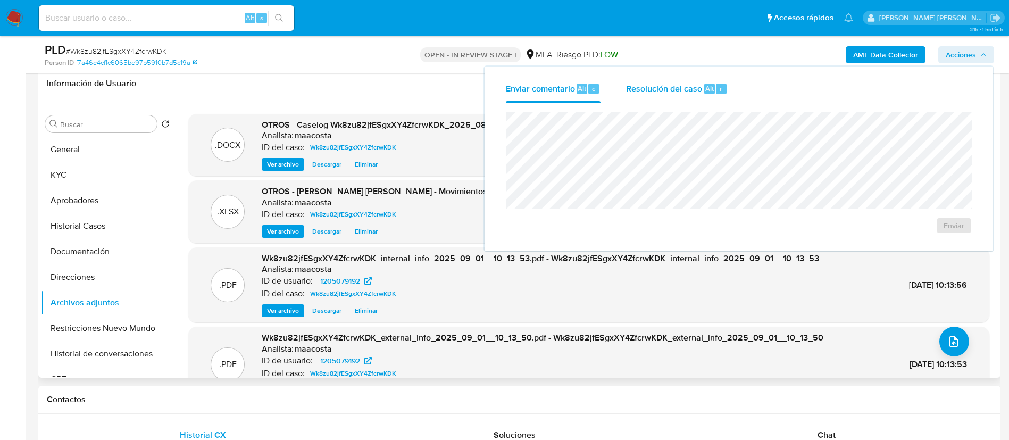
click at [686, 87] on span "Resolución del caso" at bounding box center [664, 88] width 76 height 12
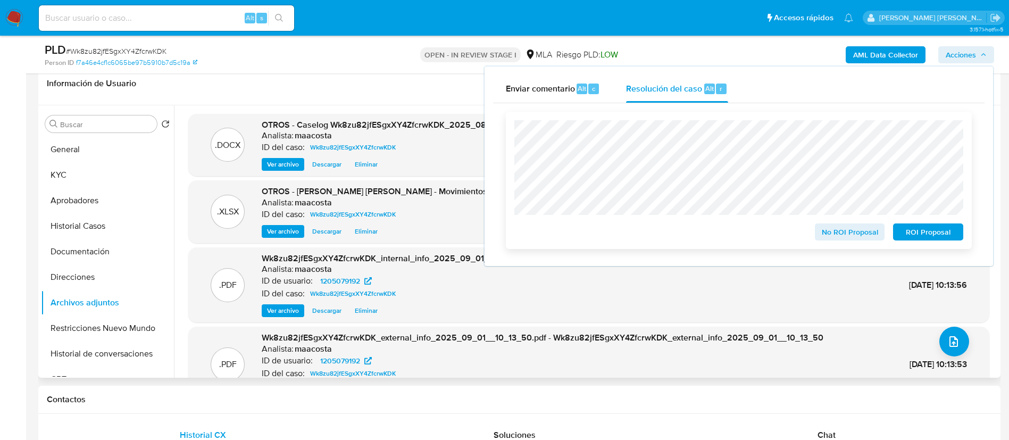
click at [845, 243] on div "No ROI Proposal ROI Proposal" at bounding box center [739, 180] width 466 height 137
click at [841, 239] on span "No ROI Proposal" at bounding box center [849, 232] width 55 height 15
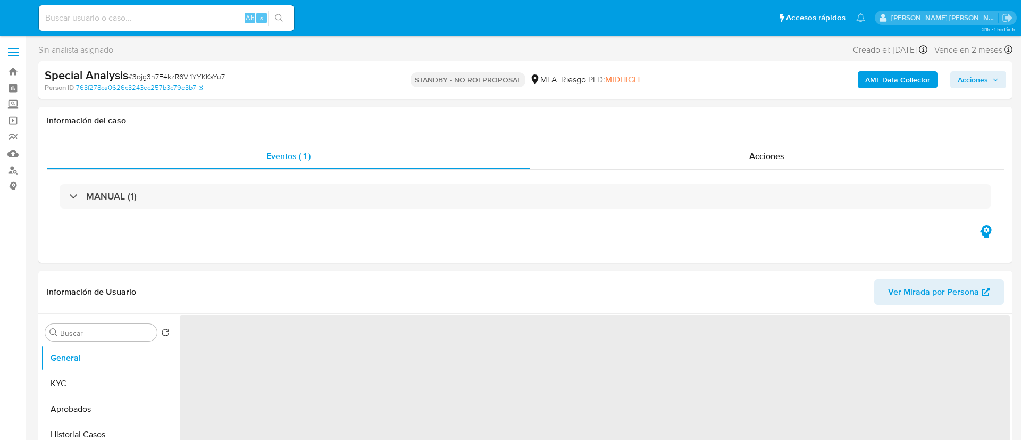
select select "10"
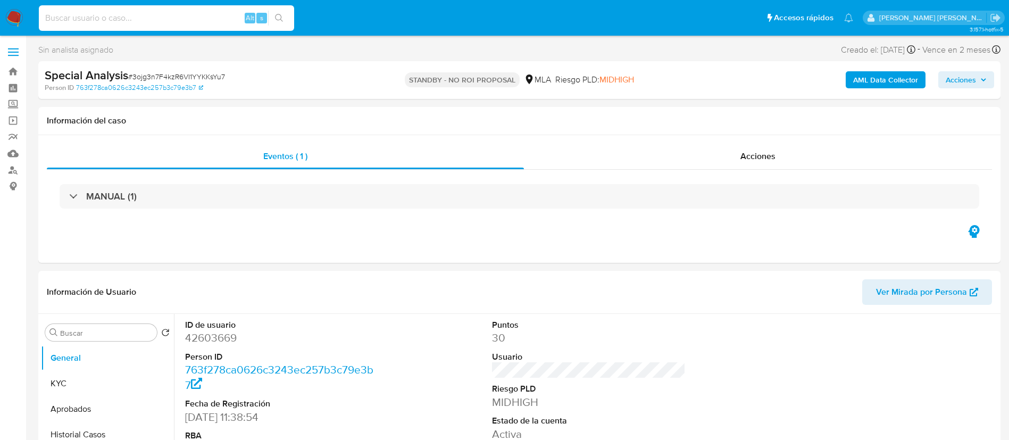
paste input "YC2EO5VoAQejmFxZ6O5PKE1d"
click at [178, 20] on input at bounding box center [166, 18] width 255 height 14
type input "YC2EO5VoAQejmFxZ6O5PKE1d"
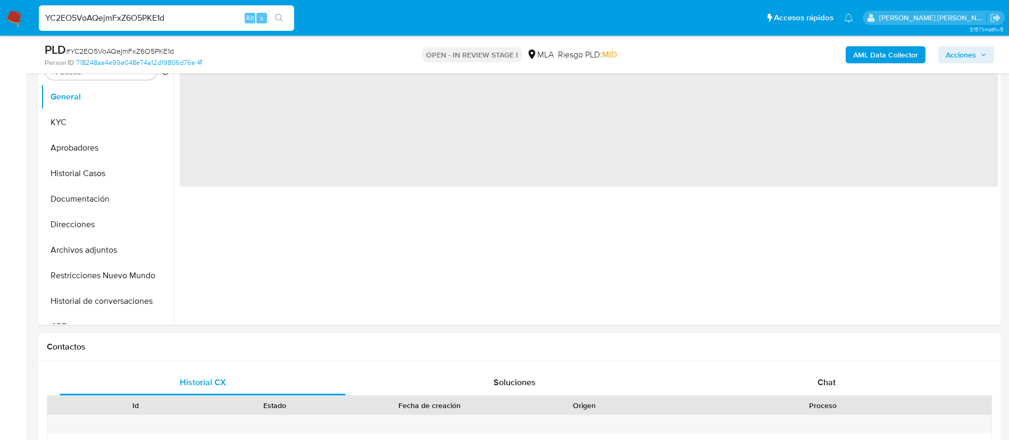
scroll to position [253, 0]
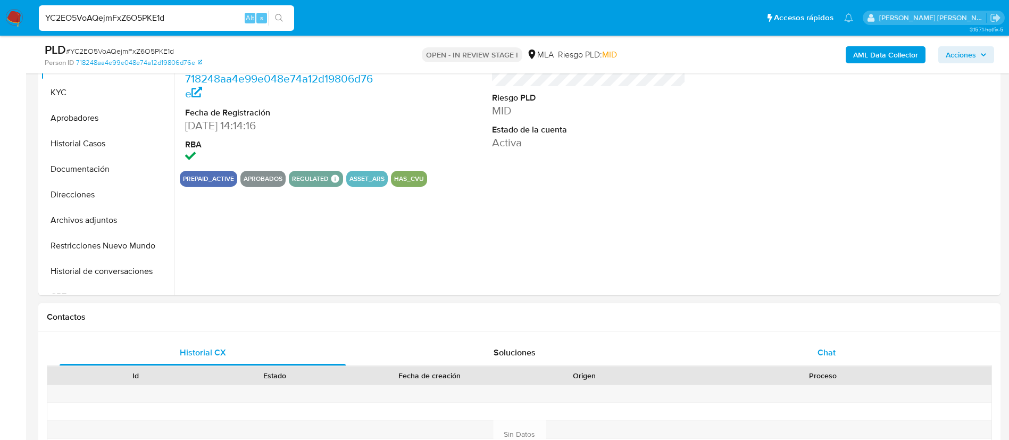
click at [836, 351] on div "Chat" at bounding box center [827, 353] width 286 height 26
select select "10"
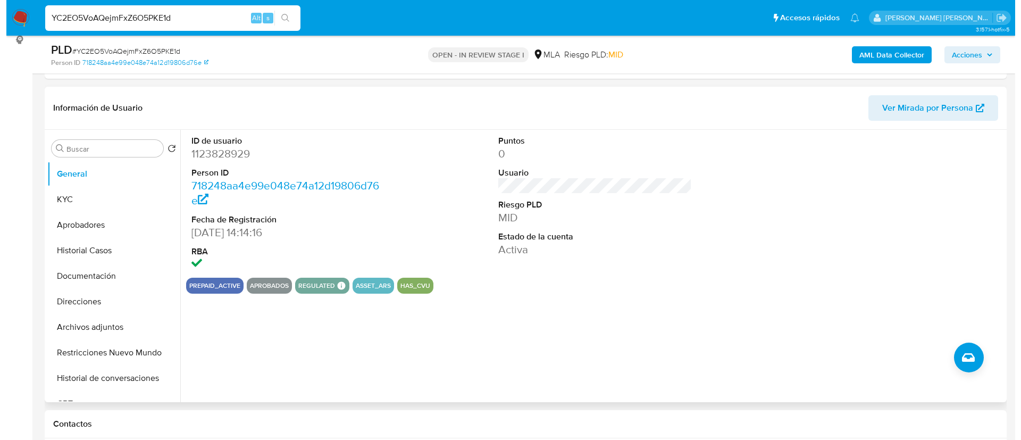
scroll to position [171, 0]
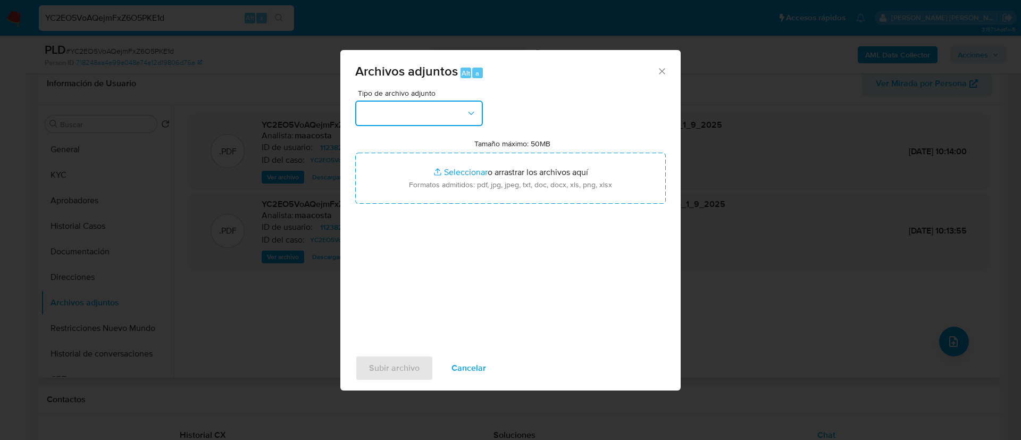
click at [420, 114] on button "button" at bounding box center [419, 114] width 128 height 26
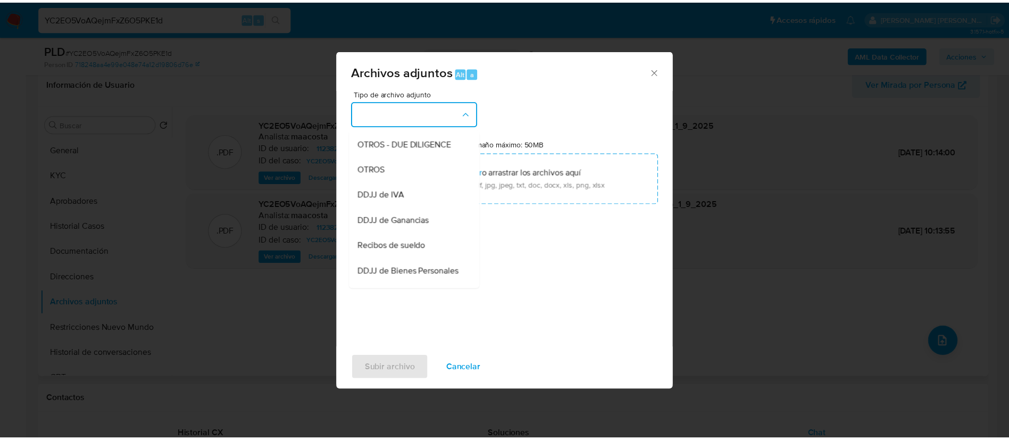
scroll to position [185, 0]
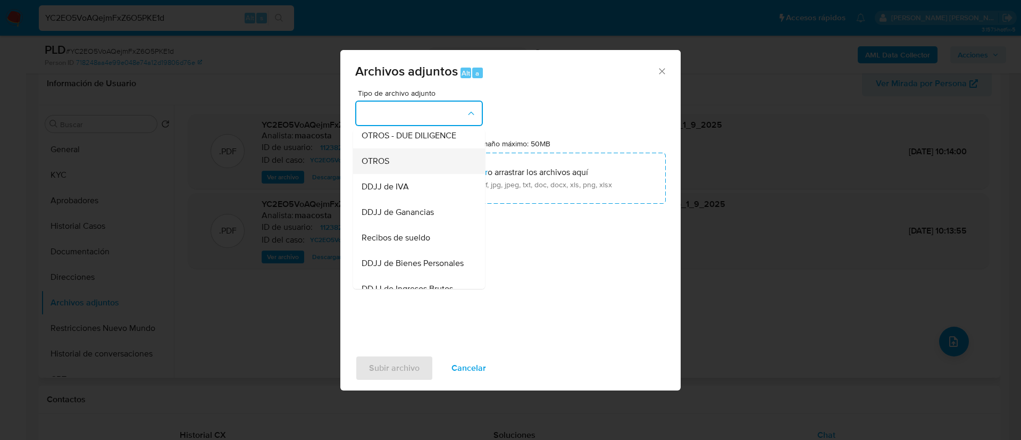
click at [384, 174] on div "OTROS" at bounding box center [416, 161] width 109 height 26
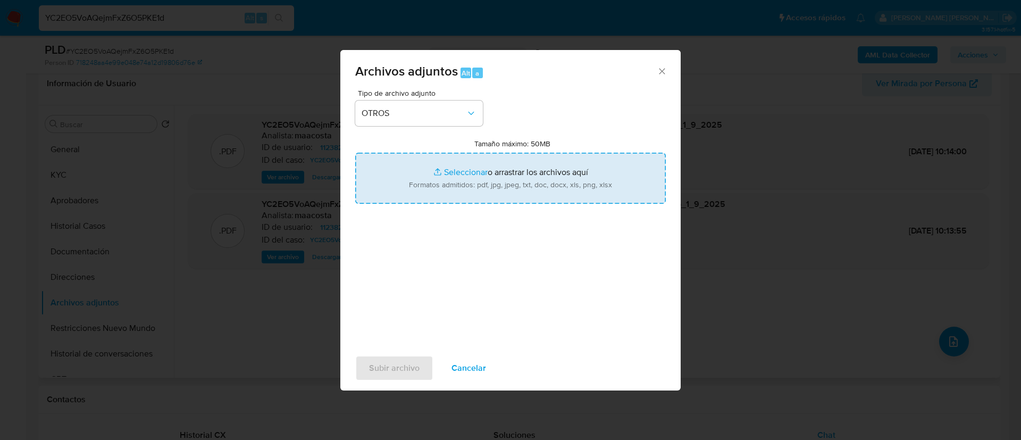
type input "C:\fakepath\Caselog YC2EO5VoAQejmFxZ6O5PKE1d_2025_08_18_17_40_12.docx"
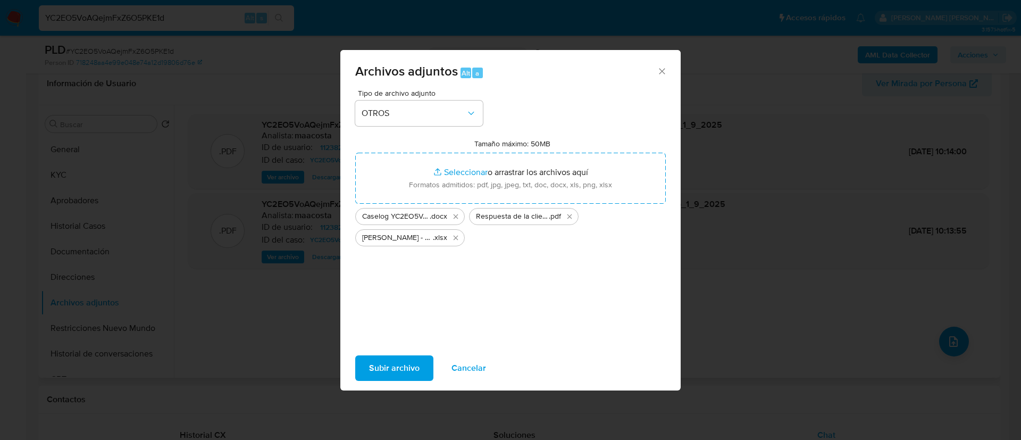
click at [376, 367] on span "Subir archivo" at bounding box center [394, 367] width 51 height 23
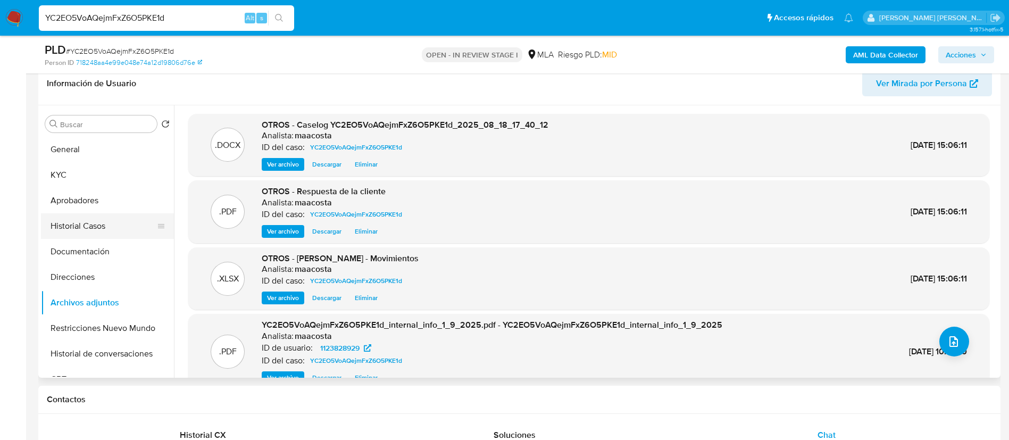
click at [103, 225] on button "Historial Casos" at bounding box center [103, 226] width 124 height 26
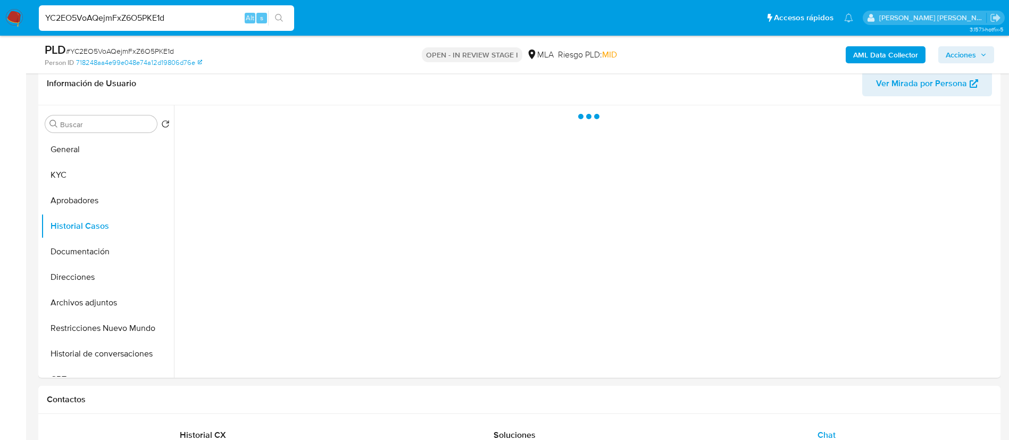
click at [982, 45] on div "AML Data Collector Acciones" at bounding box center [837, 54] width 314 height 25
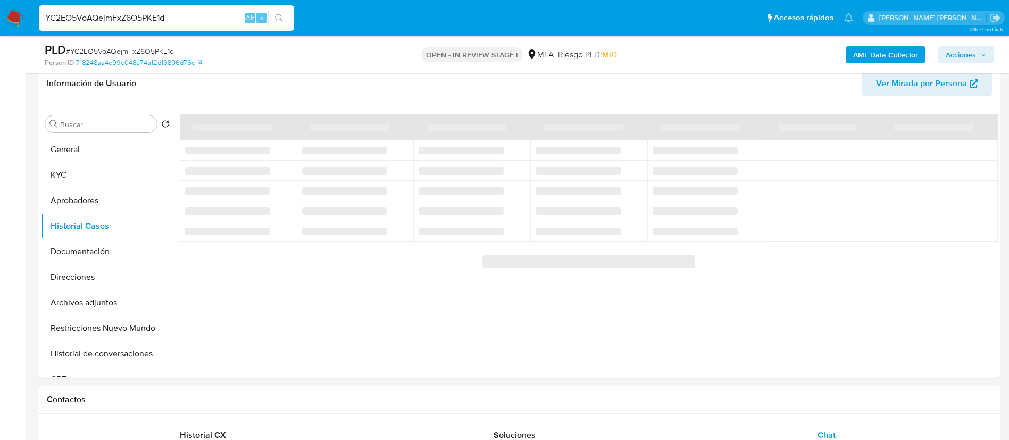
click at [959, 45] on div "AML Data Collector Acciones" at bounding box center [837, 54] width 314 height 25
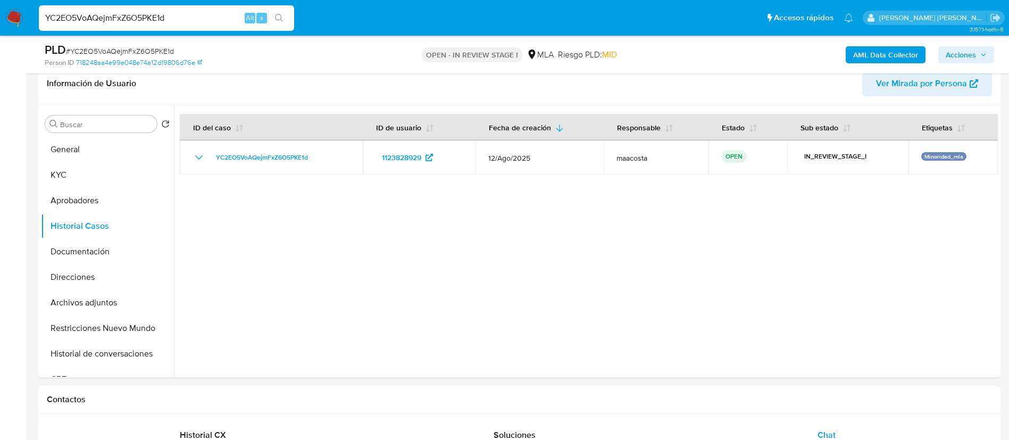
click at [968, 44] on div "AML Data Collector Acciones" at bounding box center [837, 54] width 314 height 25
click at [965, 46] on span "Acciones" at bounding box center [961, 54] width 30 height 17
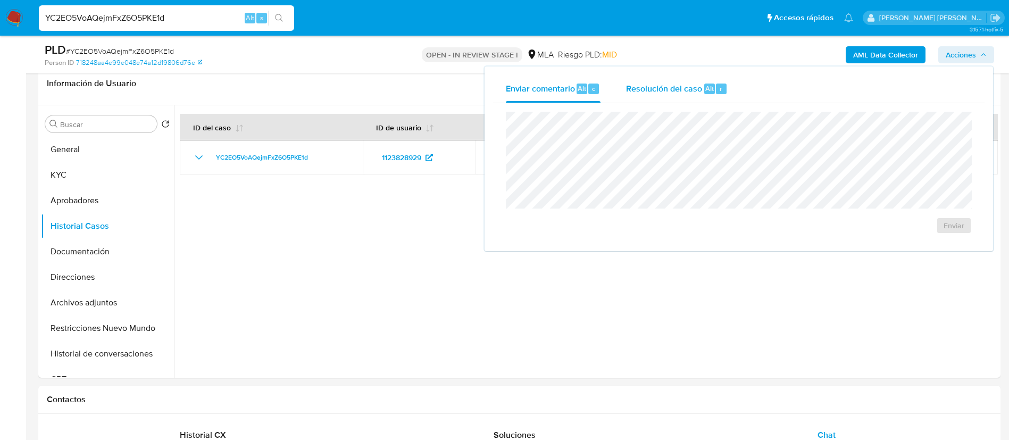
click at [711, 92] on span "Alt" at bounding box center [709, 89] width 9 height 10
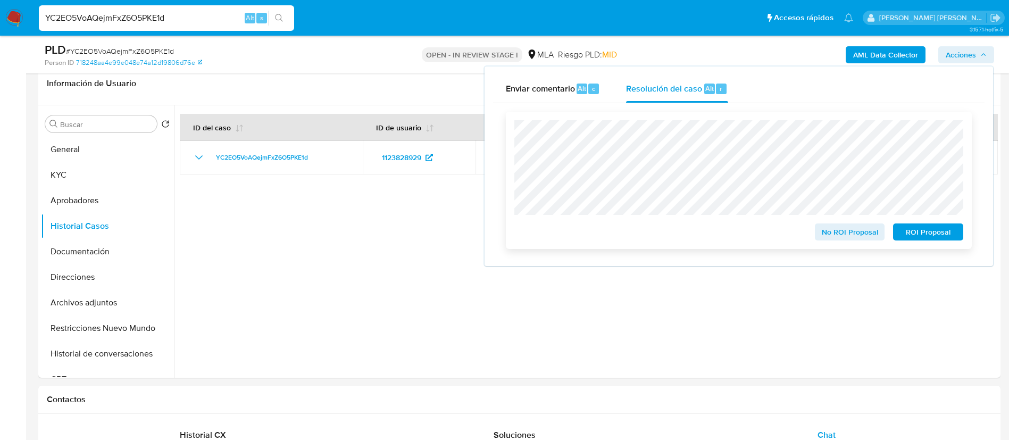
click at [827, 236] on span "No ROI Proposal" at bounding box center [849, 232] width 55 height 15
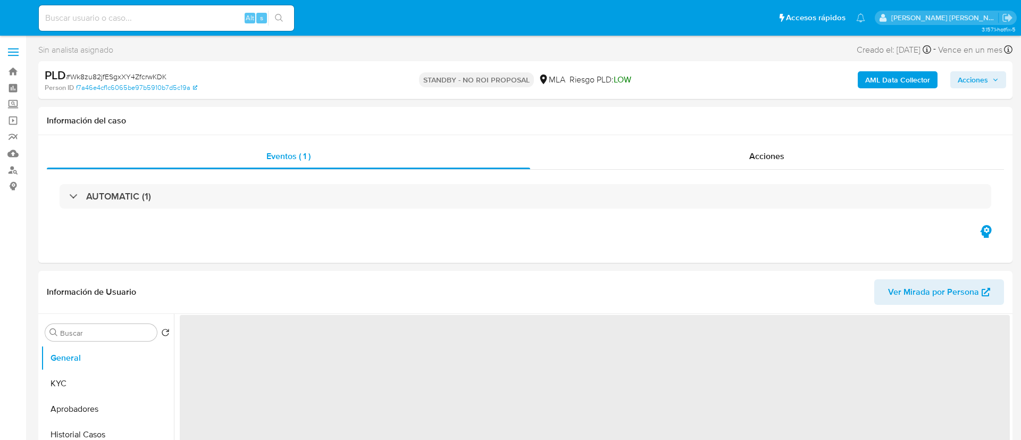
select select "10"
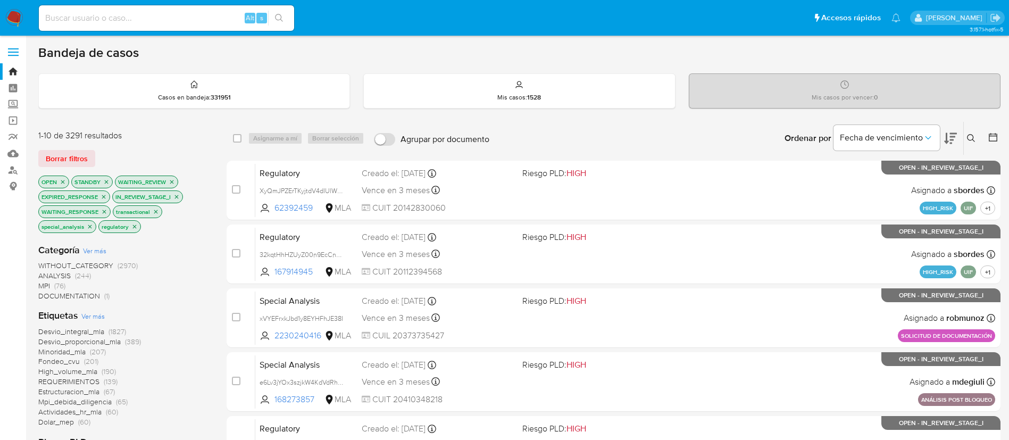
click at [988, 137] on icon at bounding box center [993, 137] width 11 height 11
click at [996, 138] on icon at bounding box center [993, 137] width 11 height 11
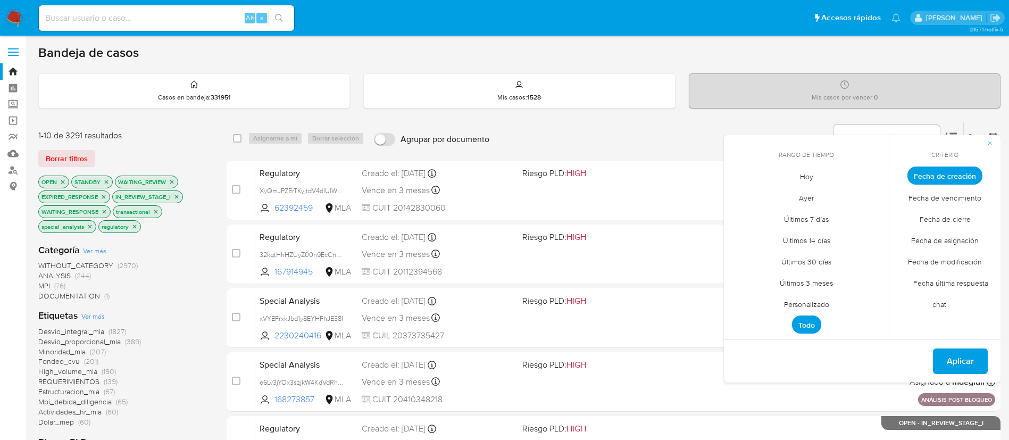
click at [812, 304] on span "Personalizado" at bounding box center [807, 304] width 68 height 22
click at [739, 200] on icon "Mes anterior" at bounding box center [740, 195] width 13 height 13
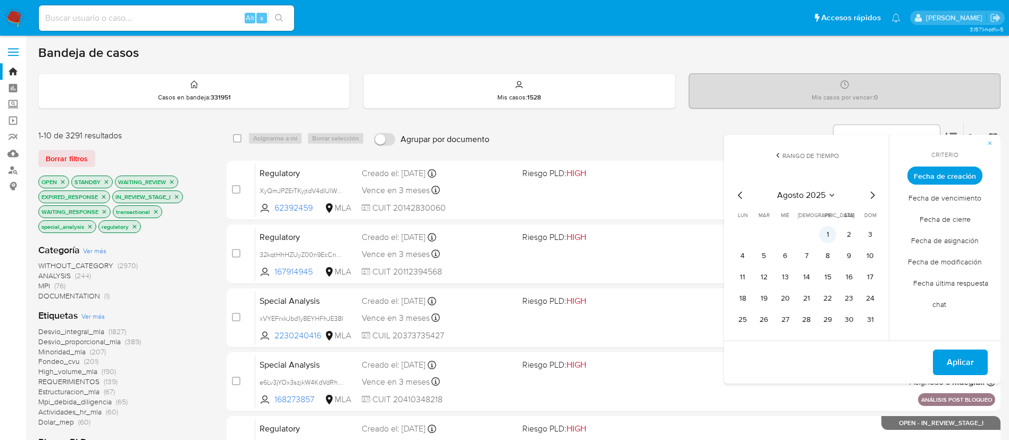
click at [827, 235] on button "1" at bounding box center [827, 234] width 17 height 17
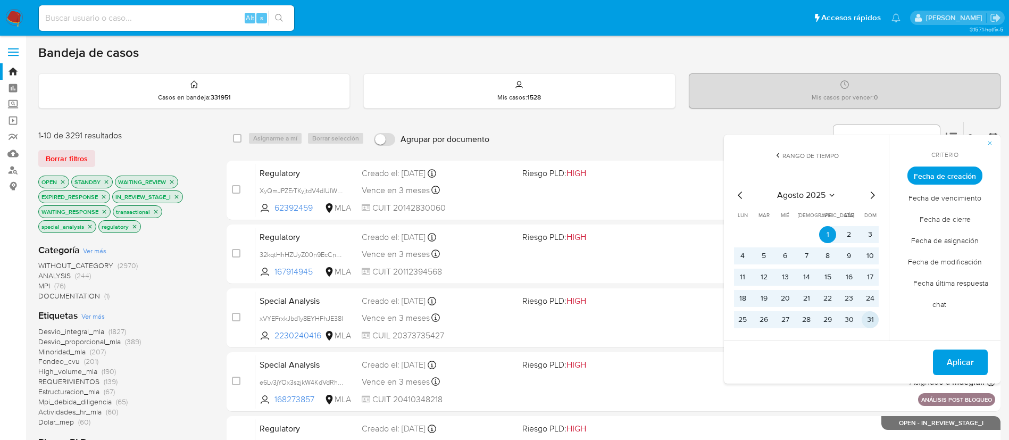
click at [868, 315] on button "31" at bounding box center [870, 319] width 17 height 17
click at [950, 360] on span "Aplicar" at bounding box center [960, 362] width 27 height 23
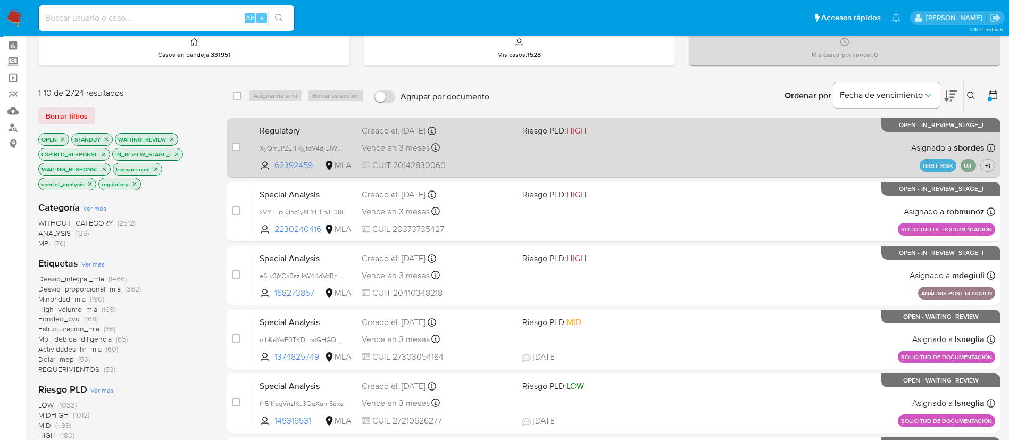
scroll to position [36, 0]
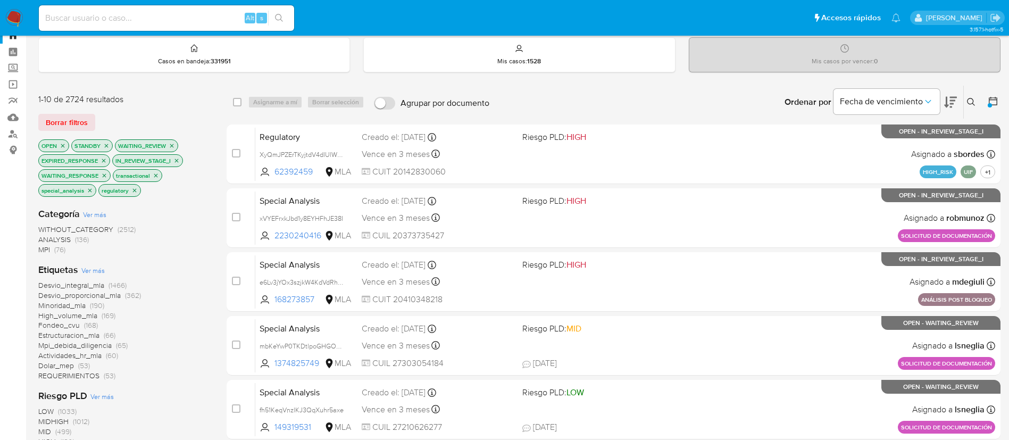
click at [993, 101] on icon at bounding box center [993, 101] width 11 height 11
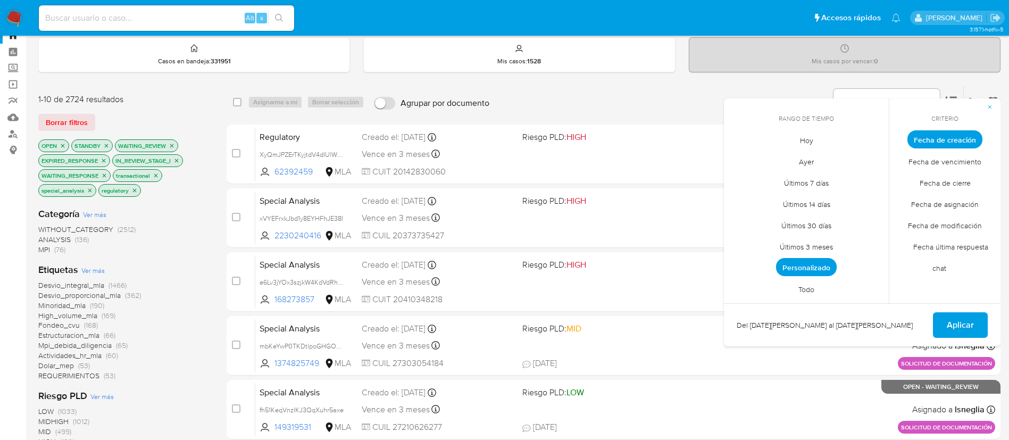
click at [809, 267] on span "Personalizado" at bounding box center [806, 267] width 61 height 18
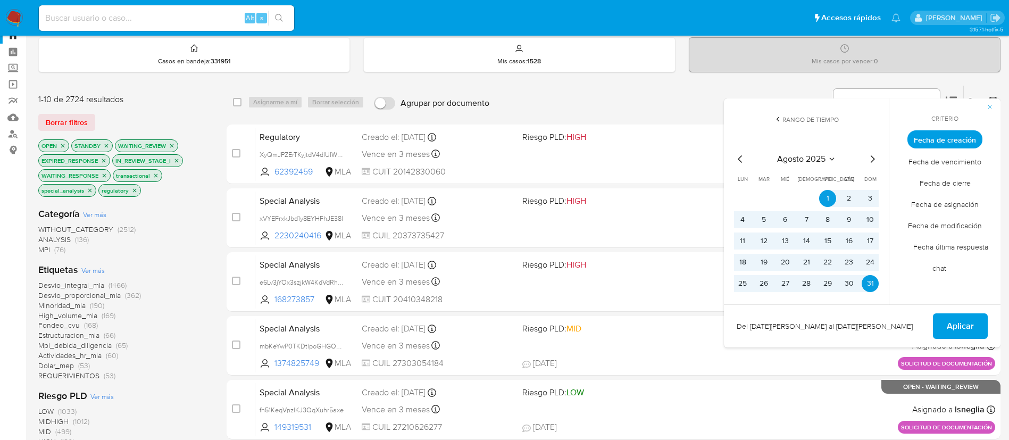
click at [739, 161] on icon "Mes anterior" at bounding box center [740, 159] width 13 height 13
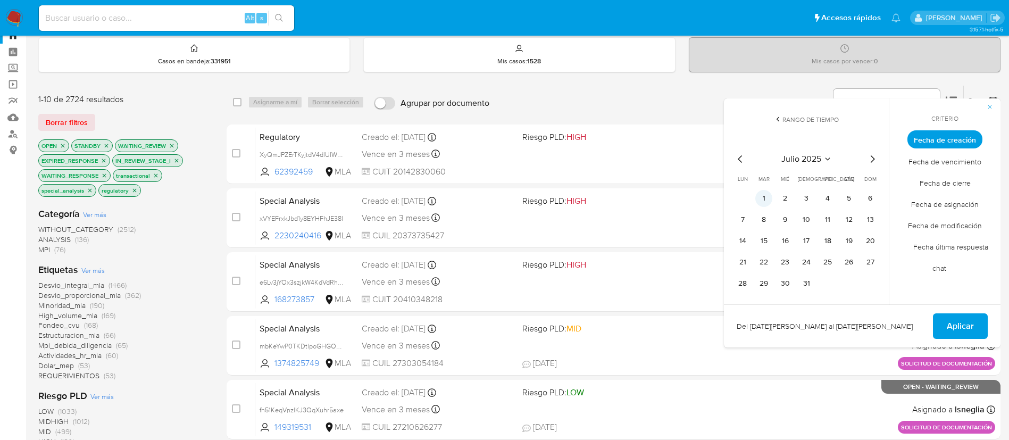
click at [762, 194] on button "1" at bounding box center [763, 198] width 17 height 17
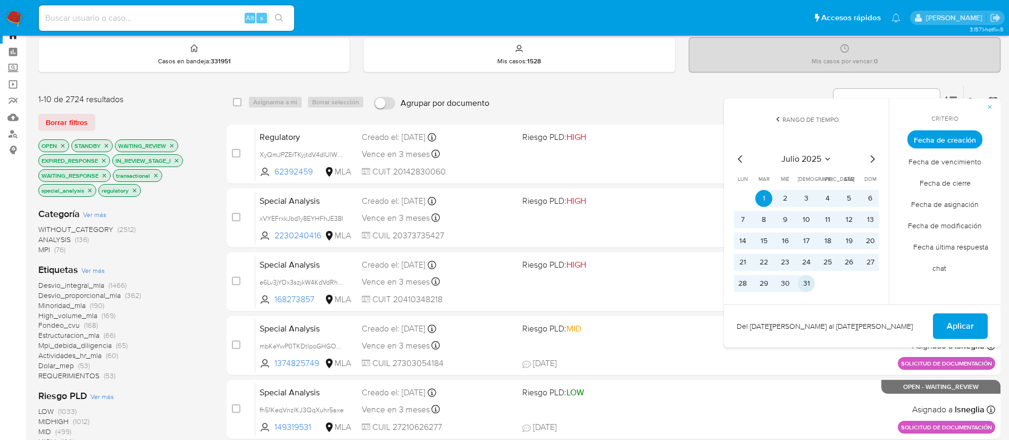
click at [807, 279] on button "31" at bounding box center [806, 283] width 17 height 17
click at [952, 327] on span "Aplicar" at bounding box center [960, 325] width 27 height 23
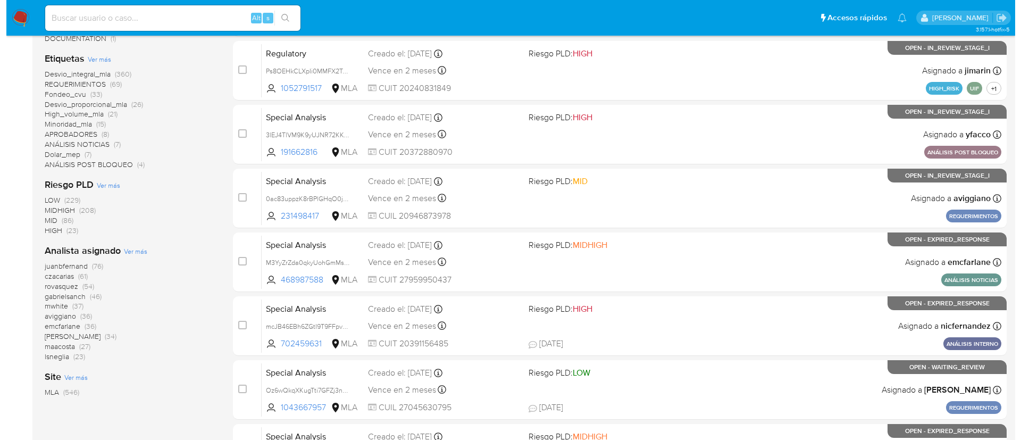
scroll to position [252, 0]
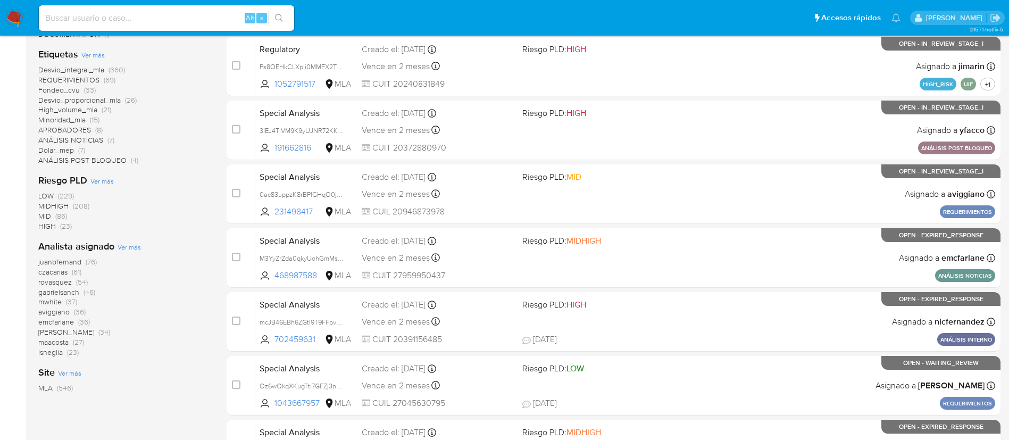
click at [133, 247] on span "Ver más" at bounding box center [129, 247] width 23 height 10
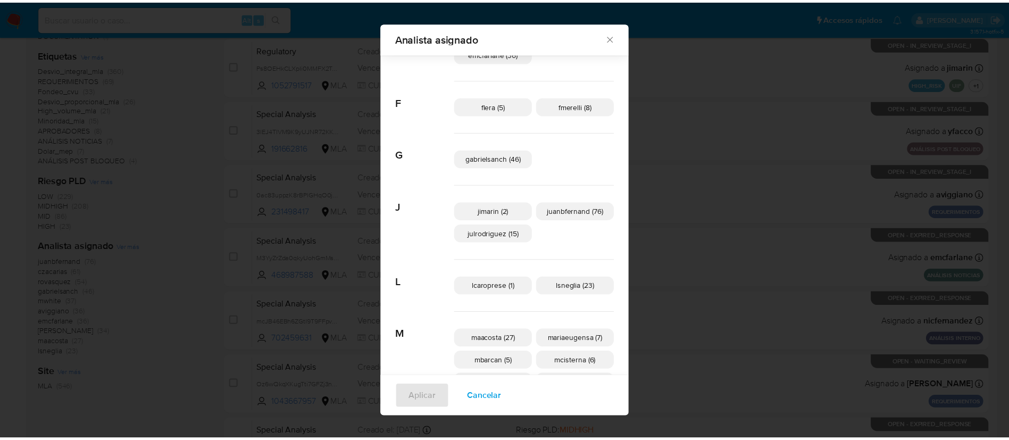
scroll to position [179, 0]
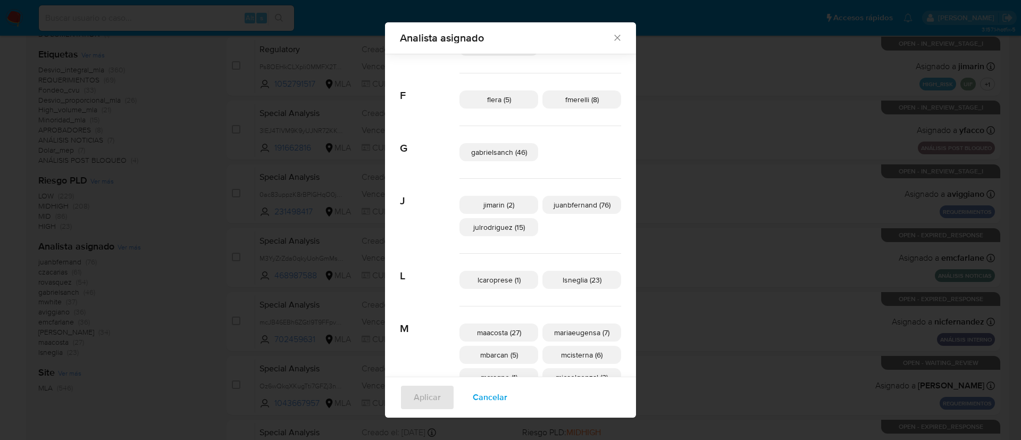
click at [935, 93] on div "Analista asignado Buscar A afaruolo (3) amedzovich (34) aviggiano (36) C czacar…" at bounding box center [510, 220] width 1021 height 440
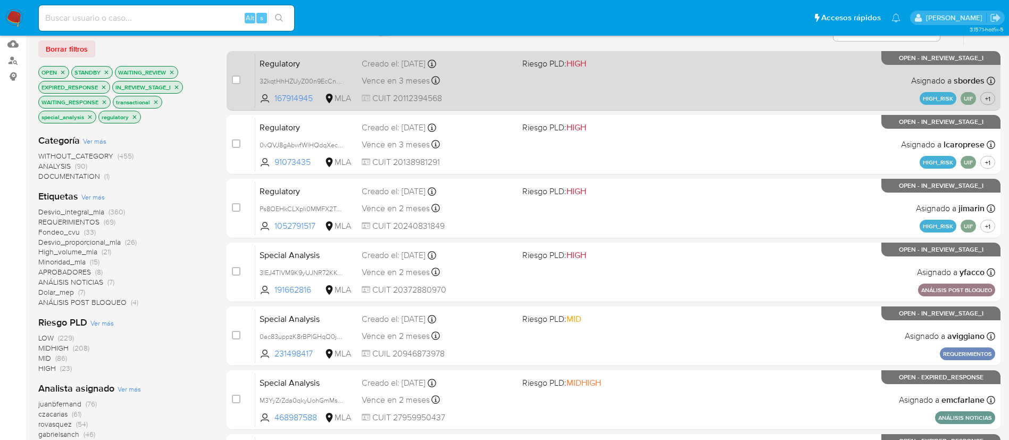
scroll to position [0, 0]
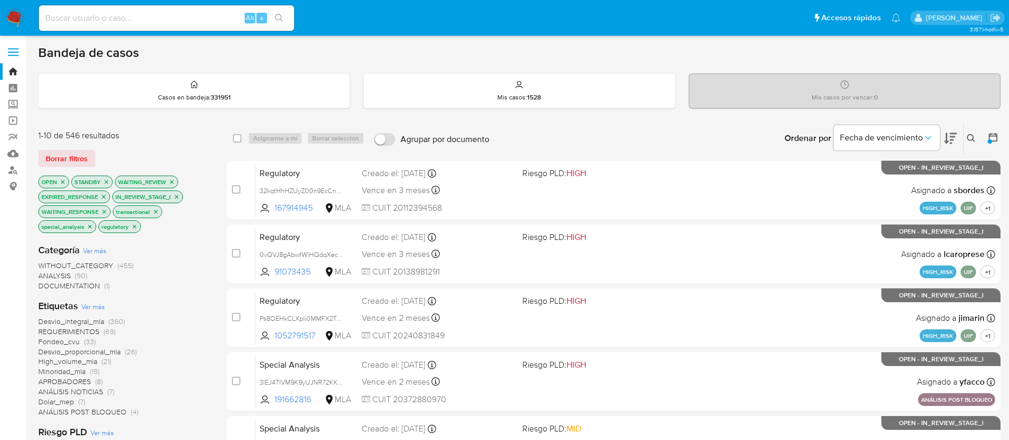
click at [989, 128] on div at bounding box center [991, 138] width 19 height 33
click at [993, 136] on icon at bounding box center [993, 137] width 9 height 9
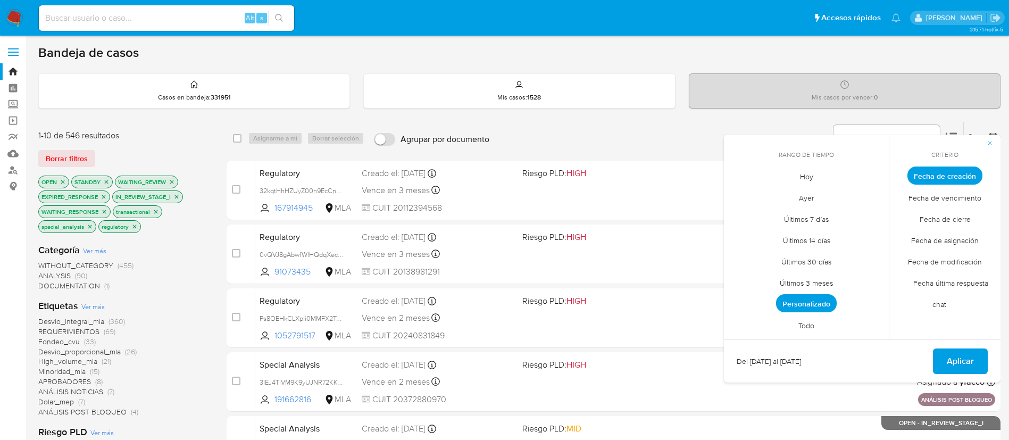
click at [805, 321] on span "Todo" at bounding box center [806, 325] width 38 height 22
click at [944, 353] on button "Aplicar" at bounding box center [960, 361] width 55 height 26
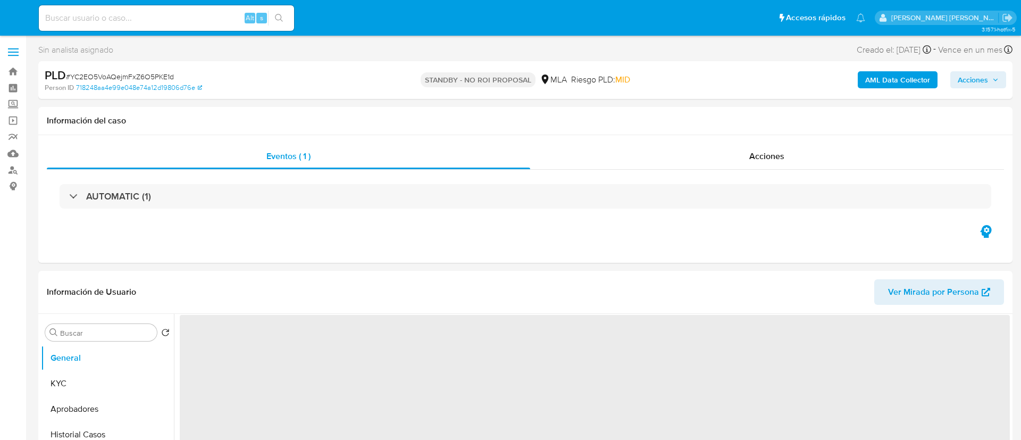
select select "10"
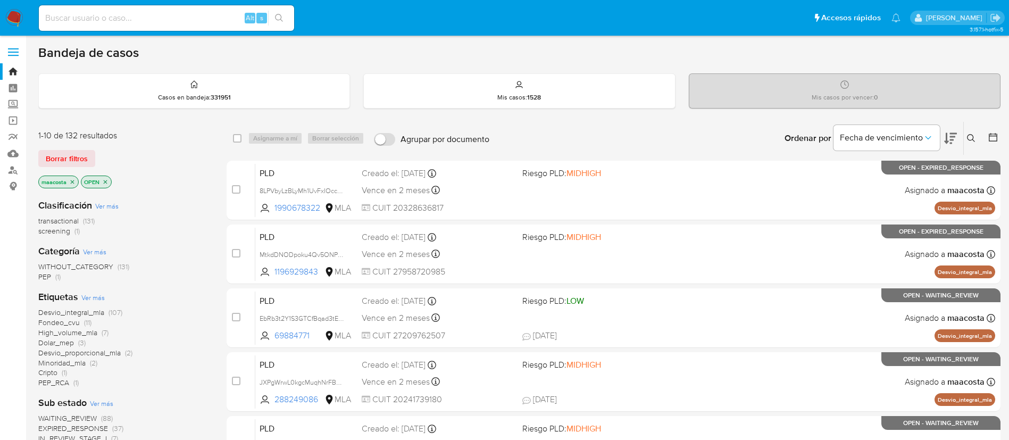
click at [204, 26] on div "Alt s" at bounding box center [166, 18] width 255 height 26
paste input "arAJkIihDG06B4ANynjAJ2u7"
click at [190, 20] on input "arAJkIihDG06B4ANynjAJ2u7" at bounding box center [166, 18] width 255 height 14
type input "arAJkIihDG06B4ANynjAJ2u7"
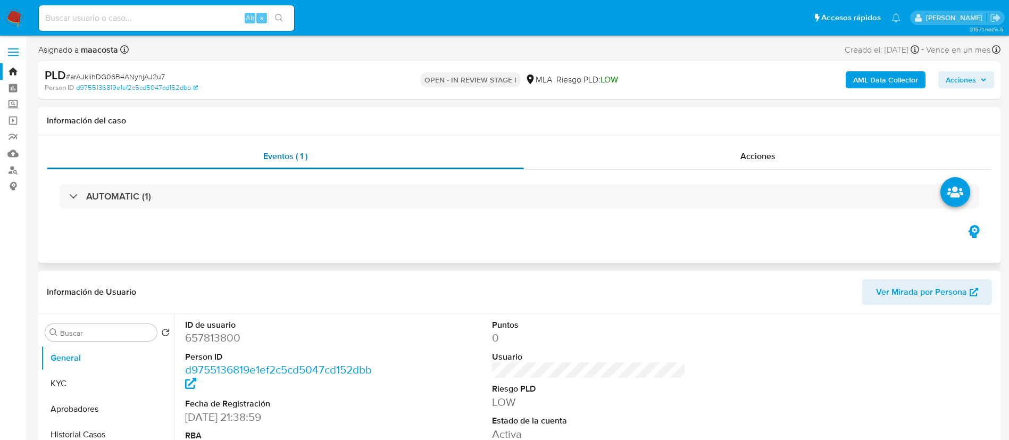
select select "10"
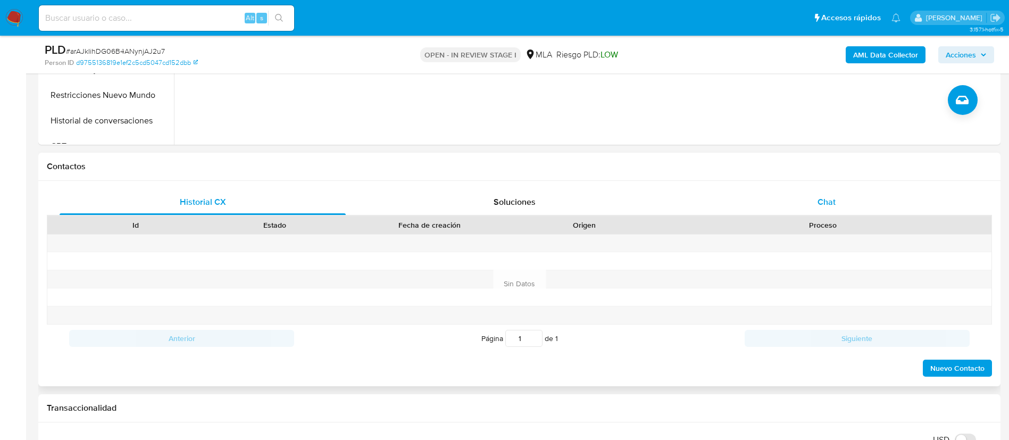
click at [825, 205] on span "Chat" at bounding box center [827, 202] width 18 height 12
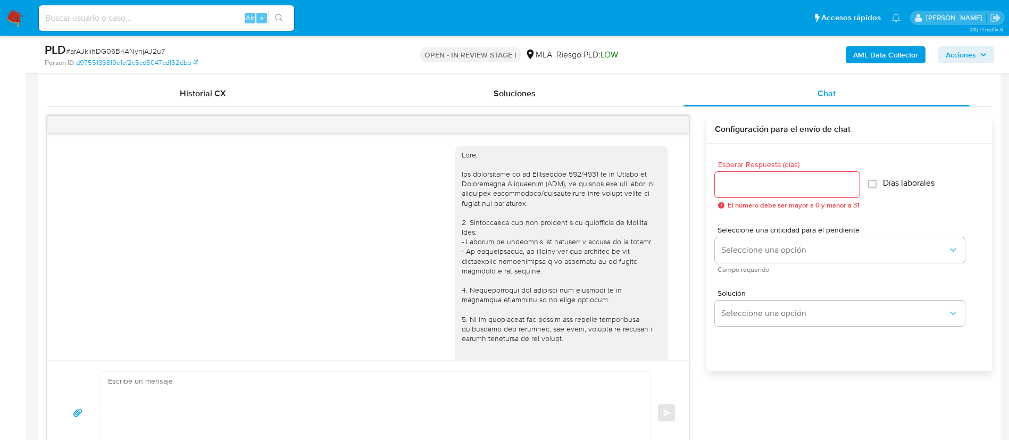
scroll to position [494, 0]
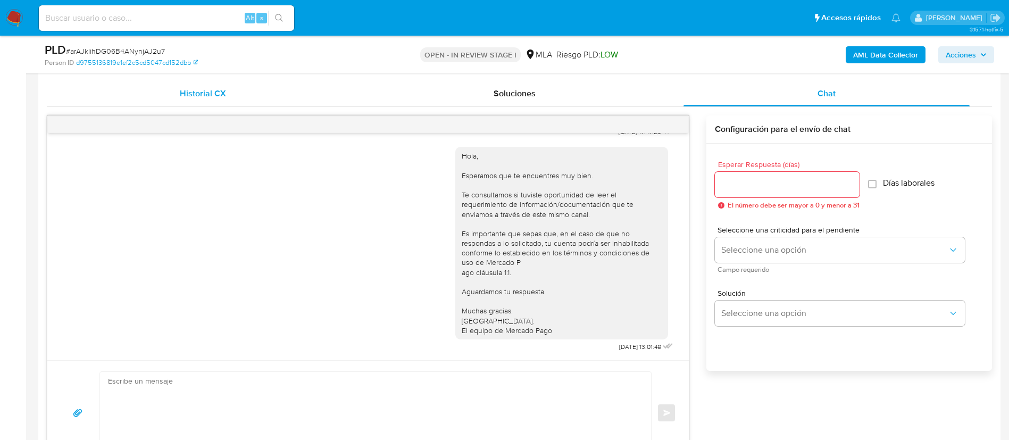
click at [227, 96] on div "Historial CX" at bounding box center [203, 94] width 286 height 26
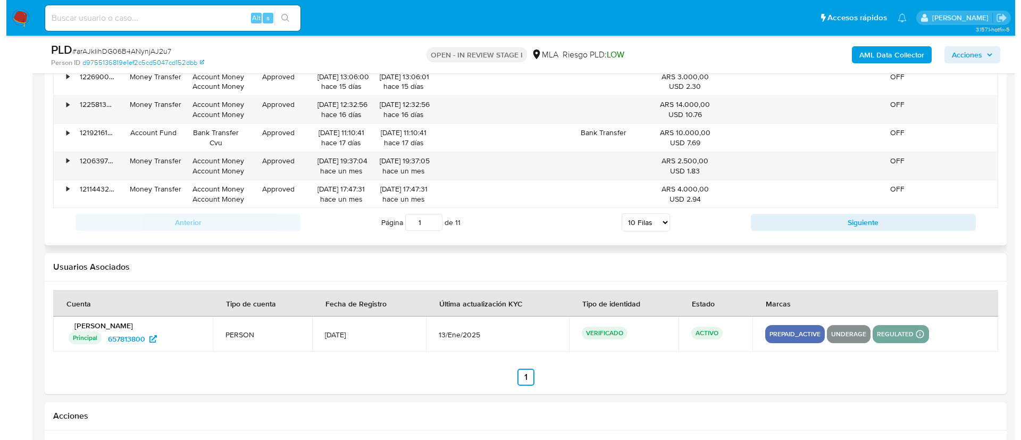
scroll to position [1675, 0]
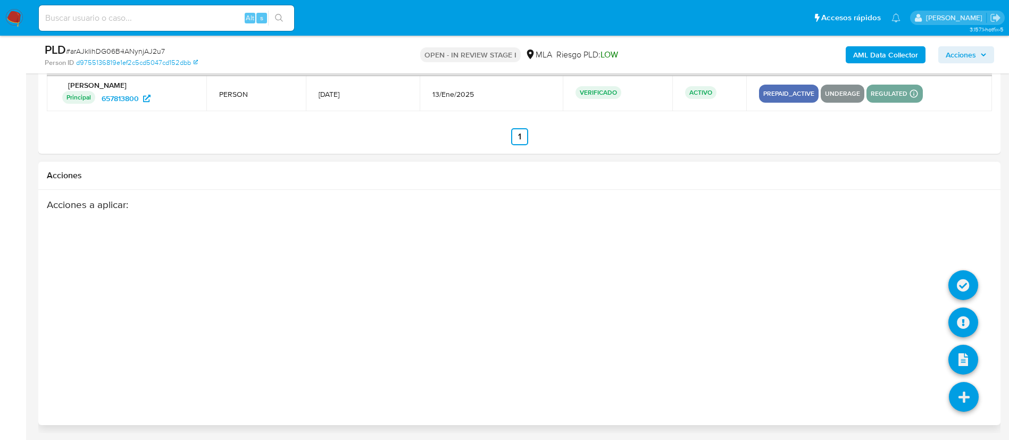
click at [961, 398] on icon at bounding box center [964, 397] width 30 height 30
click at [954, 323] on icon at bounding box center [964, 322] width 30 height 30
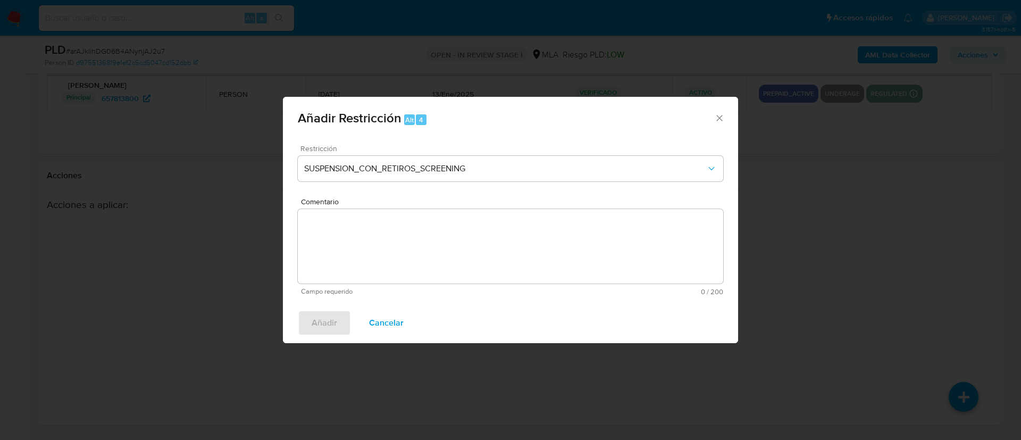
click at [447, 153] on div "Restricción SUSPENSION_CON_RETIROS_SCREENING" at bounding box center [511, 170] width 426 height 51
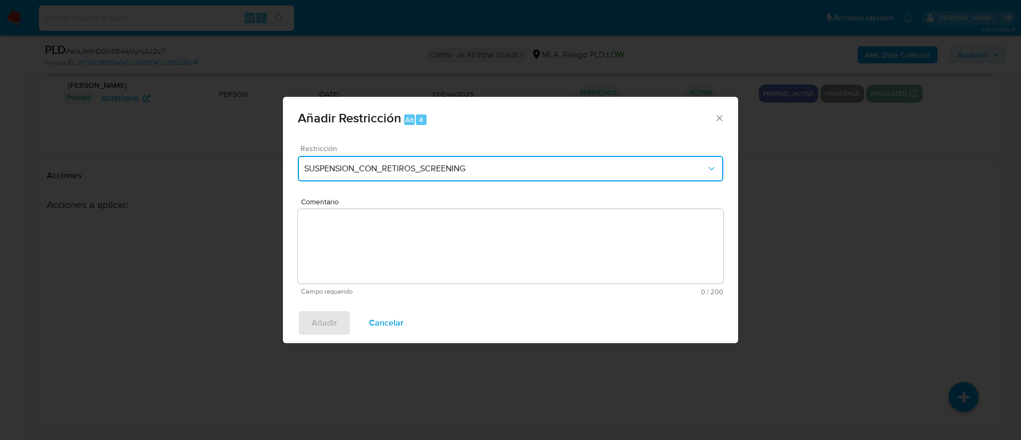
click at [440, 171] on span "SUSPENSION_CON_RETIROS_SCREENING" at bounding box center [505, 168] width 402 height 11
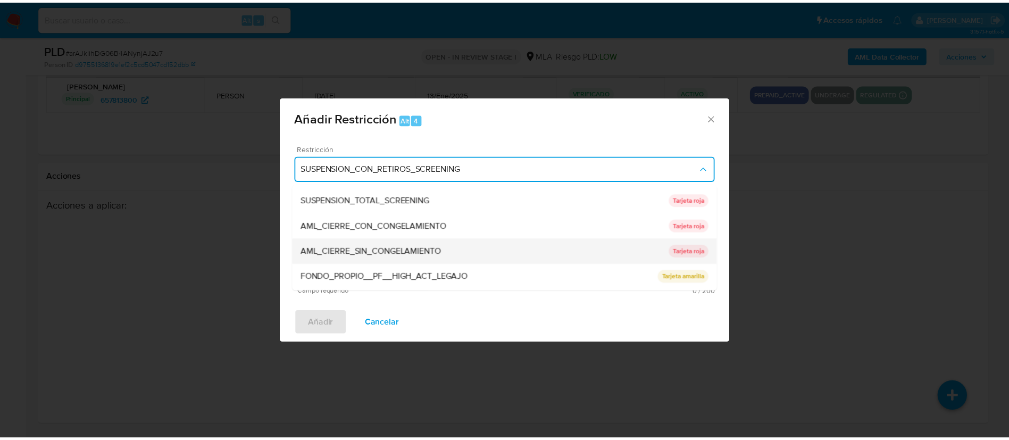
scroll to position [226, 0]
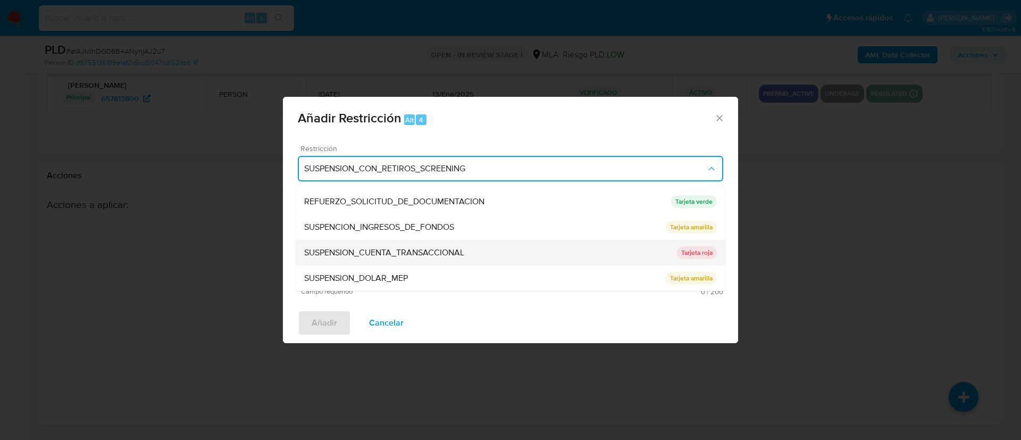
click at [348, 253] on span "SUSPENSION_CUENTA_TRANSACCIONAL" at bounding box center [384, 252] width 160 height 11
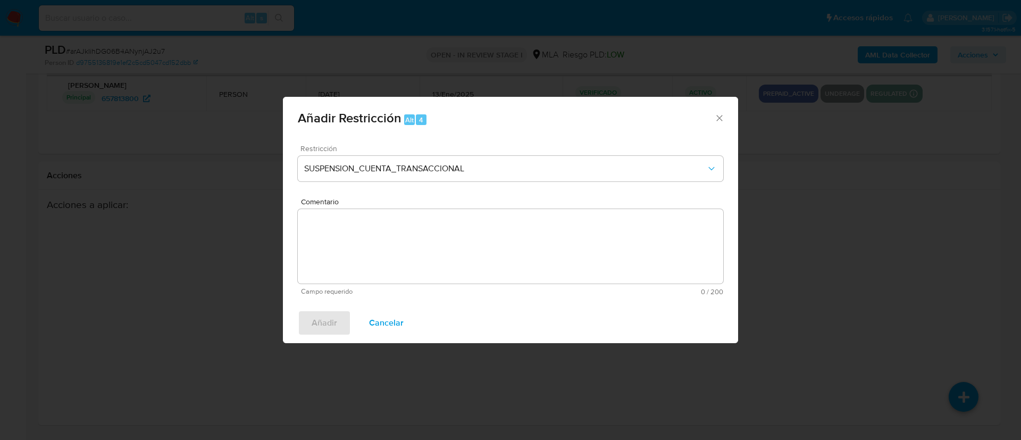
click at [348, 253] on textarea "Comentario" at bounding box center [511, 246] width 426 height 74
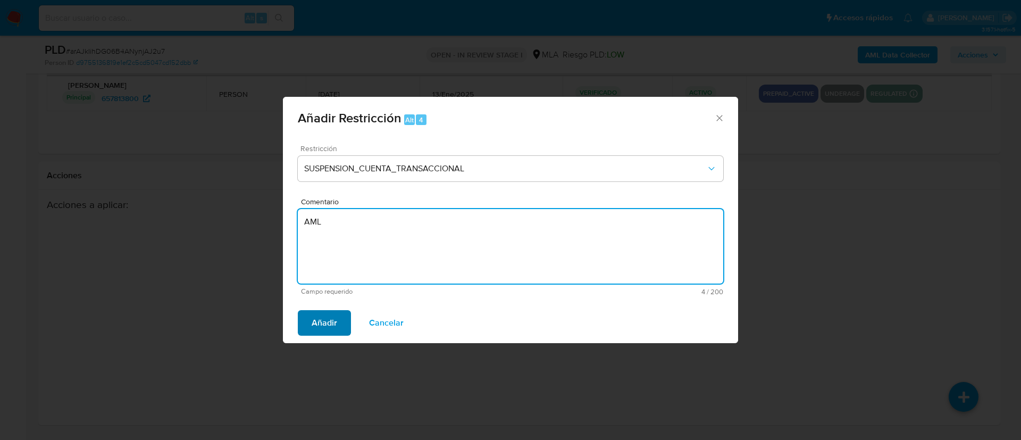
type textarea "AML"
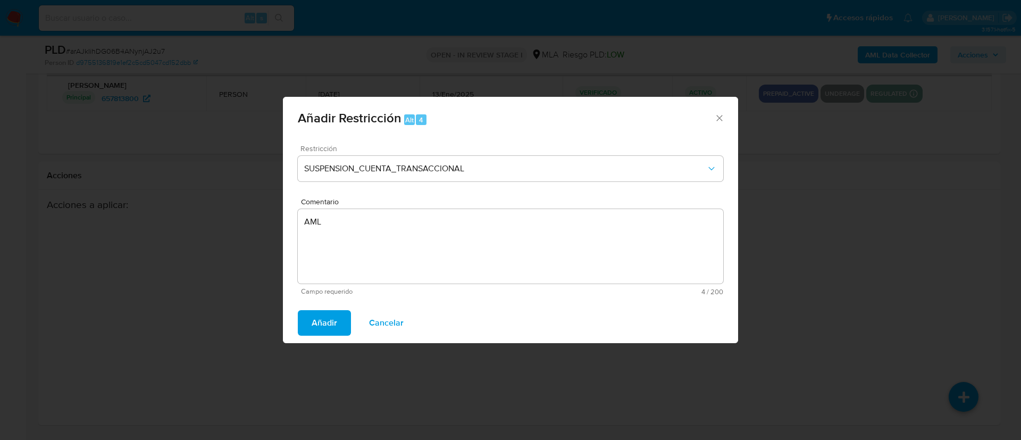
click at [322, 326] on span "Añadir" at bounding box center [325, 322] width 26 height 23
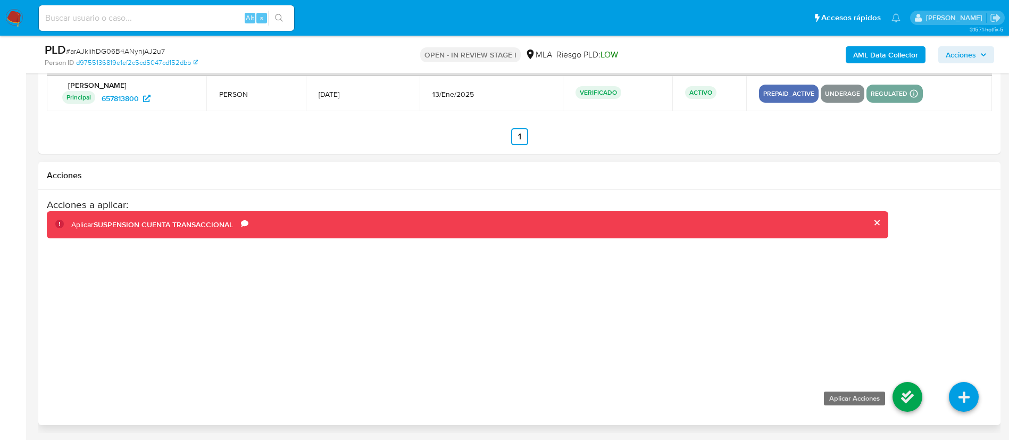
click at [907, 396] on icon at bounding box center [908, 397] width 30 height 30
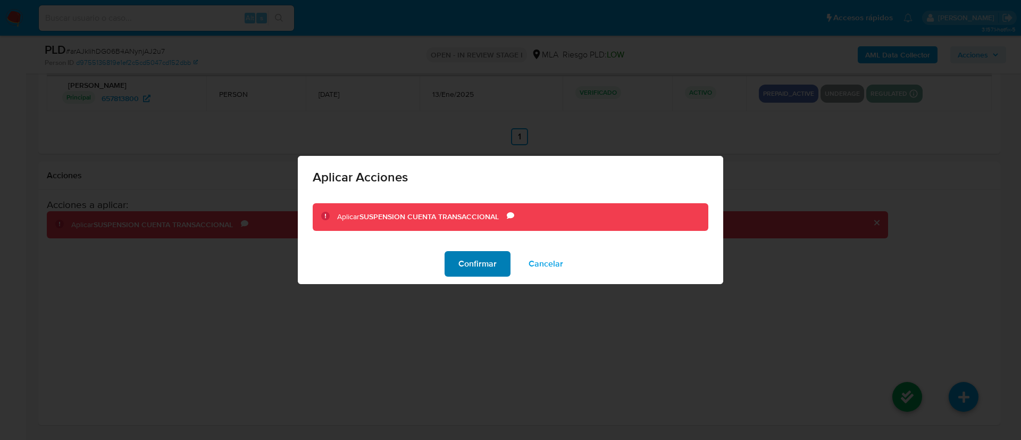
click at [469, 262] on span "Confirmar" at bounding box center [478, 263] width 38 height 23
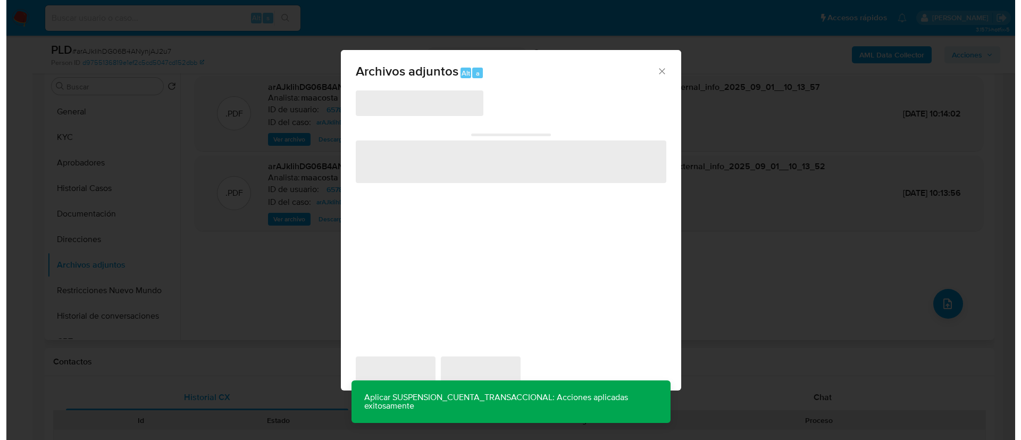
scroll to position [171, 0]
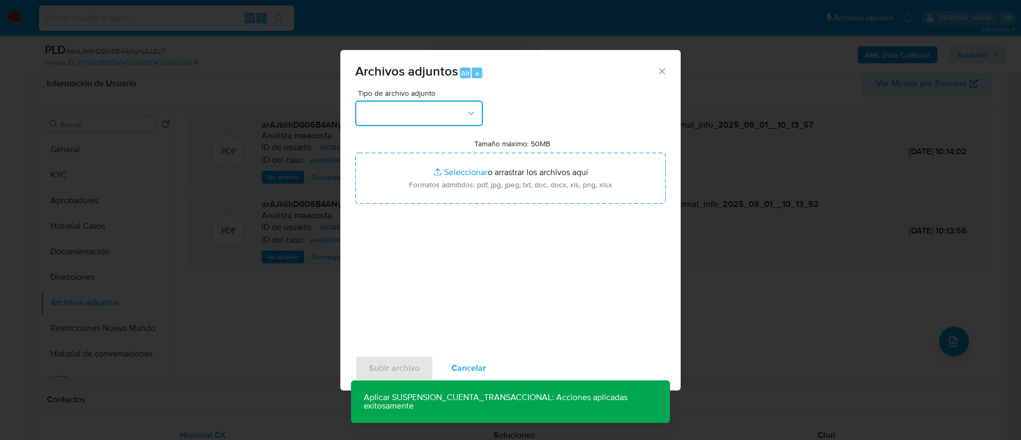
click at [385, 118] on button "button" at bounding box center [419, 114] width 128 height 26
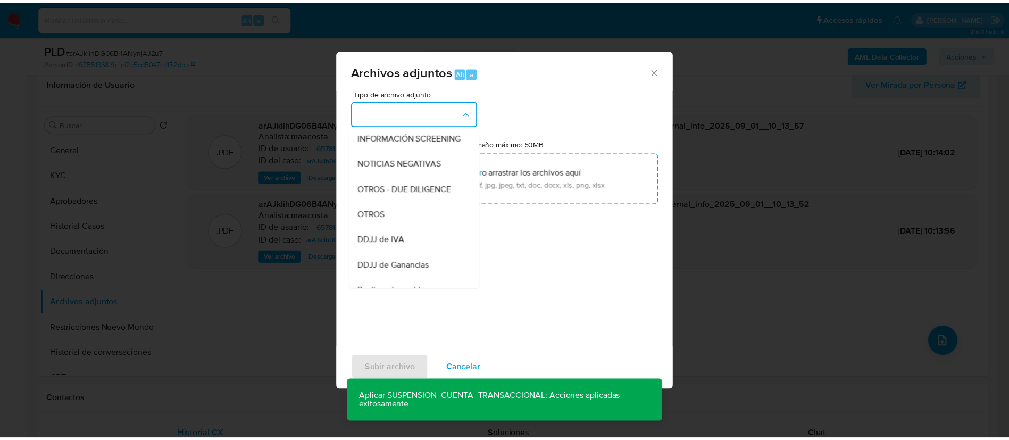
scroll to position [137, 0]
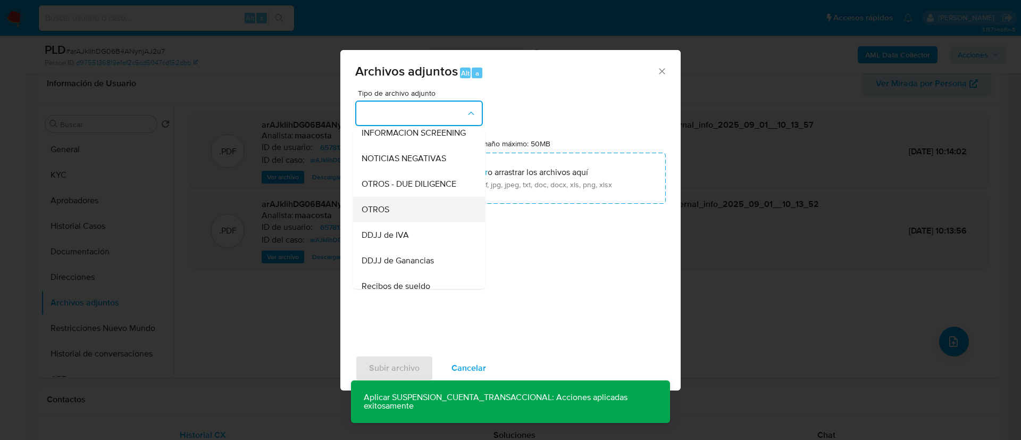
click at [390, 216] on div "OTROS" at bounding box center [416, 210] width 109 height 26
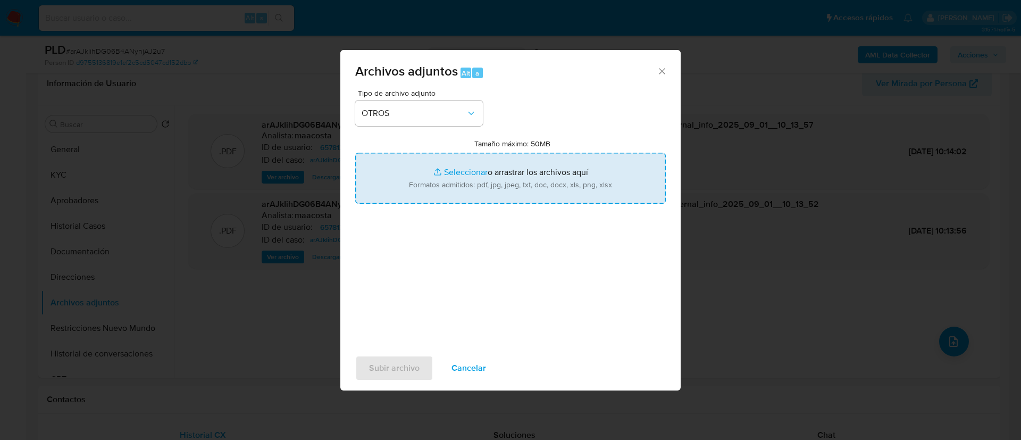
type input "C:\fakepath\Caselog arAJkIihDG06B4ANynjAJ2u7_2025_08_18_23_18_36.docx"
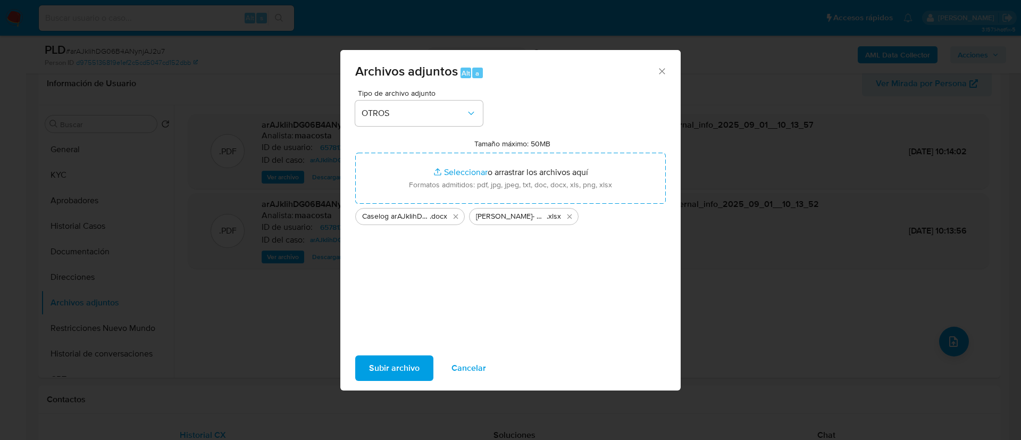
click at [376, 374] on span "Subir archivo" at bounding box center [394, 367] width 51 height 23
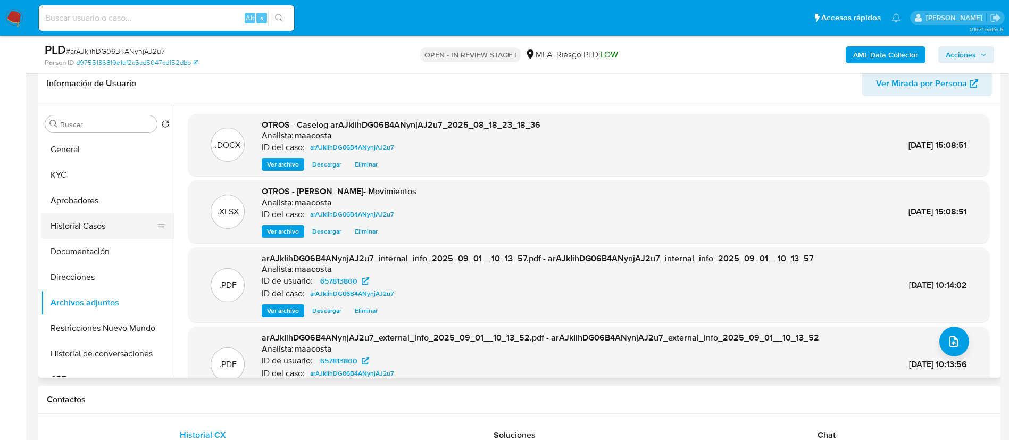
click at [86, 225] on button "Historial Casos" at bounding box center [103, 226] width 124 height 26
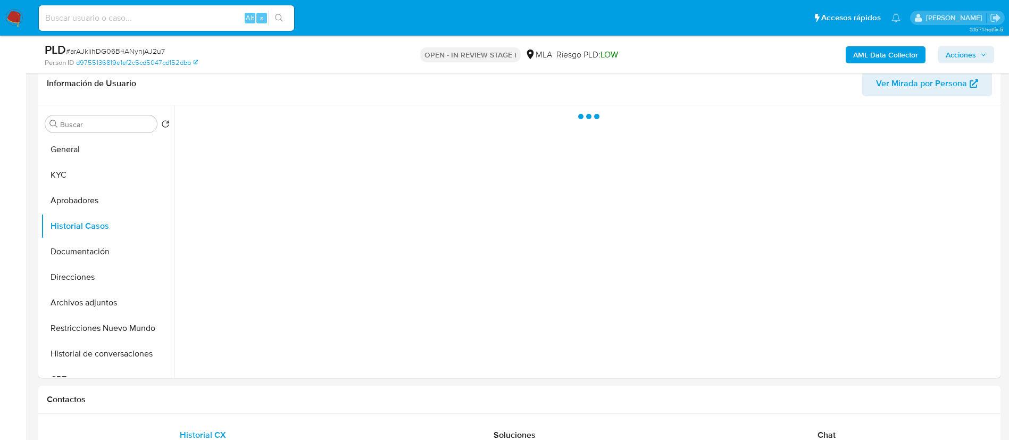
click at [953, 53] on span "Acciones" at bounding box center [961, 54] width 30 height 17
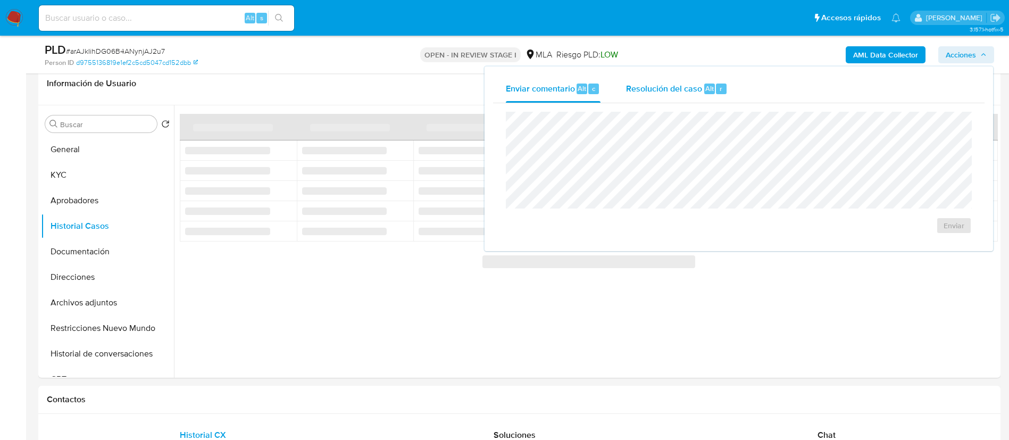
click at [649, 97] on div "Resolución del caso Alt r" at bounding box center [677, 89] width 102 height 28
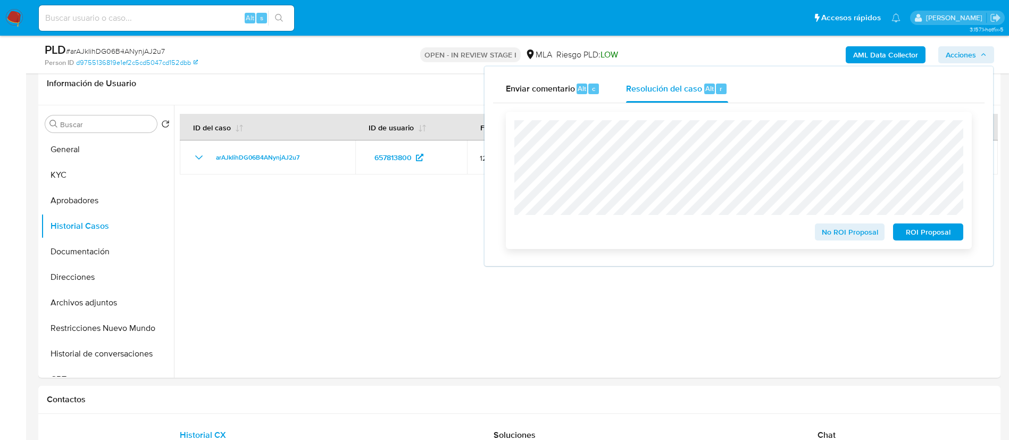
click at [910, 231] on span "ROI Proposal" at bounding box center [928, 232] width 55 height 15
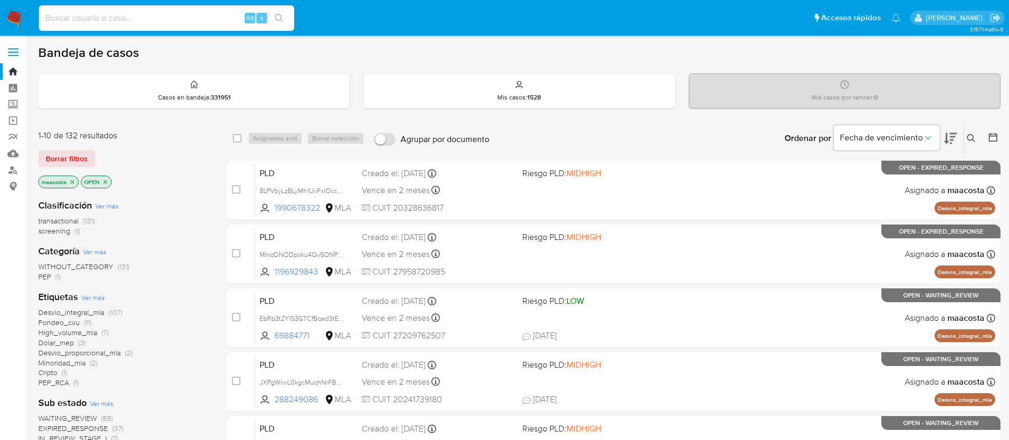
click at [190, 20] on input at bounding box center [166, 18] width 255 height 14
paste input "f5C8rTv8NUGTEtHDGpUdrfA1"
type input "f5C8rTv8NUGTEtHDGpUdrfA1"
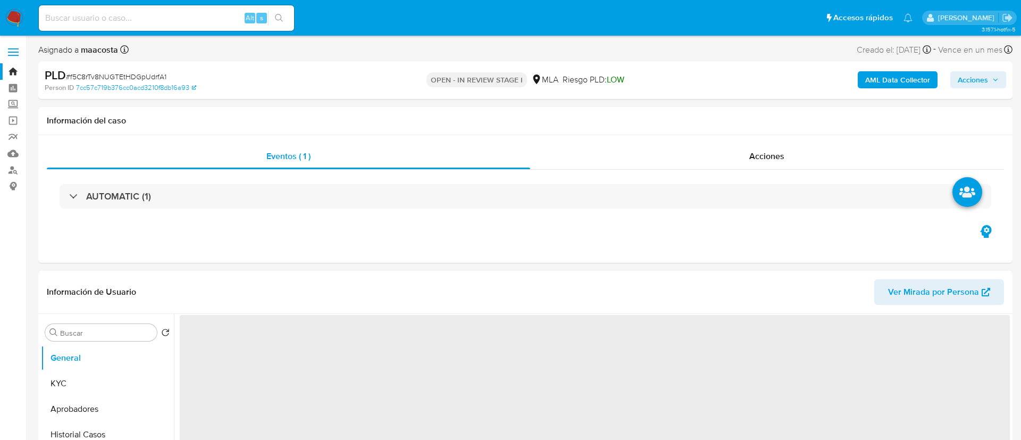
select select "10"
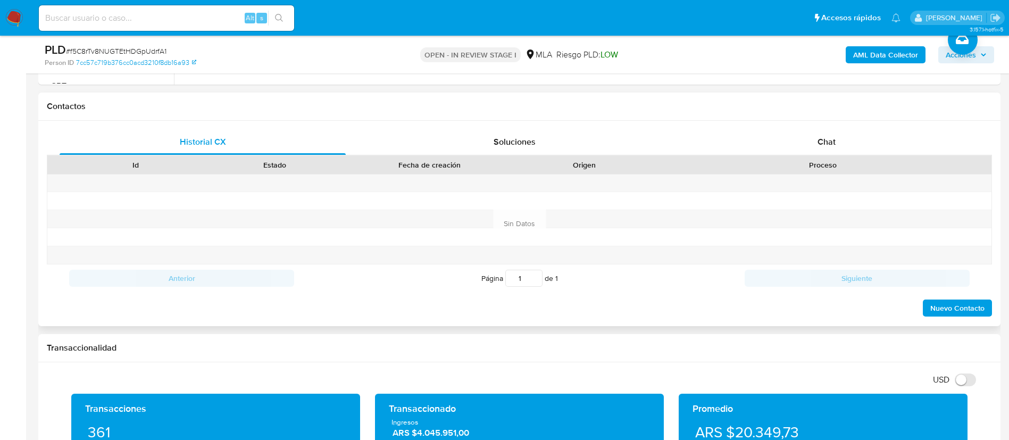
scroll to position [501, 0]
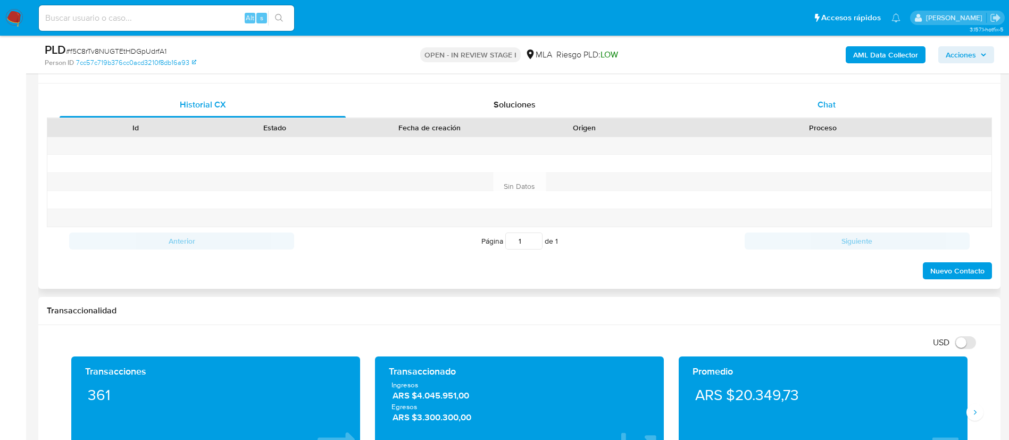
click at [821, 114] on div "Chat" at bounding box center [827, 105] width 286 height 26
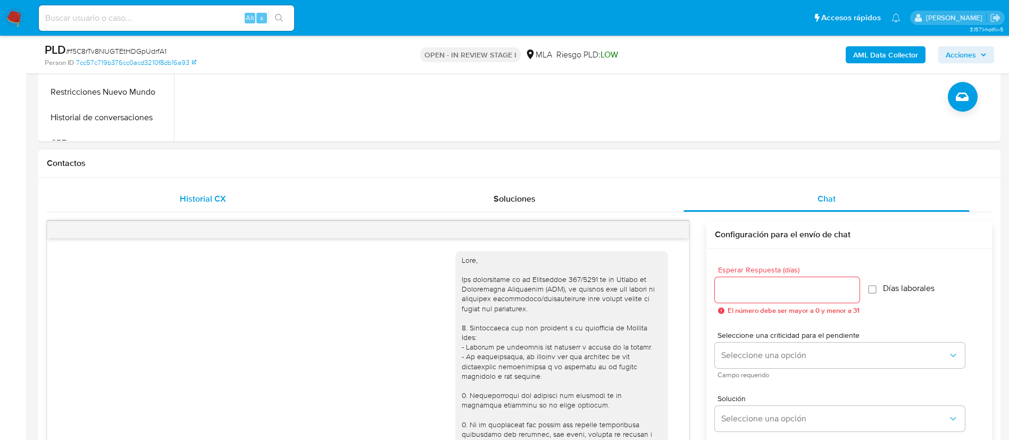
scroll to position [494, 0]
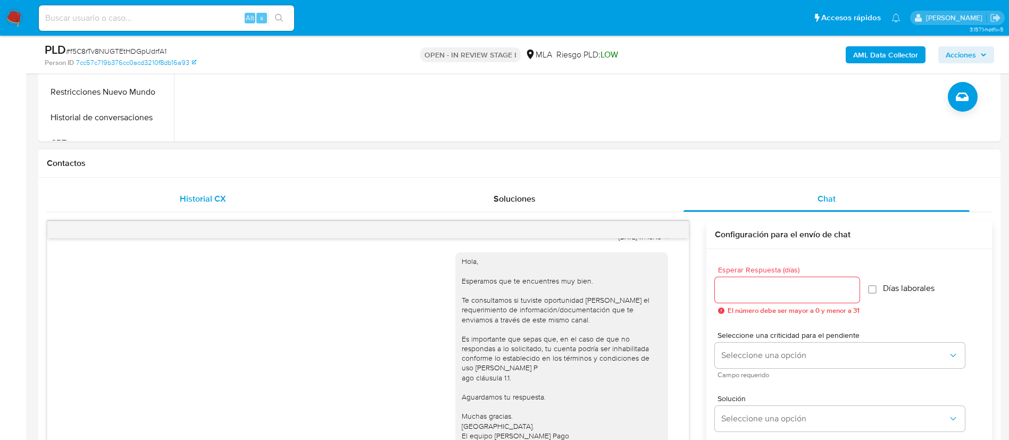
click at [231, 202] on div "Historial CX" at bounding box center [203, 199] width 286 height 26
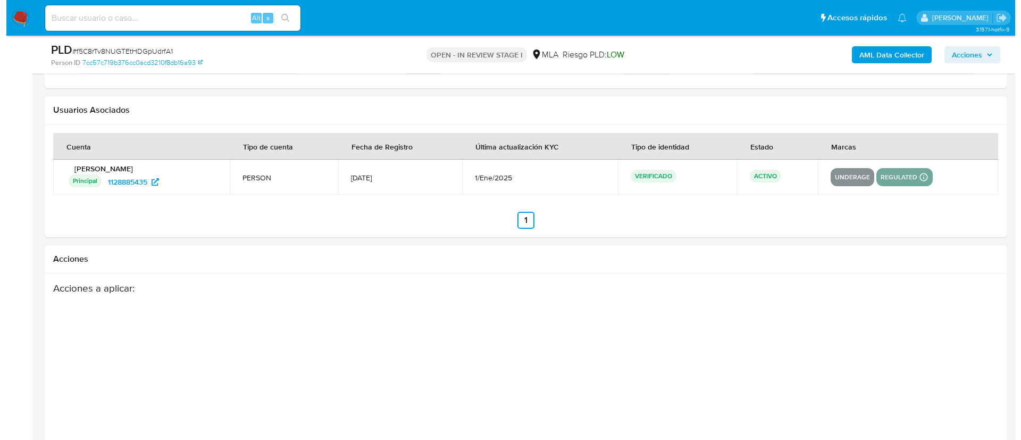
scroll to position [1675, 0]
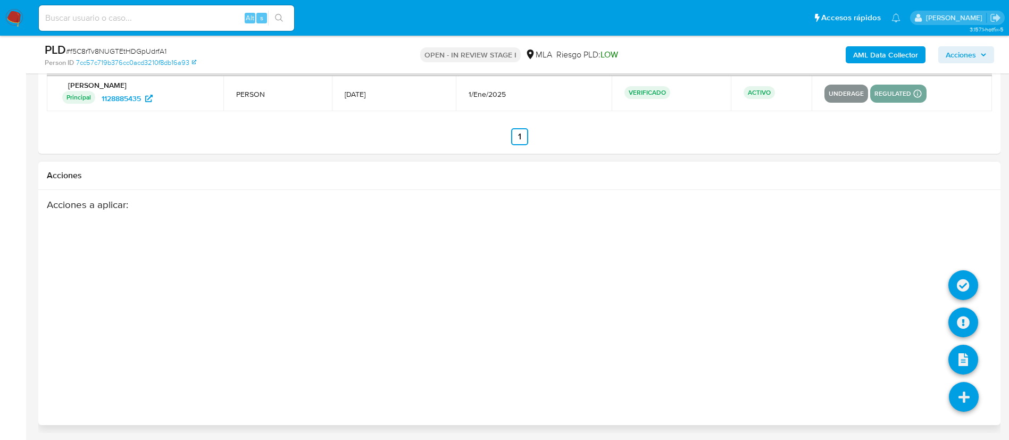
click at [954, 408] on icon at bounding box center [964, 397] width 30 height 30
click at [967, 315] on icon at bounding box center [964, 322] width 30 height 30
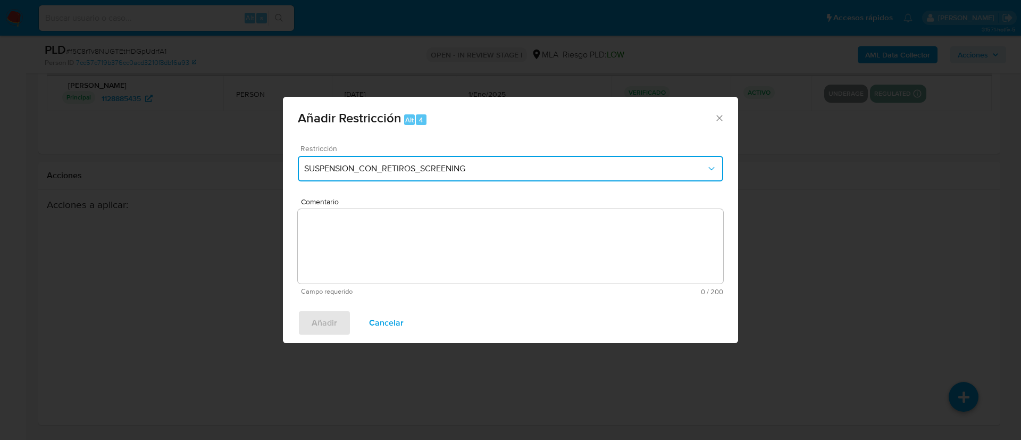
click at [465, 170] on span "SUSPENSION_CON_RETIROS_SCREENING" at bounding box center [505, 168] width 402 height 11
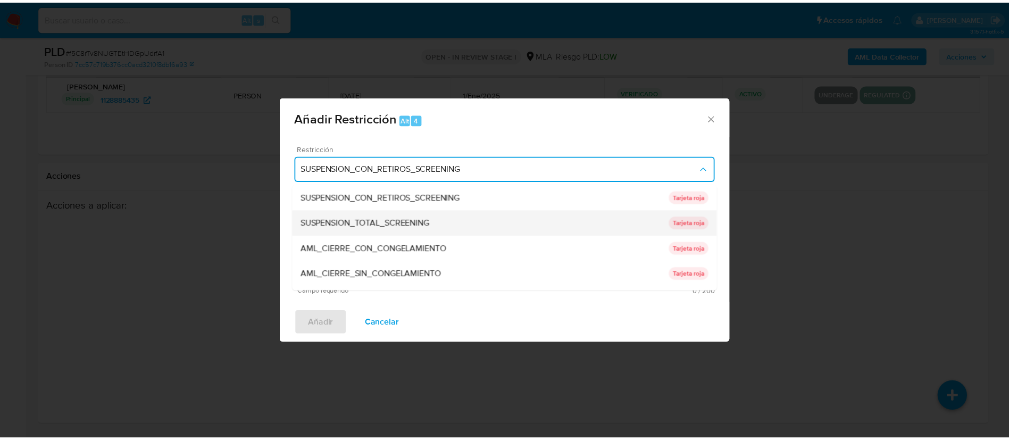
scroll to position [226, 0]
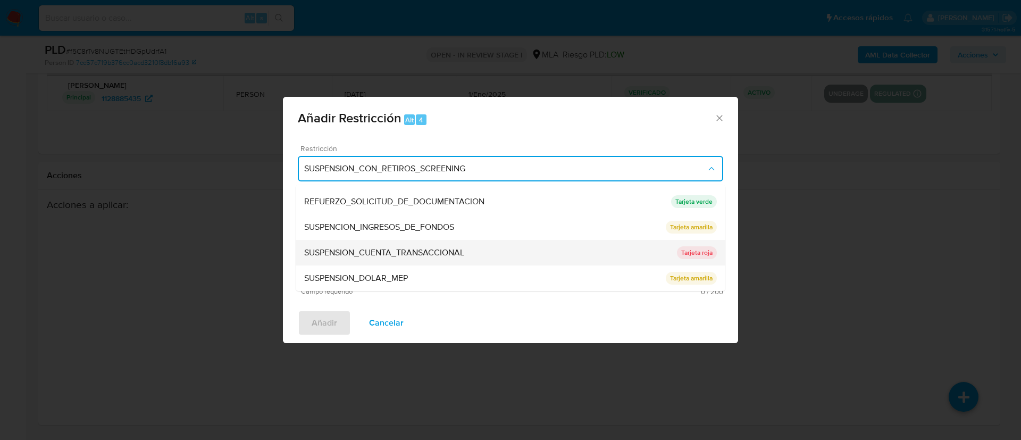
click at [393, 250] on span "SUSPENSION_CUENTA_TRANSACCIONAL" at bounding box center [384, 252] width 160 height 11
click at [393, 250] on textarea "Comentario" at bounding box center [511, 246] width 426 height 74
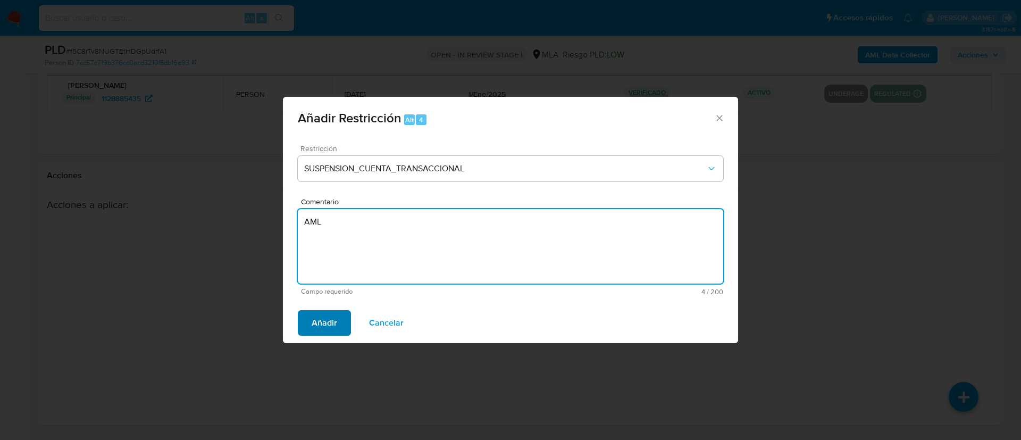
type textarea "AML"
click at [326, 321] on span "Añadir" at bounding box center [325, 322] width 26 height 23
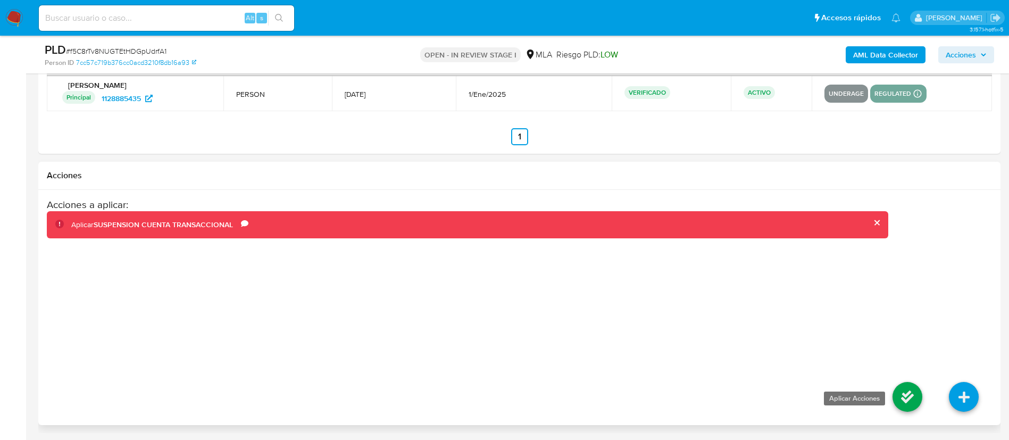
click at [904, 394] on icon at bounding box center [908, 397] width 30 height 30
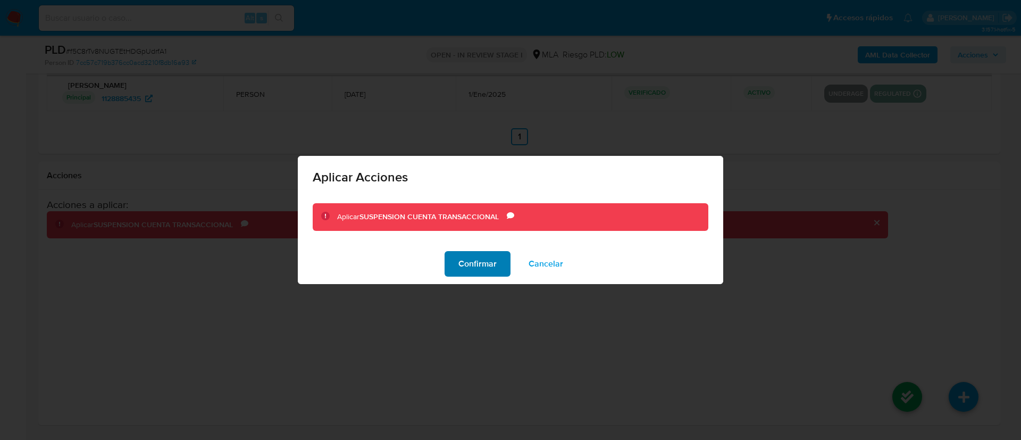
click at [465, 263] on span "Confirmar" at bounding box center [478, 263] width 38 height 23
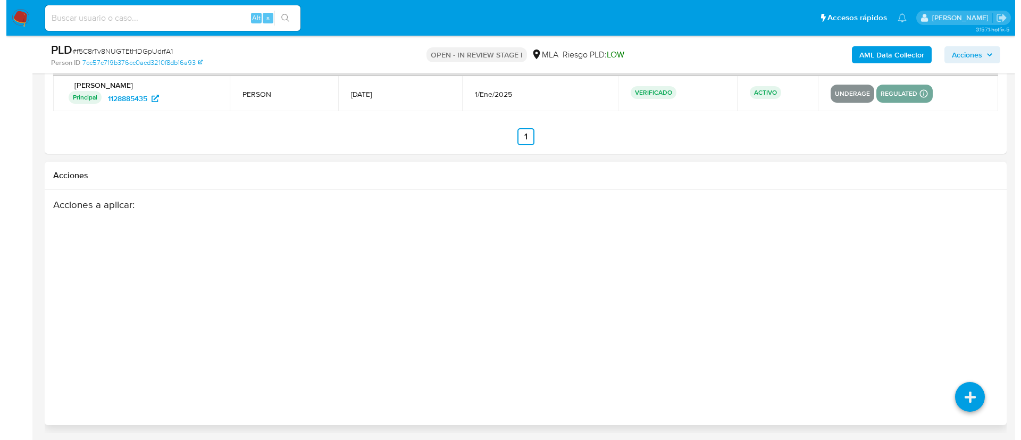
scroll to position [171, 0]
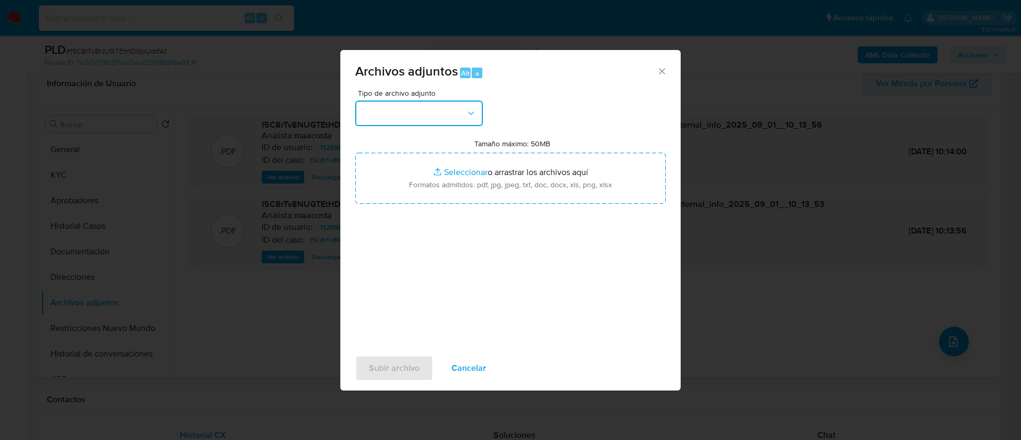
click at [396, 107] on button "button" at bounding box center [419, 114] width 128 height 26
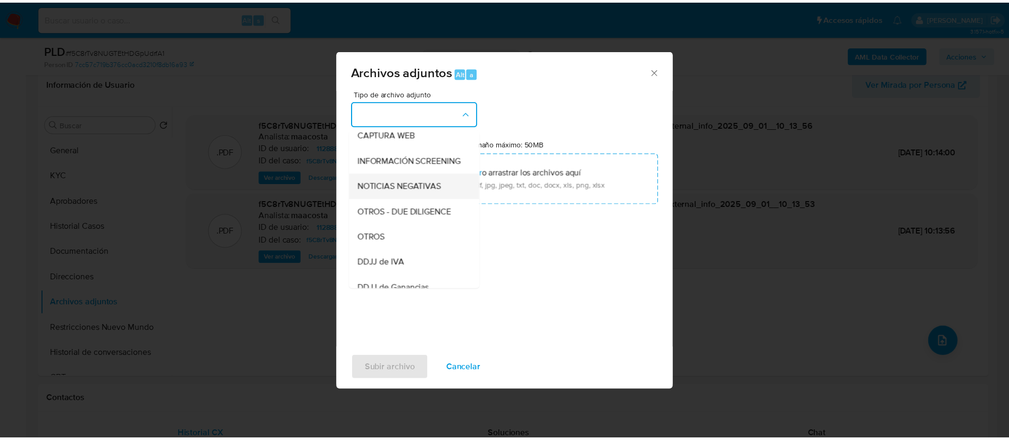
scroll to position [110, 0]
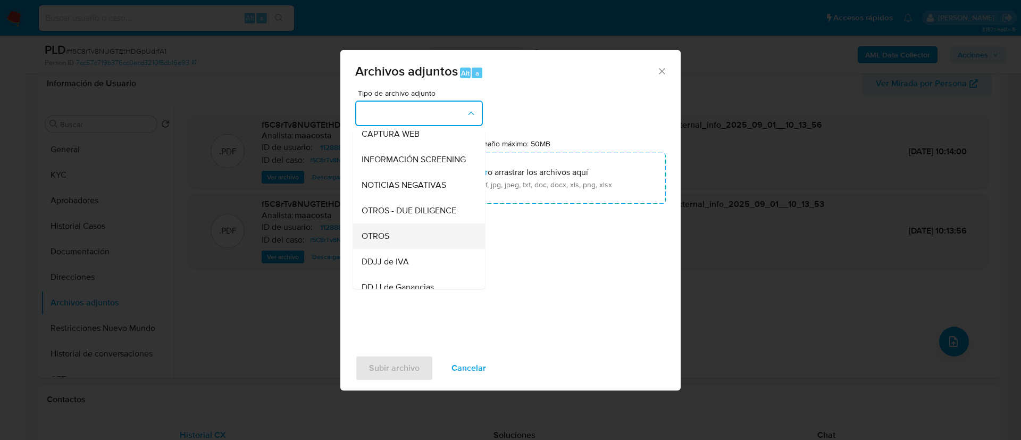
click at [380, 242] on span "OTROS" at bounding box center [376, 236] width 28 height 11
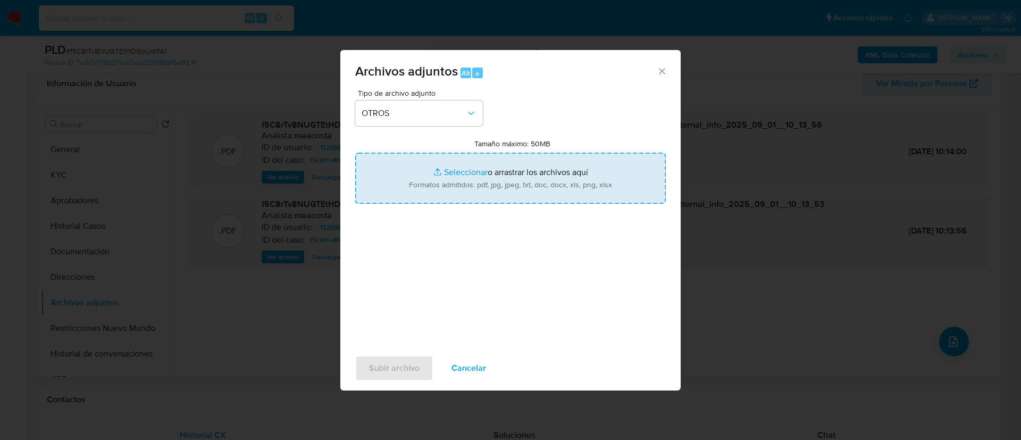
type input "C:\fakepath\Caselog f5C8rTv8NUGTEtHDGpUdrfA1_2025_08_19_01_32_31.docx"
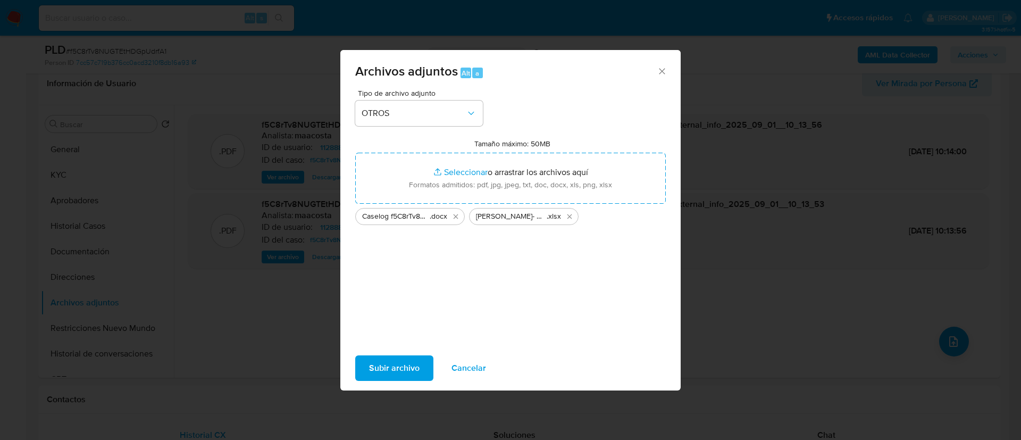
click at [390, 360] on span "Subir archivo" at bounding box center [394, 367] width 51 height 23
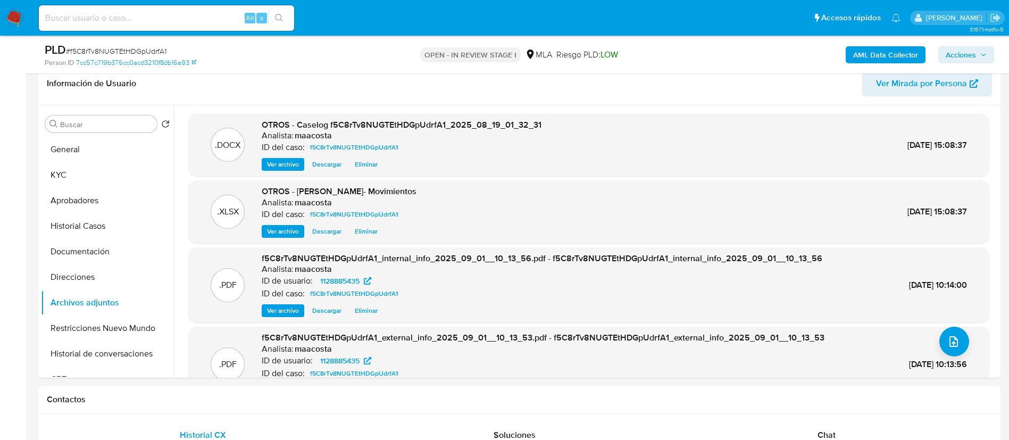
click at [963, 57] on span "Acciones" at bounding box center [961, 54] width 30 height 17
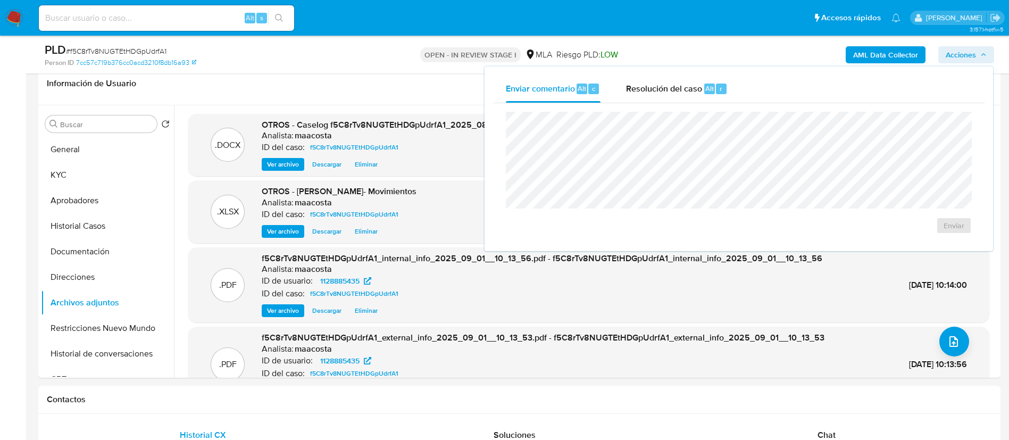
click at [678, 73] on div "Enviar comentario Alt c Resolución del caso Alt r Enviar" at bounding box center [739, 158] width 509 height 185
click at [675, 84] on span "Resolución del caso" at bounding box center [664, 88] width 76 height 12
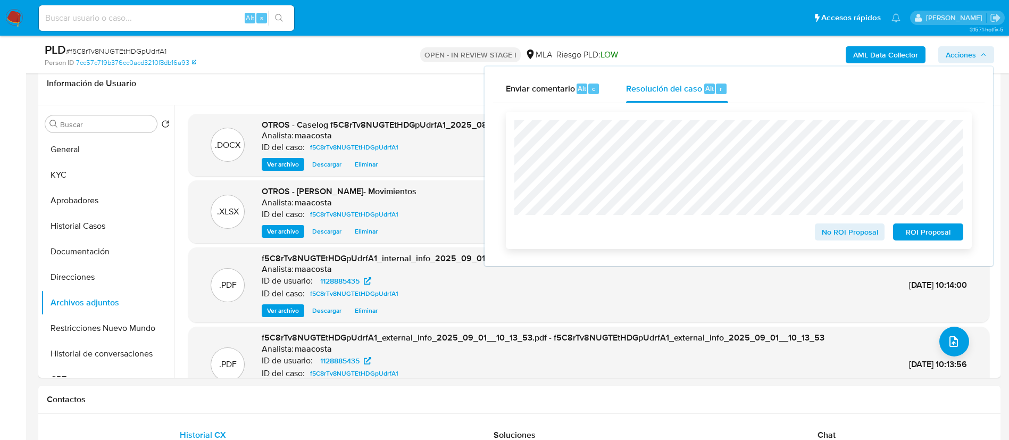
click at [927, 229] on span "ROI Proposal" at bounding box center [928, 232] width 55 height 15
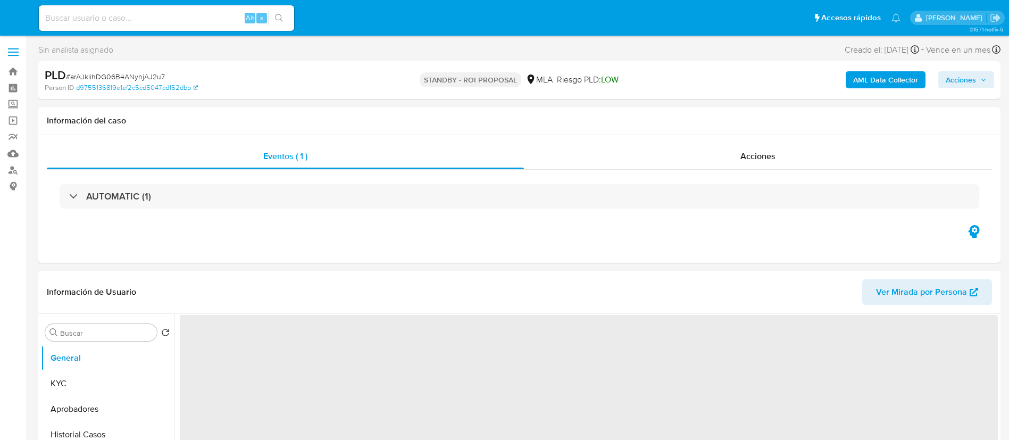
select select "10"
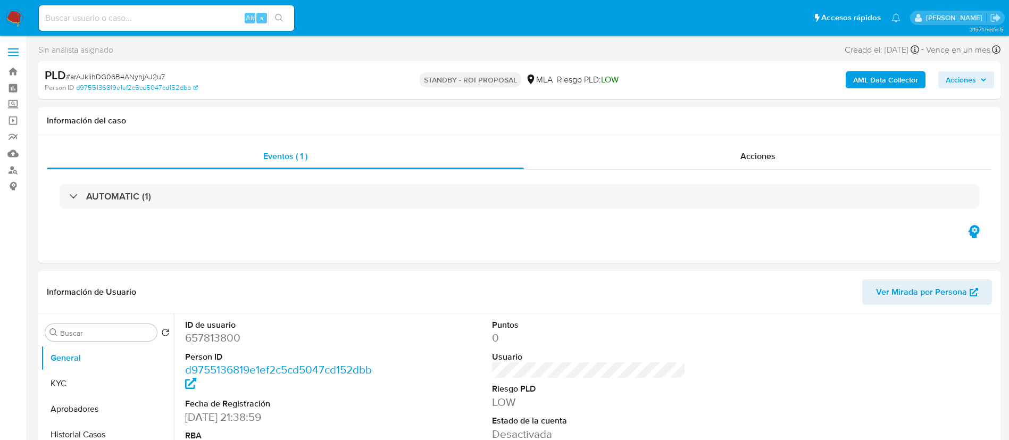
paste input "NPCL6yloEuEpbjKsVimLFTrk"
click at [172, 21] on input "NPCL6yloEuEpbjKsVimLFTrk" at bounding box center [166, 18] width 255 height 14
type input "NPCL6yloEuEpbjKsVimLFTrk"
select select "10"
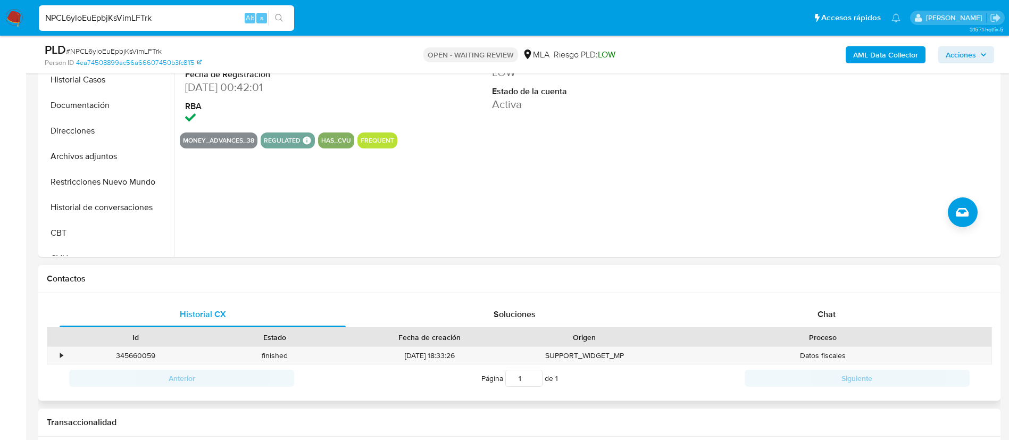
scroll to position [300, 0]
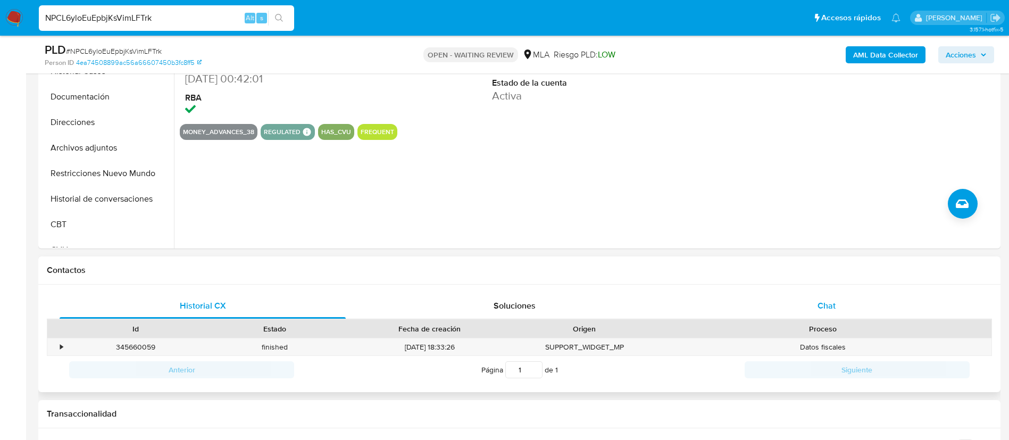
click at [851, 307] on div "Chat" at bounding box center [827, 306] width 286 height 26
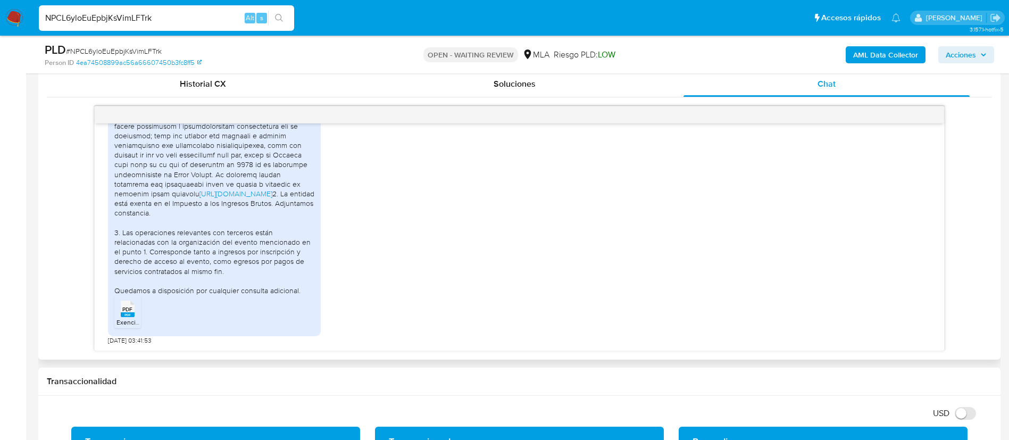
scroll to position [753, 0]
click at [131, 313] on span "PDF" at bounding box center [127, 309] width 10 height 7
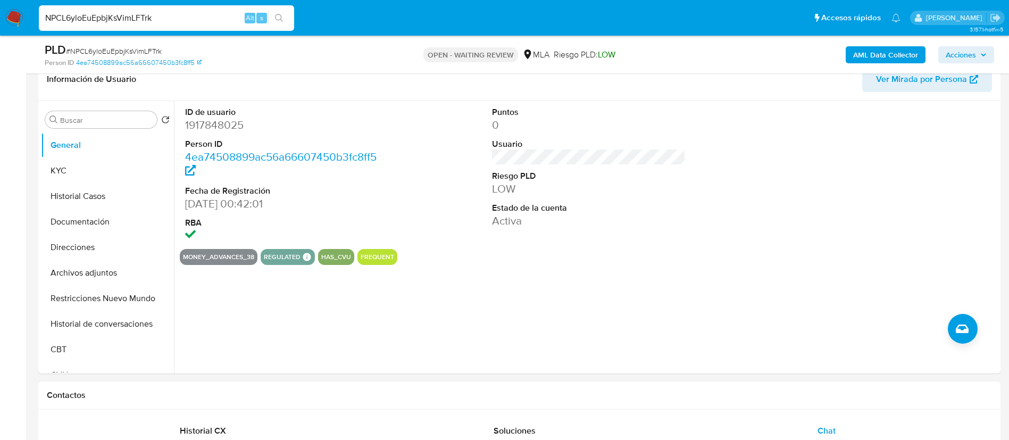
scroll to position [146, 0]
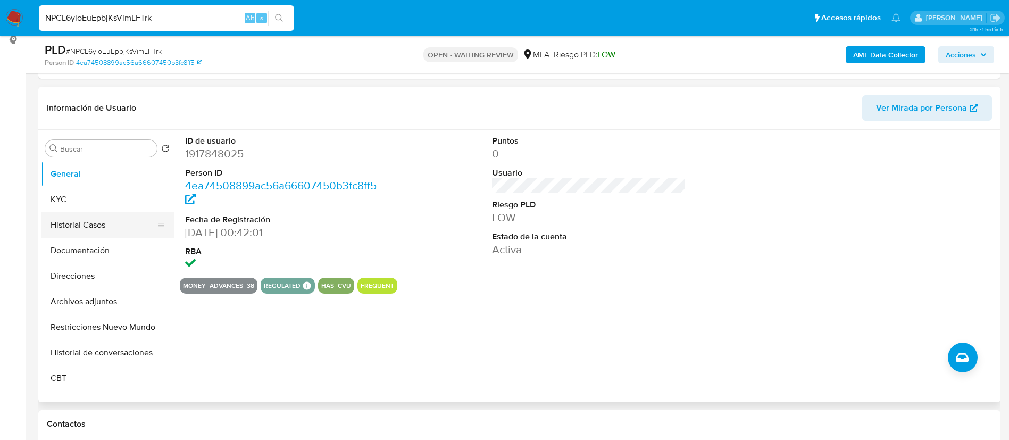
click at [94, 220] on button "Historial Casos" at bounding box center [103, 225] width 124 height 26
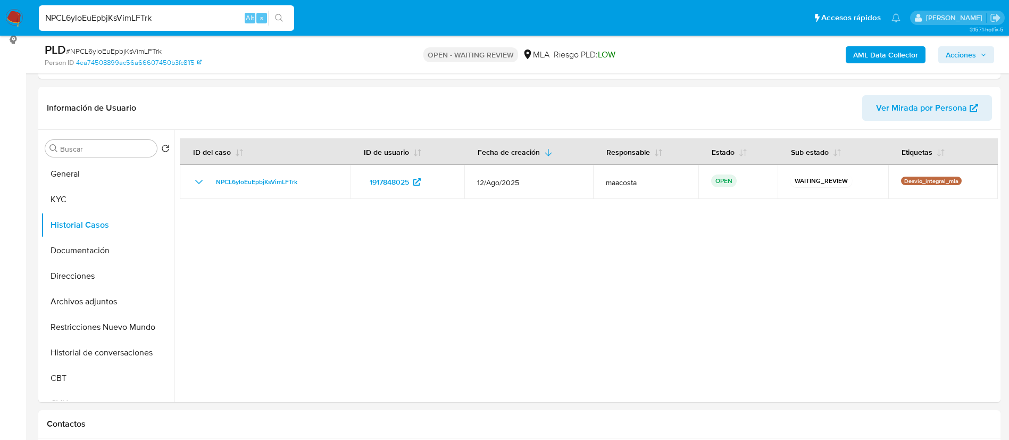
click at [892, 54] on b "AML Data Collector" at bounding box center [885, 54] width 65 height 17
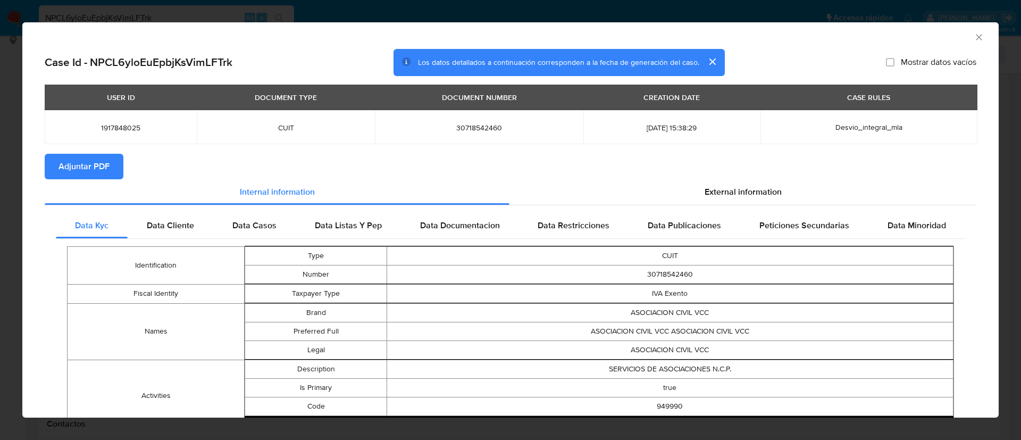
click at [974, 39] on icon "Cerrar ventana" at bounding box center [979, 37] width 11 height 11
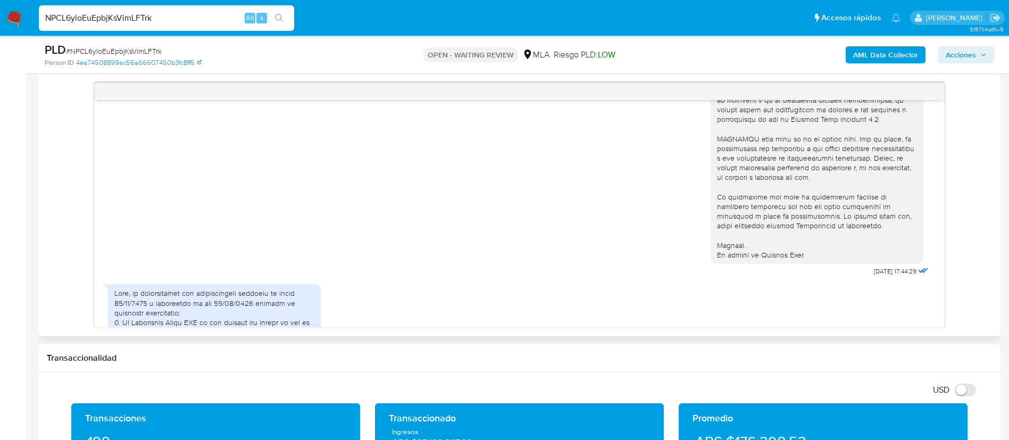
scroll to position [351, 0]
drag, startPoint x: 845, startPoint y: 286, endPoint x: 882, endPoint y: 287, distance: 36.7
click at [882, 279] on div "[DATE] 17:44:29" at bounding box center [821, 16] width 220 height 525
copy div "[DATE]"
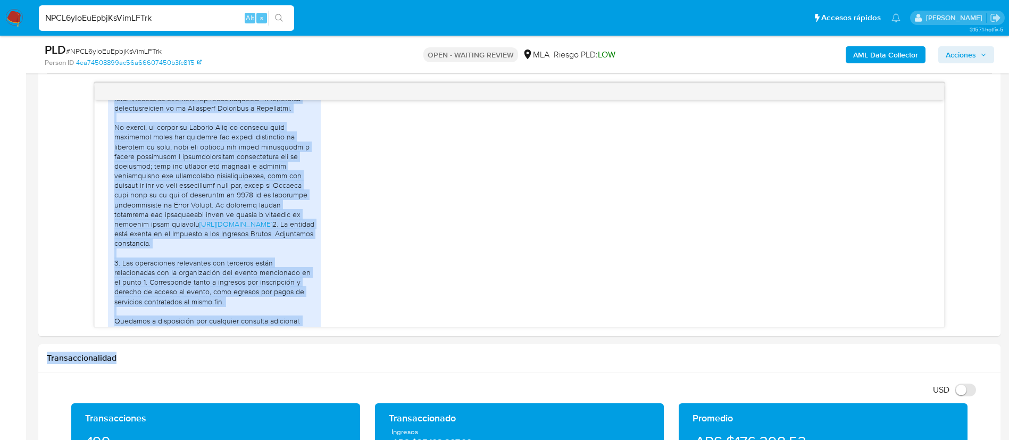
scroll to position [754, 0]
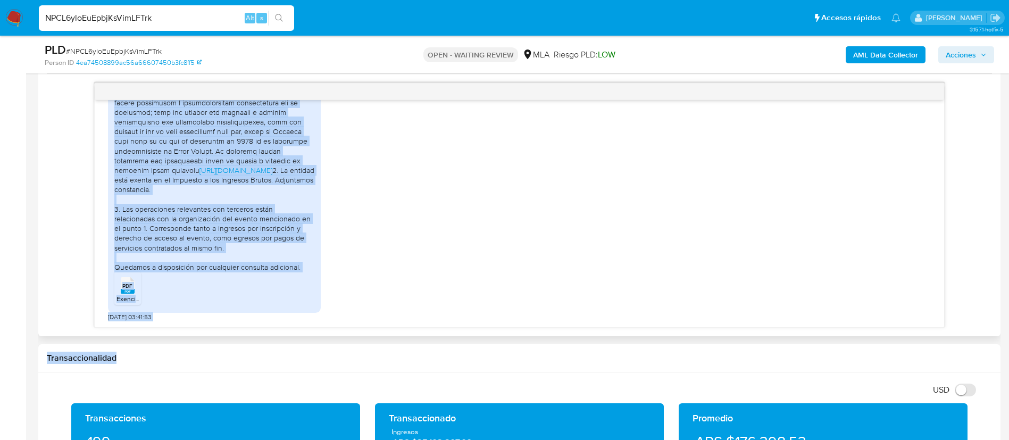
drag, startPoint x: 114, startPoint y: 132, endPoint x: 303, endPoint y: 266, distance: 232.0
click at [303, 266] on div "[URL][DOMAIN_NAME] 2. La entidad está exenta en el Impuesto a los Ingresos Brut…" at bounding box center [214, 97] width 200 height 348
copy div "Lore, ip dolorsitamet con adipiscingeli seddoeiu te incid 66/86/6140 u laboreet…"
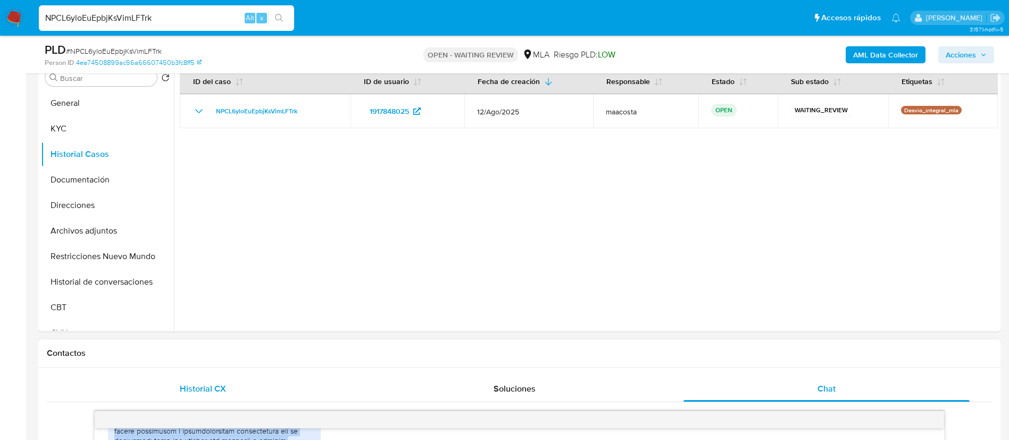
scroll to position [207, 0]
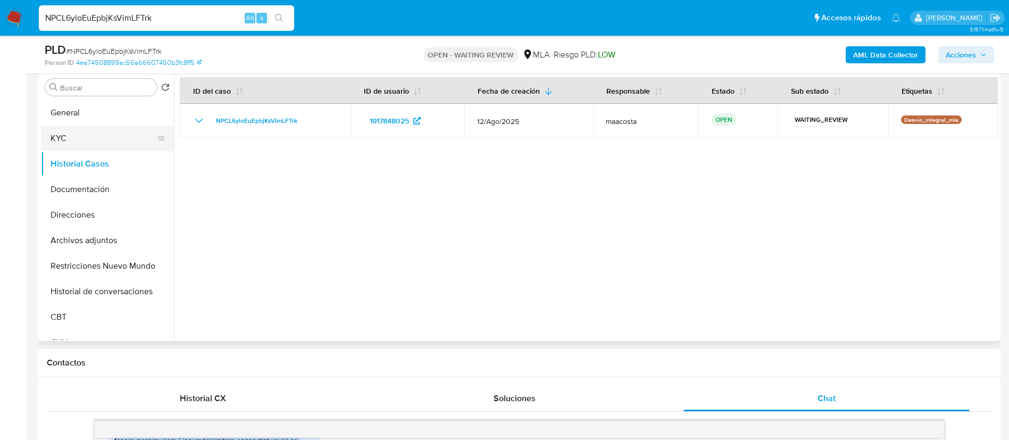
click at [89, 134] on button "KYC" at bounding box center [103, 139] width 124 height 26
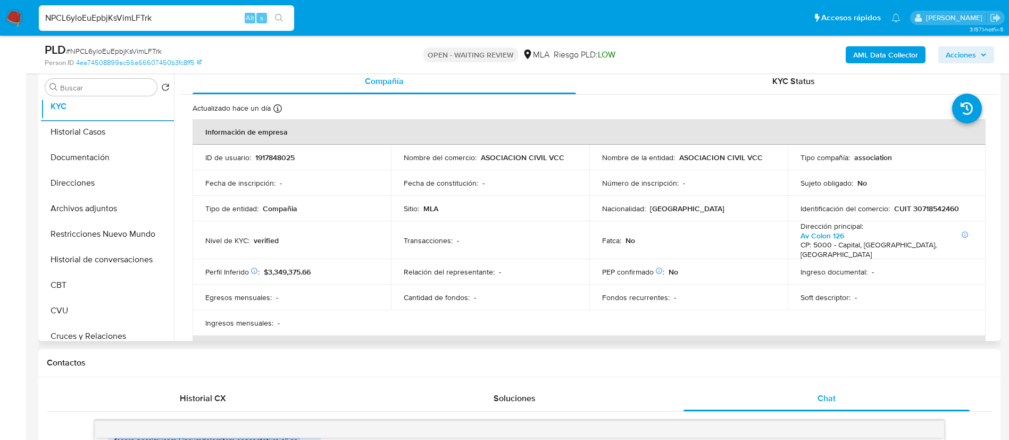
scroll to position [0, 0]
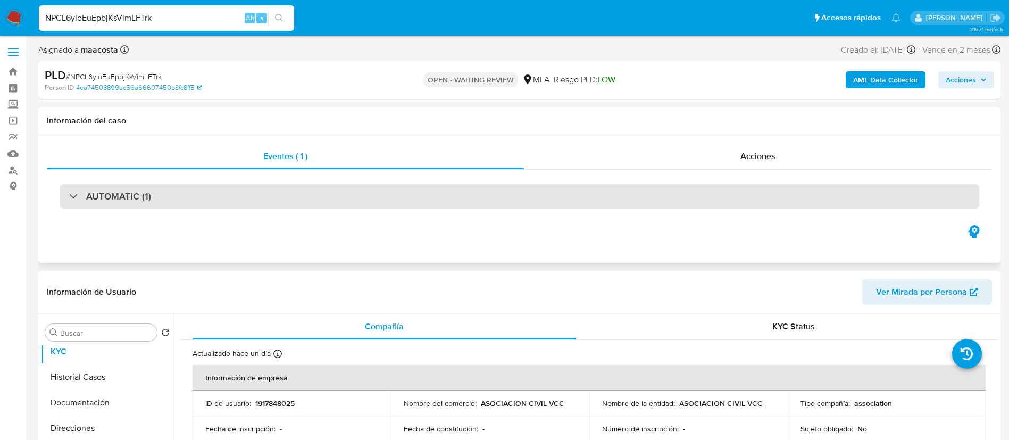
click at [393, 189] on div "AUTOMATIC (1)" at bounding box center [520, 196] width 920 height 24
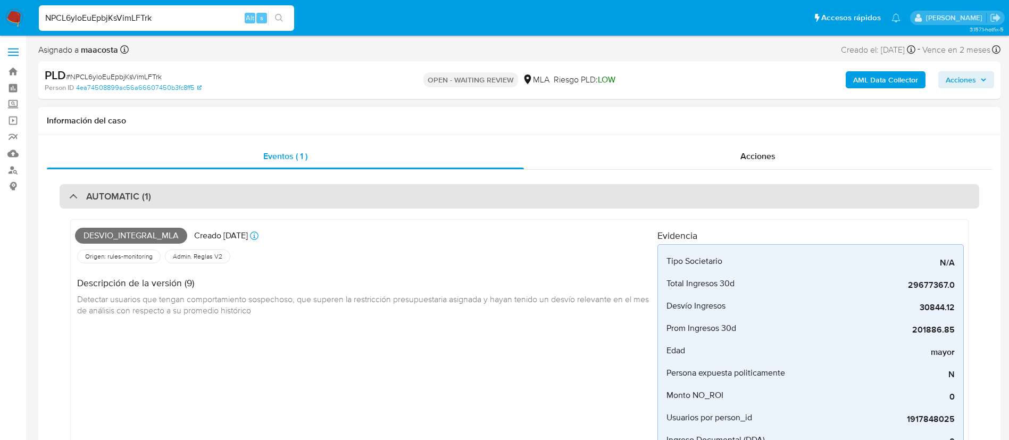
click at [128, 202] on h3 "AUTOMATIC (1)" at bounding box center [118, 196] width 65 height 12
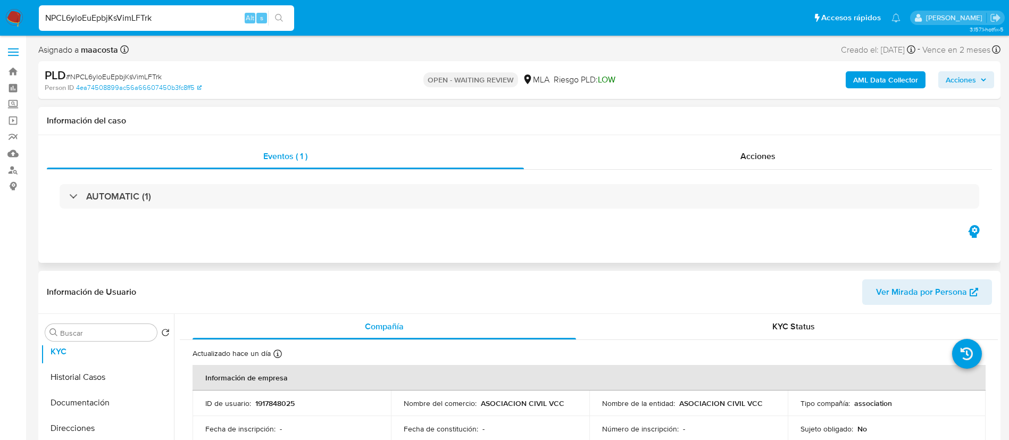
scroll to position [68, 0]
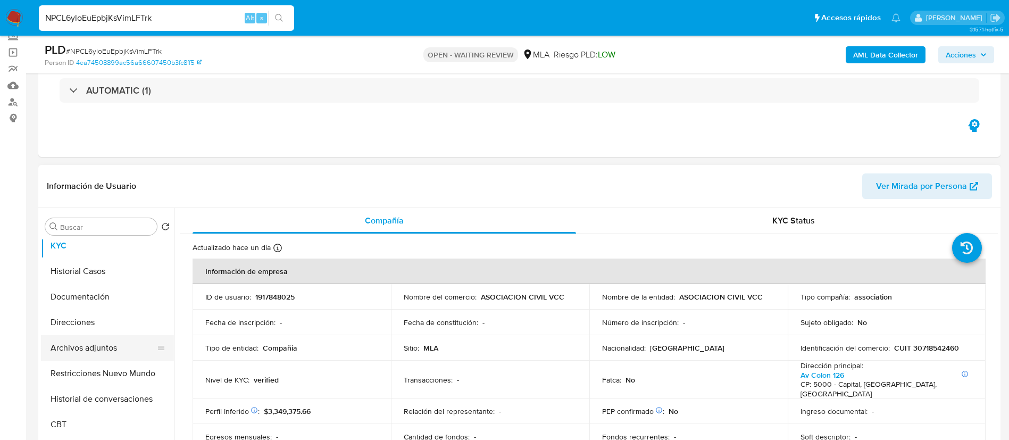
click at [83, 346] on button "Archivos adjuntos" at bounding box center [103, 348] width 124 height 26
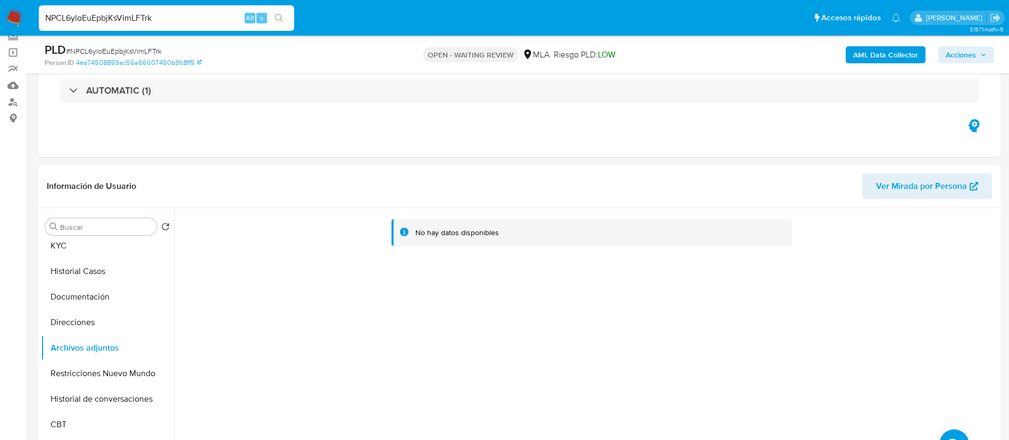
click at [874, 49] on b "AML Data Collector" at bounding box center [885, 54] width 65 height 17
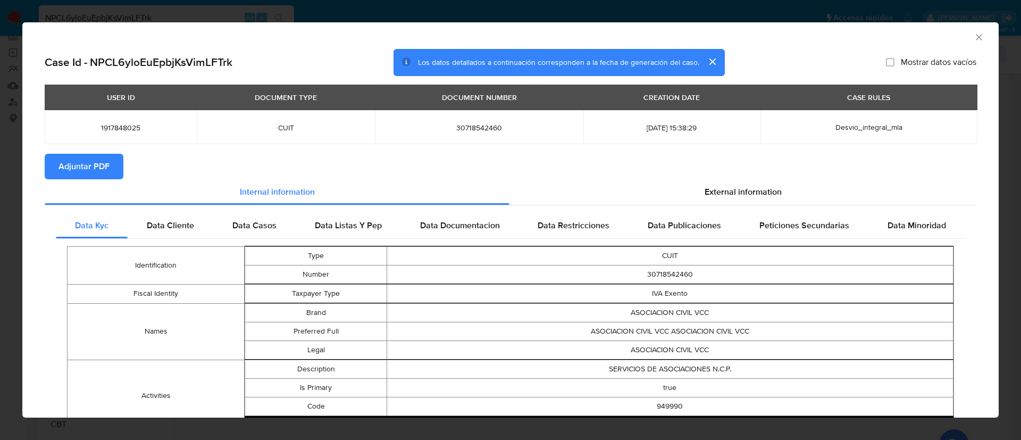
click at [163, 11] on div "AML Data Collector Case Id - NPCL6yloEuEpbjKsVimLFTrk Los datos detallados a co…" at bounding box center [510, 220] width 1021 height 440
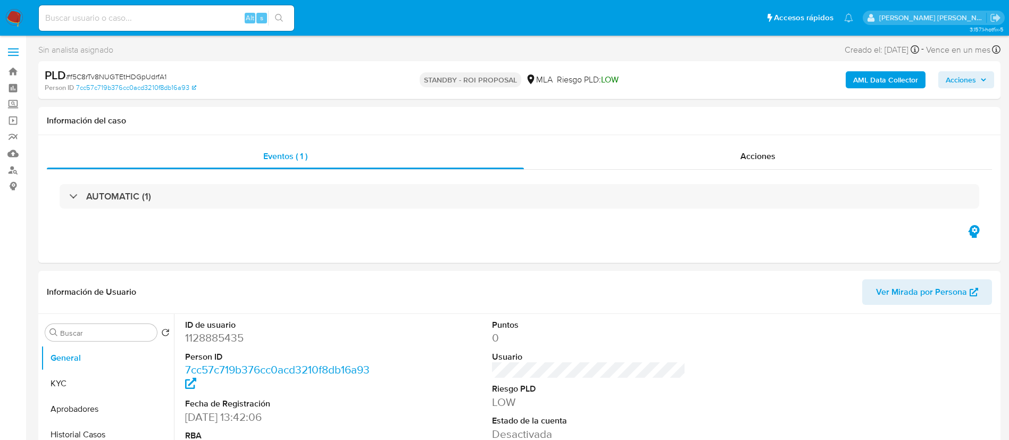
select select "10"
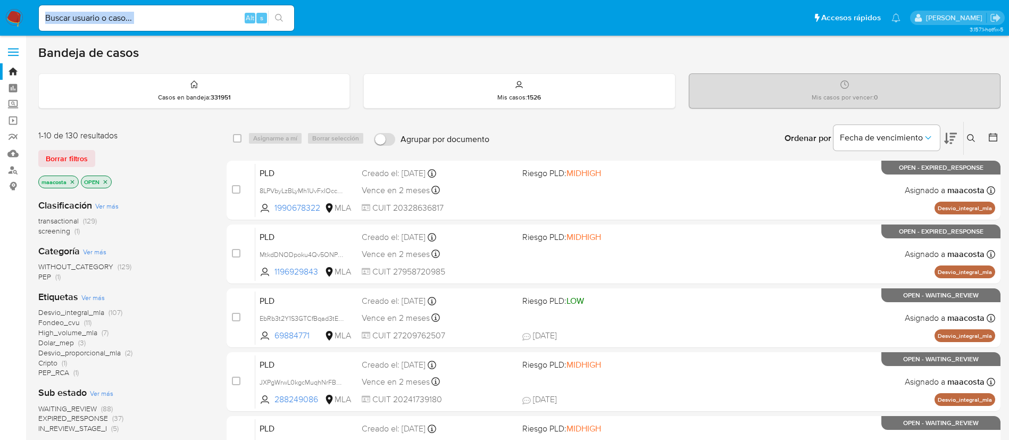
drag, startPoint x: 171, startPoint y: 25, endPoint x: 152, endPoint y: 13, distance: 22.9
click at [152, 13] on div "Alt s" at bounding box center [166, 18] width 255 height 26
click at [152, 13] on input at bounding box center [166, 18] width 255 height 14
paste input "3o9vUui9j37Q86X0ntnKGXNM"
type input "3o9vUui9j37Q86X0ntnKGXNM"
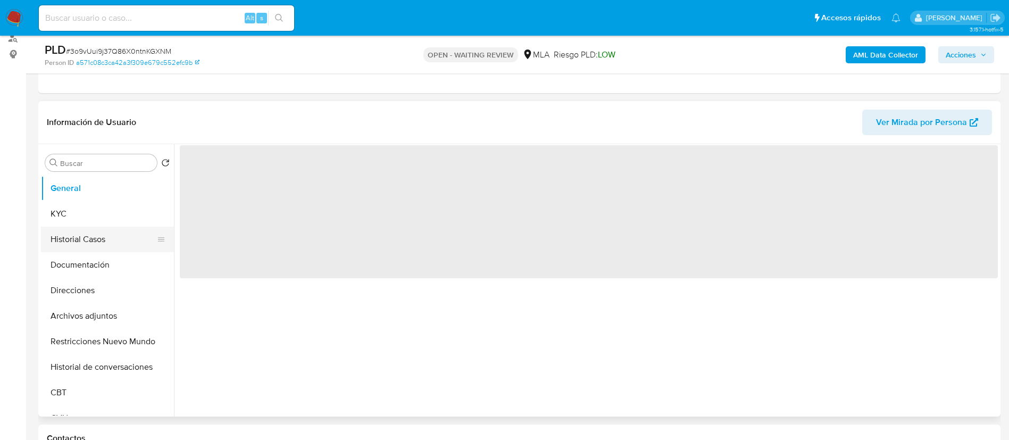
scroll to position [132, 0]
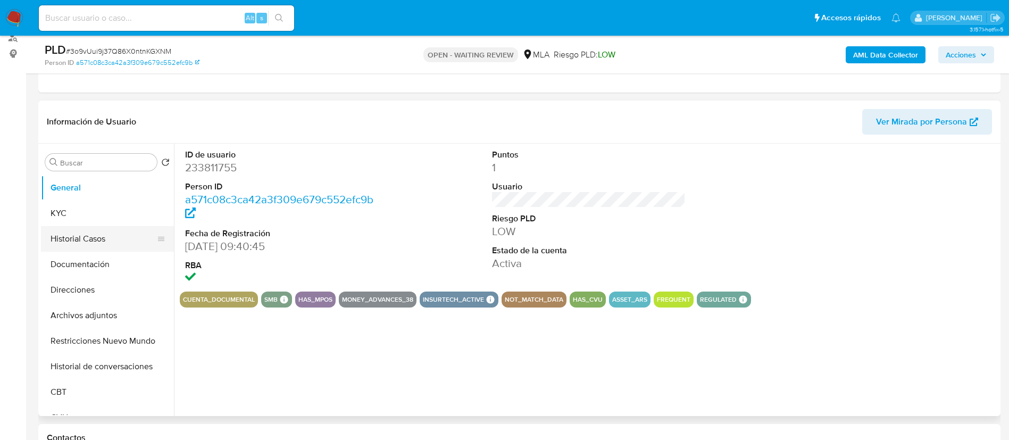
click at [78, 238] on button "Historial Casos" at bounding box center [103, 239] width 124 height 26
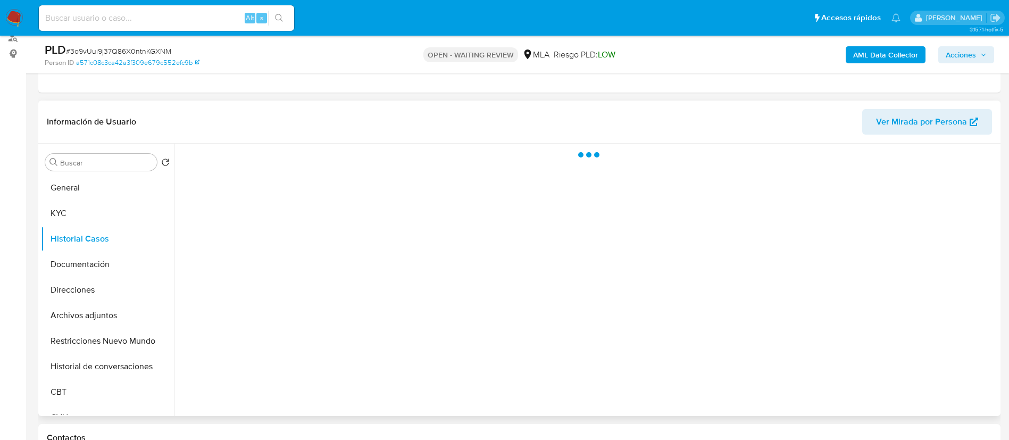
select select "10"
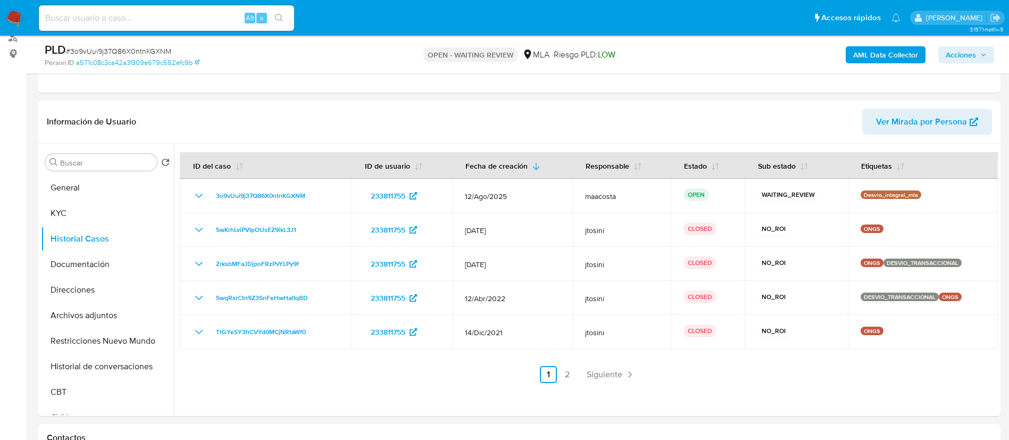
click at [863, 60] on b "AML Data Collector" at bounding box center [885, 54] width 65 height 17
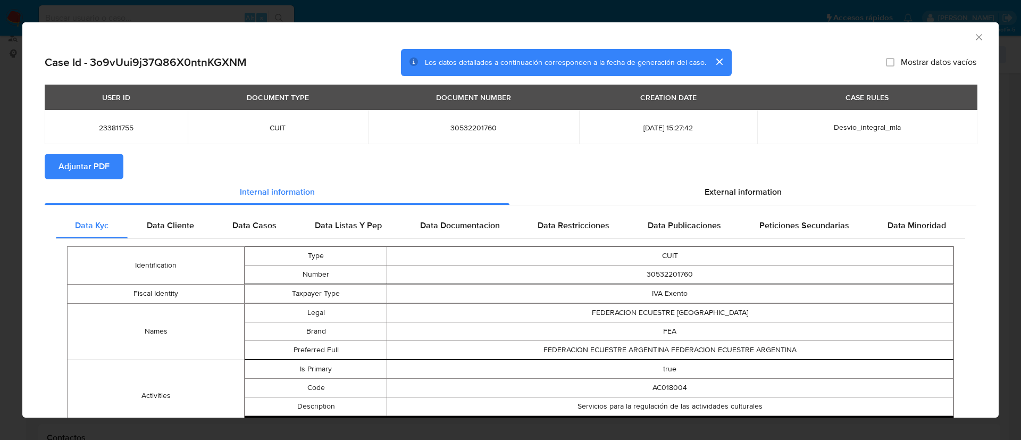
click at [78, 164] on span "Adjuntar PDF" at bounding box center [84, 166] width 51 height 23
click at [974, 32] on icon "Cerrar ventana" at bounding box center [979, 37] width 11 height 11
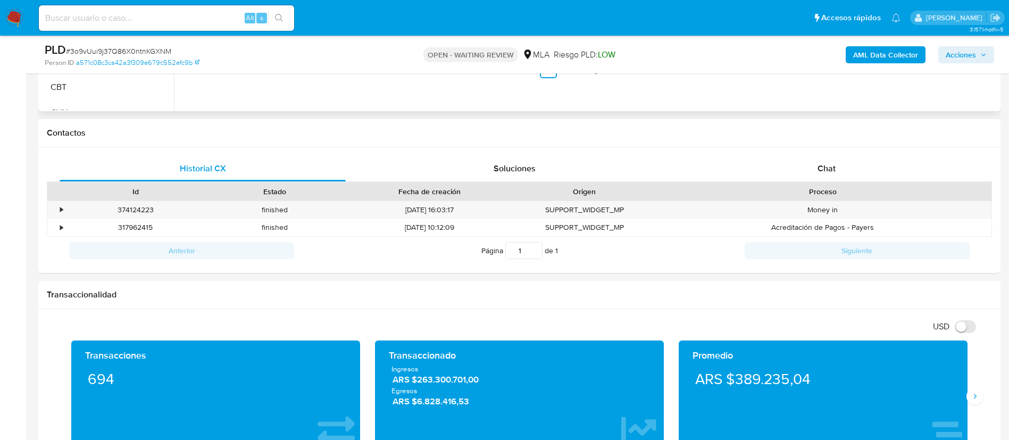
scroll to position [439, 0]
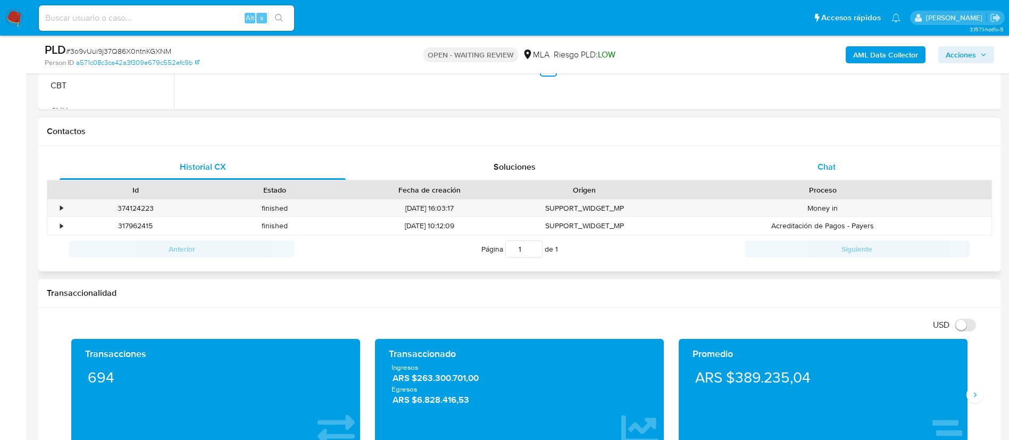
click at [813, 170] on div "Chat" at bounding box center [827, 167] width 286 height 26
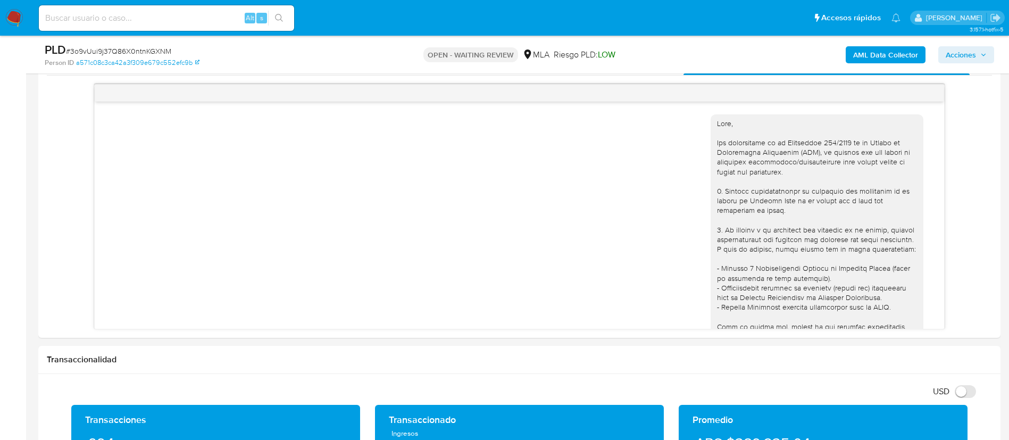
scroll to position [487, 0]
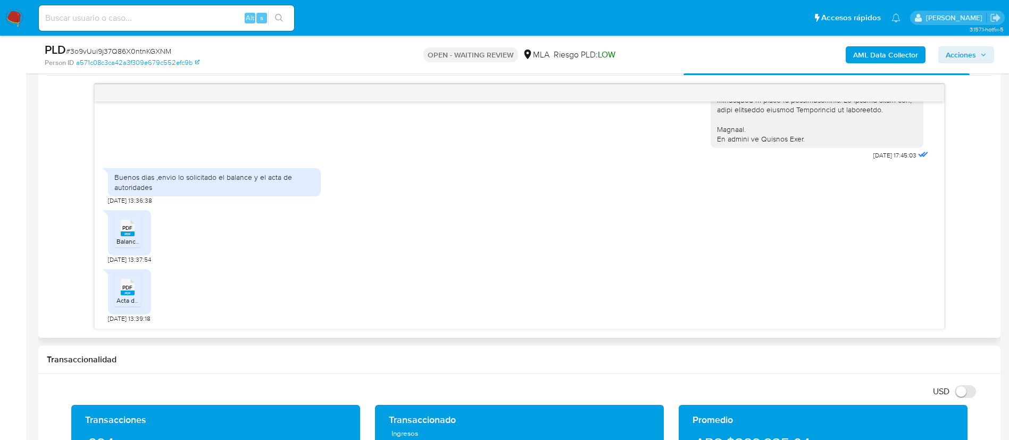
click at [145, 177] on div "Buenos dias ,envio lo solicitado el balance y el acta de autoridades" at bounding box center [214, 181] width 200 height 19
copy div "Buenos dias ,envio lo solicitado el balance y el acta de autoridades"
click at [122, 231] on icon at bounding box center [128, 228] width 14 height 16
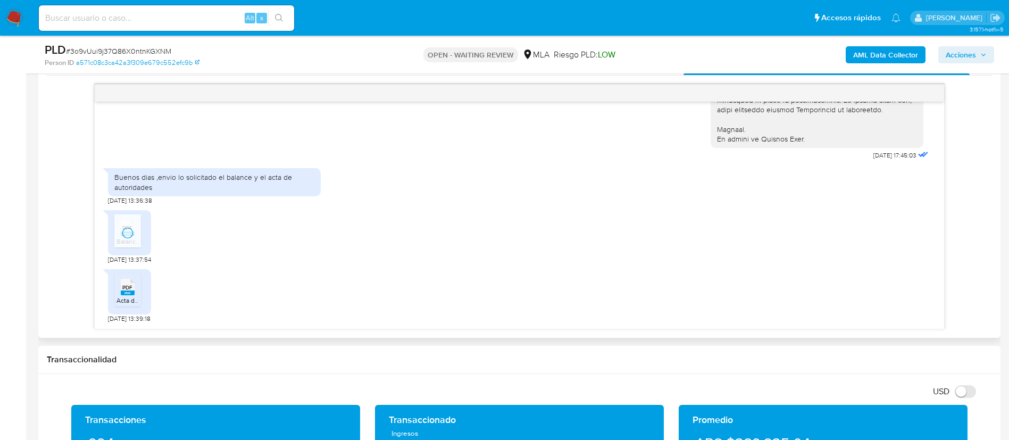
click at [129, 297] on span "Acta de Autoridades 2025.pdf" at bounding box center [160, 300] width 86 height 9
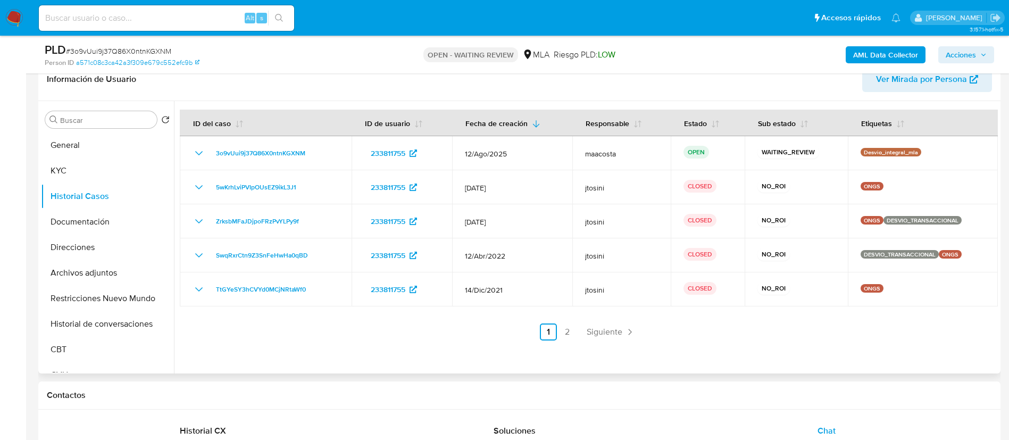
scroll to position [174, 0]
click at [78, 168] on button "KYC" at bounding box center [103, 172] width 124 height 26
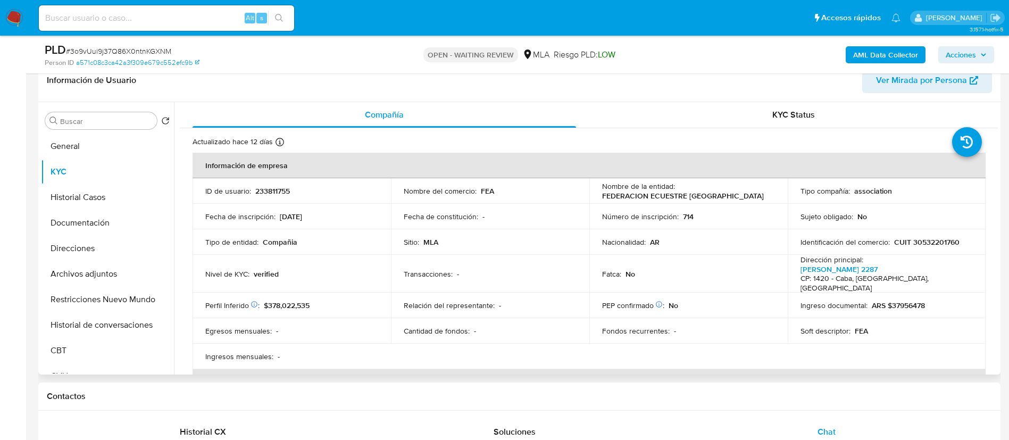
click at [508, 219] on div "Fecha de constitución : -" at bounding box center [490, 217] width 173 height 10
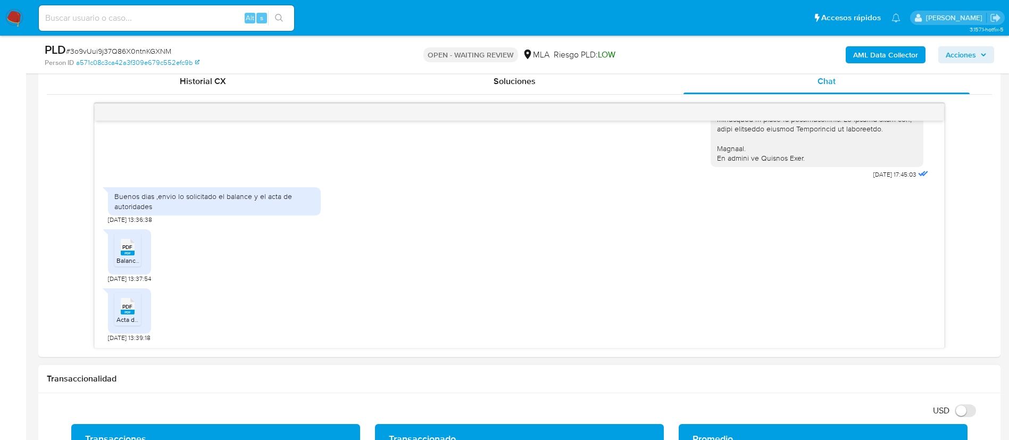
scroll to position [528, 0]
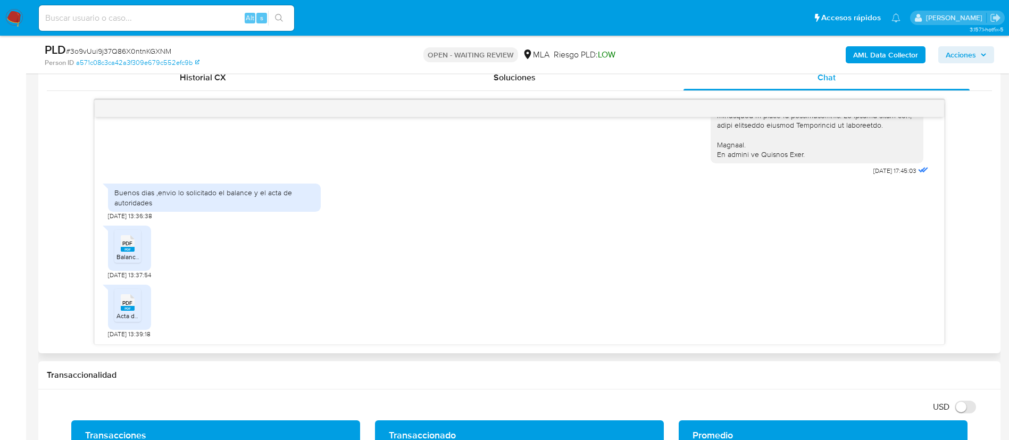
drag, startPoint x: 112, startPoint y: 318, endPoint x: 221, endPoint y: 325, distance: 109.3
click at [221, 325] on div "PDF PDF Acta de Autoridades 2025.pdf 20/08/2025 13:39:18" at bounding box center [519, 308] width 823 height 59
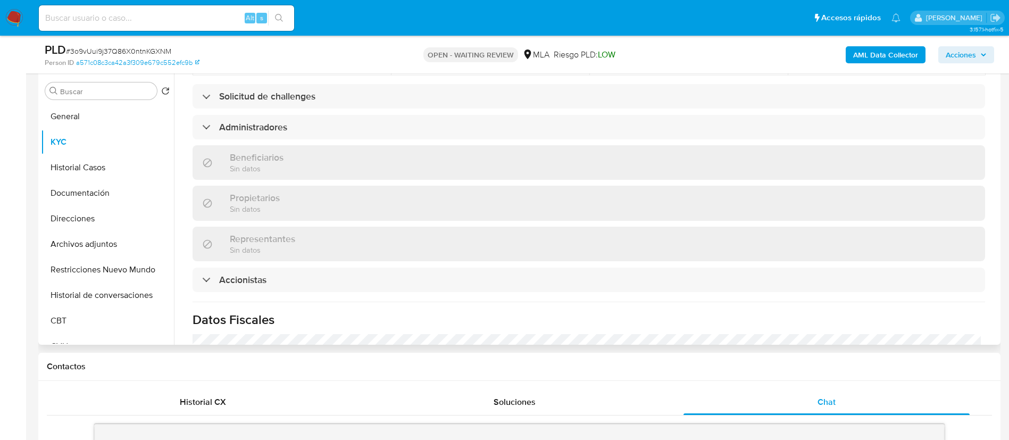
scroll to position [706, 0]
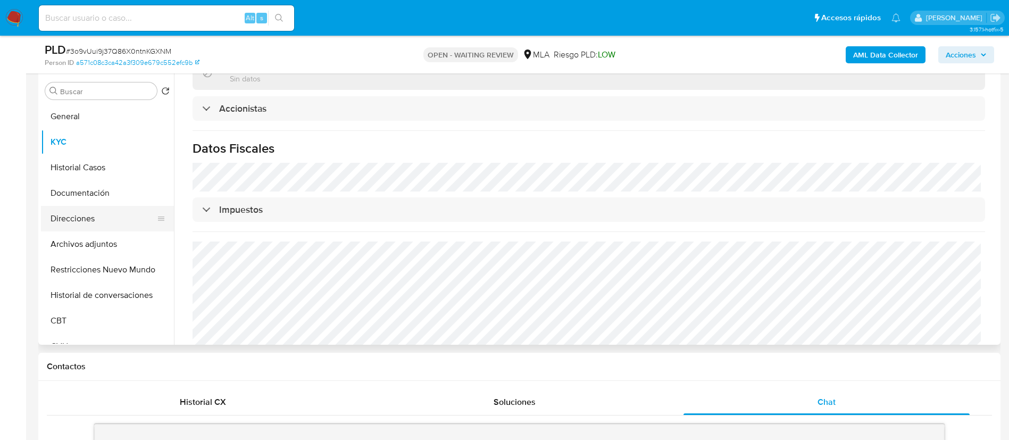
click at [104, 219] on button "Direcciones" at bounding box center [103, 219] width 124 height 26
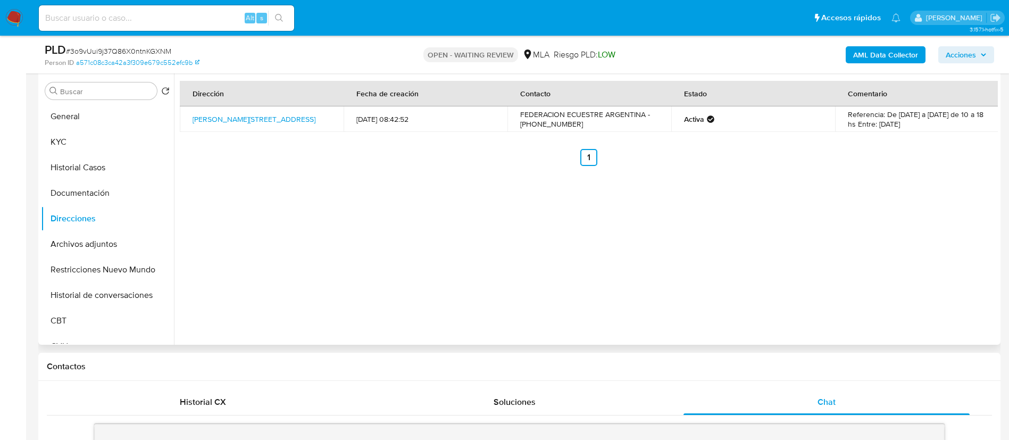
scroll to position [0, 0]
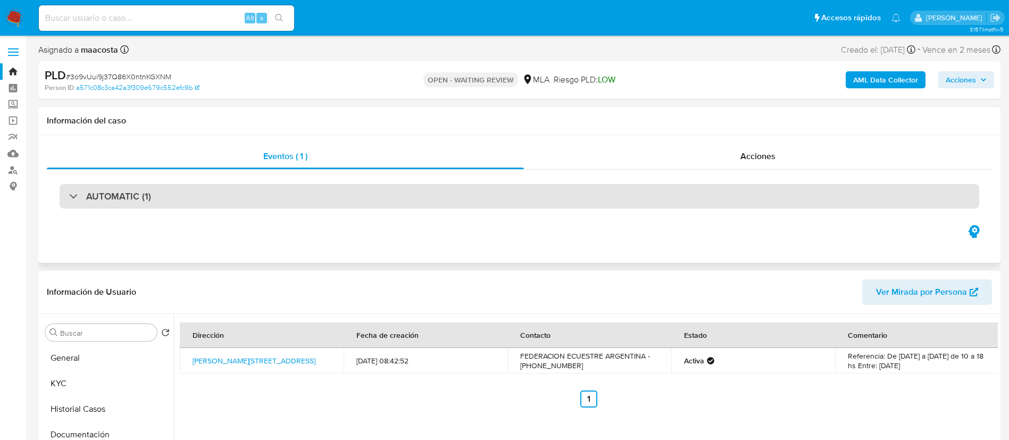
click at [194, 196] on div "AUTOMATIC (1)" at bounding box center [520, 196] width 920 height 24
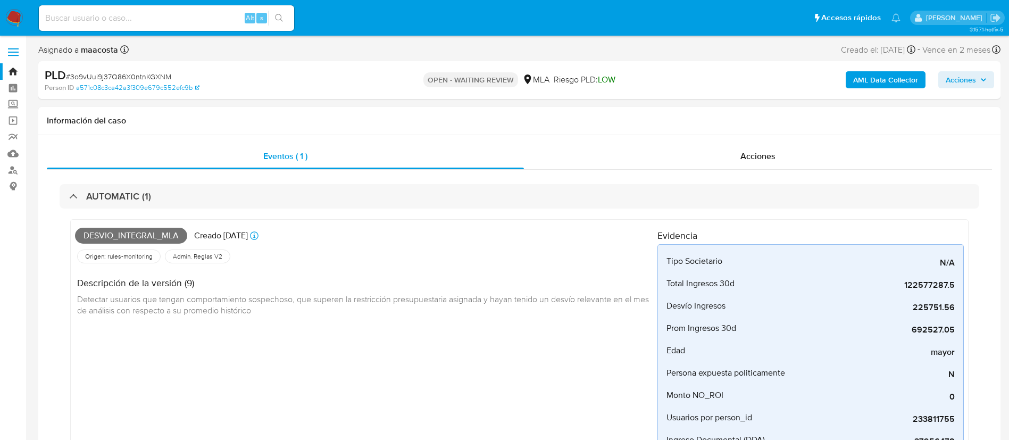
click at [860, 78] on b "AML Data Collector" at bounding box center [885, 79] width 65 height 17
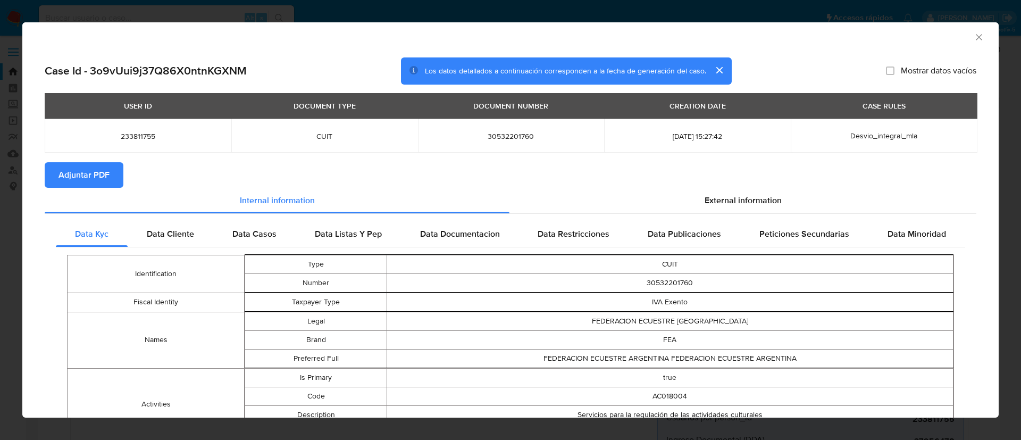
click at [974, 34] on icon "Cerrar ventana" at bounding box center [979, 37] width 11 height 11
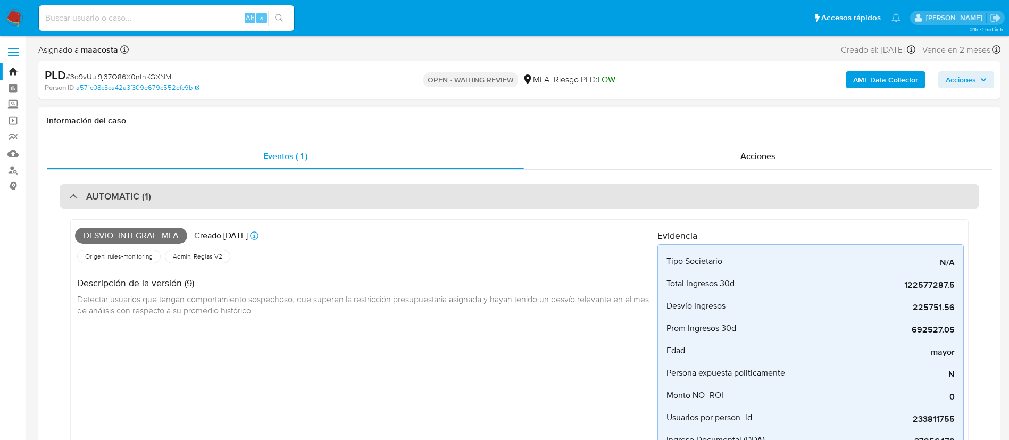
click at [179, 198] on div "AUTOMATIC (1)" at bounding box center [520, 196] width 920 height 24
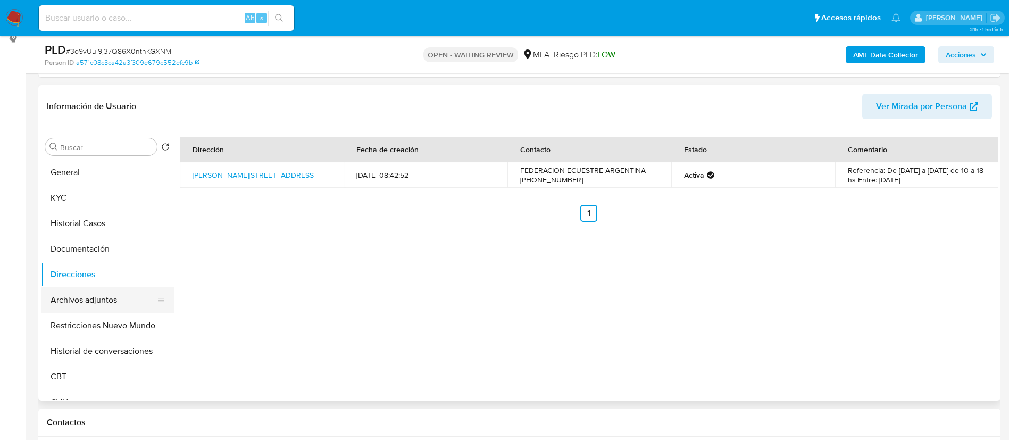
scroll to position [148, 0]
click at [73, 299] on button "Archivos adjuntos" at bounding box center [103, 300] width 124 height 26
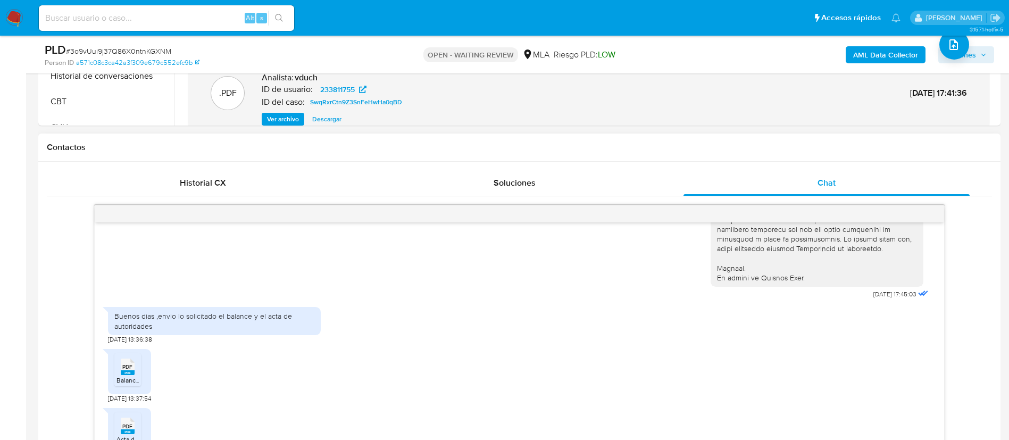
scroll to position [487, 0]
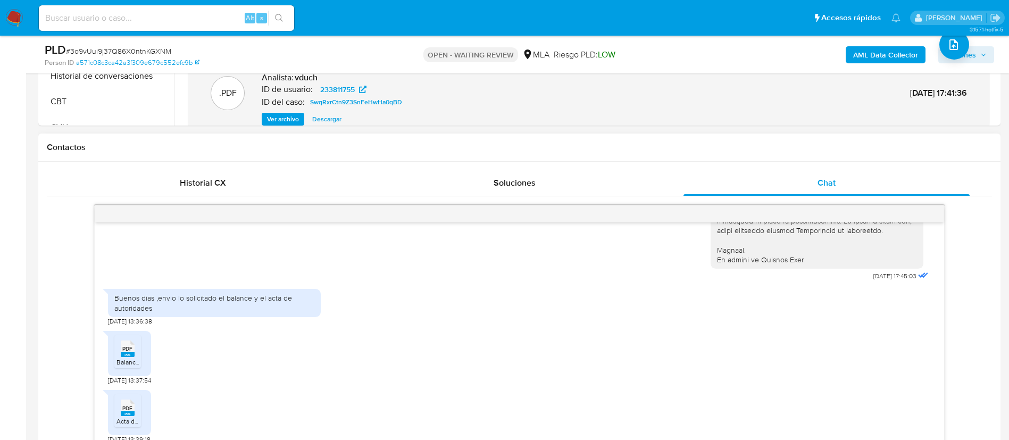
click at [268, 303] on div "Buenos dias ,envio lo solicitado el balance y el acta de autoridades" at bounding box center [214, 302] width 200 height 19
click at [143, 307] on div "Buenos dias ,envio lo solicitado el balance y el acta de autoridades" at bounding box center [214, 302] width 200 height 19
copy div "autoridades"
click at [384, 173] on div "Soluciones" at bounding box center [514, 183] width 286 height 26
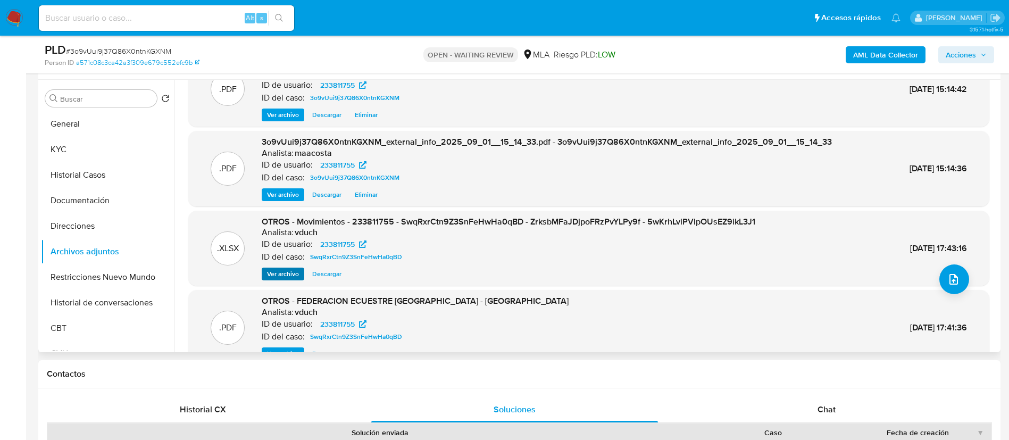
scroll to position [89, 0]
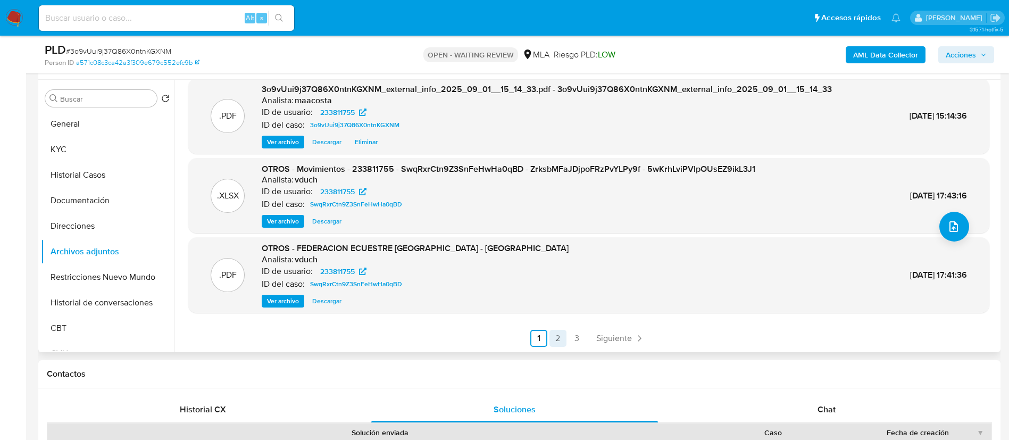
click at [550, 337] on link "2" at bounding box center [558, 338] width 17 height 17
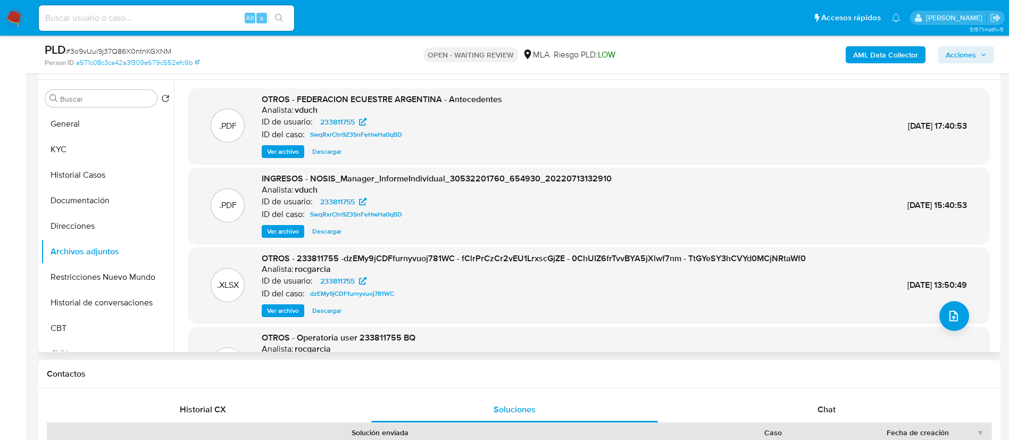
scroll to position [179, 0]
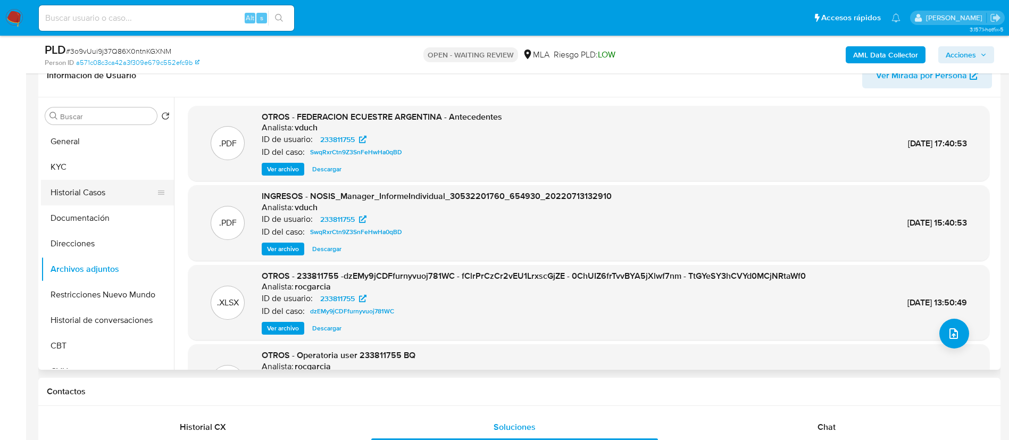
click at [98, 198] on button "Historial Casos" at bounding box center [103, 193] width 124 height 26
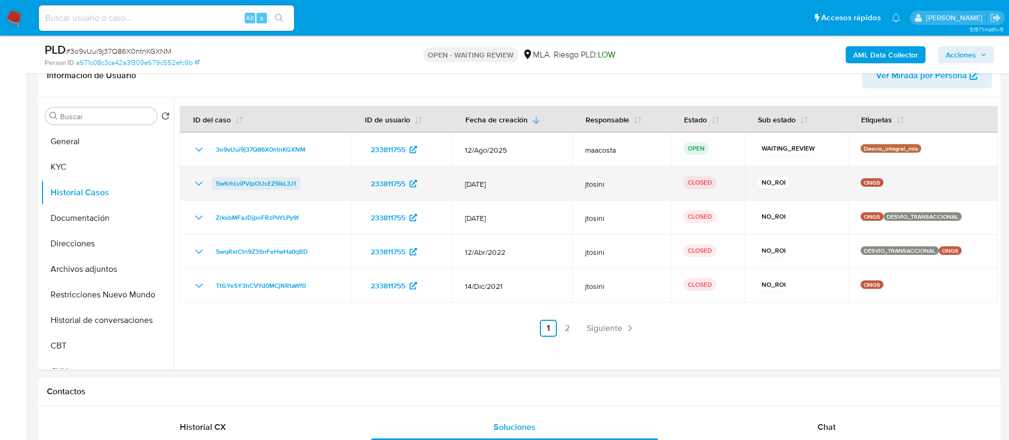
click at [251, 179] on span "5wKrhLviPVIpOUsEZ9ikL3J1" at bounding box center [256, 183] width 80 height 13
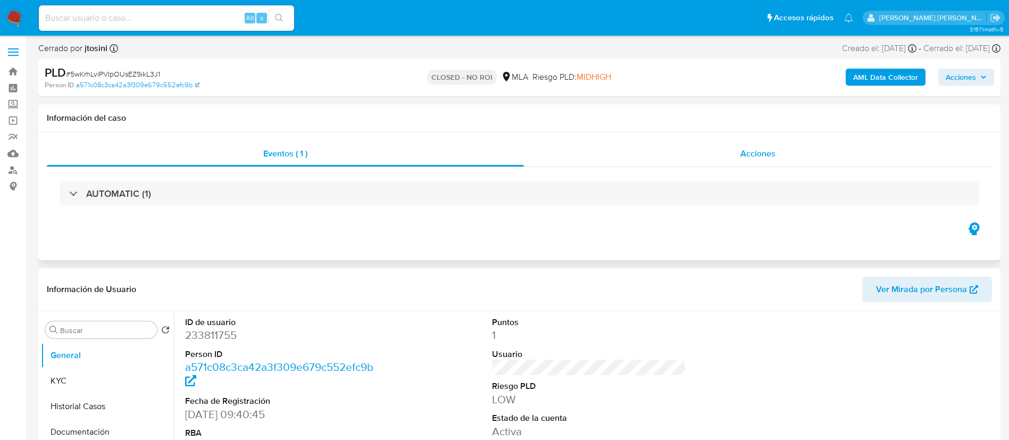
click at [760, 146] on div "Acciones" at bounding box center [758, 154] width 468 height 26
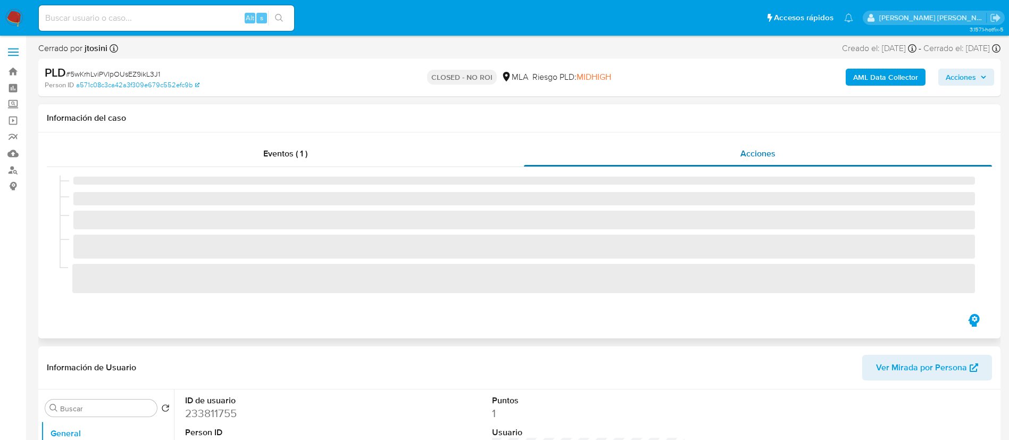
select select "10"
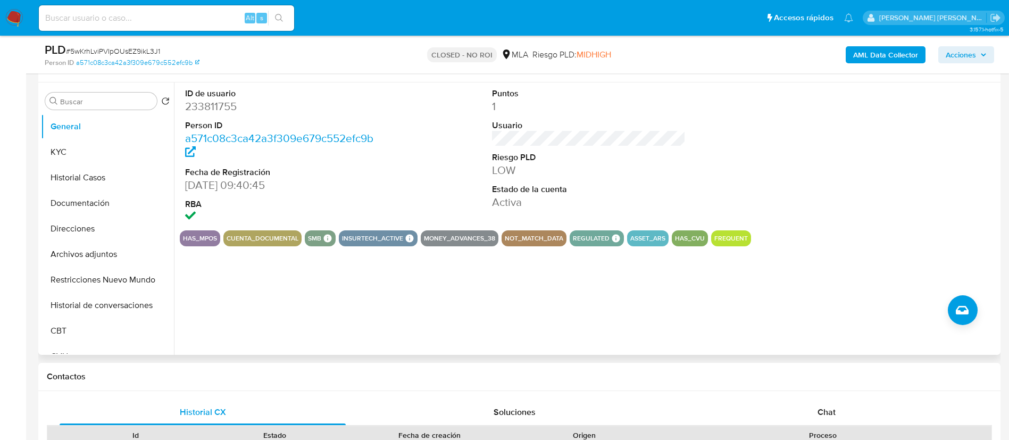
scroll to position [273, 0]
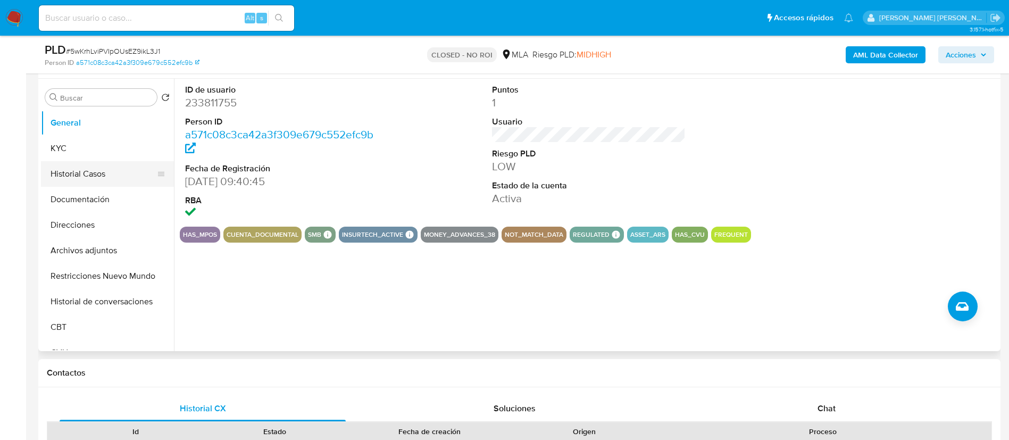
click at [84, 163] on button "Historial Casos" at bounding box center [103, 174] width 124 height 26
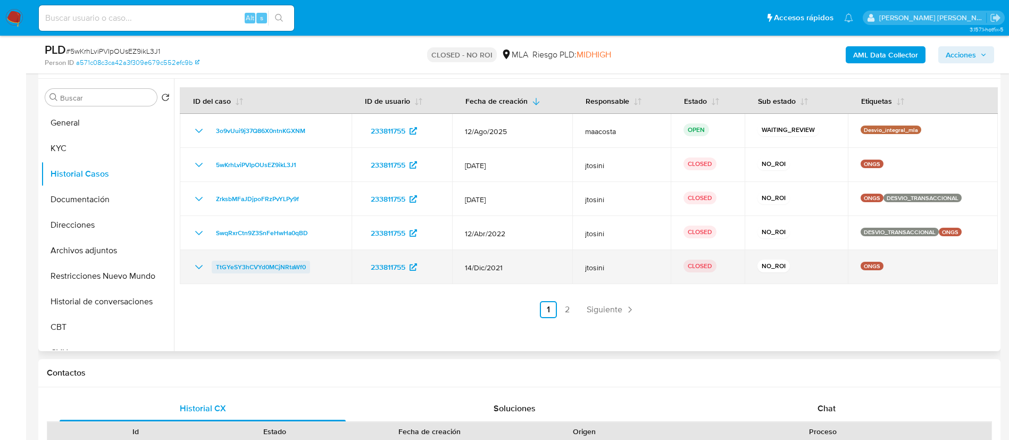
click at [251, 268] on span "TtGYeSY3hCVYd0MCjNRtaWf0" at bounding box center [261, 267] width 90 height 13
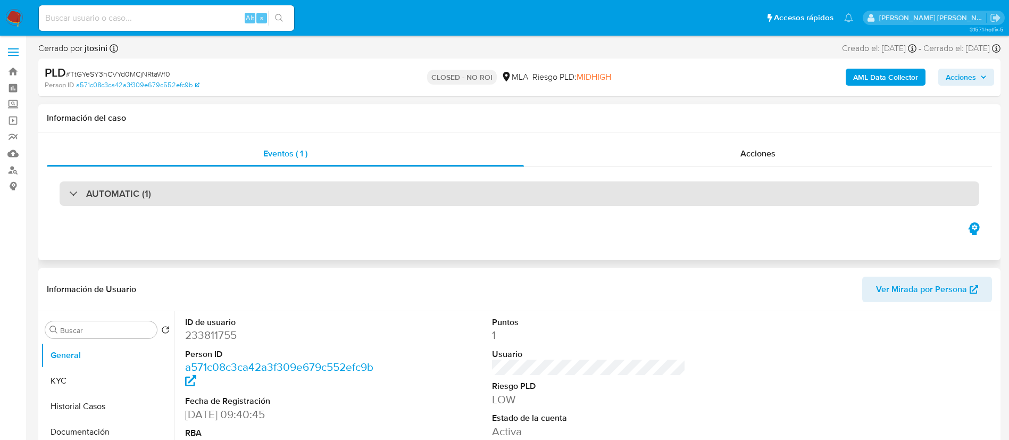
select select "10"
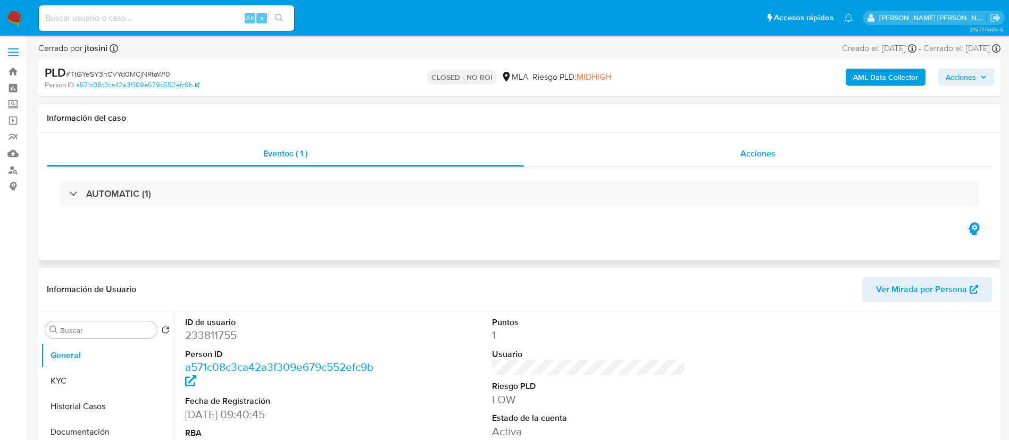
click at [761, 159] on span "Acciones" at bounding box center [758, 153] width 35 height 12
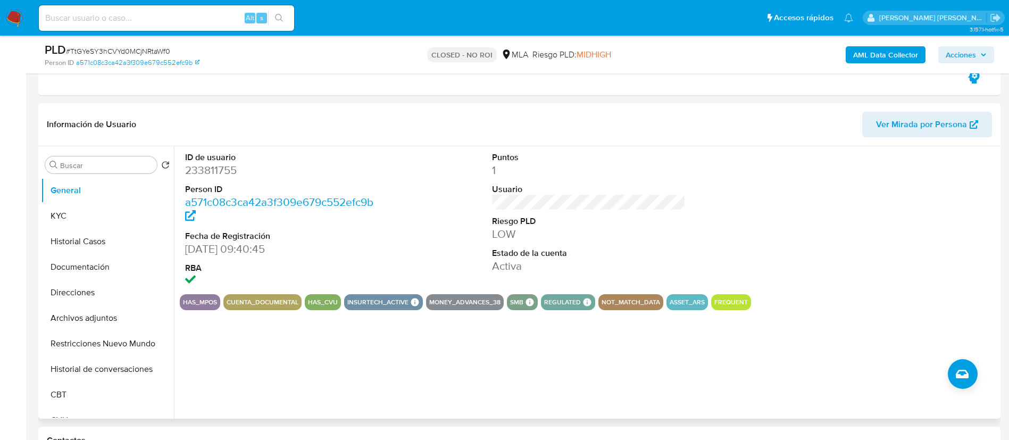
scroll to position [211, 0]
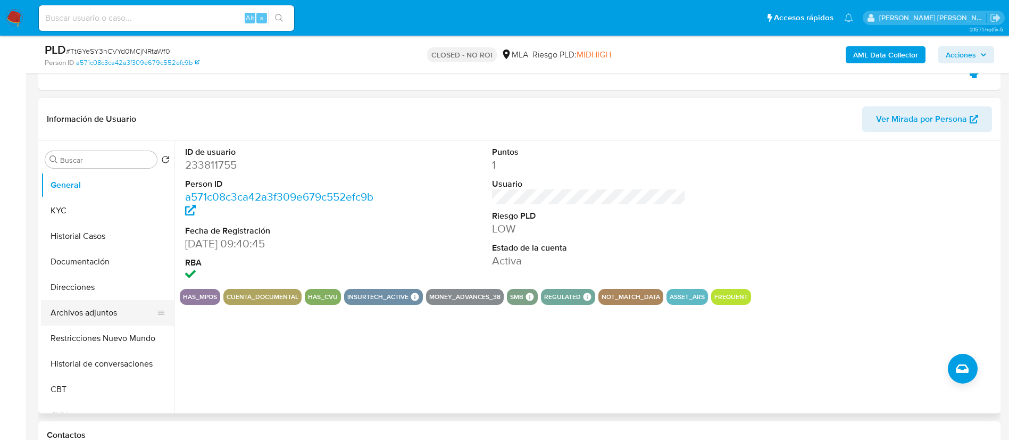
click at [101, 308] on button "Archivos adjuntos" at bounding box center [103, 313] width 124 height 26
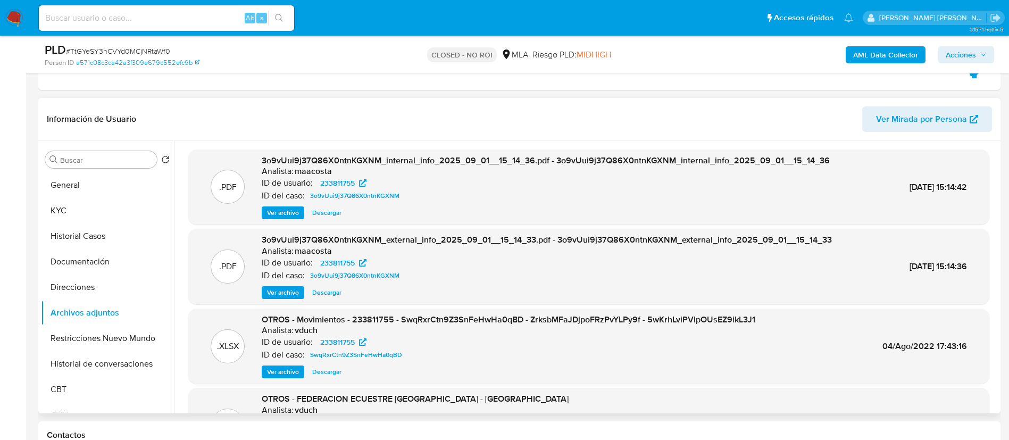
scroll to position [89, 0]
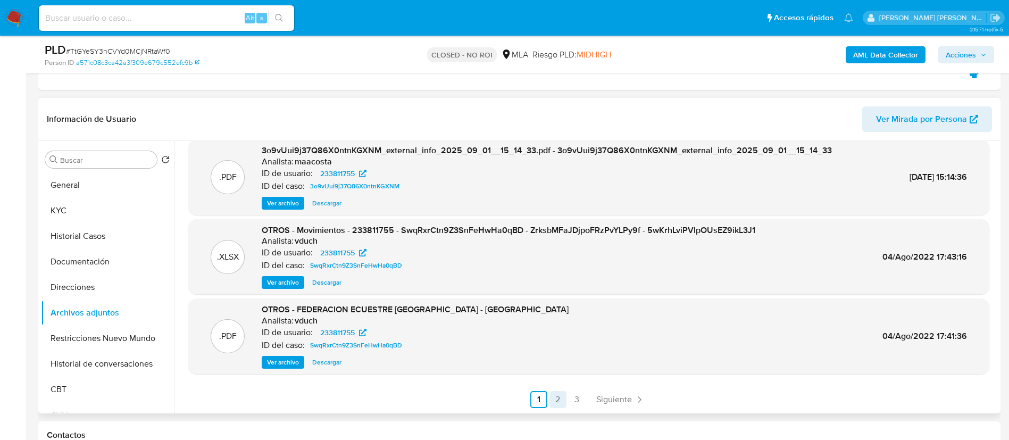
click at [555, 403] on link "2" at bounding box center [558, 399] width 17 height 17
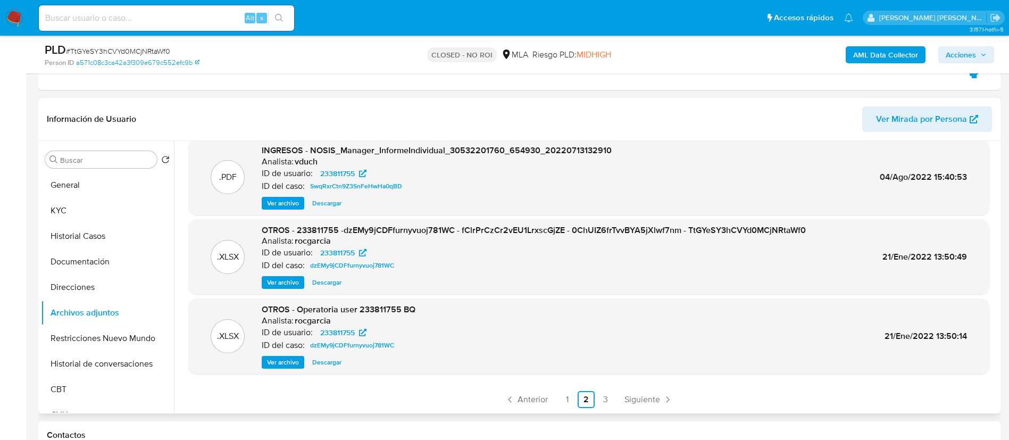
click at [287, 283] on span "Ver archivo" at bounding box center [283, 282] width 32 height 11
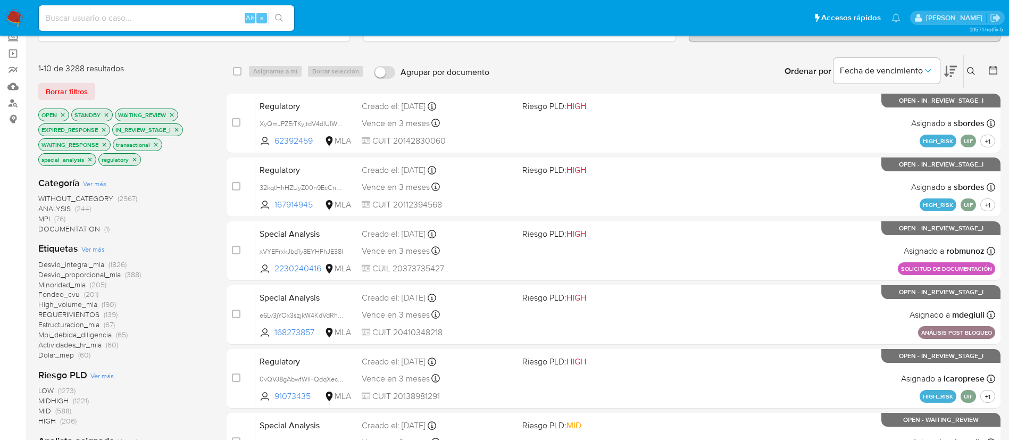
scroll to position [69, 0]
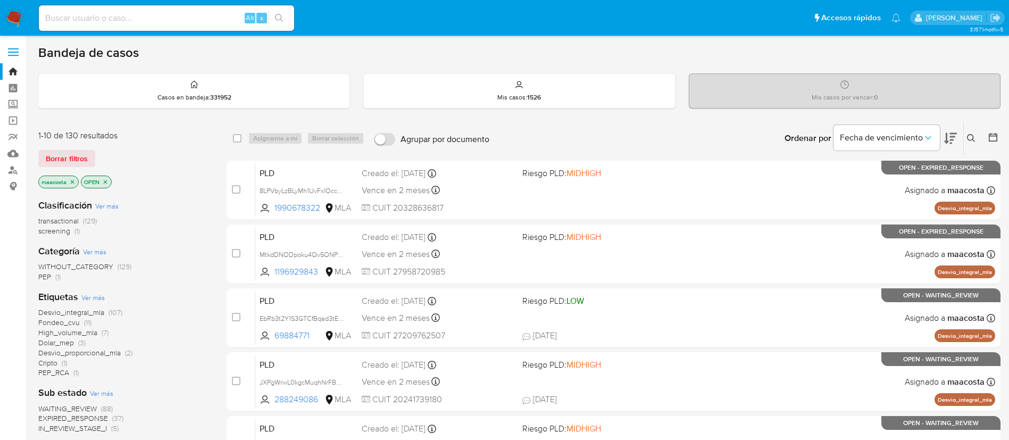
paste input "gN7IIzwZWcAzj0dgPIu6dAmj"
click at [169, 21] on input "gN7IIzwZWcAzj0dgPIu6dAmj" at bounding box center [166, 18] width 255 height 14
type input "gN7IIzwZWcAzj0dgPIu6dAmj"
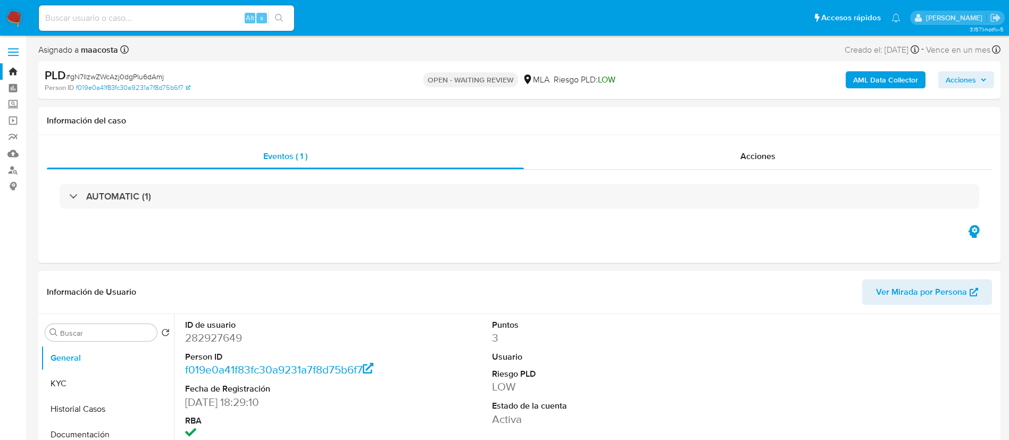
select select "10"
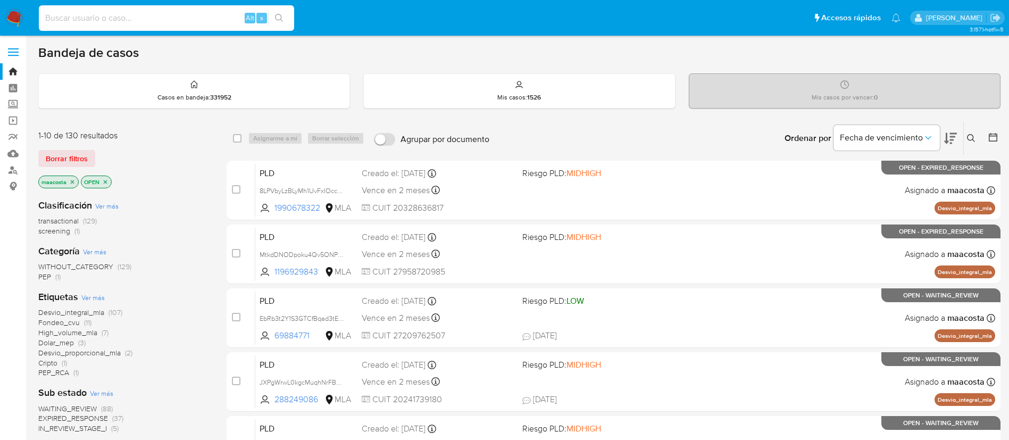
paste input "O0QzSNHB3wFGTgddhIrBOmQo"
click at [169, 21] on input at bounding box center [166, 18] width 255 height 14
type input "O0QzSNHB3wFGTgddhIrBOmQo"
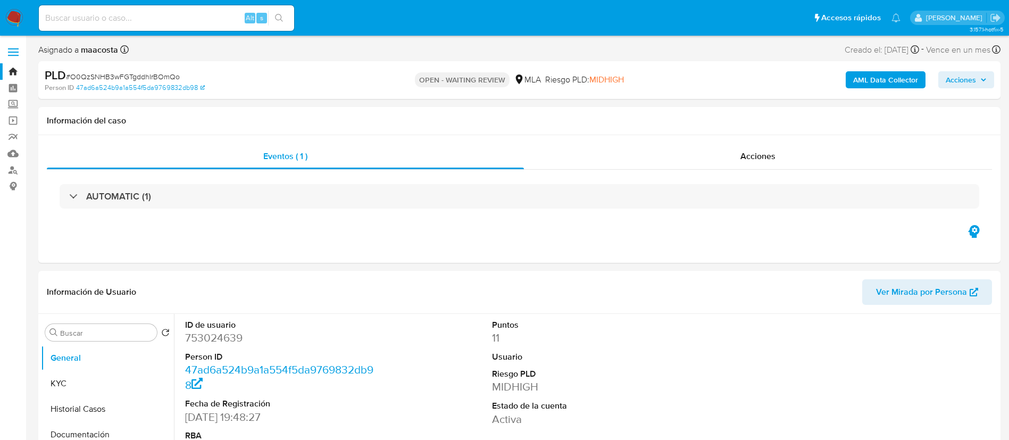
select select "10"
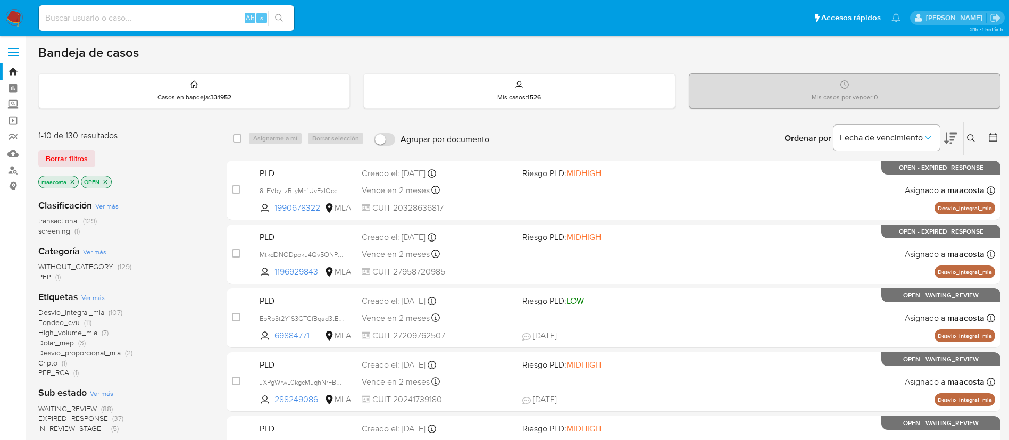
click at [143, 22] on input at bounding box center [166, 18] width 255 height 14
paste input "v3Gy2n8UaQxjPA50swKRoUrY"
type input "v3Gy2n8UaQxjPA50swKRoUrY"
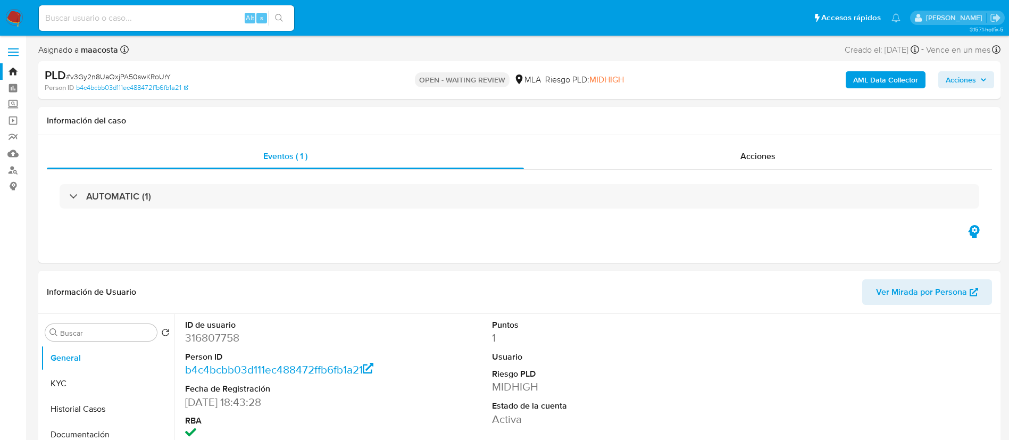
select select "10"
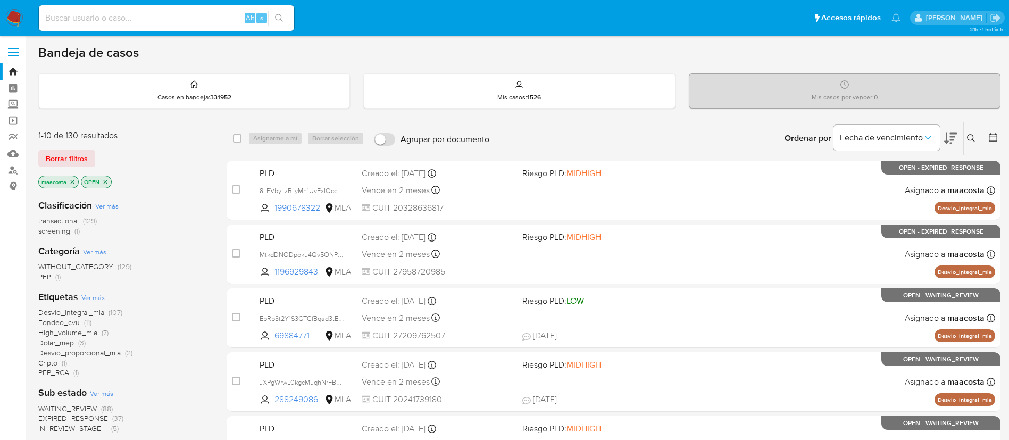
click at [167, 23] on input at bounding box center [166, 18] width 255 height 14
paste input "J9dpMUqE4TU3wrhSbsMuq1zA"
type input "J9dpMUqE4TU3wrhSbsMuq1zA"
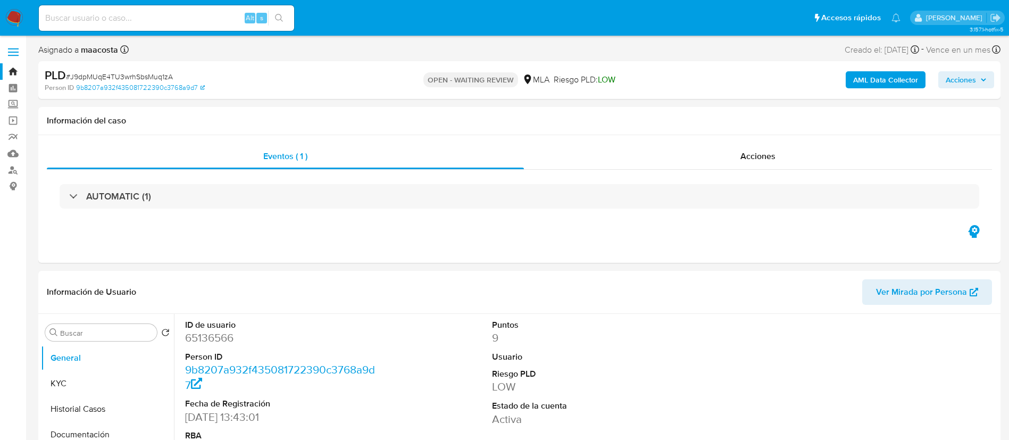
select select "10"
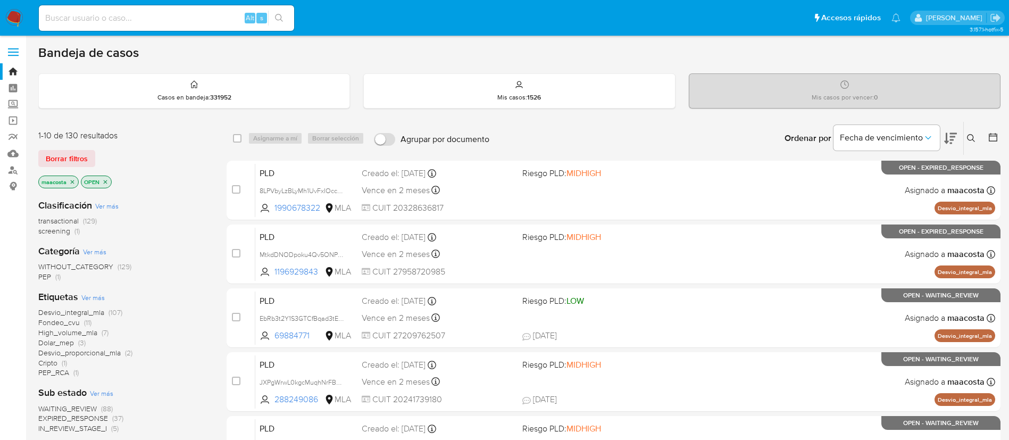
click at [148, 21] on input at bounding box center [166, 18] width 255 height 14
paste input "wyqHVqe5xLbcMznU1u4qyCJ7"
type input "wyqHVqe5xLbcMznU1u4qyCJ7"
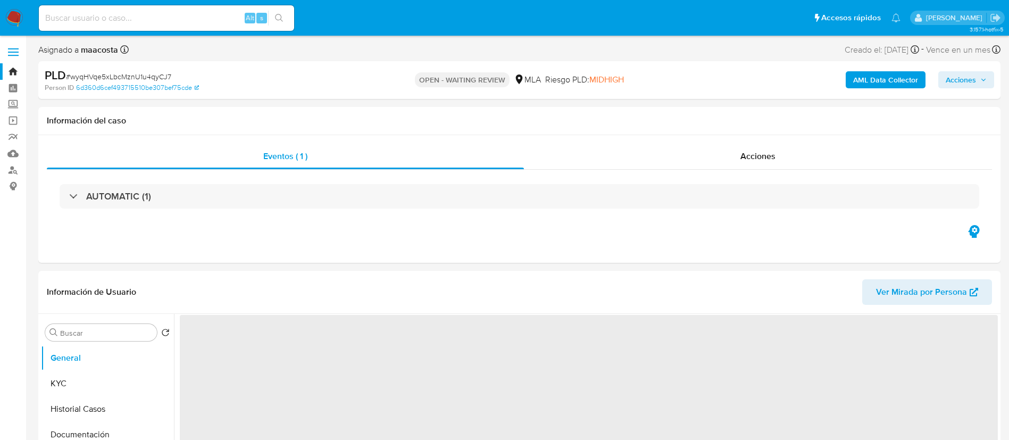
select select "10"
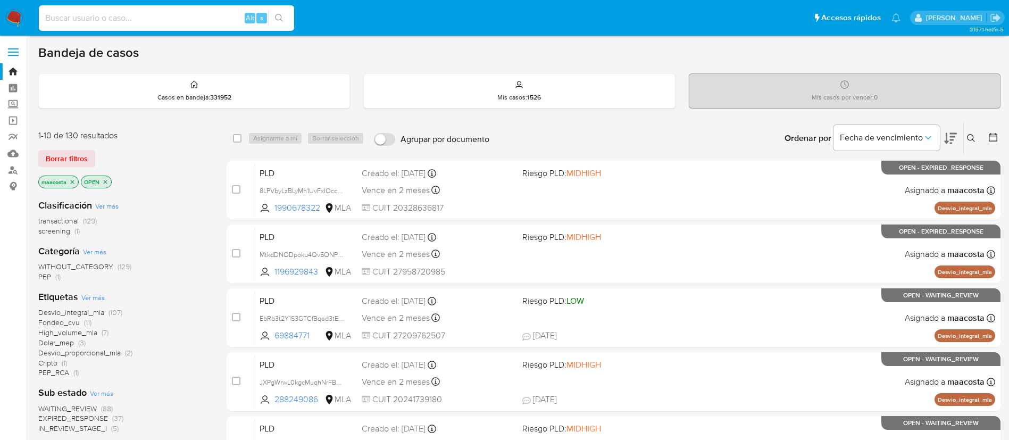
click at [196, 17] on input at bounding box center [166, 18] width 255 height 14
paste input "ngJr9wCg8dqe3bCzJXQwbdLj"
type input "ngJr9wCg8dqe3bCzJXQwbdLj"
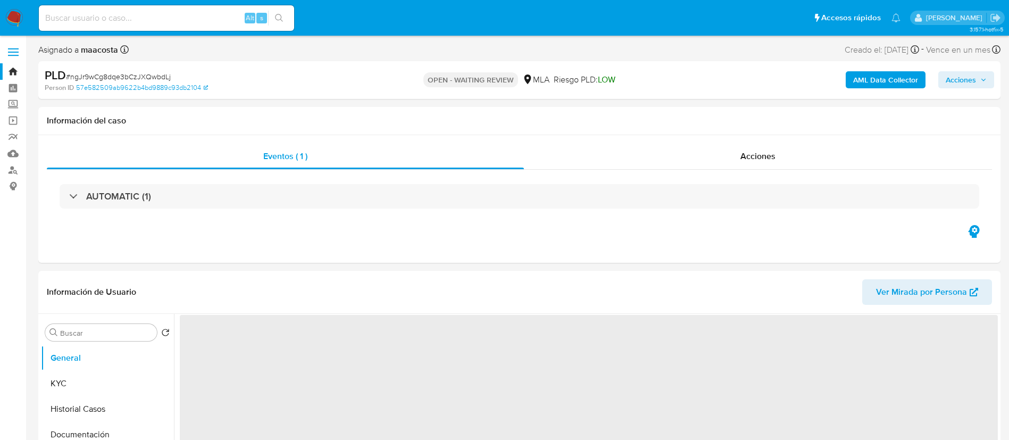
select select "10"
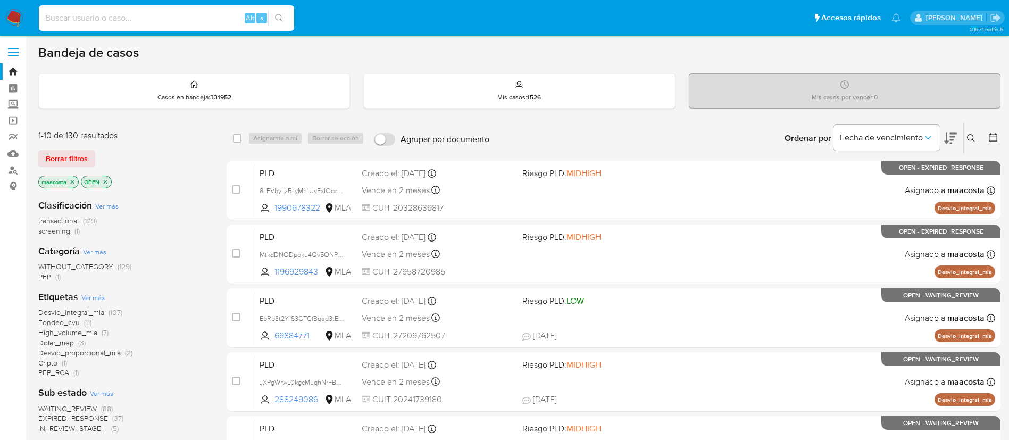
click at [151, 19] on input at bounding box center [166, 18] width 255 height 14
paste input "x4kwFqqssuELpWWVAs3ecvsw"
type input "x4kwFqqssuELpWWVAs3ecvsw"
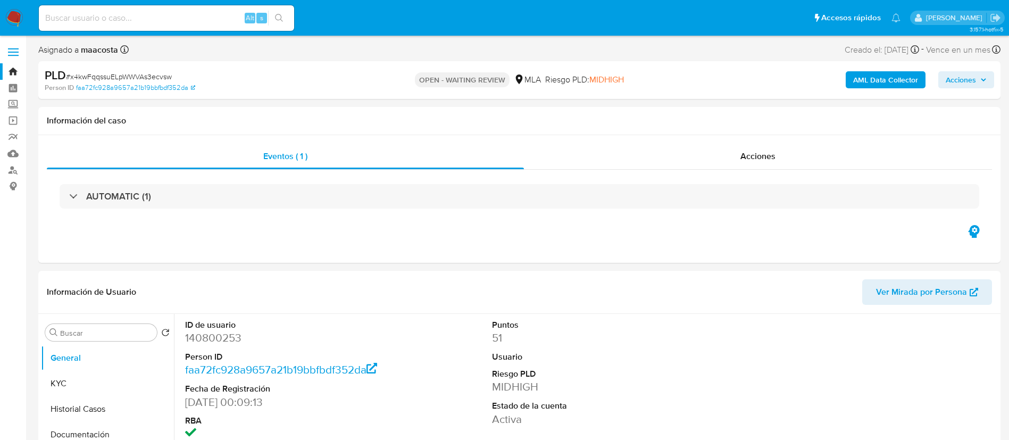
select select "10"
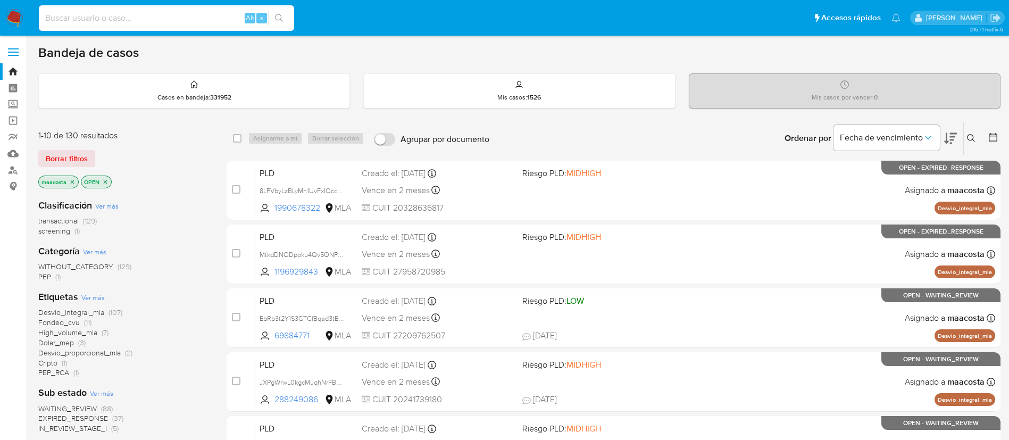
click at [158, 15] on input at bounding box center [166, 18] width 255 height 14
paste input "CcoXj0FTXymozNpz0PHyo9Mi"
type input "CcoXj0FTXymozNpz0PHyo9Mi"
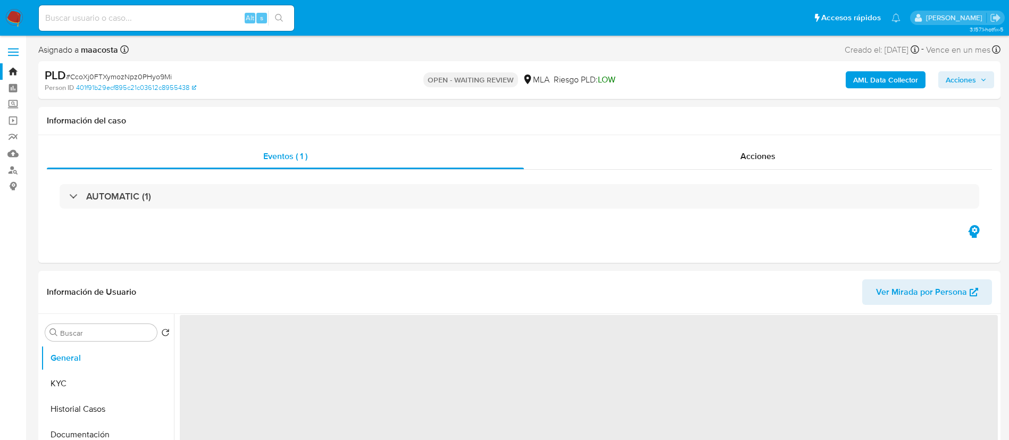
select select "10"
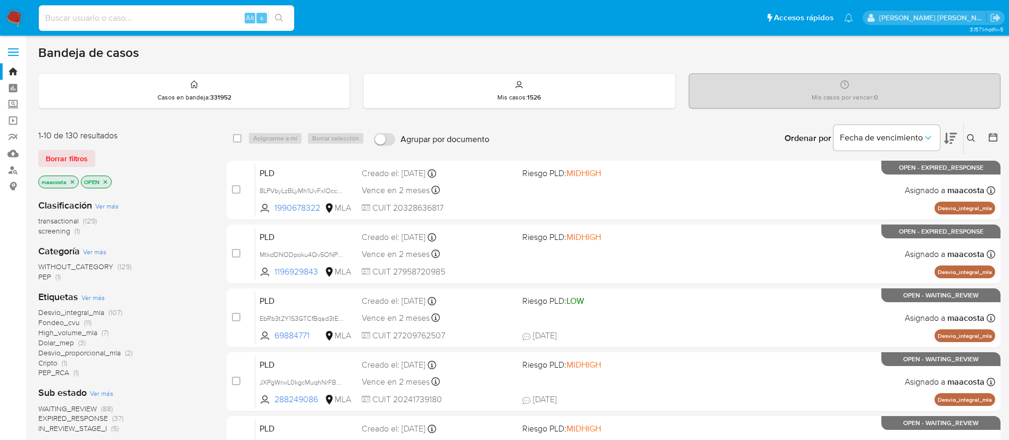
click at [194, 17] on input at bounding box center [166, 18] width 255 height 14
paste input "CkX3AlRS39BZicHkvjtQ1XHW"
type input "CkX3AlRS39BZicHkvjtQ1XHW"
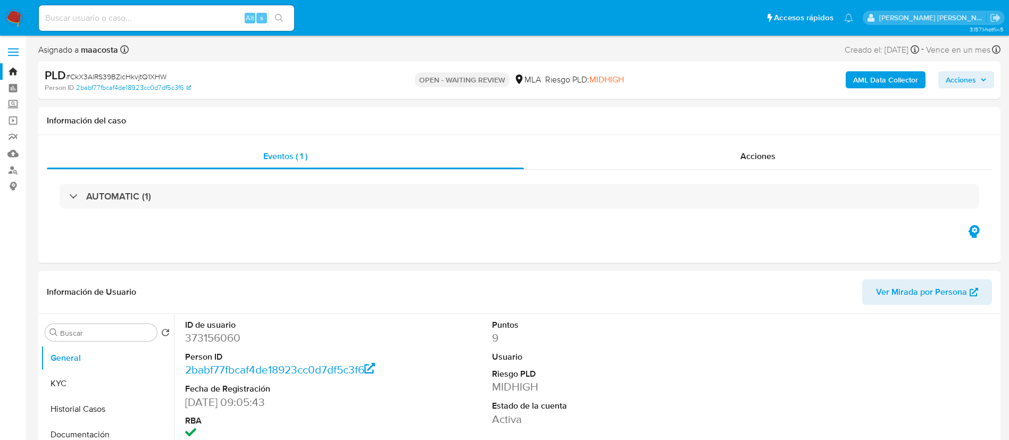
select select "10"
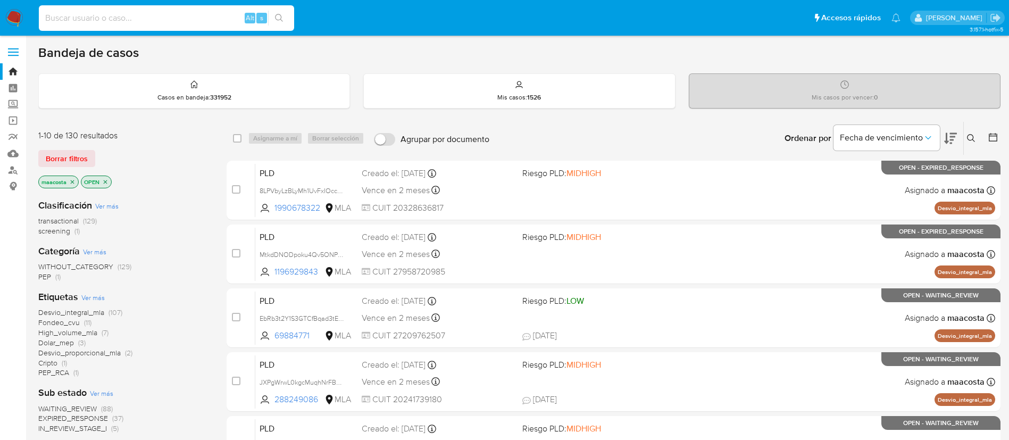
click at [148, 14] on input at bounding box center [166, 18] width 255 height 14
paste input "oqvZh9FgntqoJe1IXx1o32qk"
type input "oqvZh9FgntqoJe1IXx1o32qk"
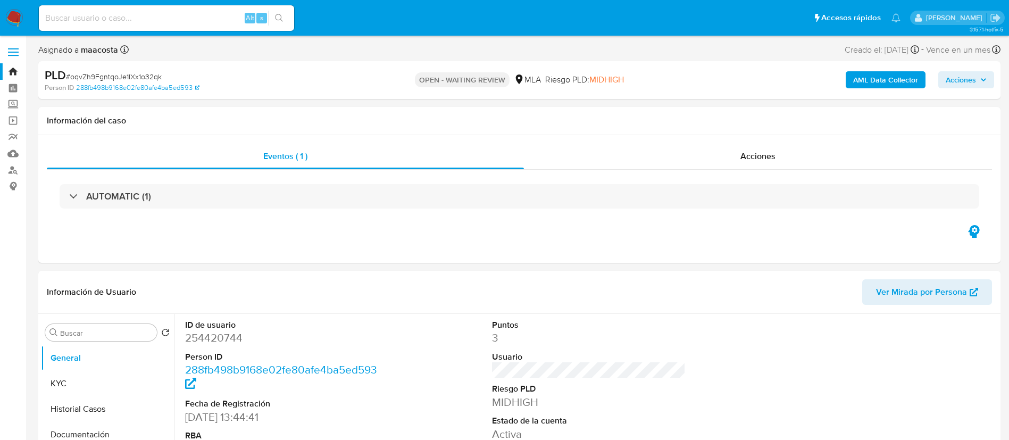
select select "10"
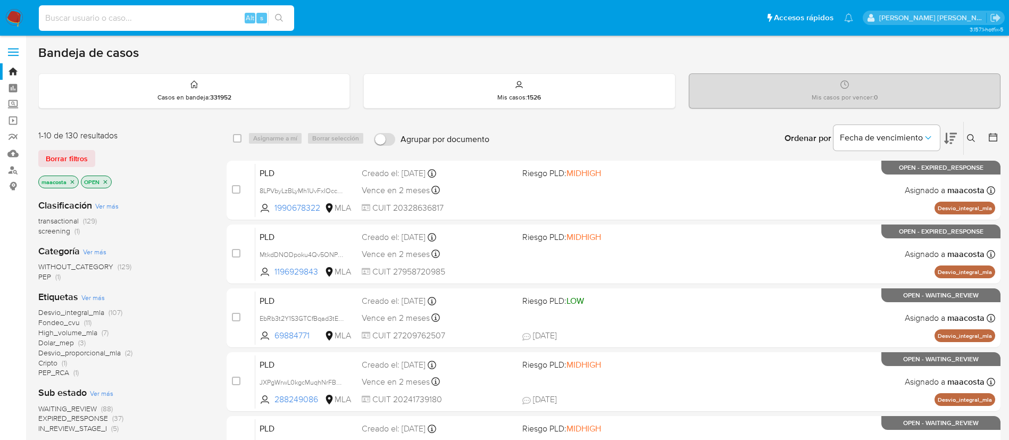
click at [205, 22] on input at bounding box center [166, 18] width 255 height 14
paste input "pmgyV1Kwud2YDnQcI6S6lTrA"
type input "pmgyV1Kwud2YDnQcI6S6lTrA"
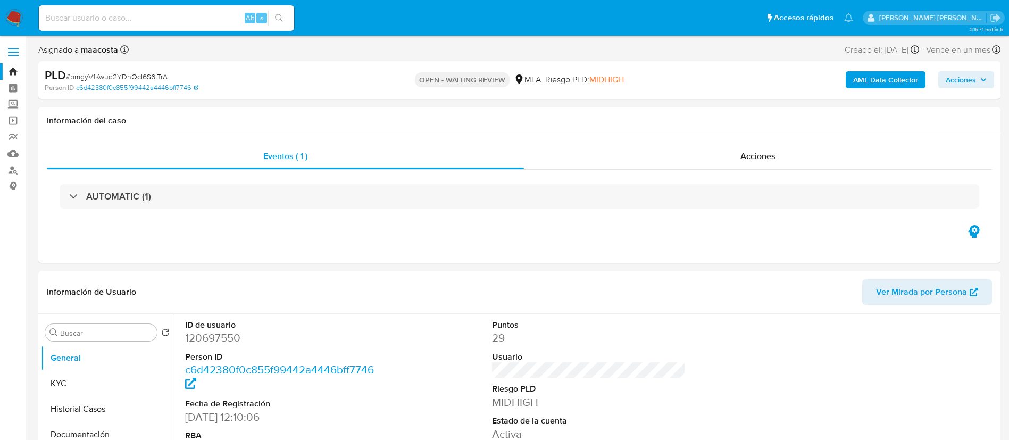
select select "10"
